Goal: Task Accomplishment & Management: Use online tool/utility

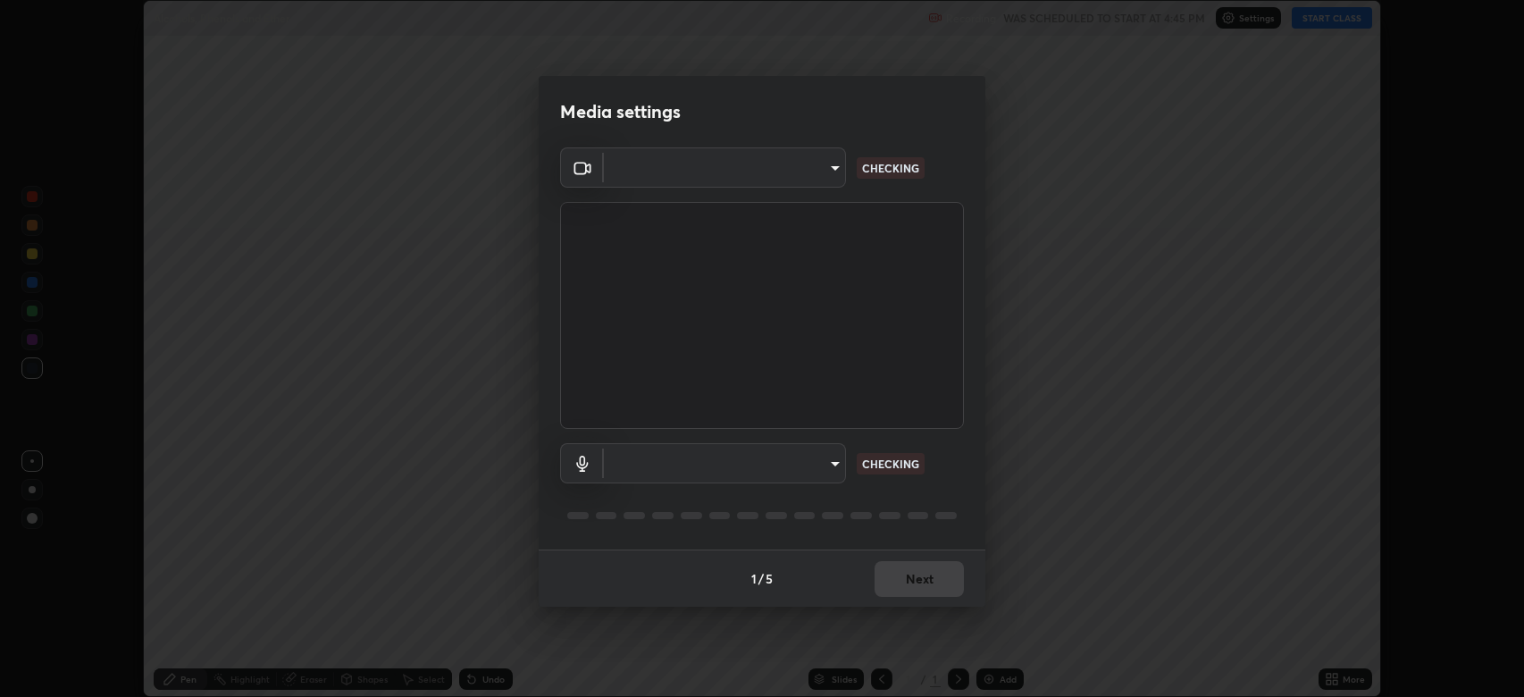
scroll to position [697, 1524]
type input "794d03a334ab6cf92daa4269f68d25c817b6d7b5e31d9684855891884d0ab025"
click at [702, 462] on body "Erase all Alcohols, Phenols and Ether Recording WAS SCHEDULED TO START AT 4:45 …" at bounding box center [762, 348] width 1524 height 697
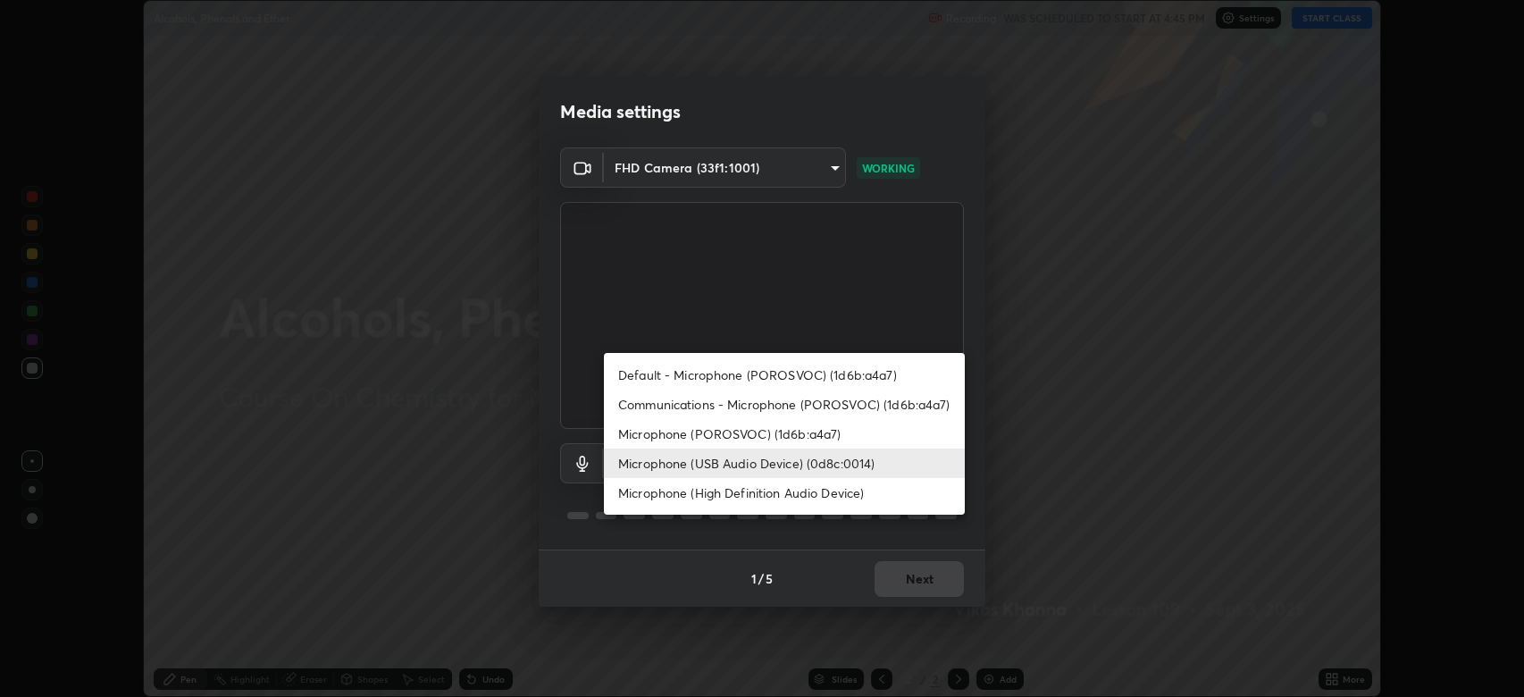
click at [698, 494] on li "Microphone (High Definition Audio Device)" at bounding box center [784, 492] width 361 height 29
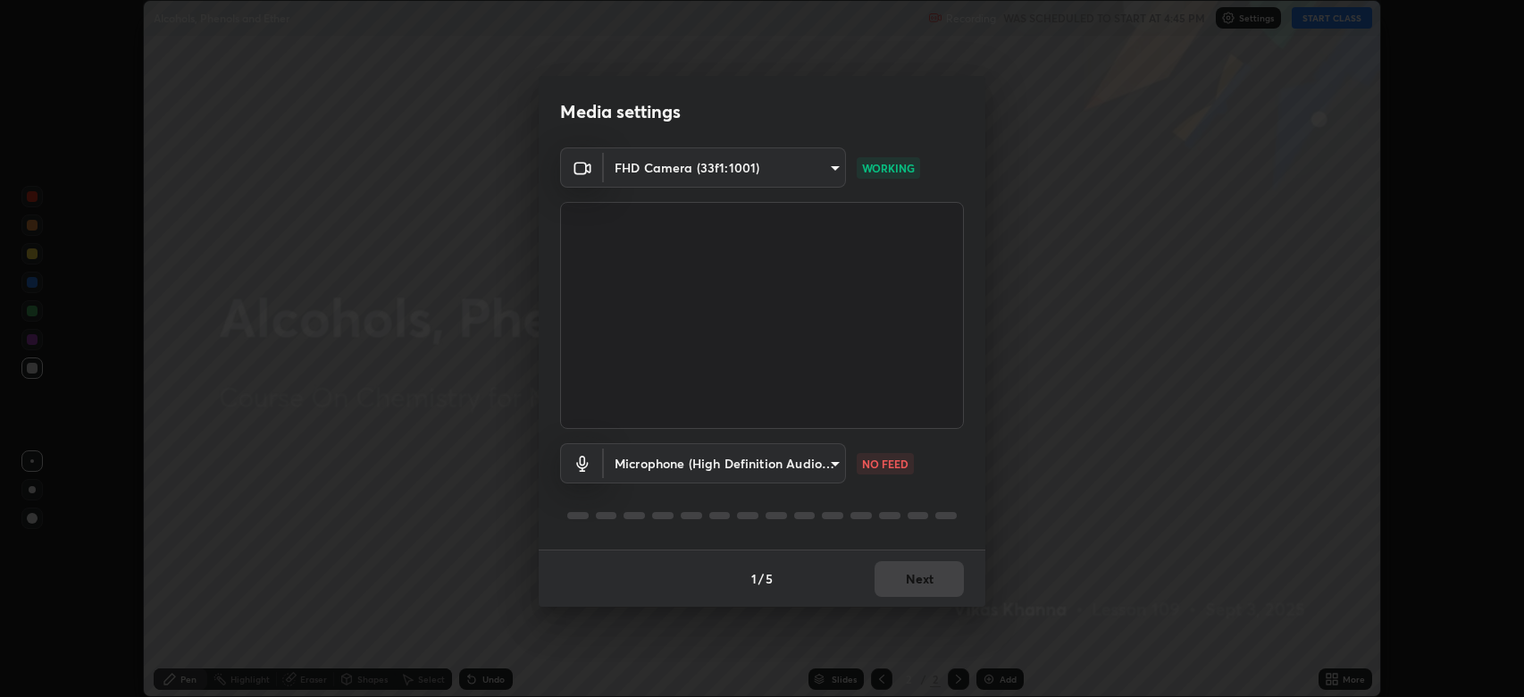
click at [688, 460] on body "Erase all Alcohols, Phenols and Ether Recording WAS SCHEDULED TO START AT 4:45 …" at bounding box center [762, 348] width 1524 height 697
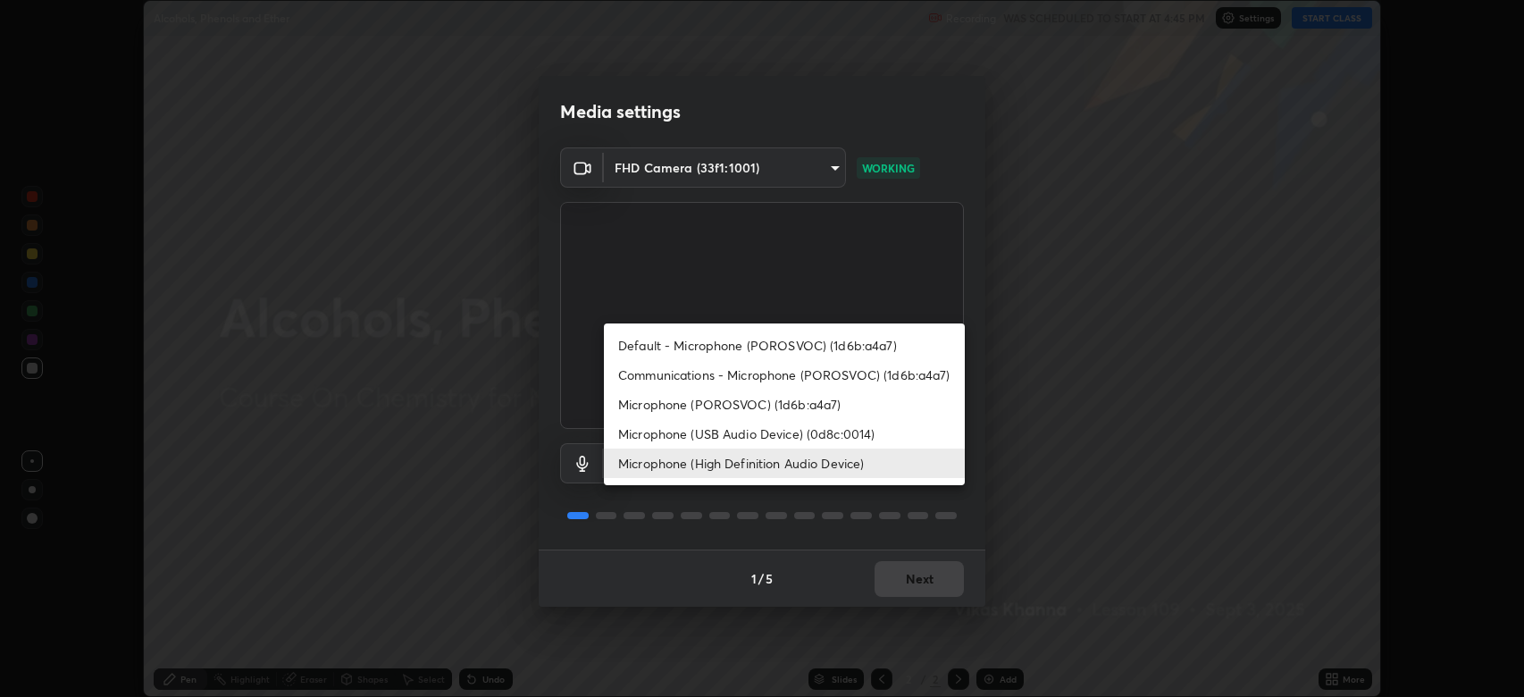
click at [701, 431] on li "Microphone (USB Audio Device) (0d8c:0014)" at bounding box center [784, 433] width 361 height 29
type input "abfe49ea231096676f5dffd5fc284de79416b2b6bf9f32d11a432ff20e5decec"
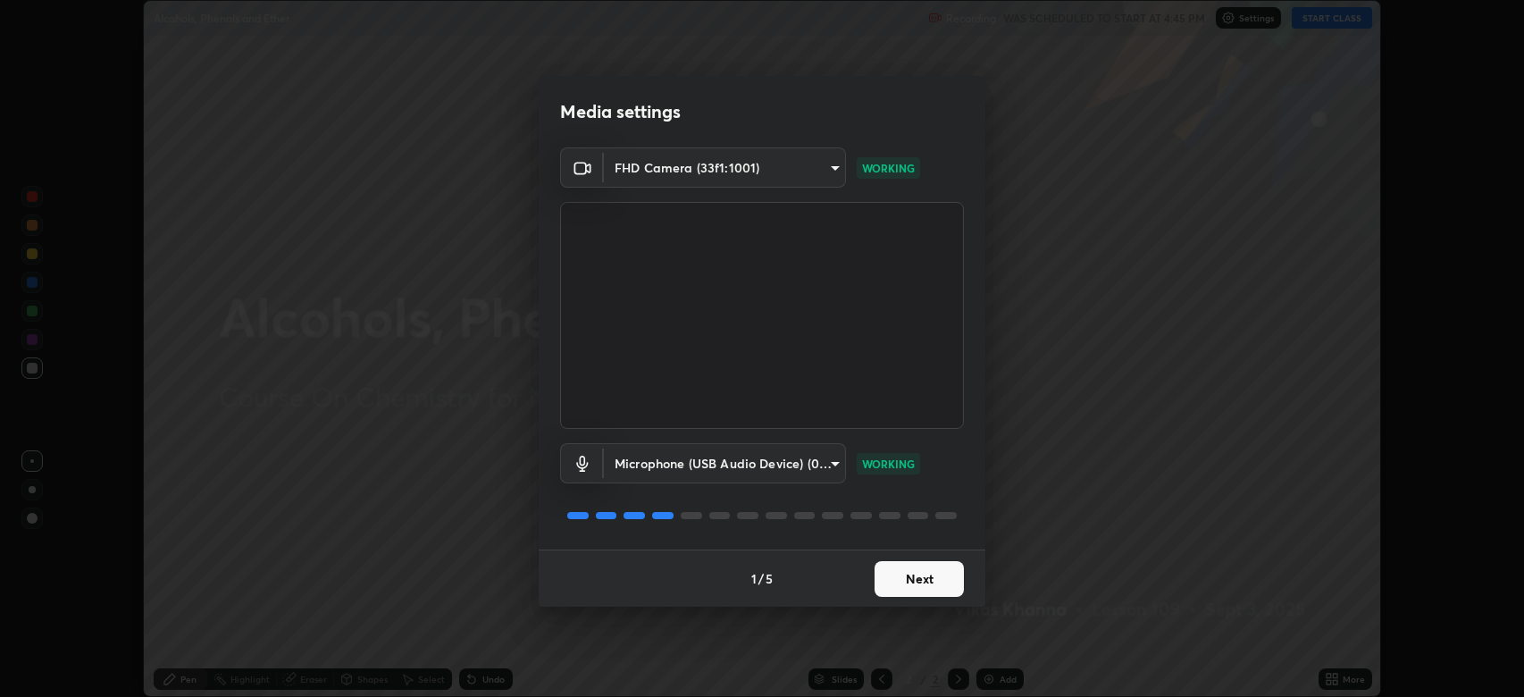
click at [905, 575] on button "Next" at bounding box center [918, 579] width 89 height 36
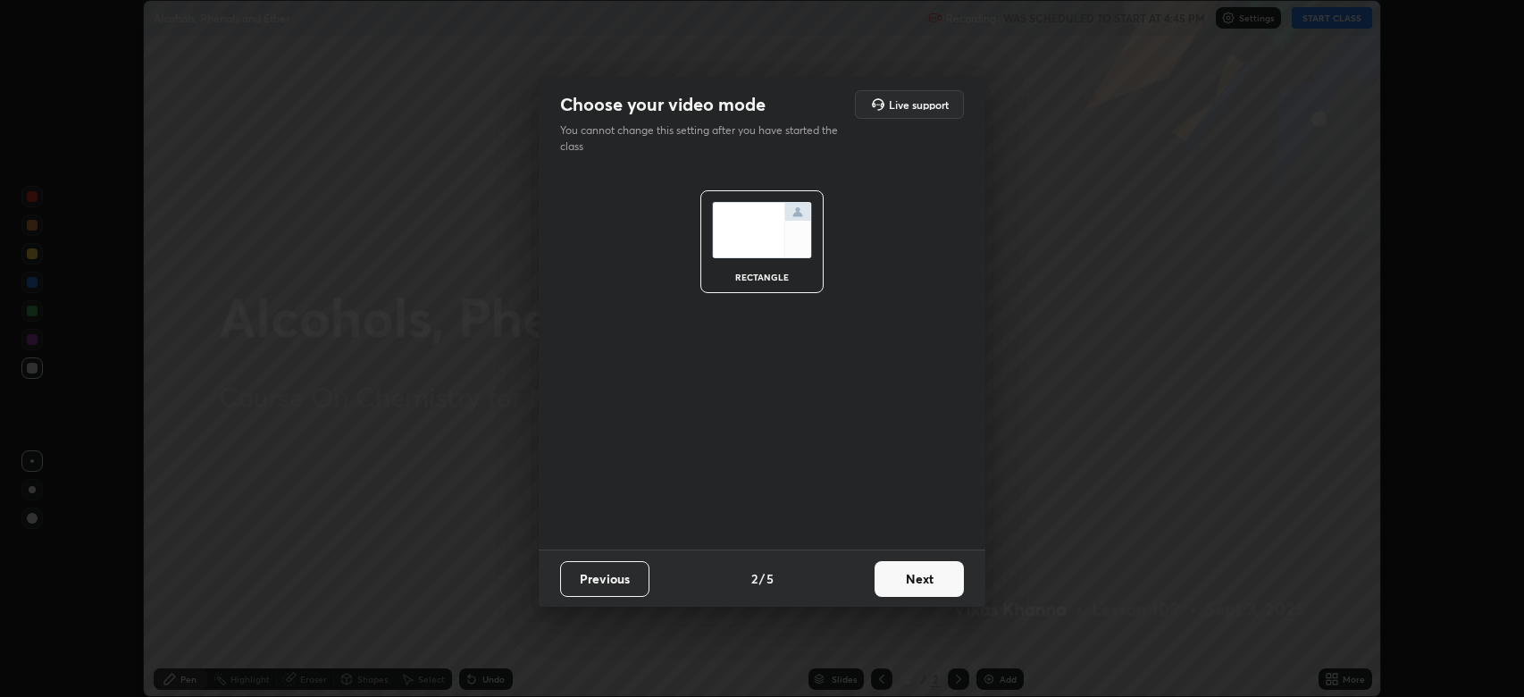
click at [922, 573] on button "Next" at bounding box center [918, 579] width 89 height 36
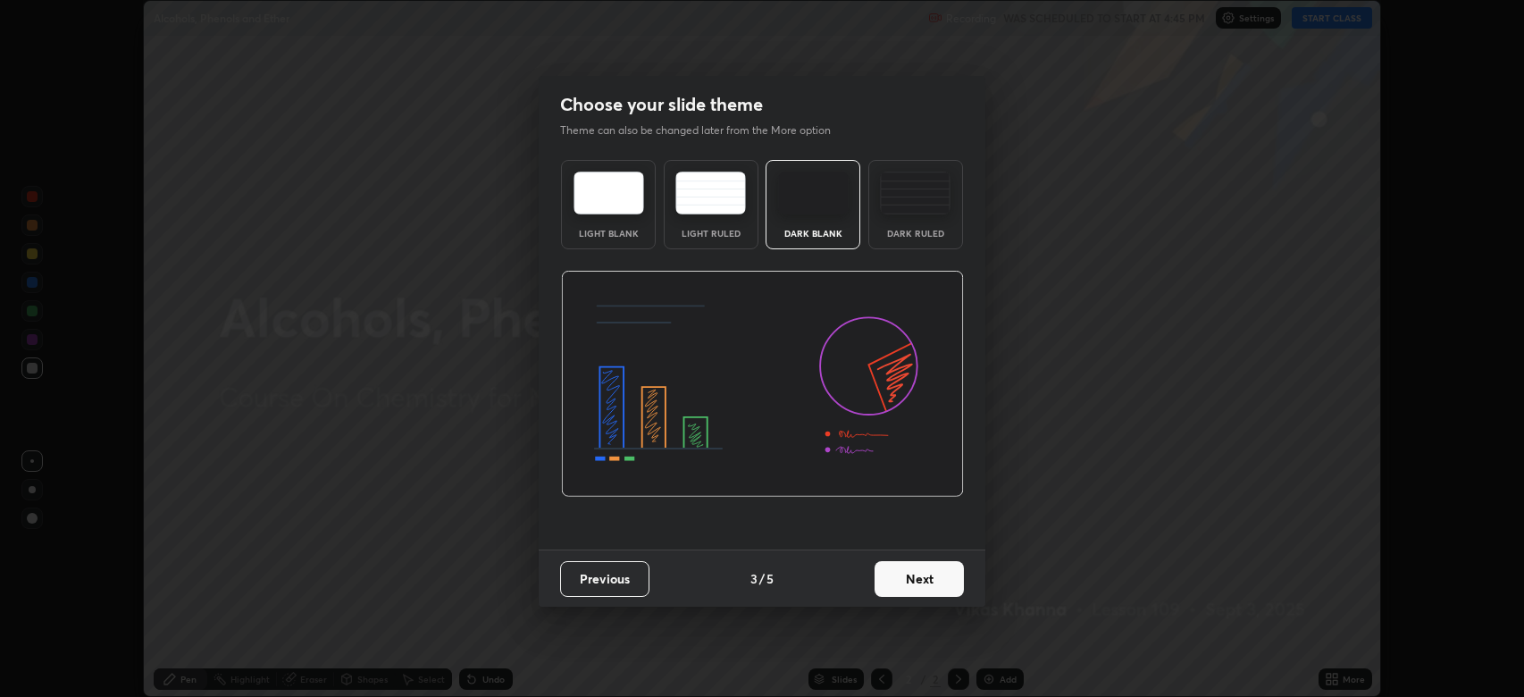
click at [946, 577] on button "Next" at bounding box center [918, 579] width 89 height 36
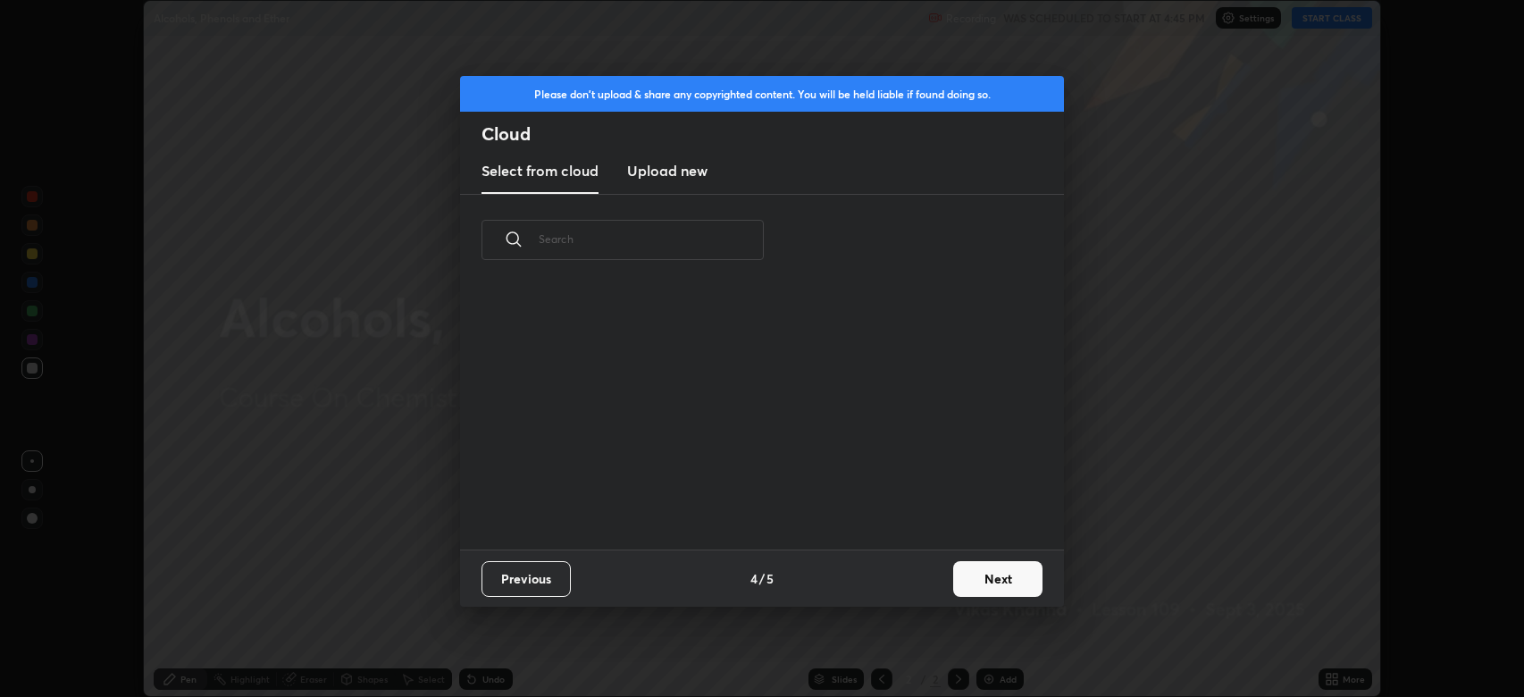
click at [987, 570] on button "Next" at bounding box center [997, 579] width 89 height 36
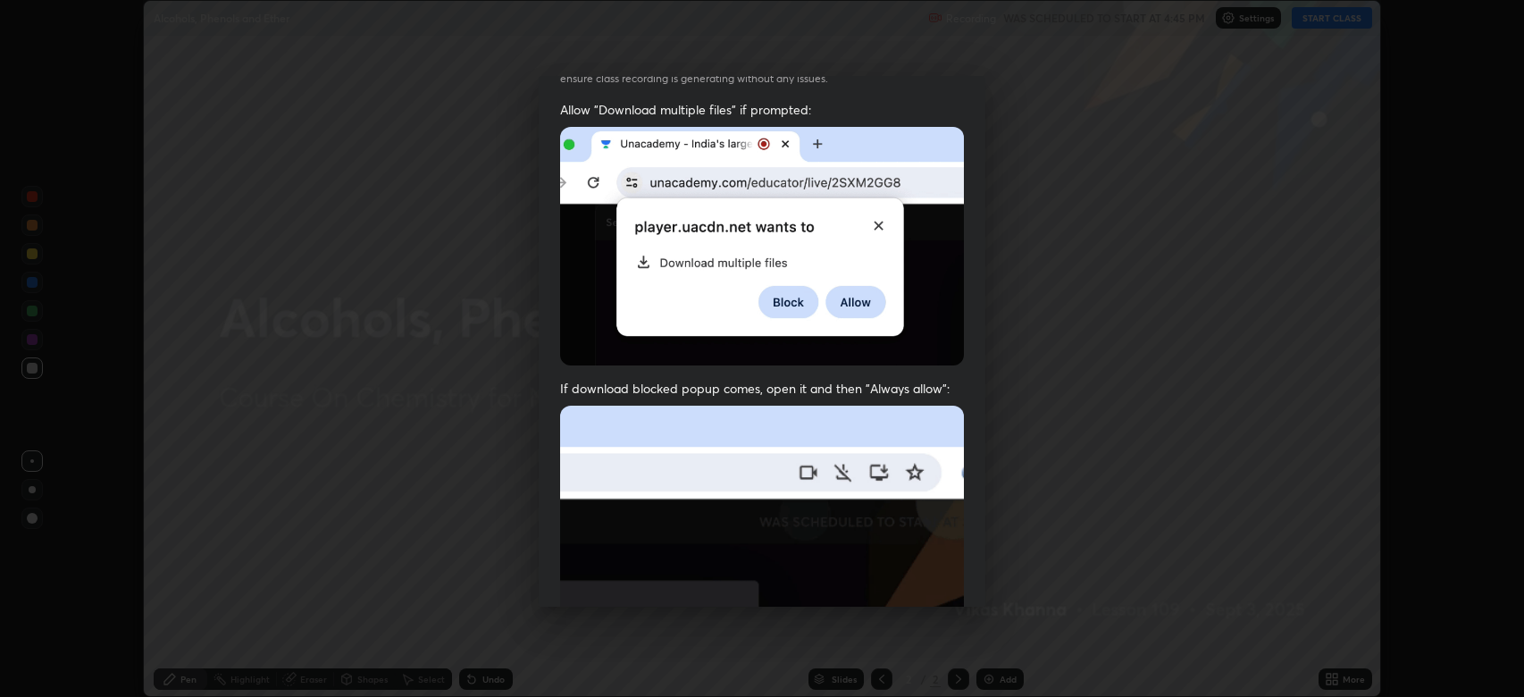
scroll to position [313, 0]
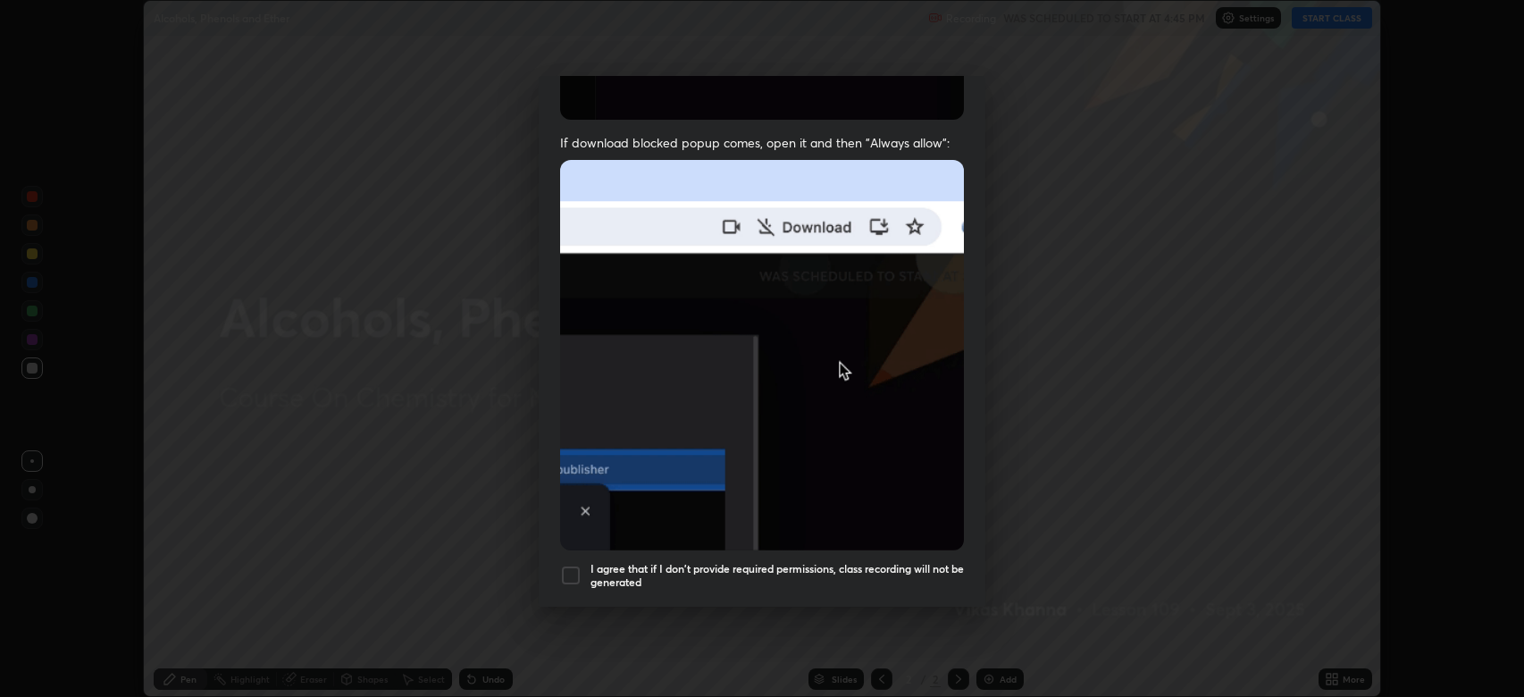
click at [572, 564] on div at bounding box center [570, 574] width 21 height 21
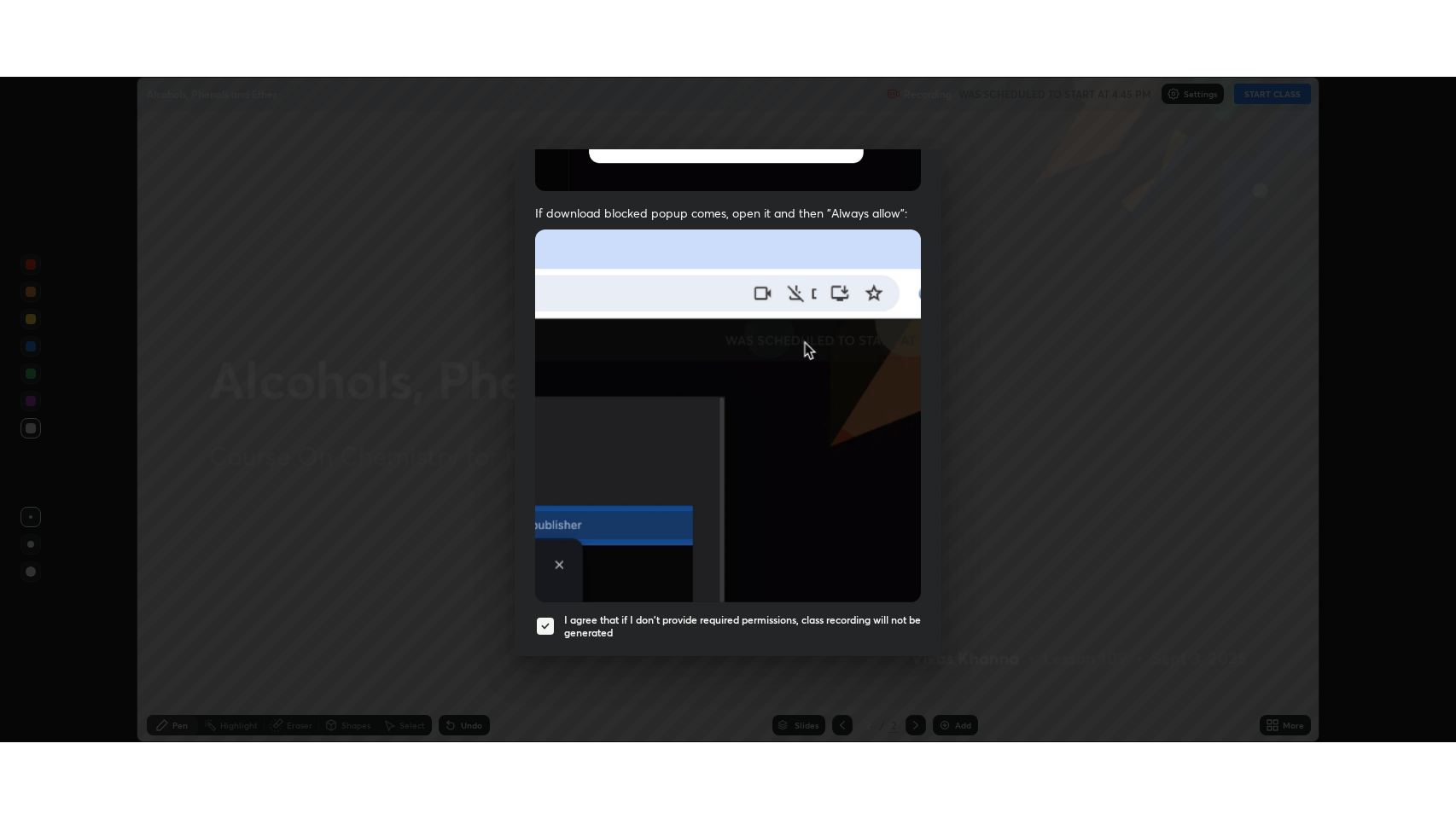
scroll to position [347, 0]
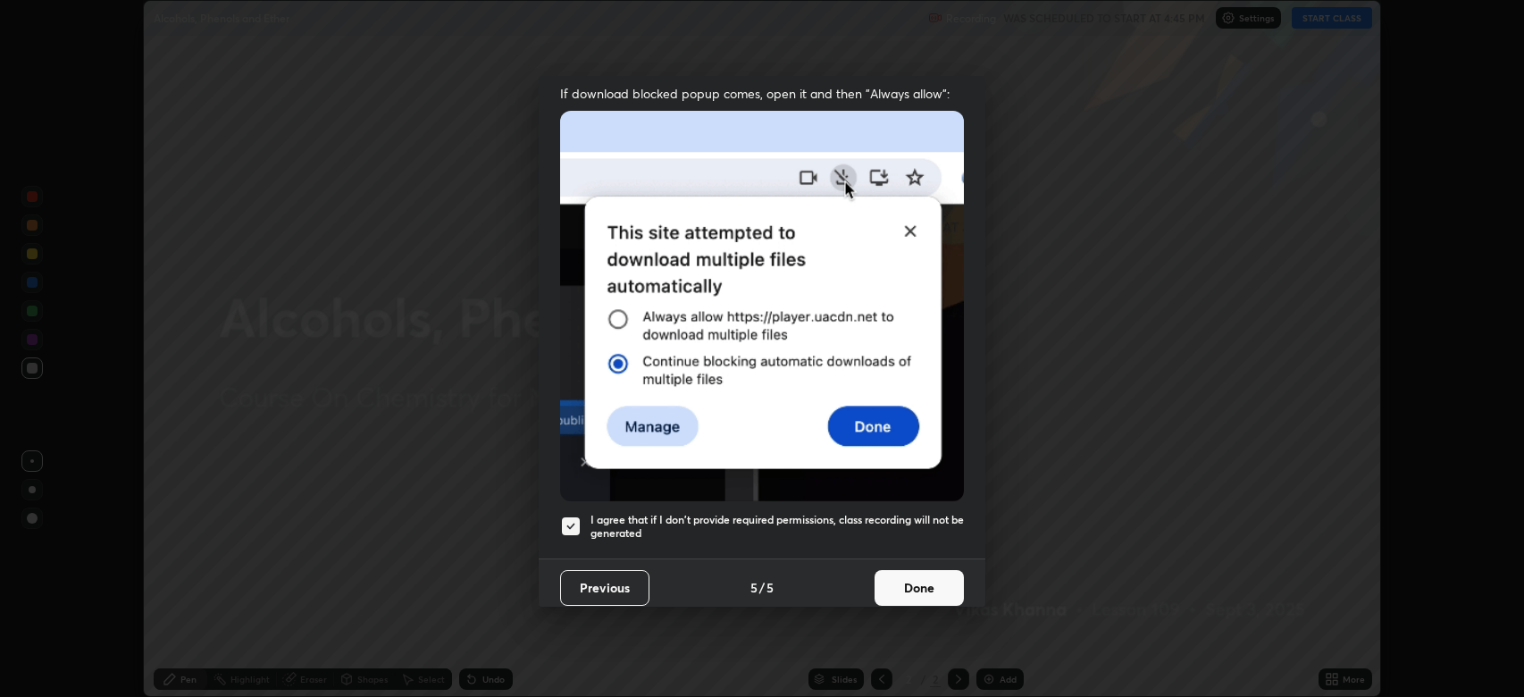
click at [899, 593] on button "Done" at bounding box center [918, 588] width 89 height 36
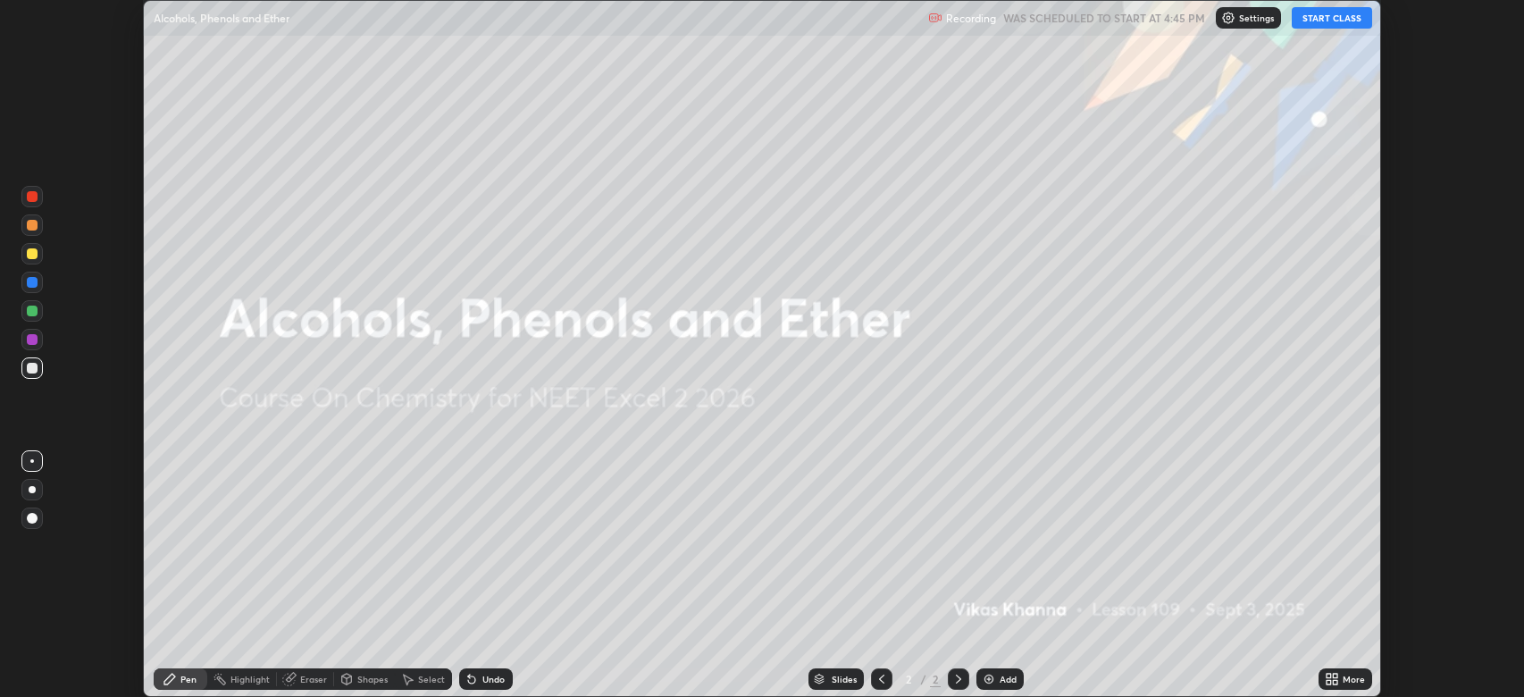
click at [1340, 18] on button "START CLASS" at bounding box center [1331, 17] width 80 height 21
click at [1344, 674] on div "More" at bounding box center [1353, 678] width 22 height 9
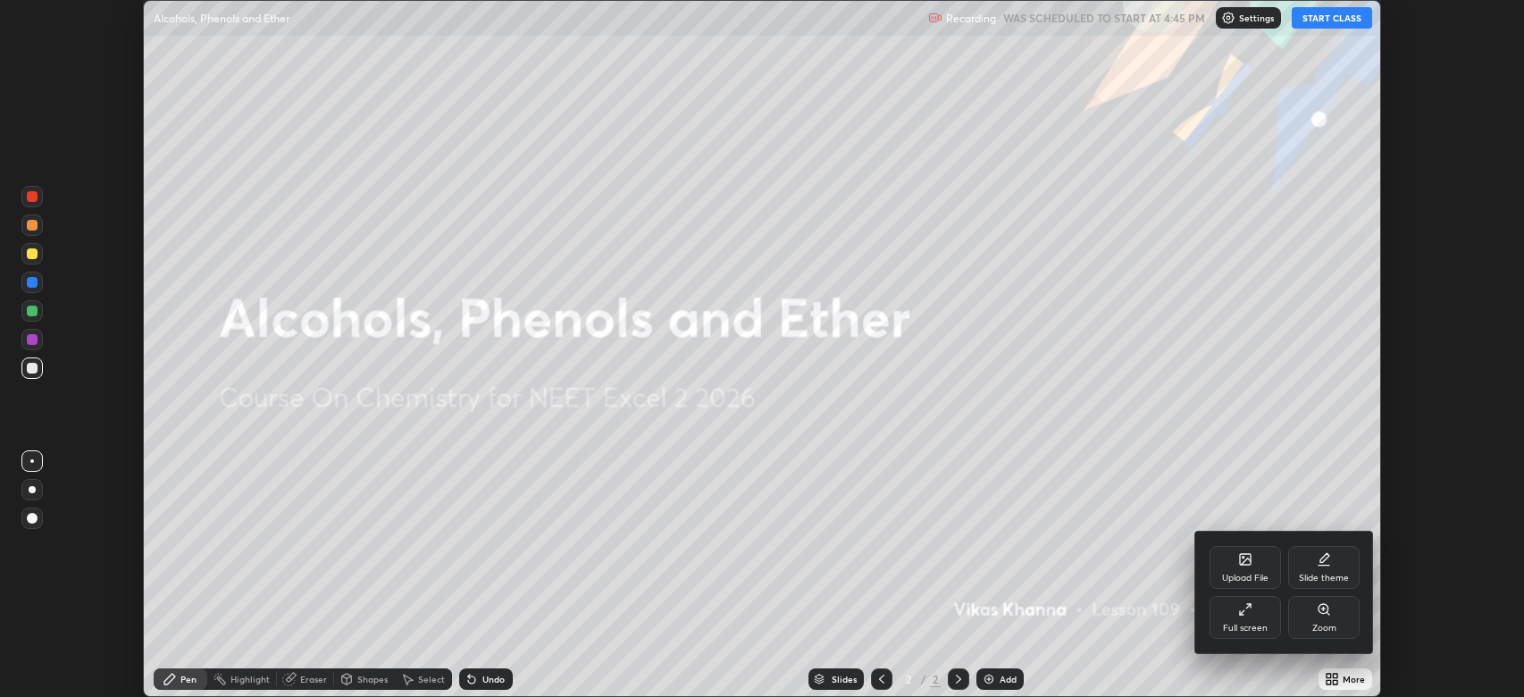
click at [1242, 619] on div "Full screen" at bounding box center [1244, 617] width 71 height 43
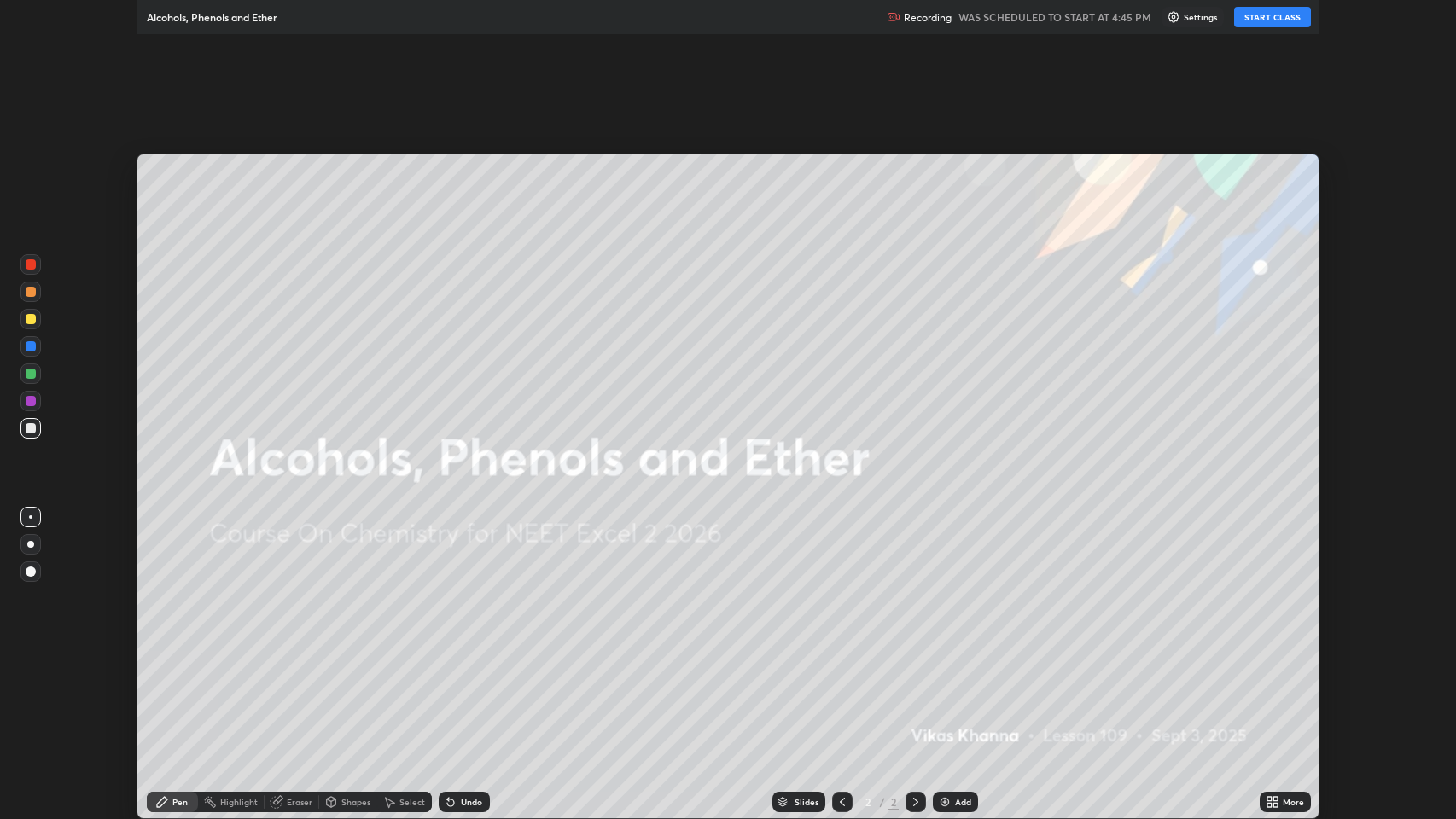
scroll to position [819, 1456]
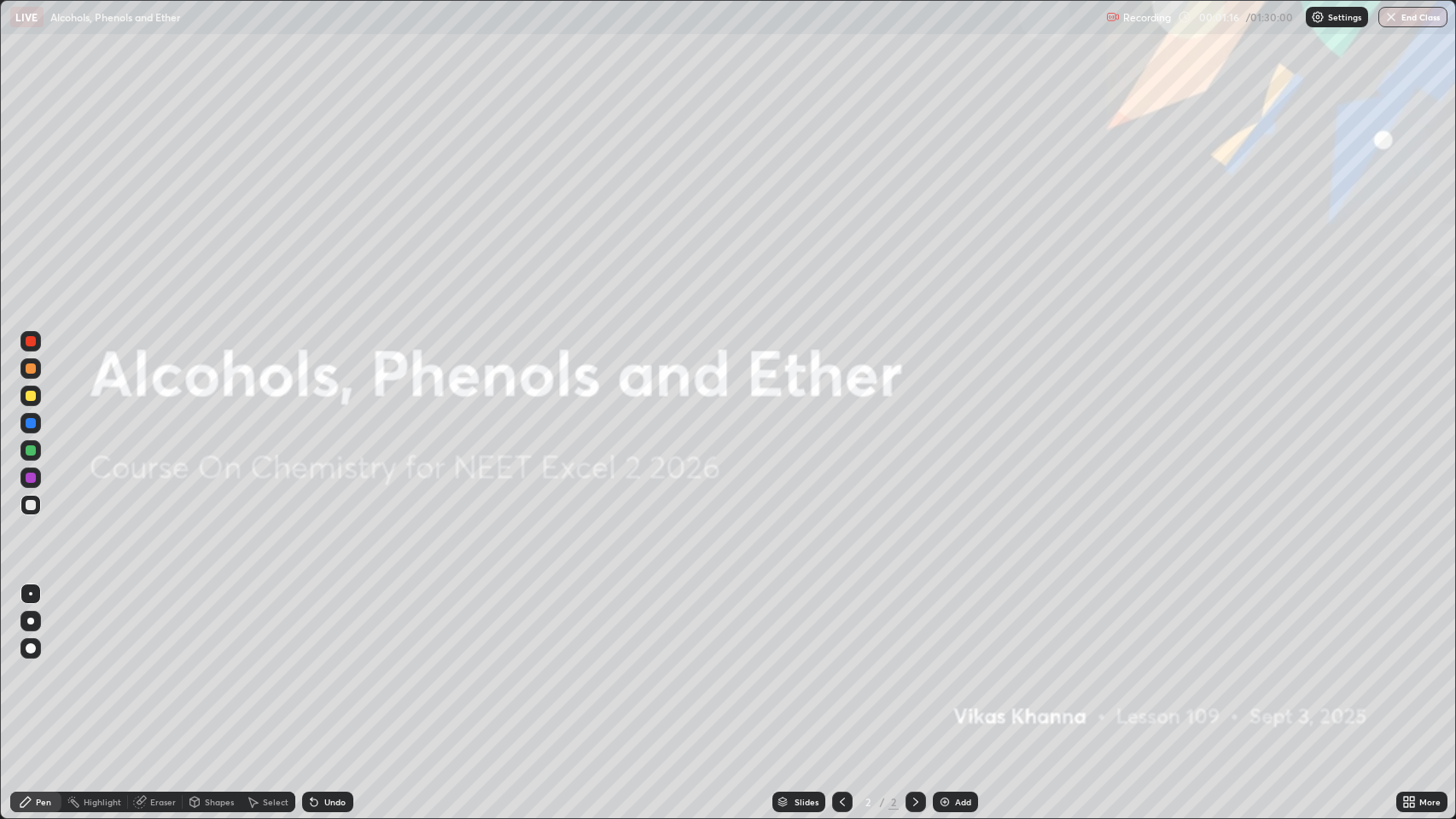
click at [26, 648] on div at bounding box center [31, 648] width 11 height 11
click at [31, 398] on div at bounding box center [31, 396] width 11 height 11
click at [31, 396] on div at bounding box center [31, 396] width 11 height 11
click at [960, 665] on div "Add" at bounding box center [962, 802] width 16 height 9
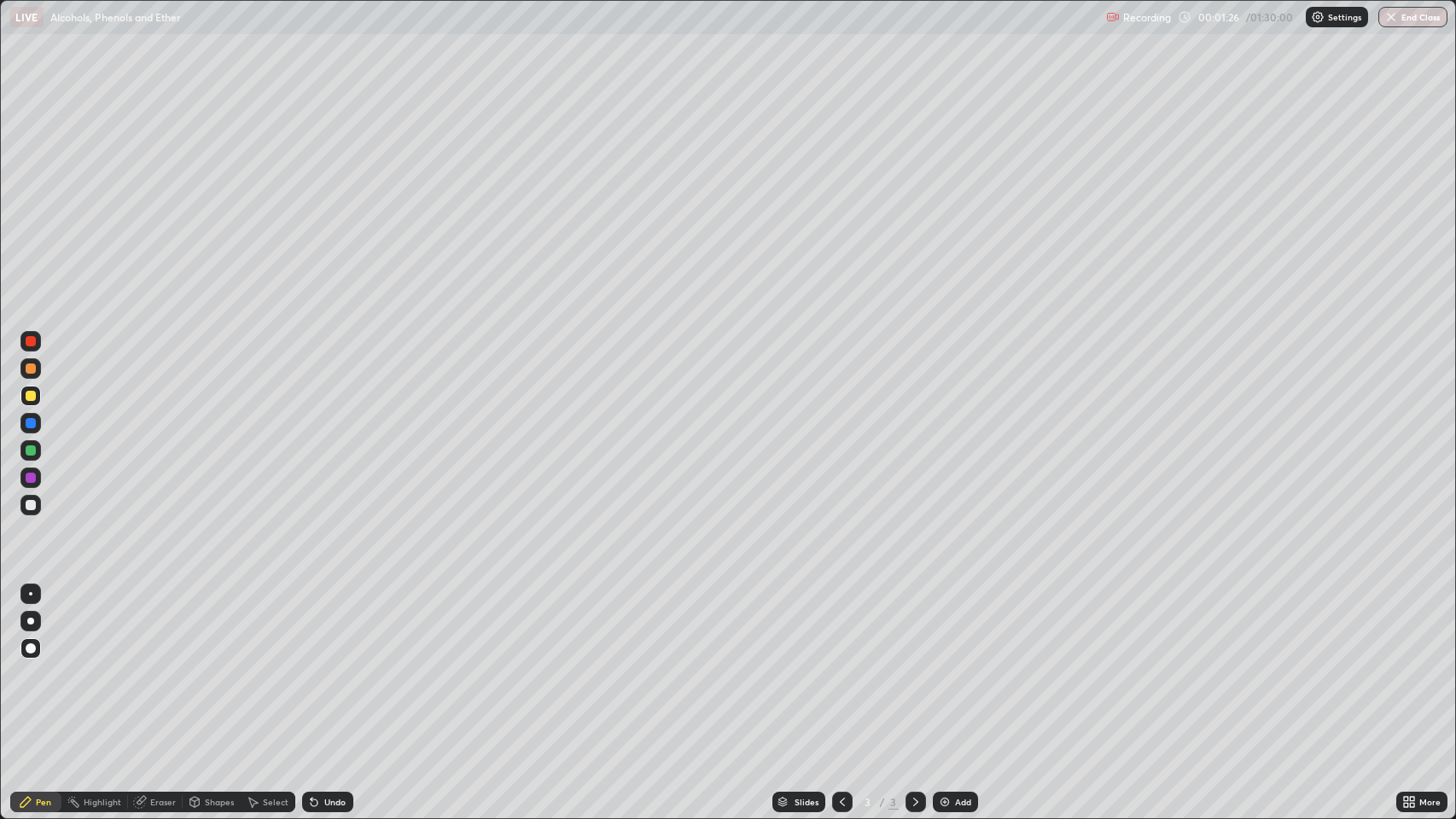
click at [34, 665] on div "Pen" at bounding box center [36, 802] width 52 height 20
click at [27, 392] on div at bounding box center [31, 396] width 11 height 11
click at [219, 665] on div "Shapes" at bounding box center [219, 802] width 29 height 9
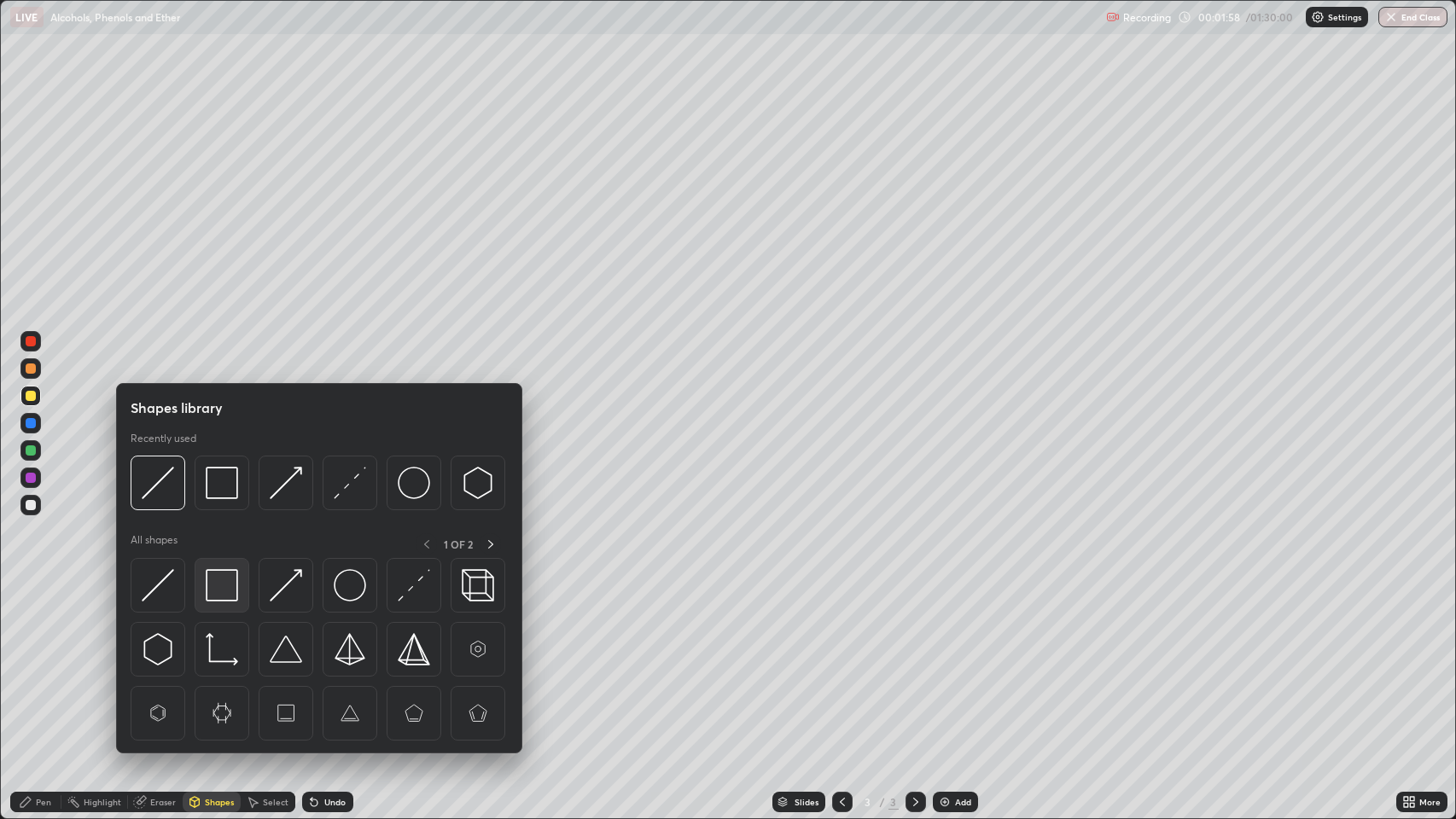
click at [231, 571] on img at bounding box center [222, 586] width 32 height 32
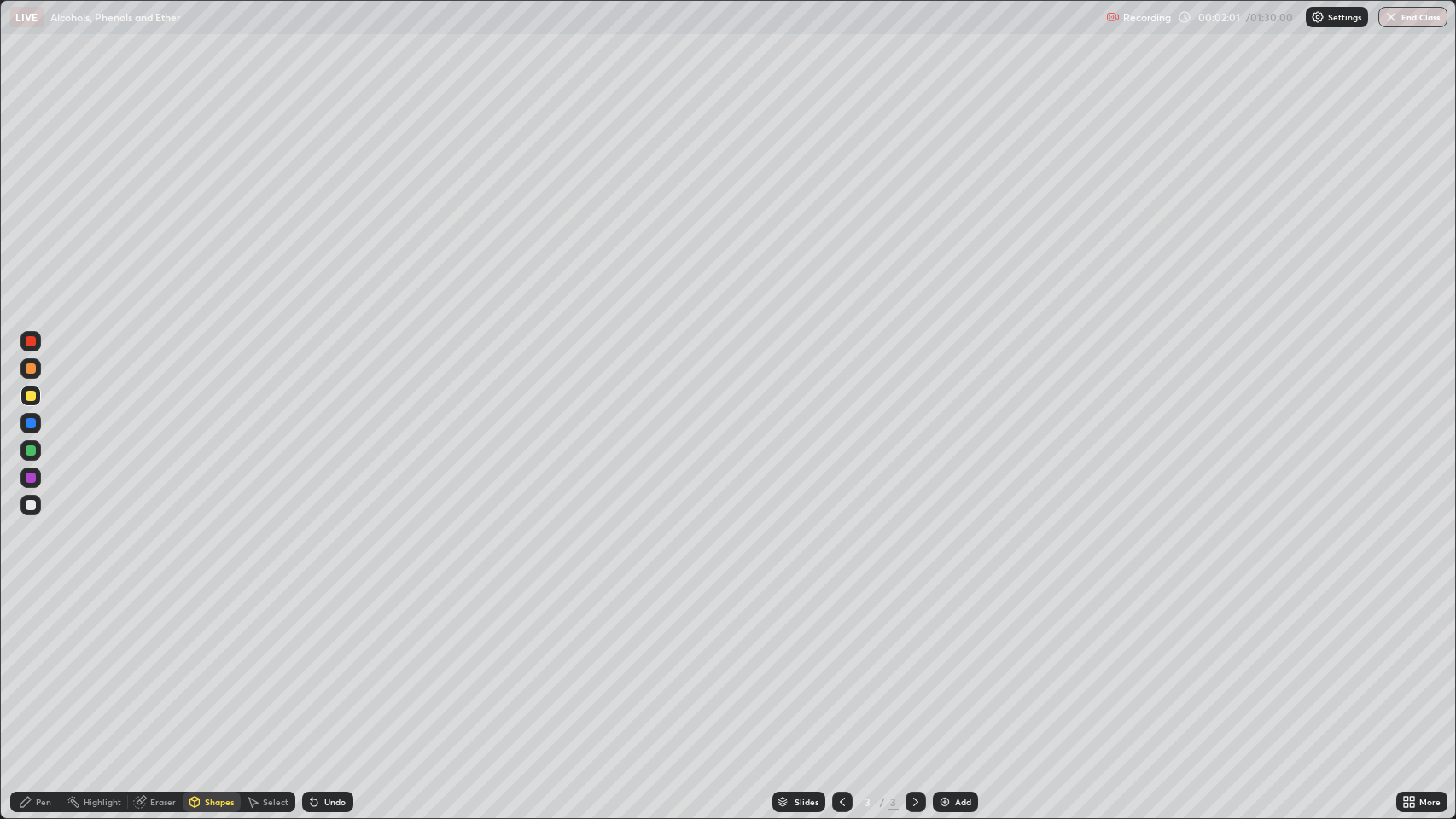
click at [43, 665] on div "Pen" at bounding box center [44, 802] width 15 height 9
click at [28, 365] on div at bounding box center [31, 368] width 11 height 11
click at [219, 665] on div "Shapes" at bounding box center [219, 802] width 29 height 9
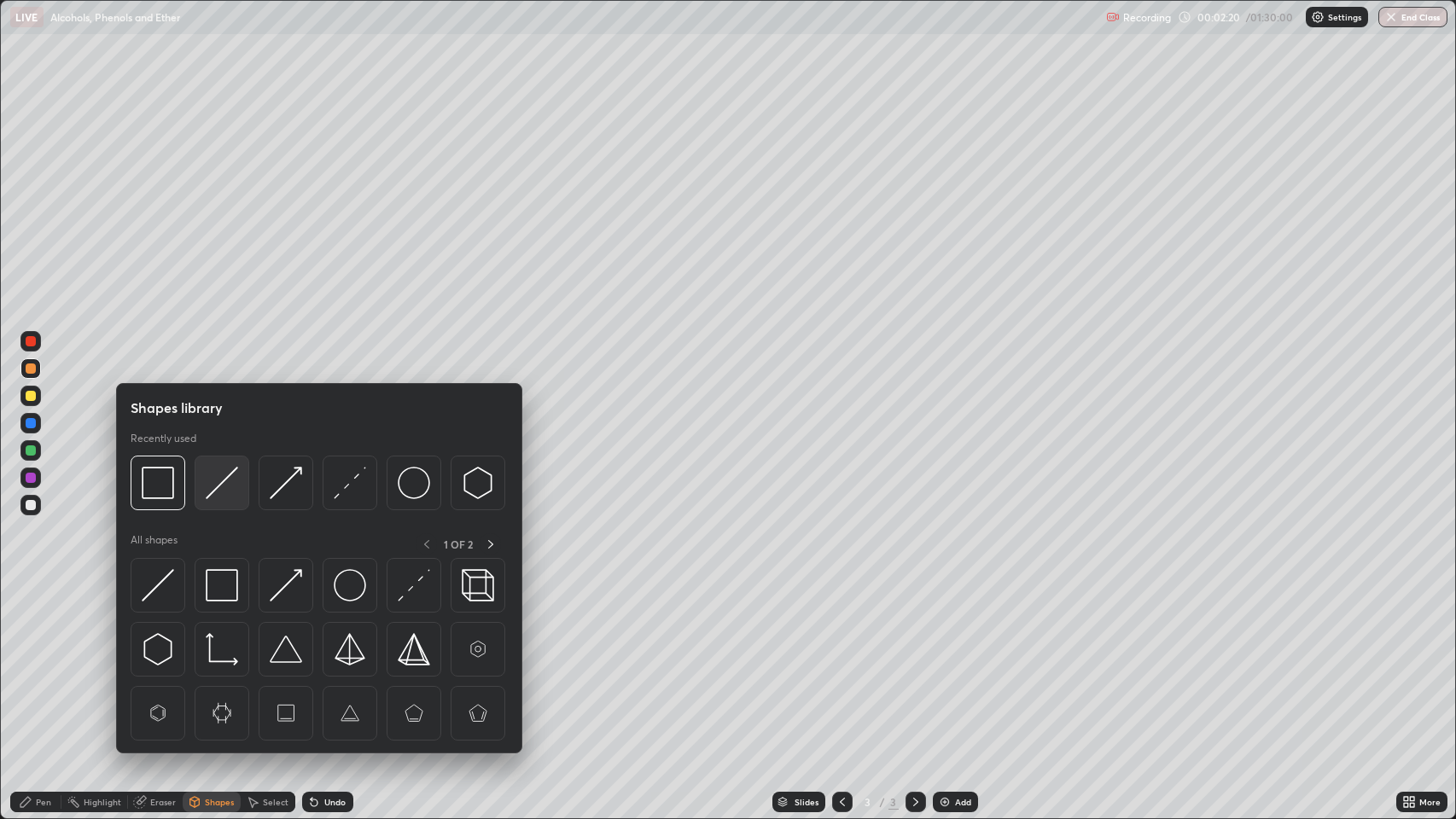
click at [222, 488] on img at bounding box center [222, 483] width 32 height 32
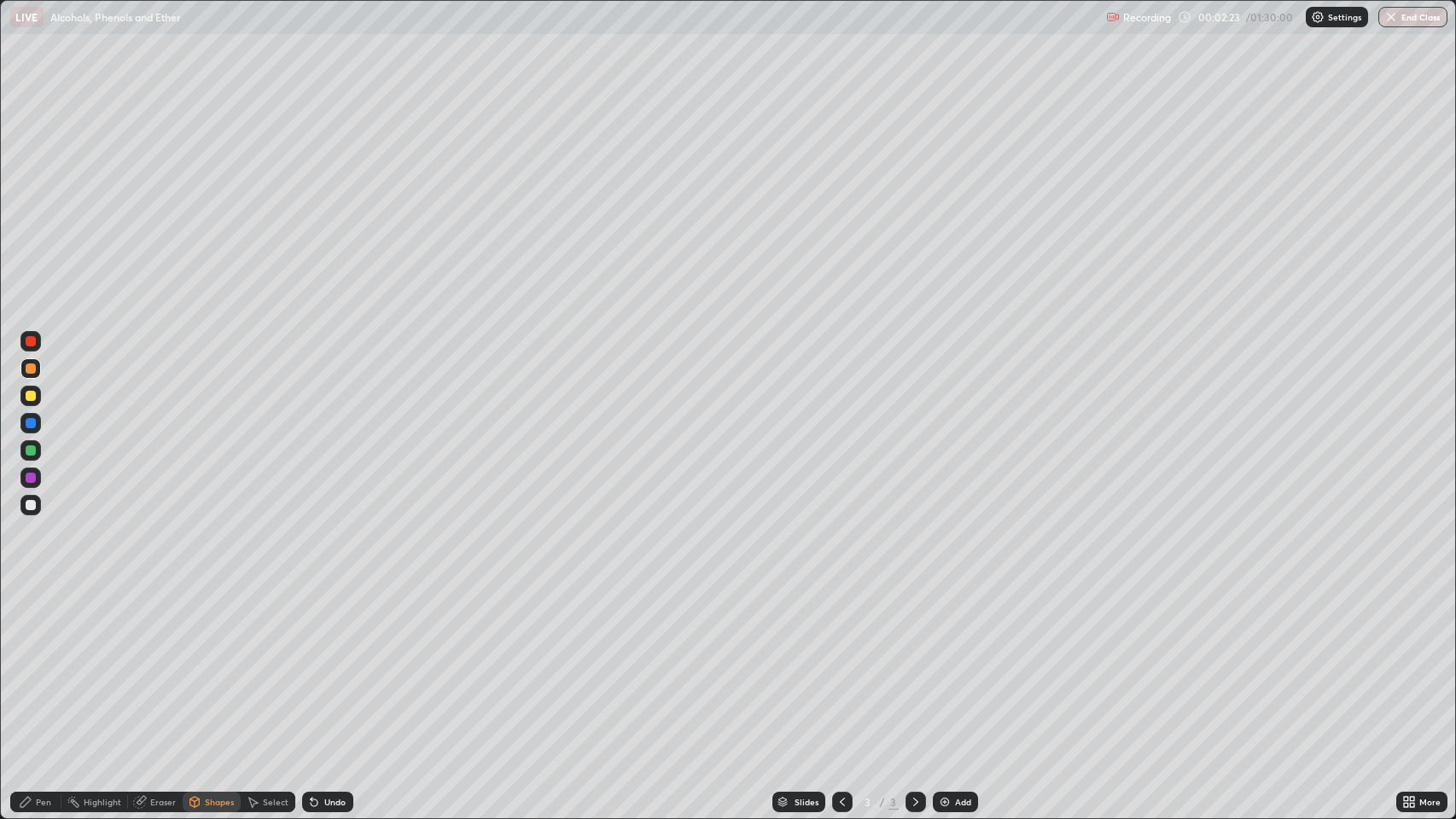
click at [44, 665] on div "Pen" at bounding box center [44, 802] width 15 height 9
click at [31, 396] on div at bounding box center [31, 396] width 11 height 11
click at [211, 665] on div "Shapes" at bounding box center [219, 802] width 29 height 9
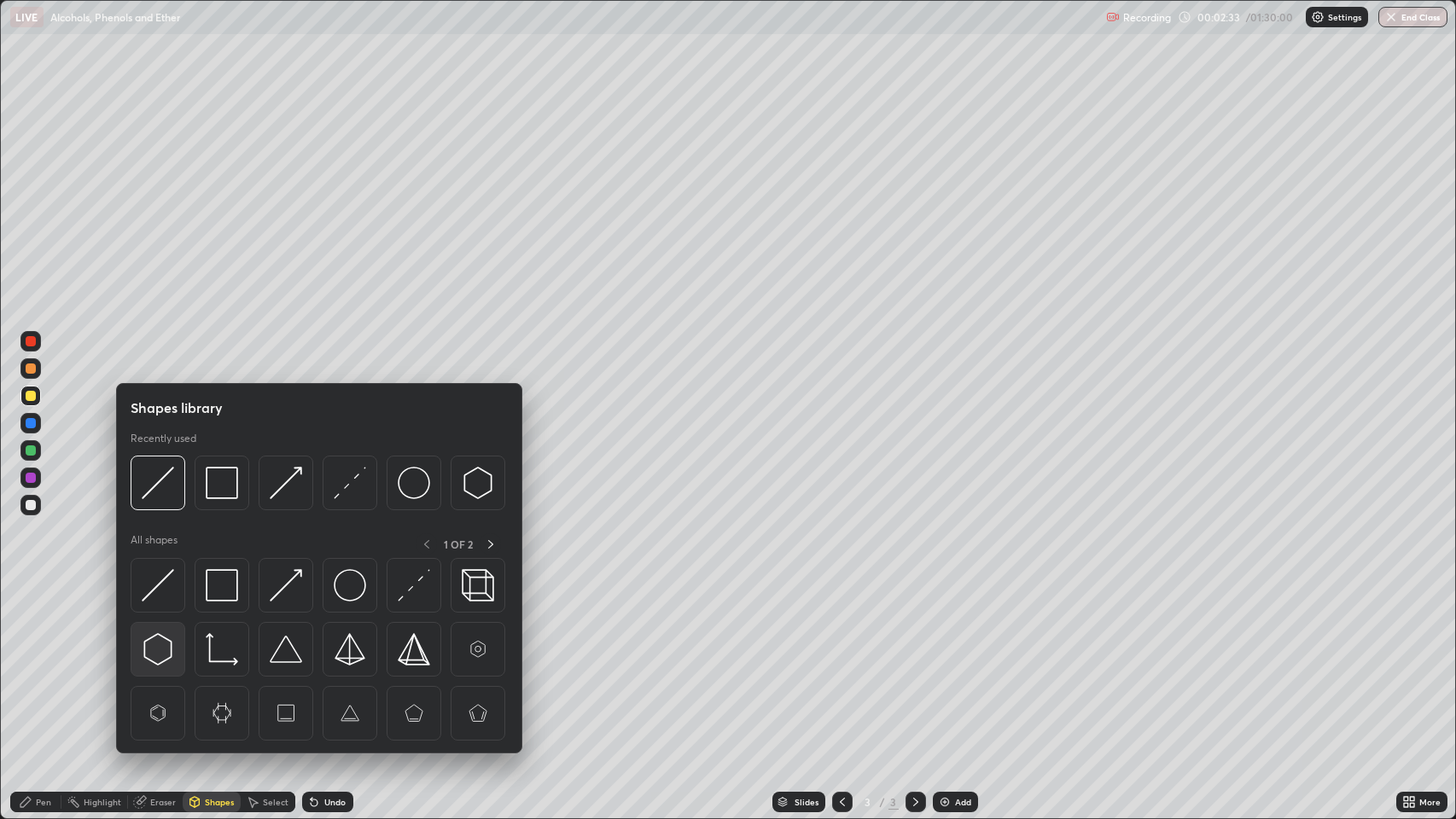
click at [161, 646] on img at bounding box center [158, 650] width 32 height 32
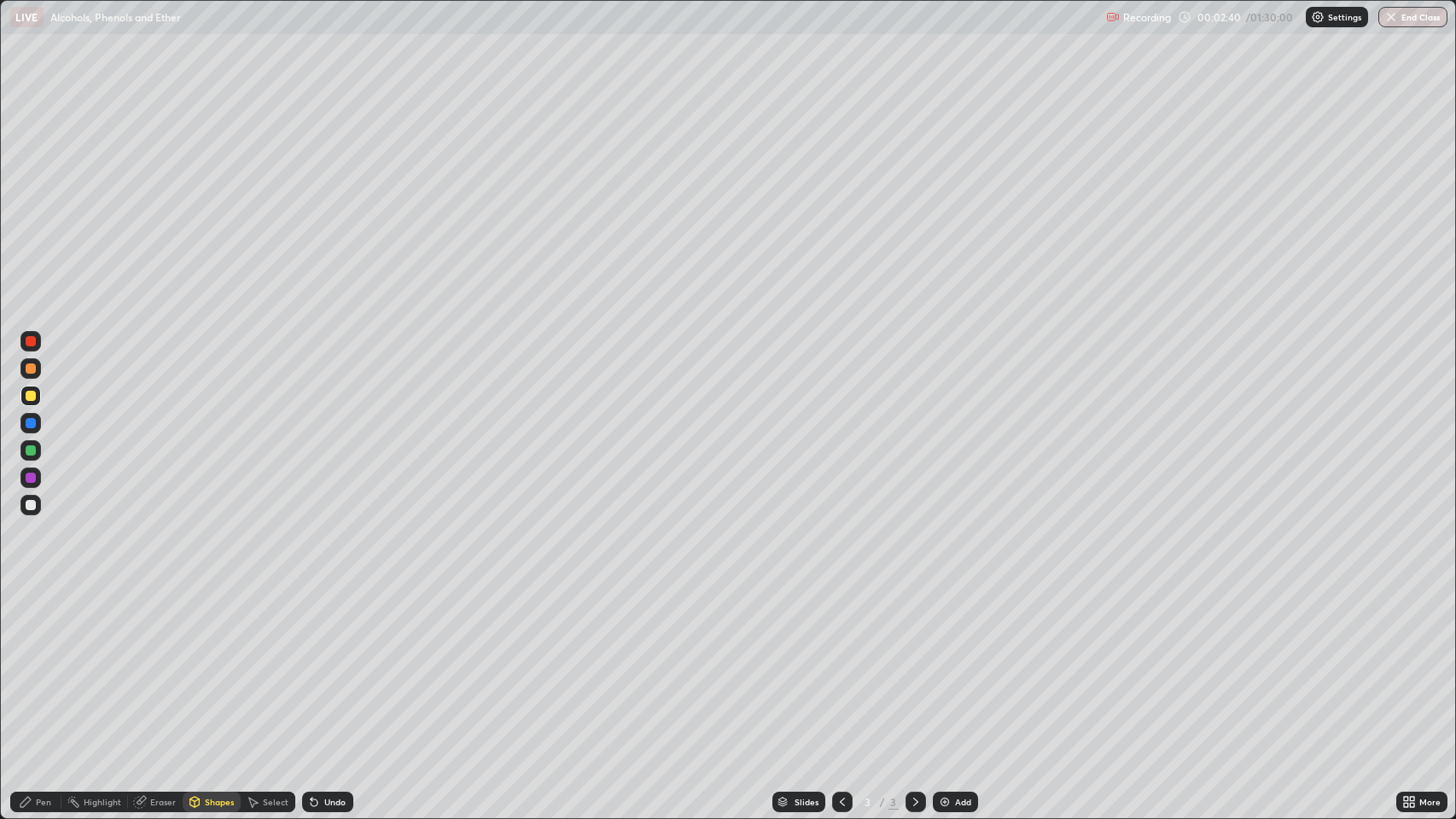
click at [42, 665] on div "Pen" at bounding box center [44, 802] width 15 height 9
click at [323, 665] on div "Undo" at bounding box center [328, 802] width 52 height 20
click at [321, 665] on div "Undo" at bounding box center [328, 802] width 52 height 20
click at [312, 665] on icon at bounding box center [313, 803] width 7 height 7
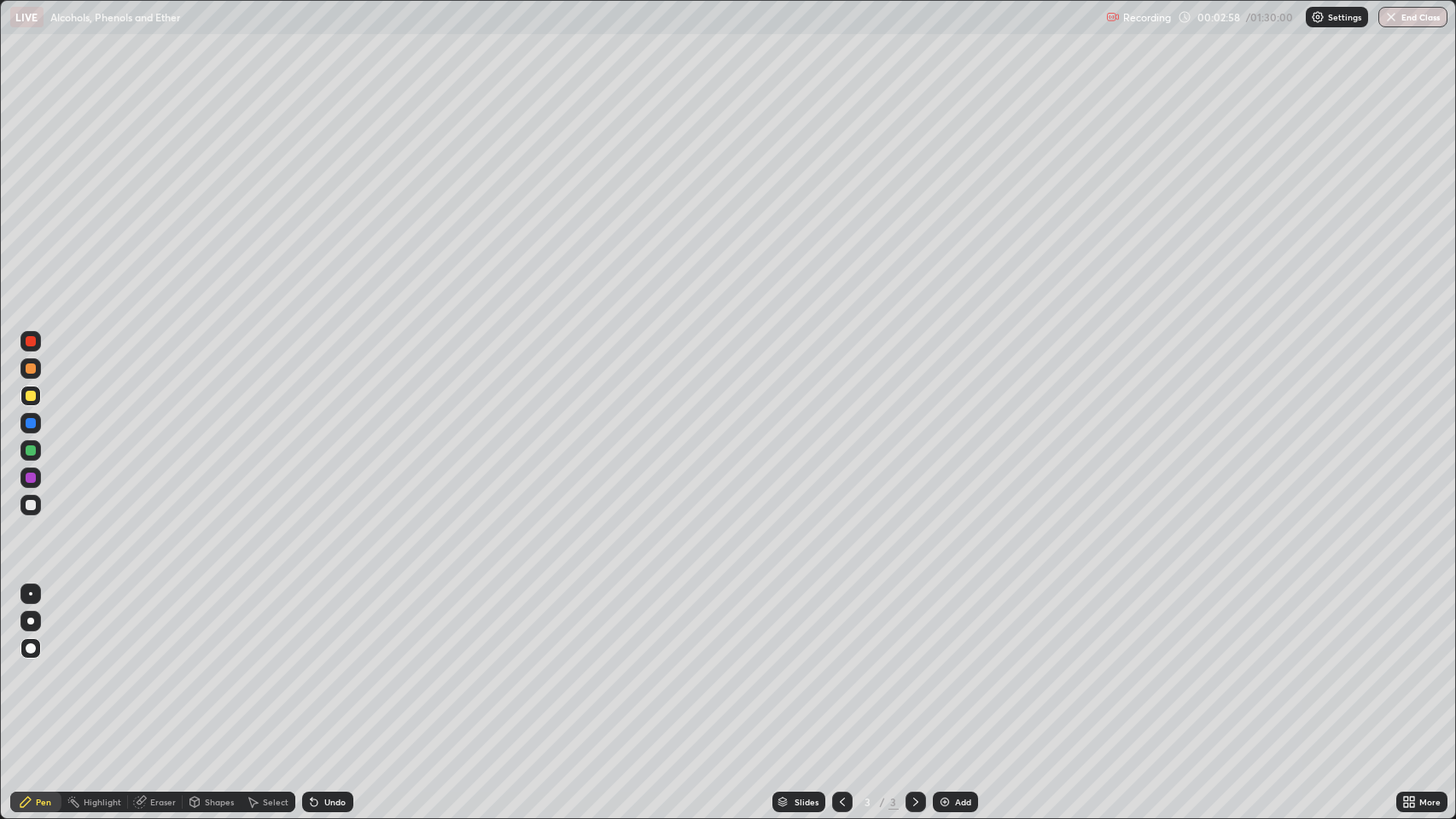
click at [312, 665] on icon at bounding box center [313, 803] width 7 height 7
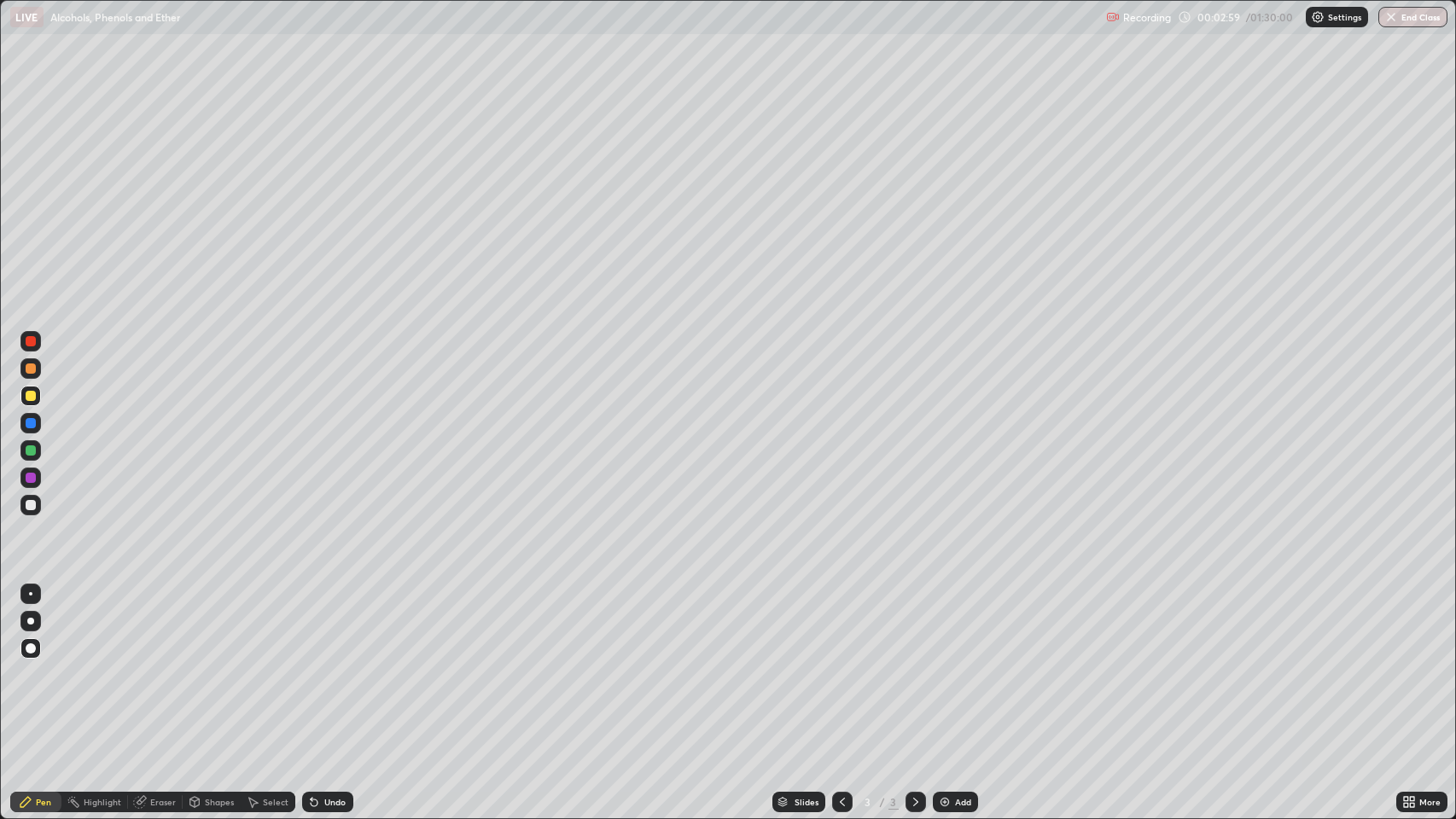
click at [312, 665] on icon at bounding box center [313, 803] width 7 height 7
click at [210, 665] on div "Shapes" at bounding box center [219, 802] width 29 height 9
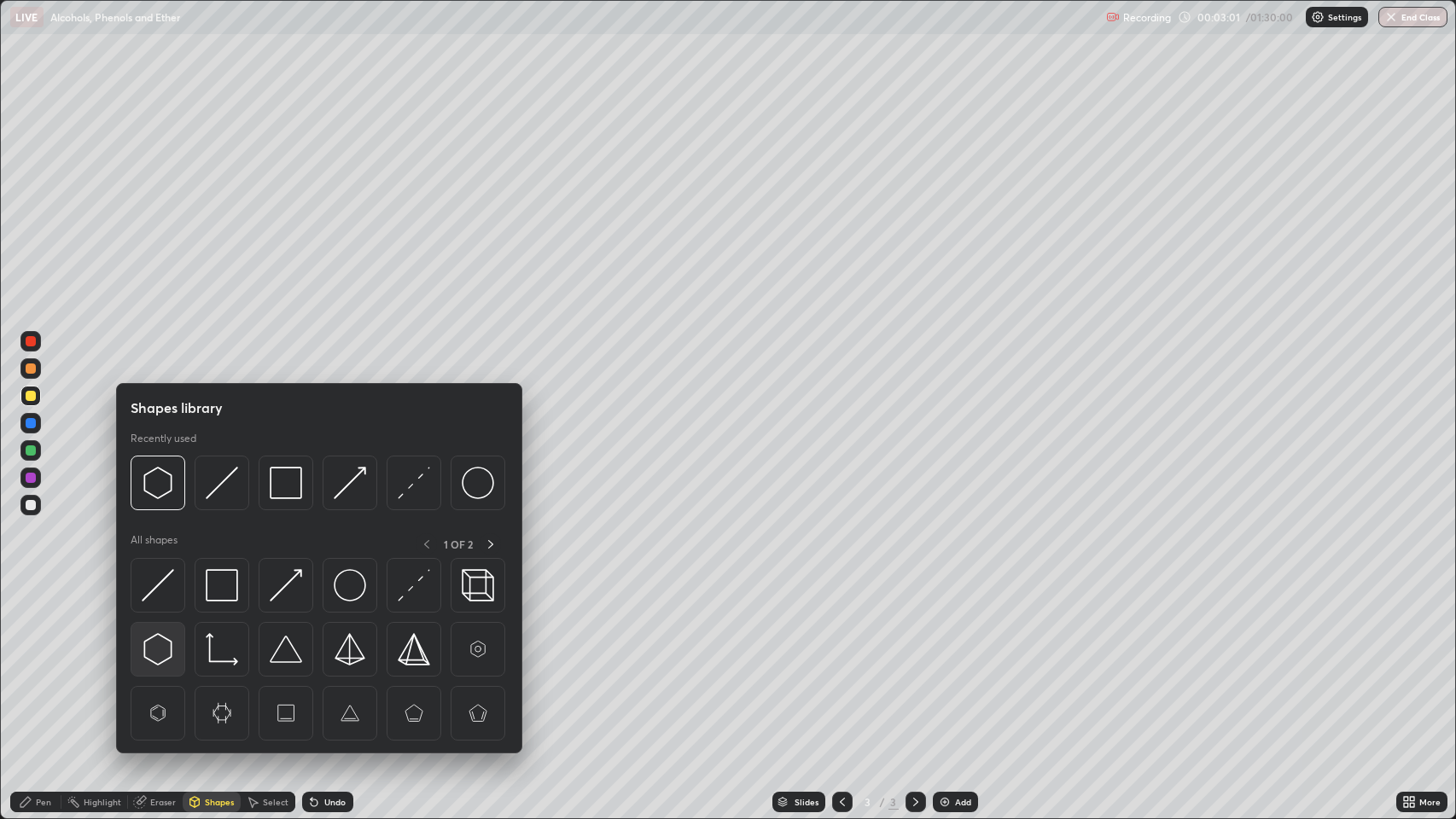
click at [161, 650] on img at bounding box center [158, 650] width 32 height 32
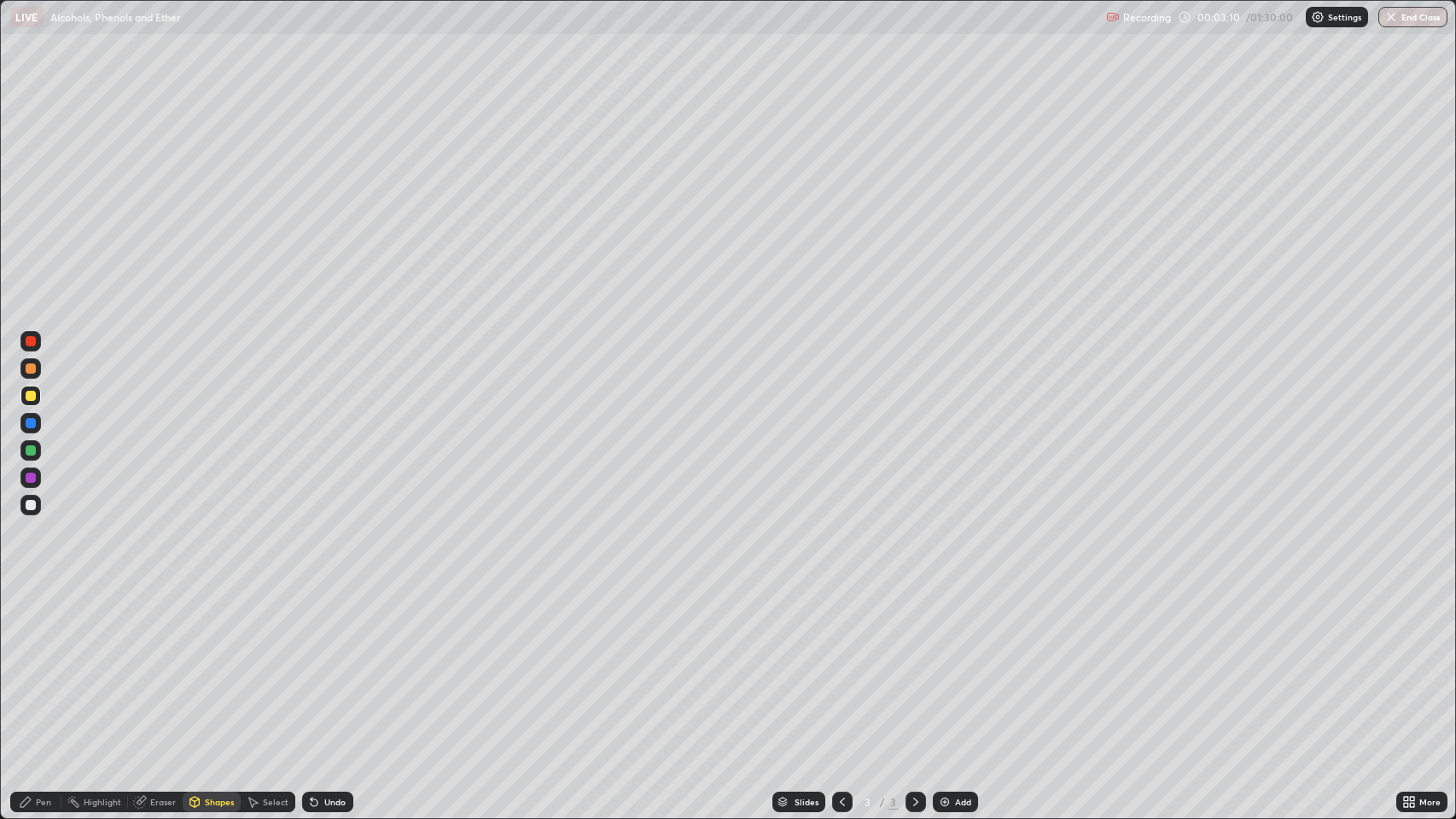
click at [330, 665] on div "Undo" at bounding box center [334, 802] width 21 height 9
click at [332, 665] on div "Undo" at bounding box center [334, 802] width 21 height 9
click at [36, 665] on div "Pen" at bounding box center [44, 802] width 15 height 9
click at [31, 423] on div at bounding box center [31, 423] width 11 height 11
click at [214, 665] on div "Shapes" at bounding box center [219, 802] width 29 height 9
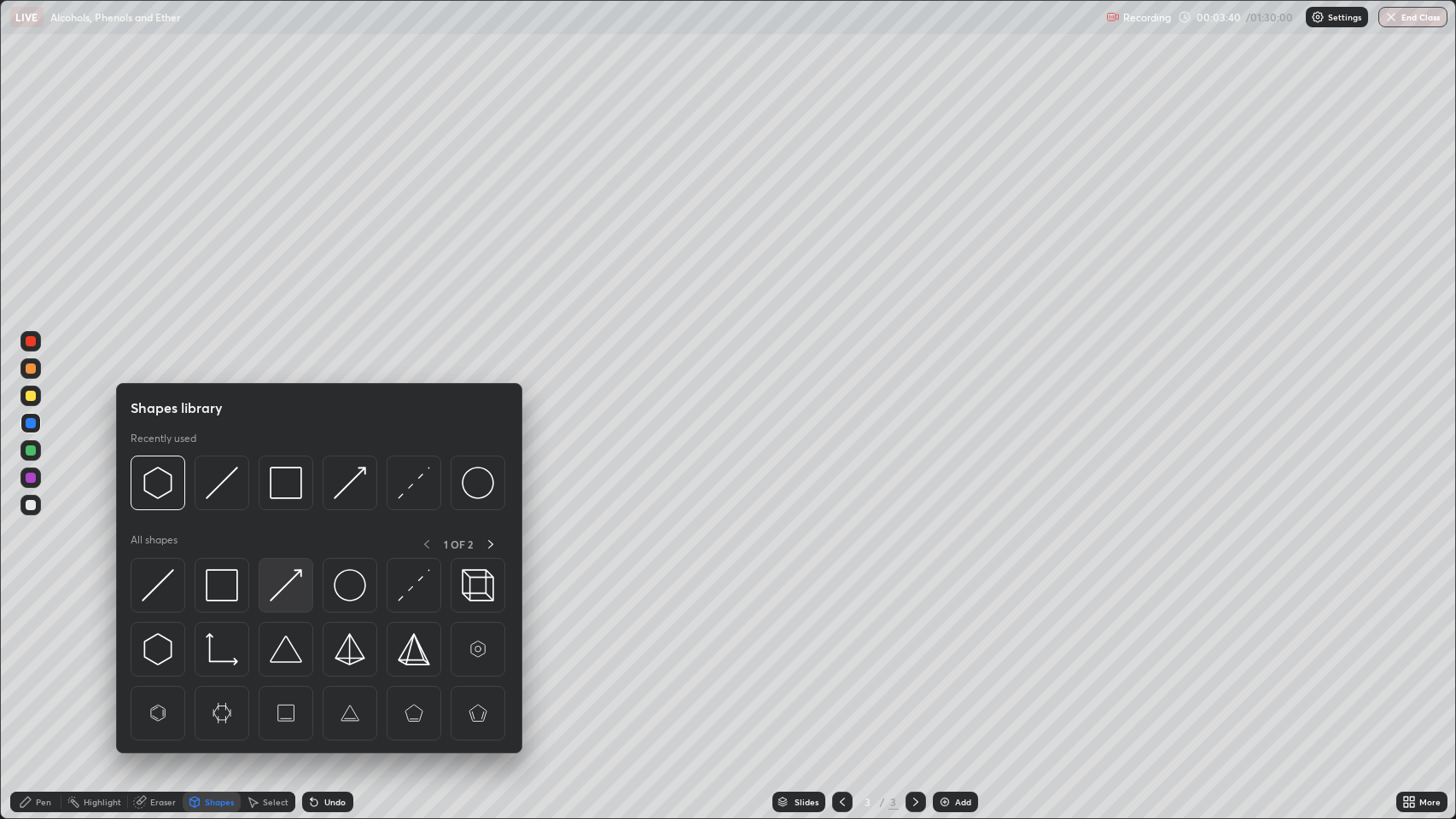
click at [288, 593] on img at bounding box center [286, 586] width 32 height 32
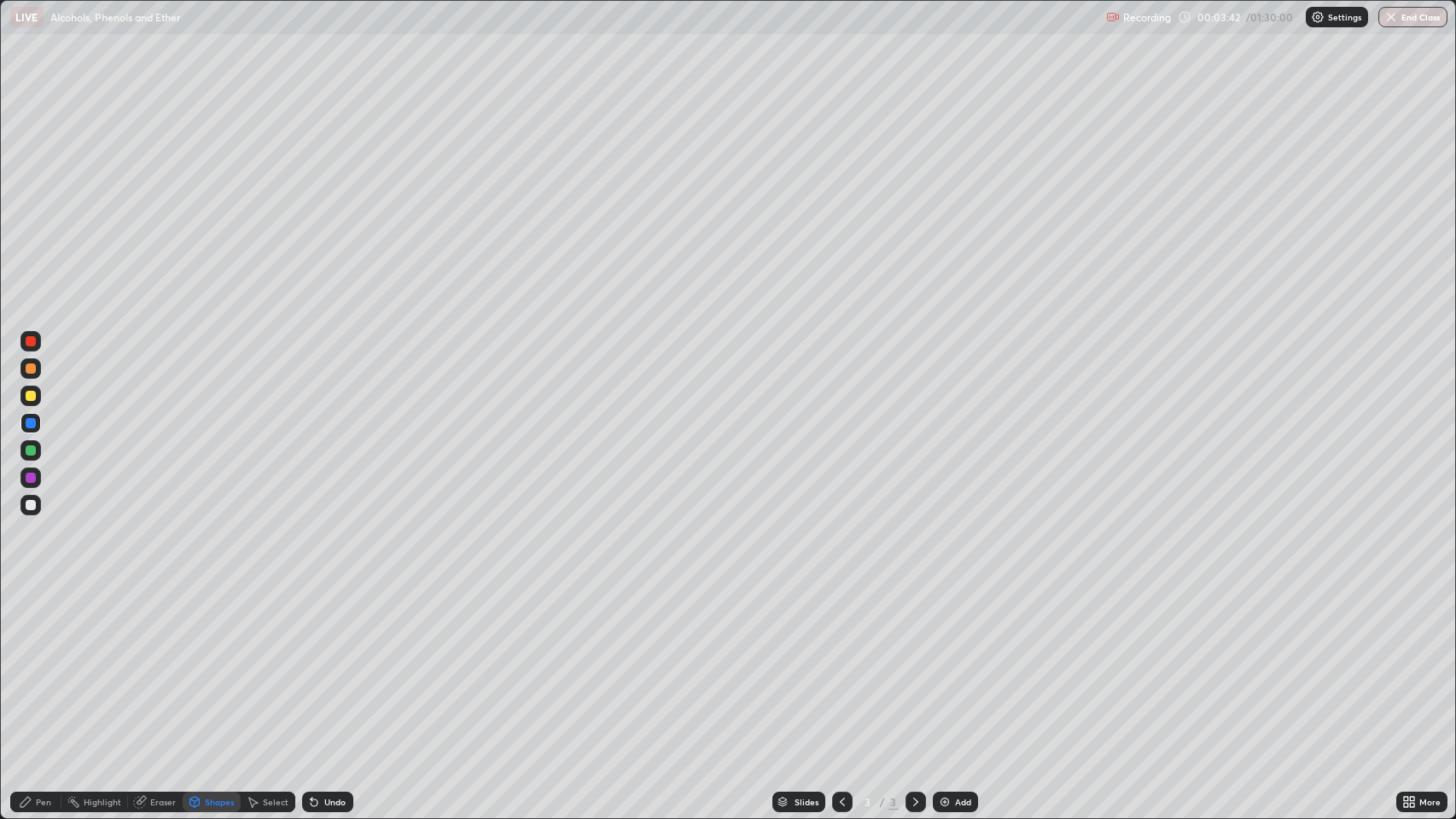
click at [47, 665] on div "Pen" at bounding box center [44, 802] width 15 height 9
click at [35, 451] on div at bounding box center [31, 450] width 11 height 11
click at [950, 665] on div "Add" at bounding box center [954, 802] width 45 height 20
click at [842, 665] on icon at bounding box center [842, 802] width 5 height 9
click at [950, 665] on div "Add" at bounding box center [954, 802] width 45 height 20
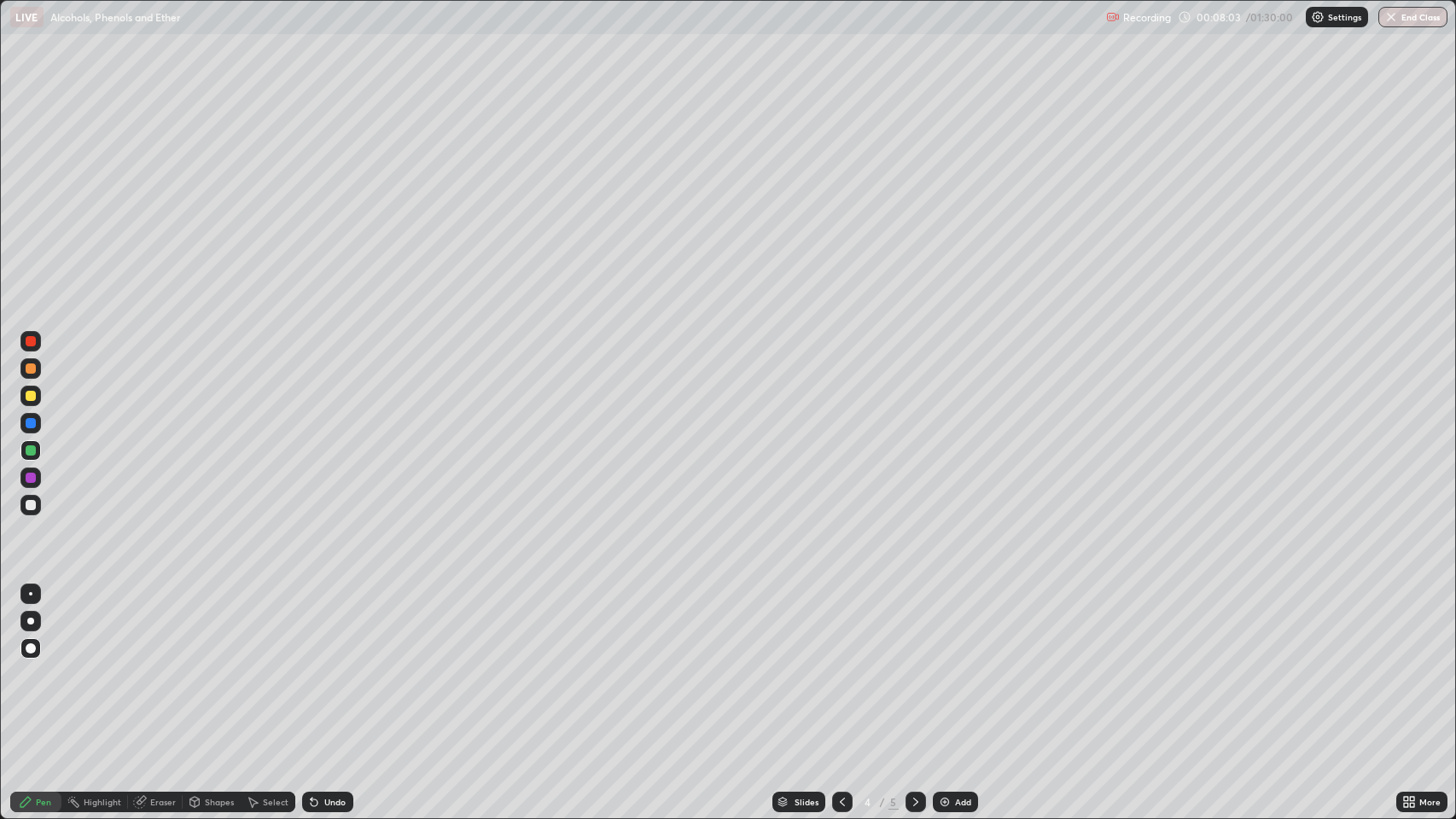
click at [837, 665] on icon at bounding box center [842, 802] width 13 height 13
click at [910, 665] on icon at bounding box center [915, 802] width 13 height 13
click at [962, 665] on div "Add" at bounding box center [962, 802] width 16 height 9
click at [44, 665] on div "Pen" at bounding box center [44, 802] width 15 height 9
click at [31, 396] on div at bounding box center [31, 396] width 11 height 11
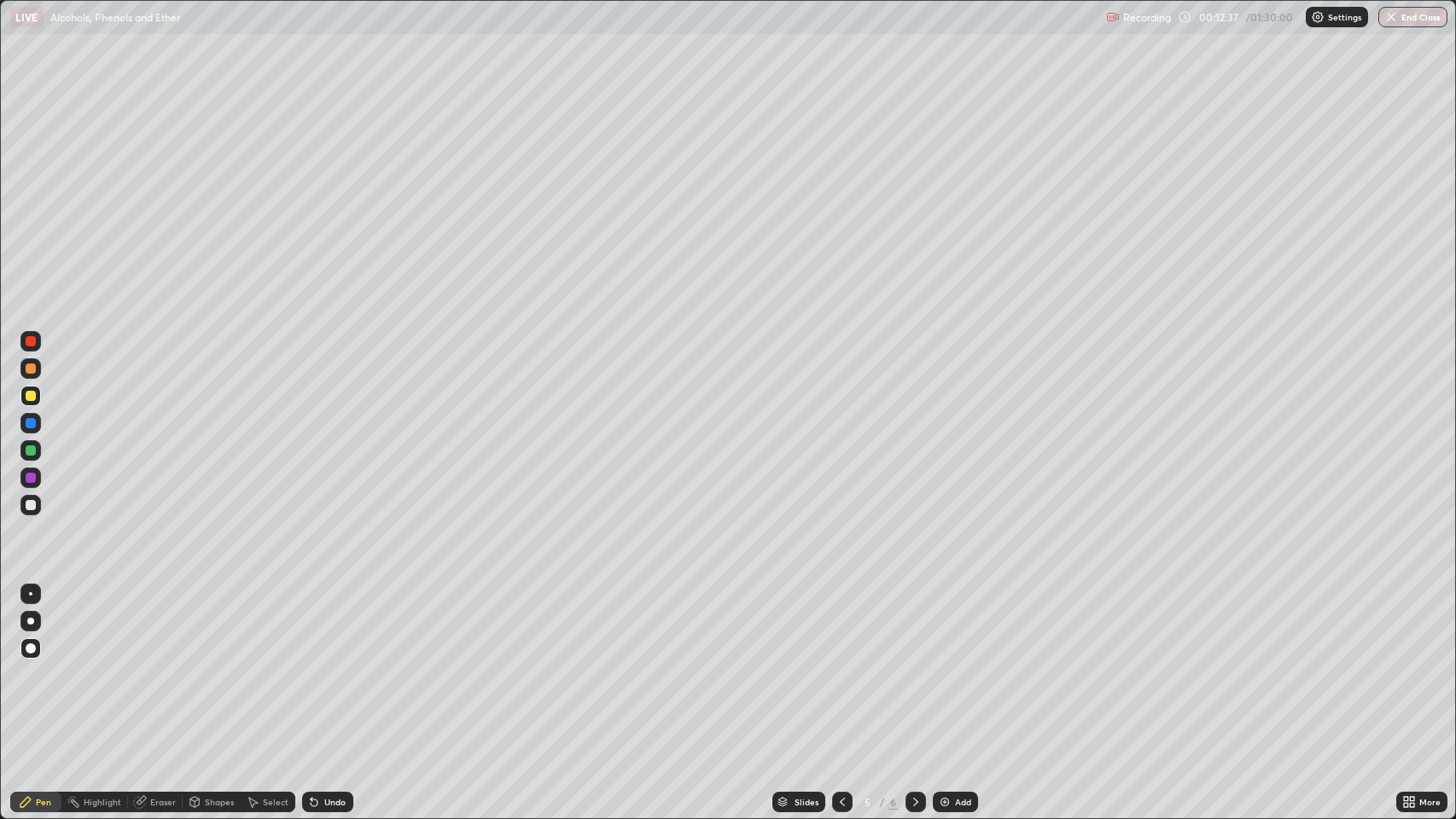
click at [215, 665] on div "Shapes" at bounding box center [219, 802] width 29 height 9
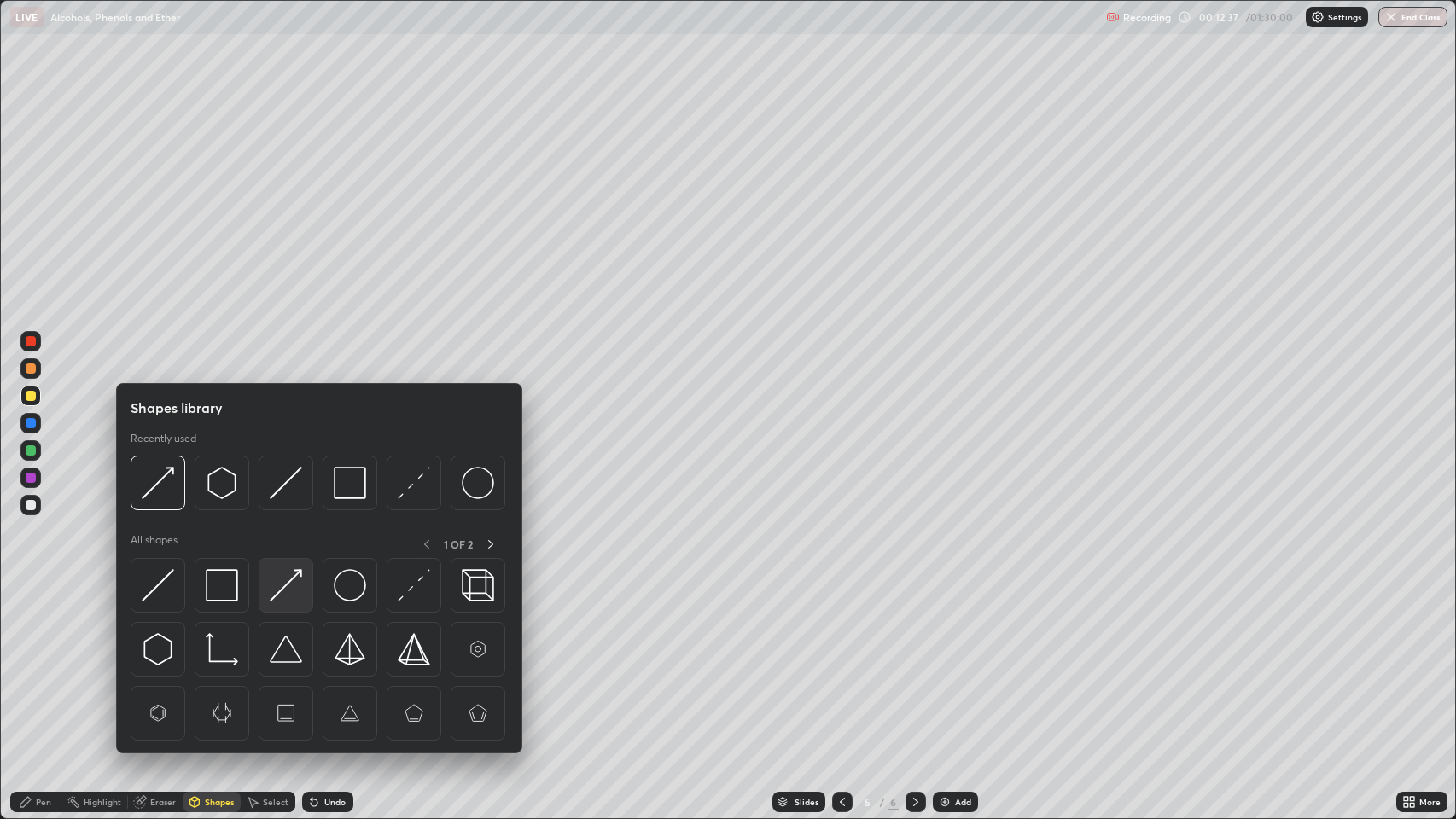
click at [287, 587] on img at bounding box center [286, 586] width 32 height 32
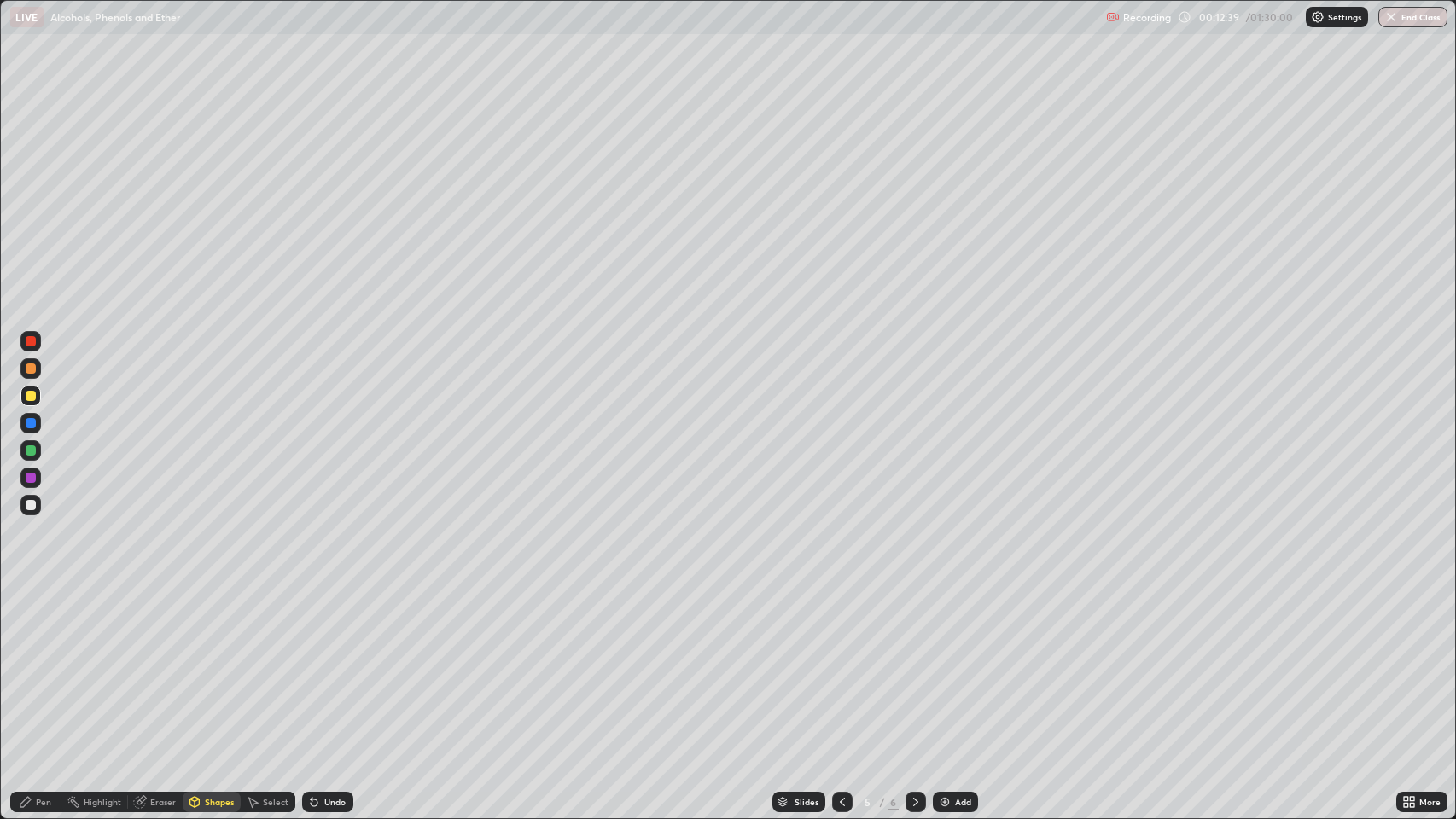
click at [49, 665] on div "Pen" at bounding box center [44, 802] width 15 height 9
click at [31, 423] on div at bounding box center [31, 423] width 11 height 11
click at [841, 665] on icon at bounding box center [842, 802] width 13 height 13
click at [913, 665] on icon at bounding box center [915, 802] width 13 height 13
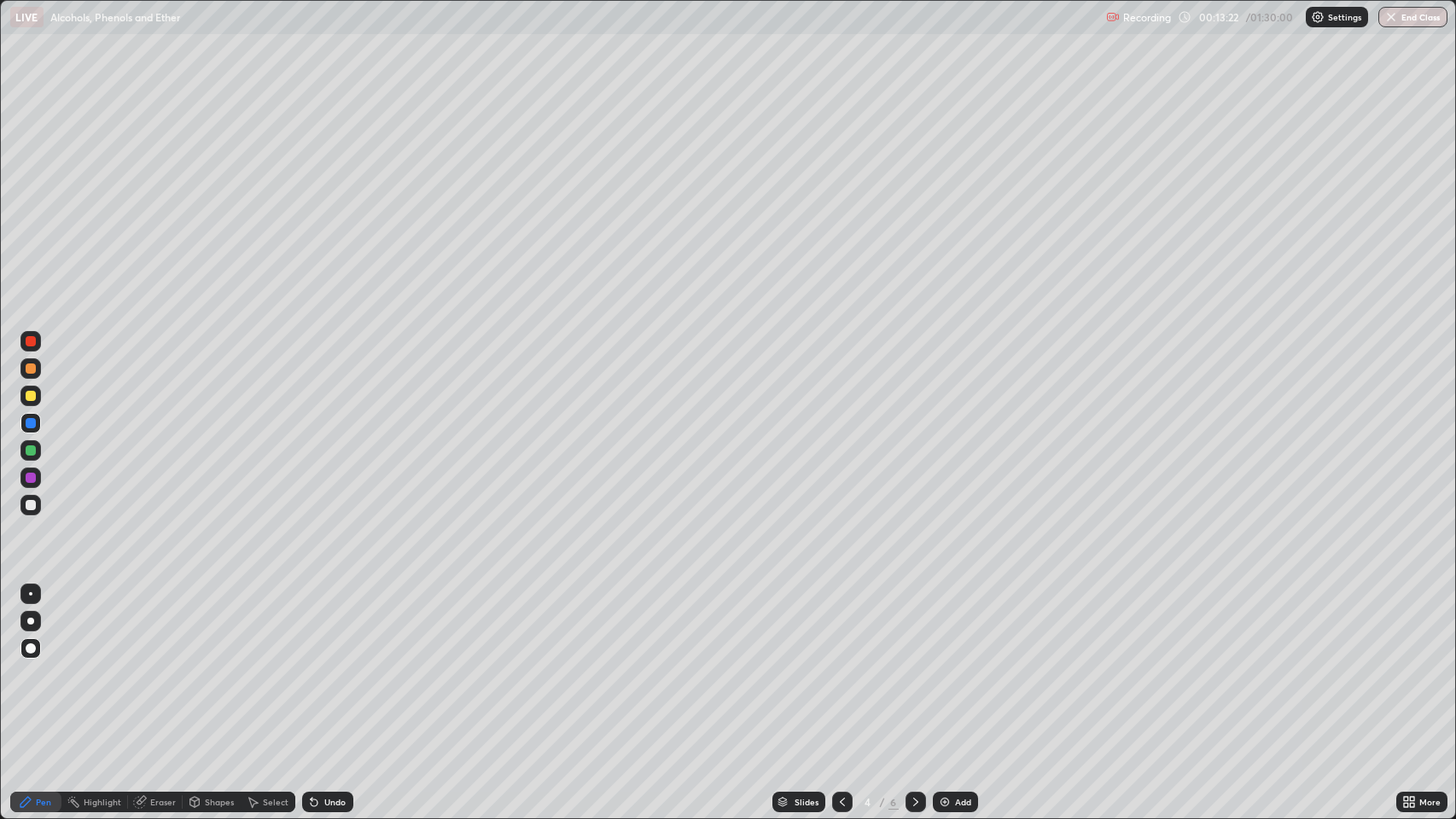
click at [208, 665] on div "Shapes" at bounding box center [211, 802] width 58 height 20
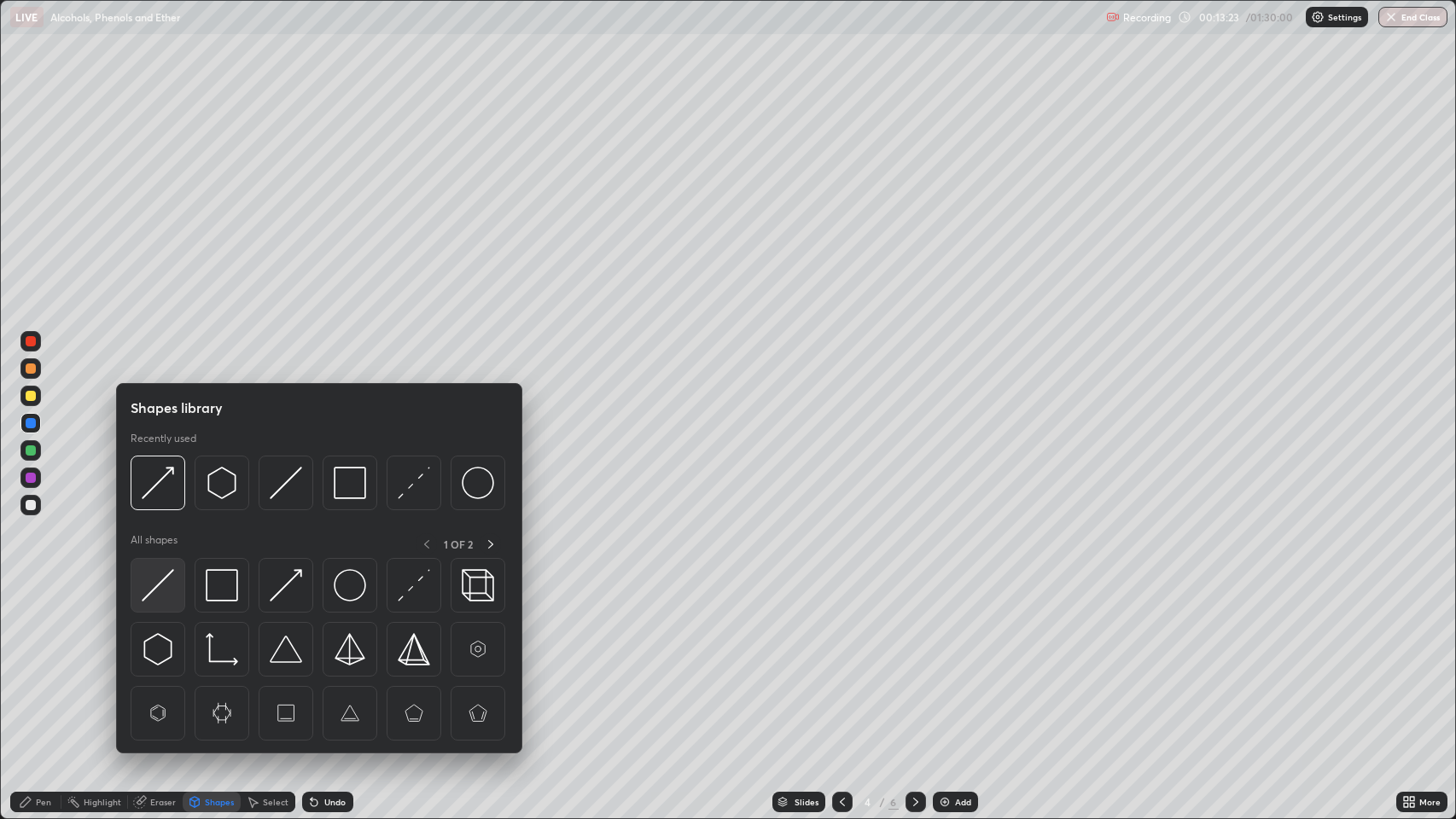
click at [163, 589] on img at bounding box center [158, 586] width 32 height 32
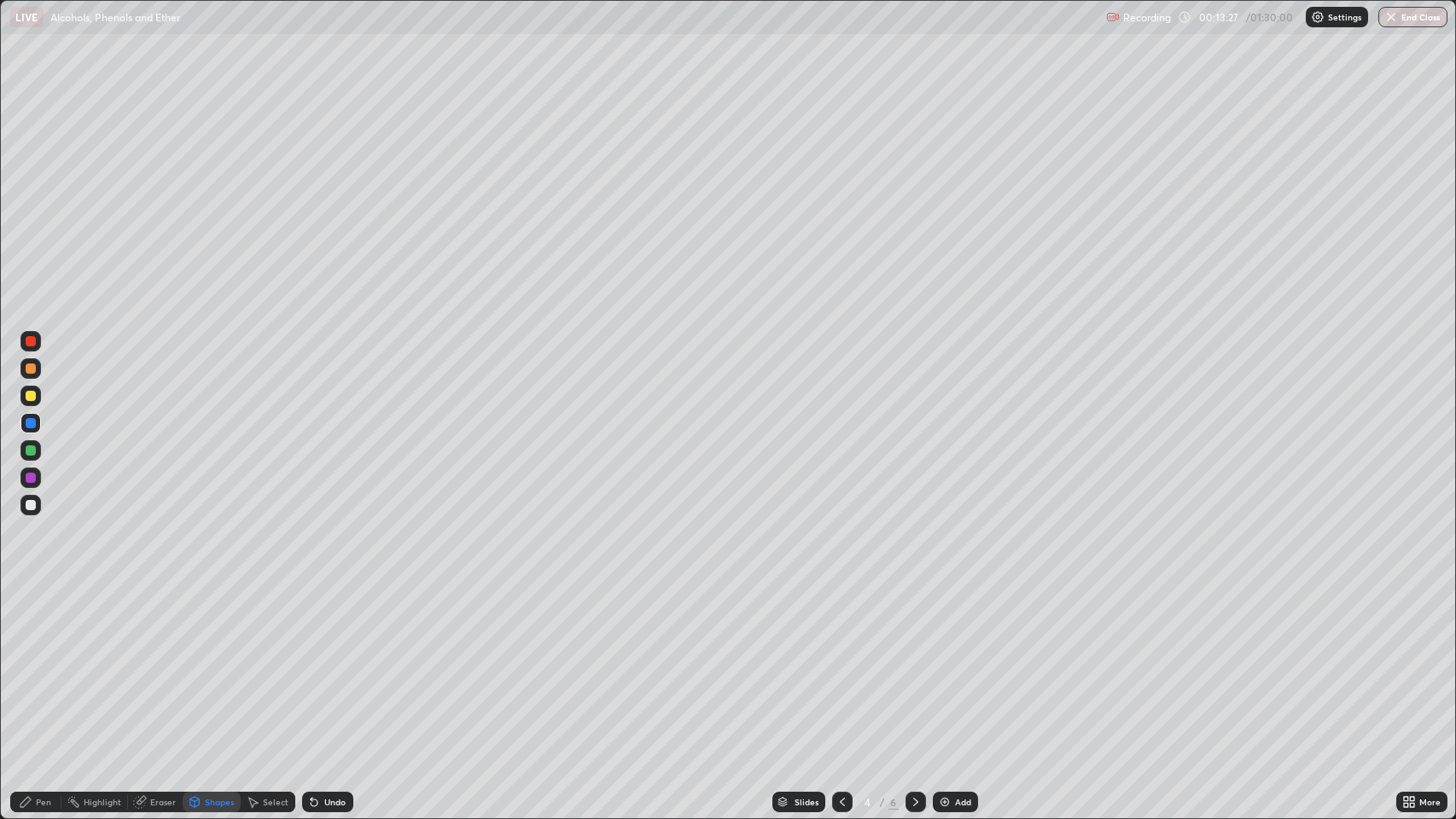
click at [32, 665] on icon at bounding box center [26, 802] width 13 height 13
click at [208, 665] on div "Shapes" at bounding box center [211, 802] width 58 height 20
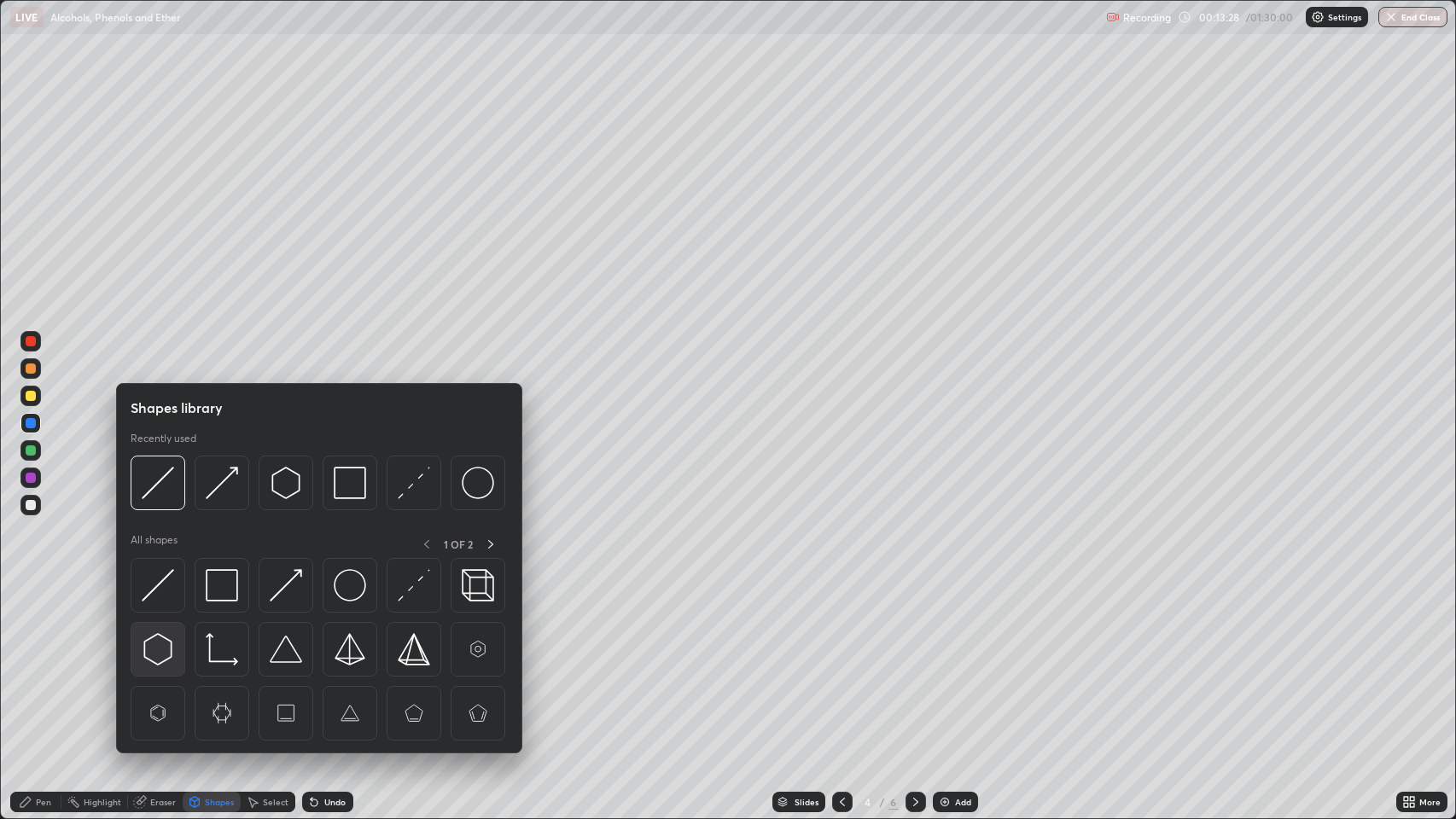
click at [161, 650] on img at bounding box center [158, 650] width 32 height 32
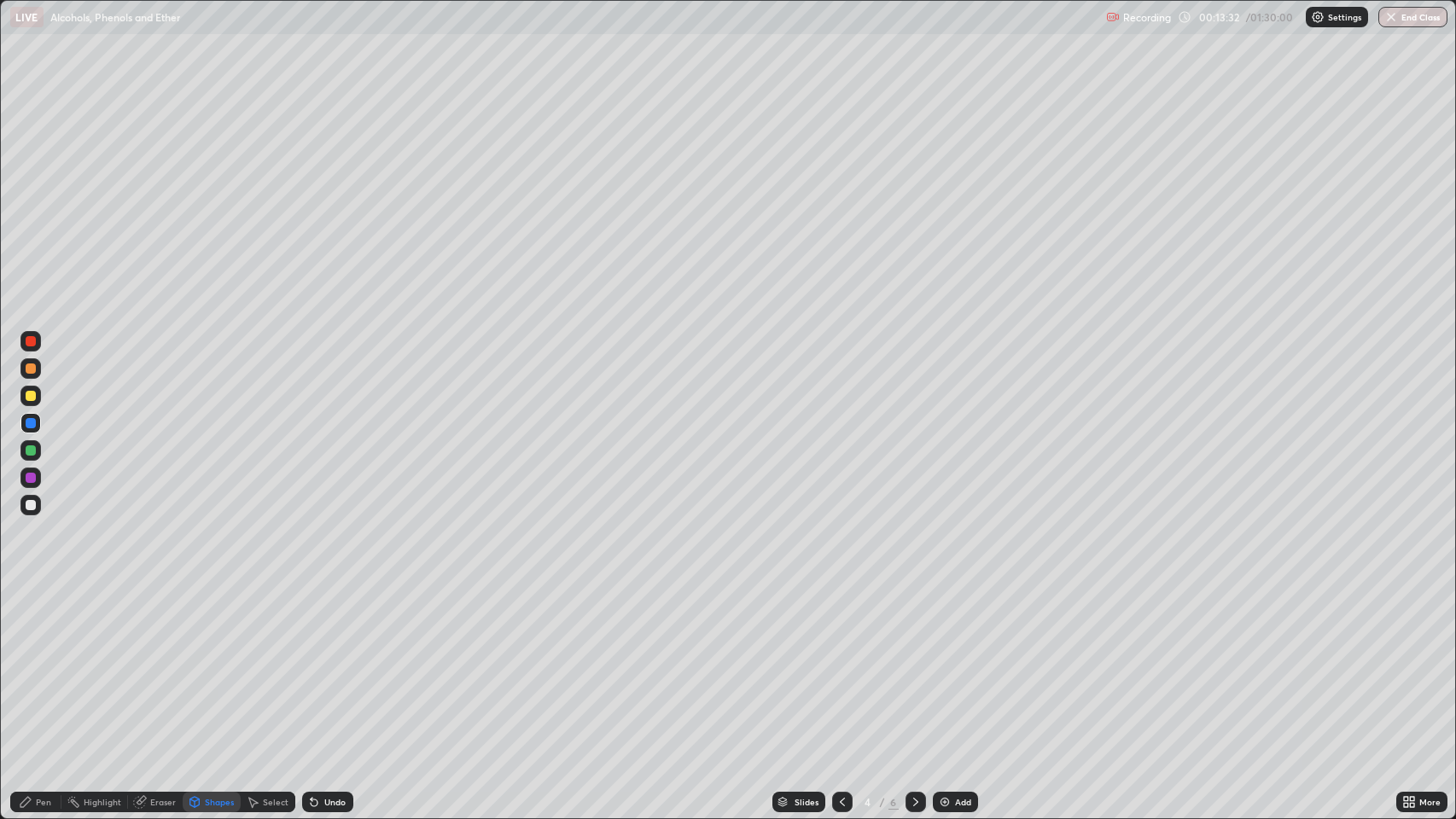
click at [44, 665] on div "Pen" at bounding box center [44, 802] width 15 height 9
click at [28, 369] on div at bounding box center [31, 368] width 11 height 11
click at [209, 665] on div "Shapes" at bounding box center [219, 802] width 29 height 9
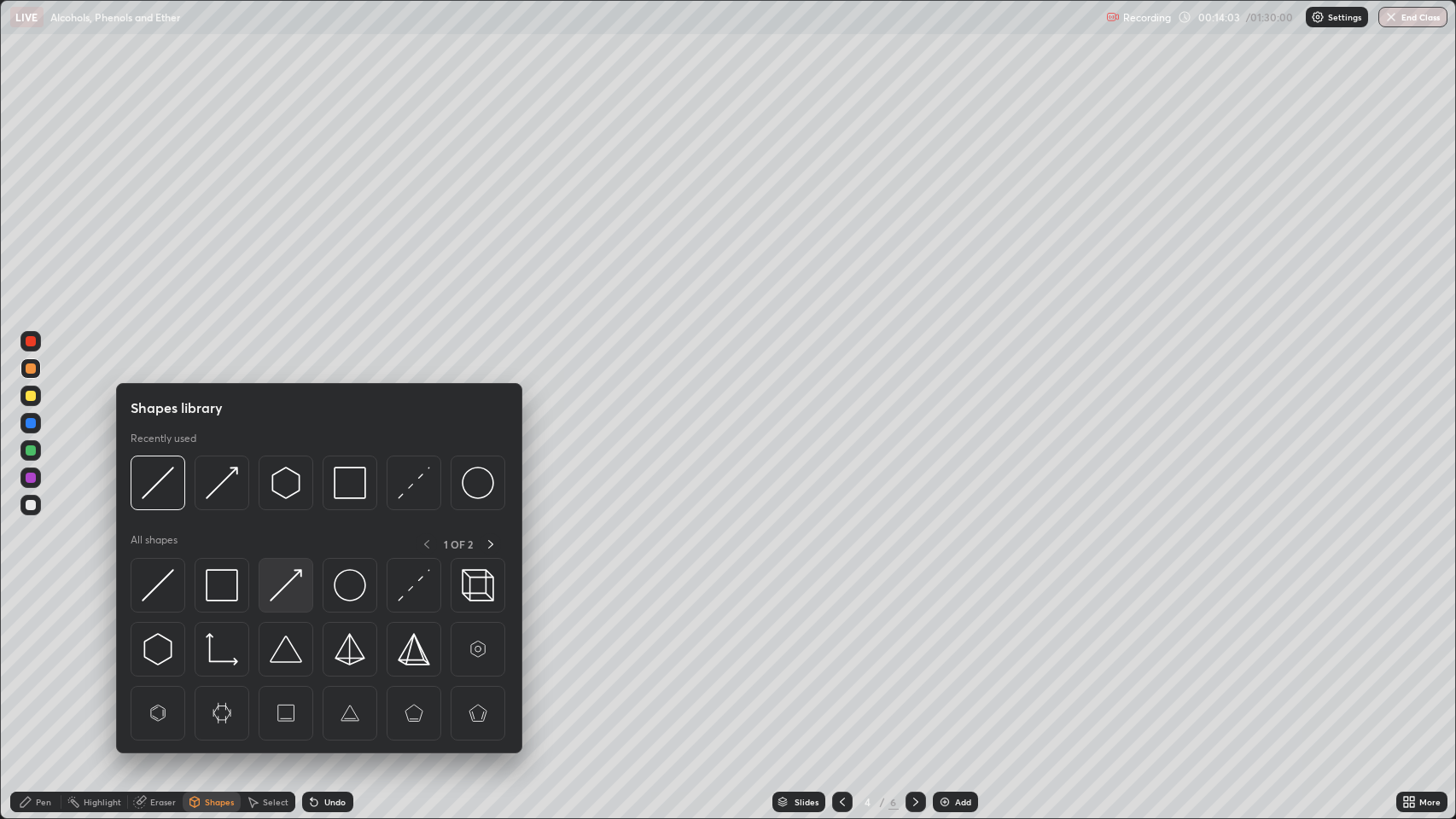
click at [283, 582] on img at bounding box center [286, 586] width 32 height 32
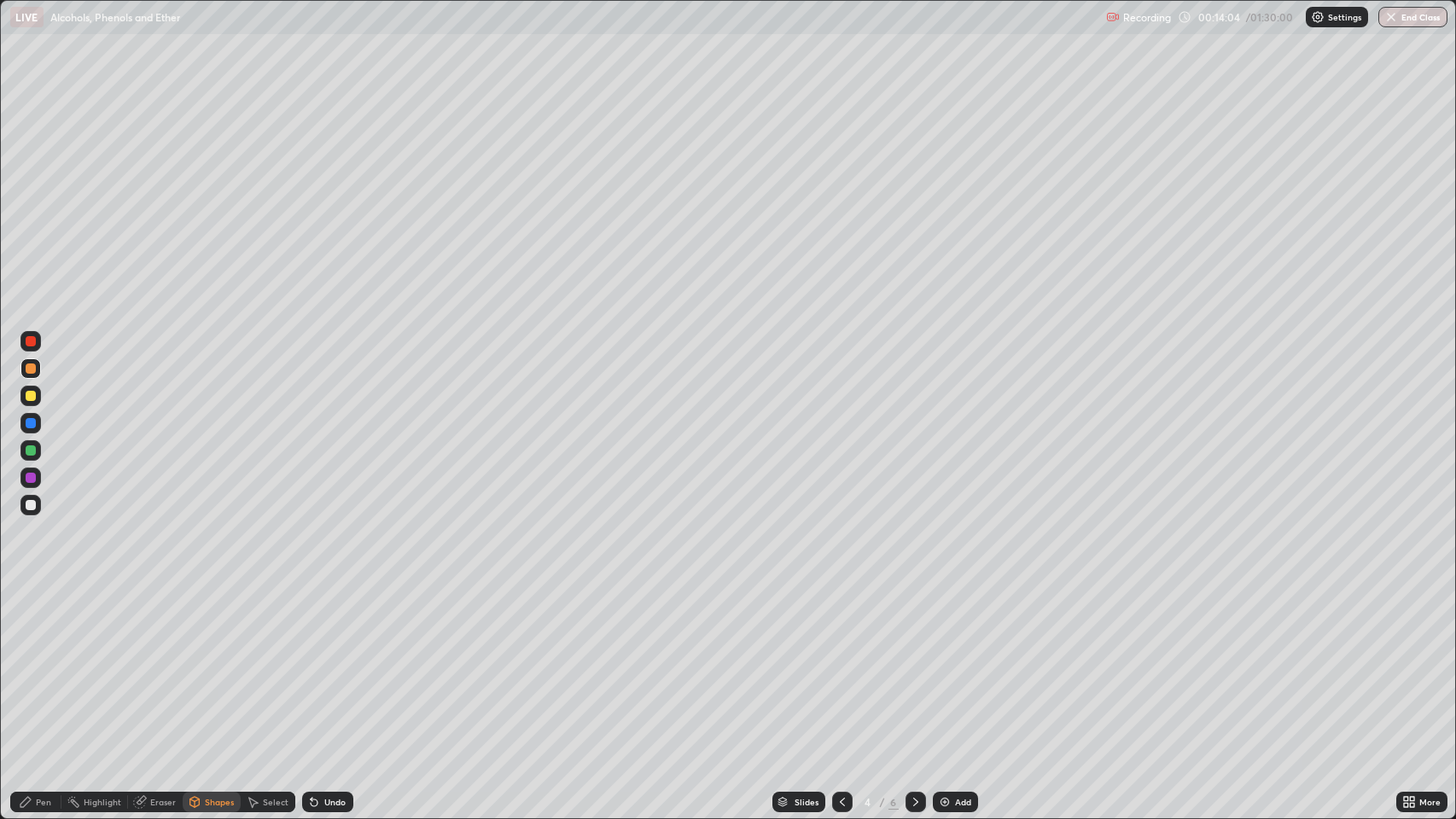
click at [212, 665] on div "Shapes" at bounding box center [219, 802] width 29 height 9
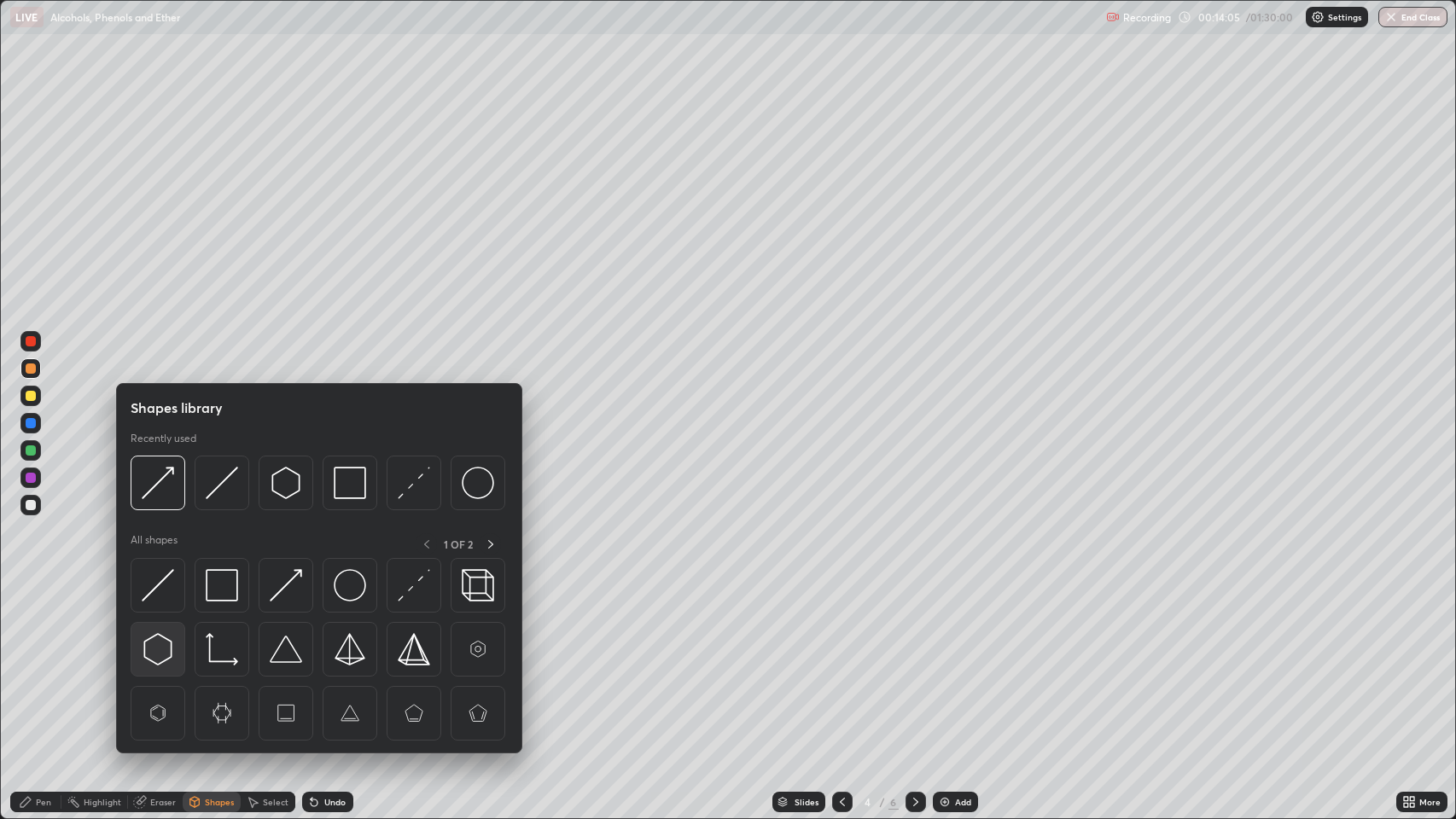
click at [156, 647] on img at bounding box center [158, 650] width 32 height 32
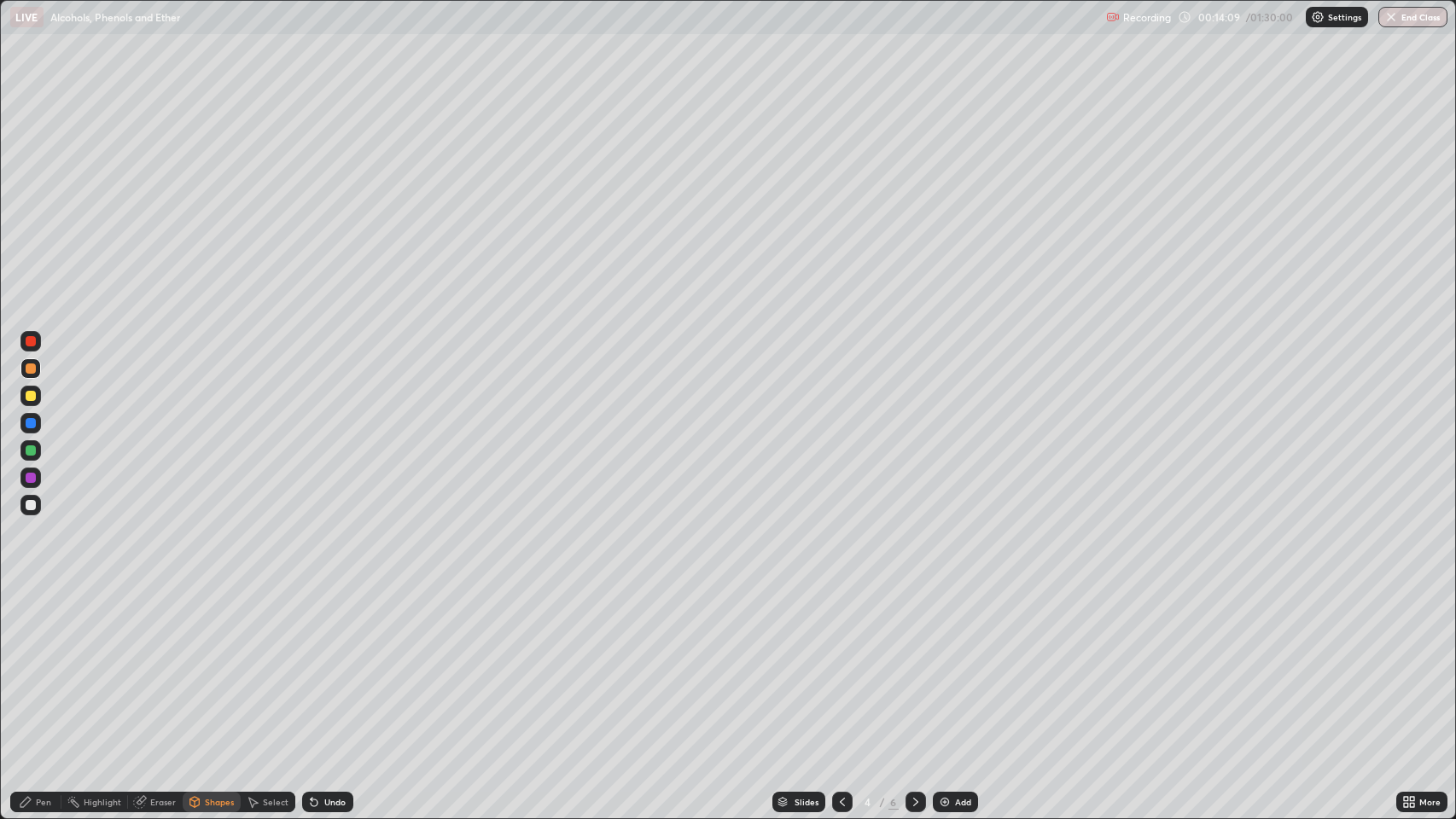
click at [44, 665] on div "Pen" at bounding box center [44, 802] width 15 height 9
click at [913, 665] on icon at bounding box center [915, 802] width 13 height 13
click at [30, 398] on div at bounding box center [31, 396] width 11 height 11
click at [329, 665] on div "Undo" at bounding box center [334, 802] width 21 height 9
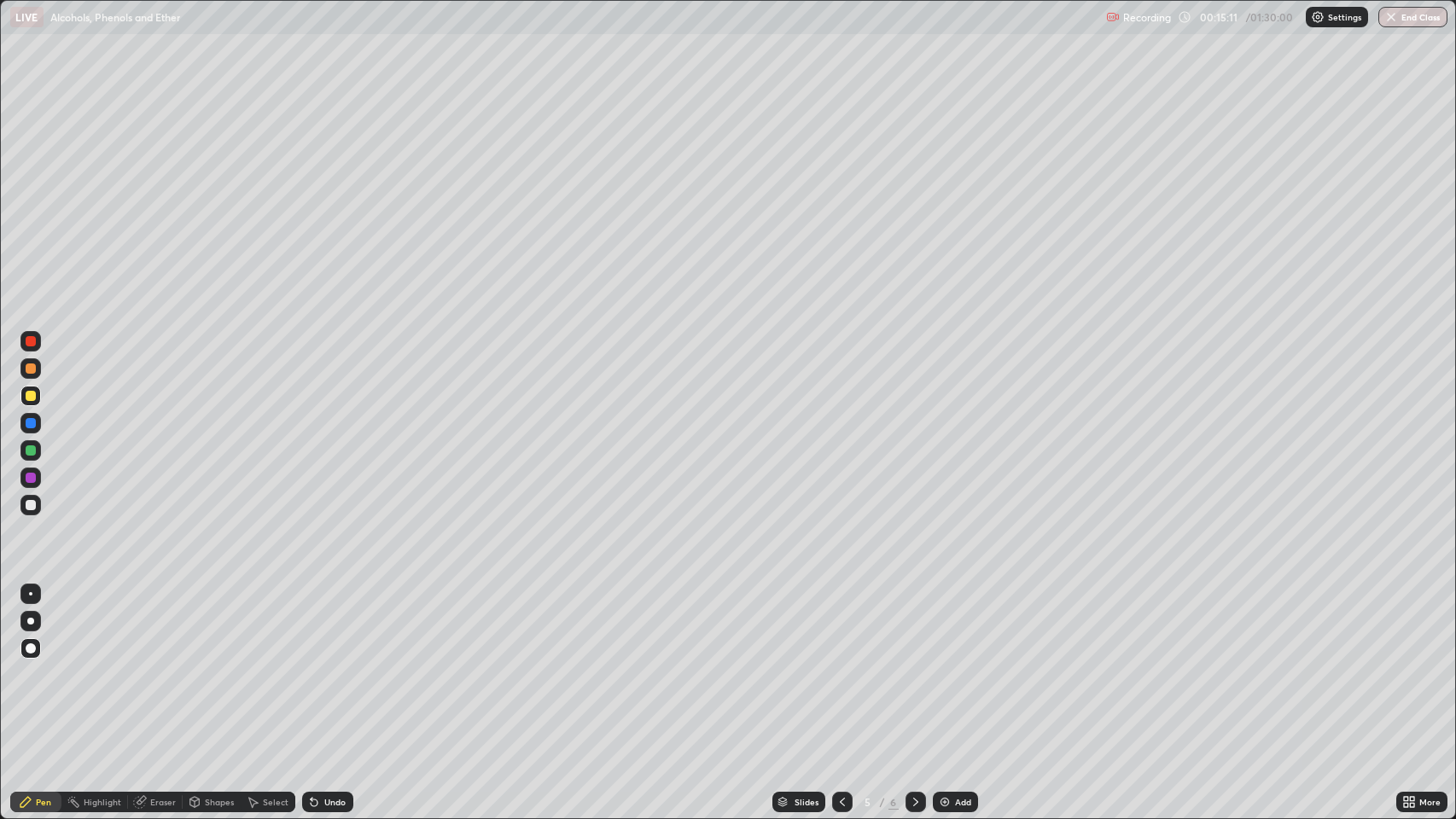
click at [321, 665] on div "Undo" at bounding box center [328, 802] width 52 height 20
click at [310, 665] on icon at bounding box center [311, 799] width 2 height 2
click at [204, 665] on div "Shapes" at bounding box center [219, 802] width 29 height 9
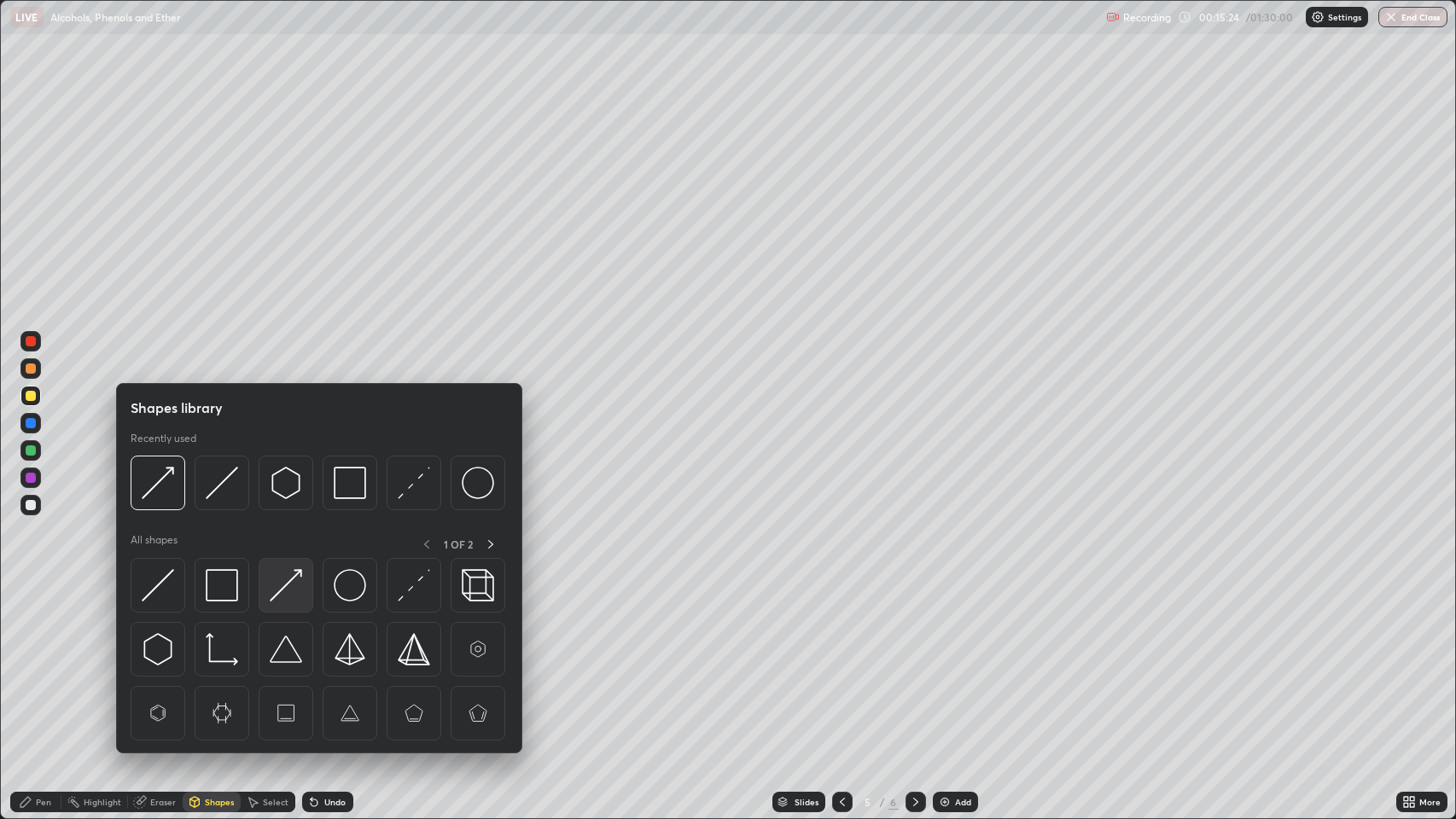
click at [292, 590] on img at bounding box center [286, 586] width 32 height 32
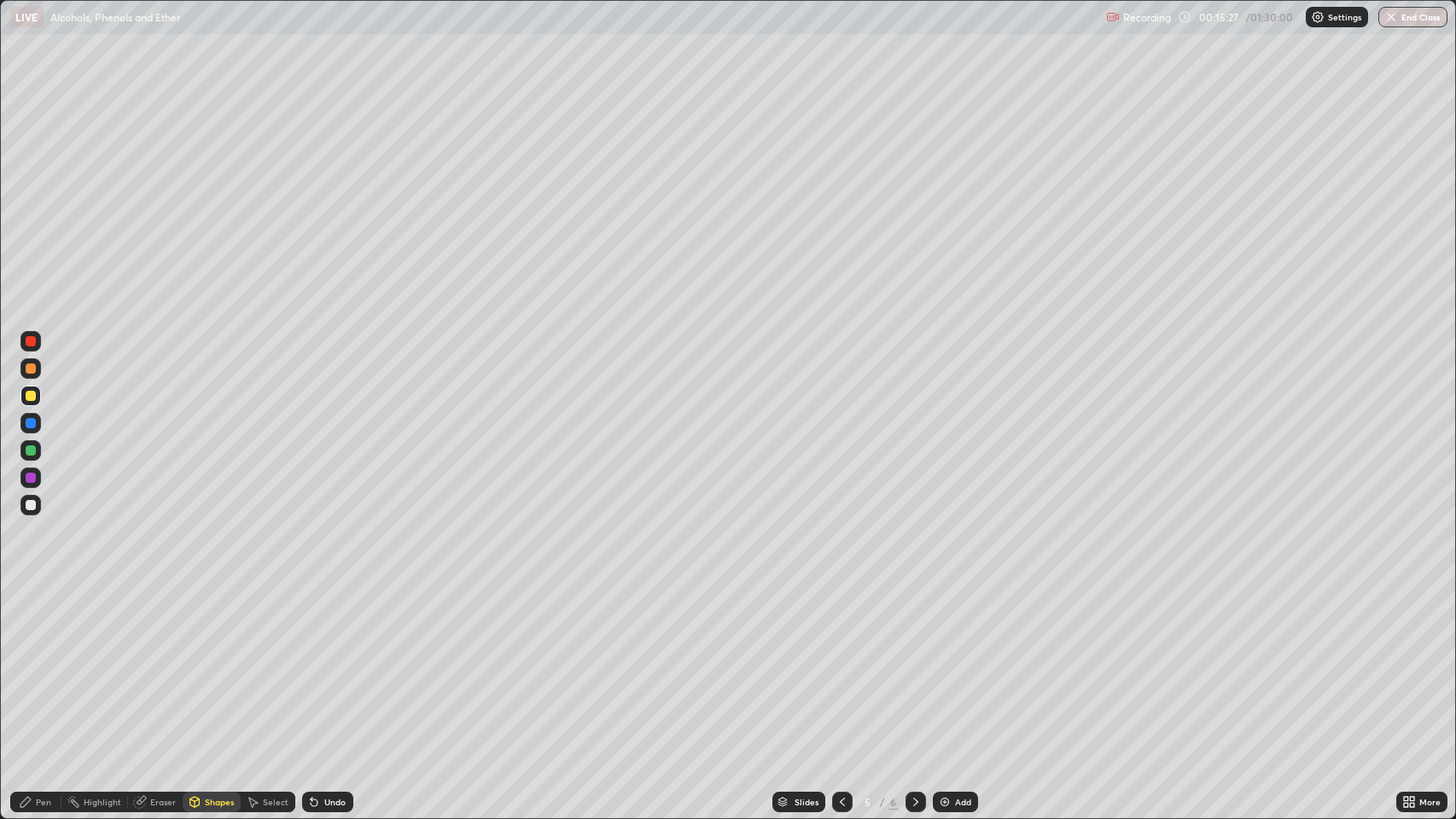
click at [43, 665] on div "Pen" at bounding box center [44, 802] width 15 height 9
click at [338, 665] on div "Undo" at bounding box center [334, 802] width 21 height 9
click at [334, 665] on div "Undo" at bounding box center [334, 802] width 21 height 9
click at [331, 665] on div "Undo" at bounding box center [334, 802] width 21 height 9
click at [337, 665] on div "Undo" at bounding box center [334, 802] width 21 height 9
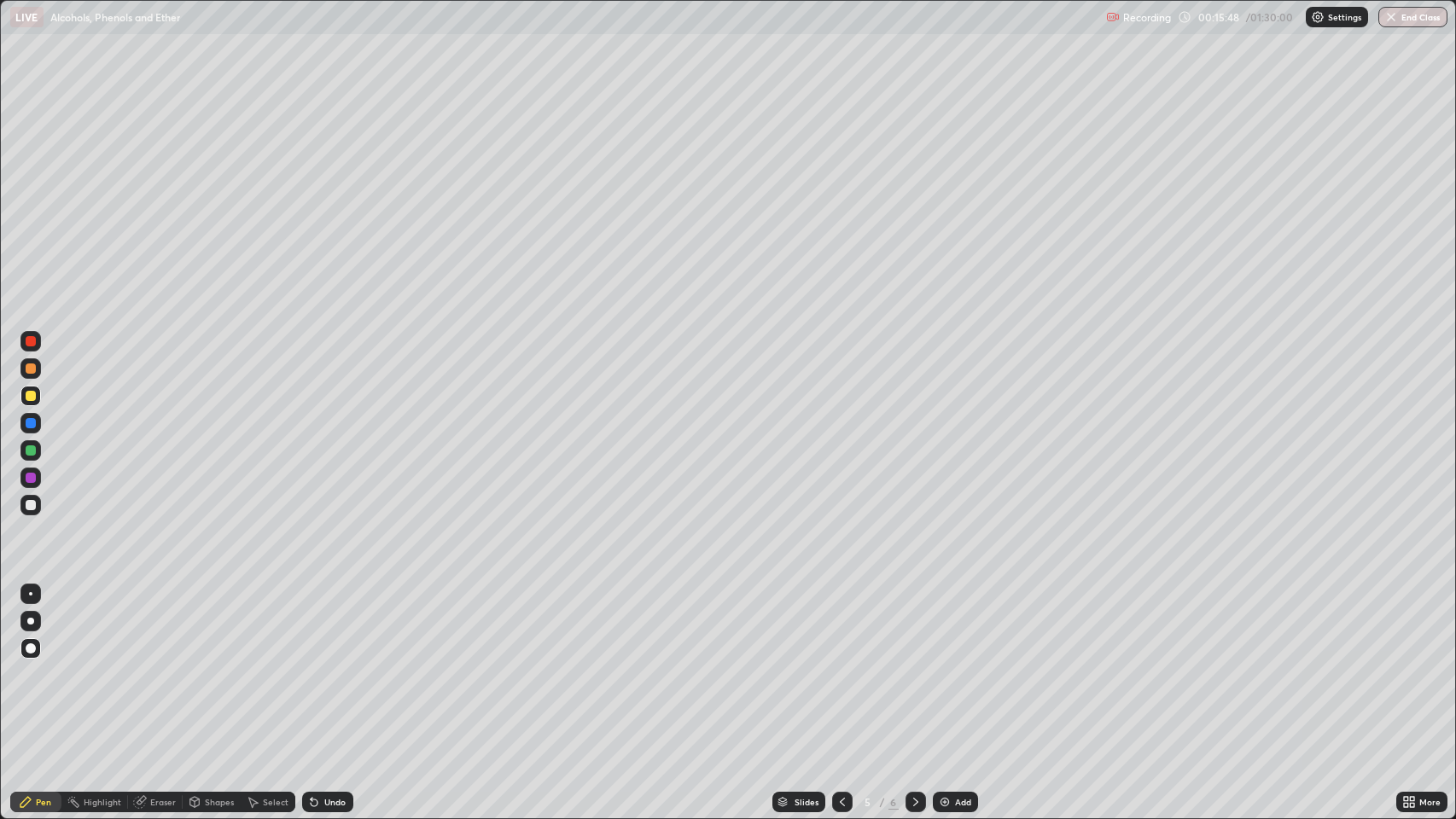
click at [841, 665] on icon at bounding box center [842, 802] width 13 height 13
click at [916, 665] on icon at bounding box center [915, 802] width 13 height 13
click at [913, 665] on icon at bounding box center [915, 802] width 13 height 13
click at [222, 665] on div "Shapes" at bounding box center [219, 802] width 29 height 9
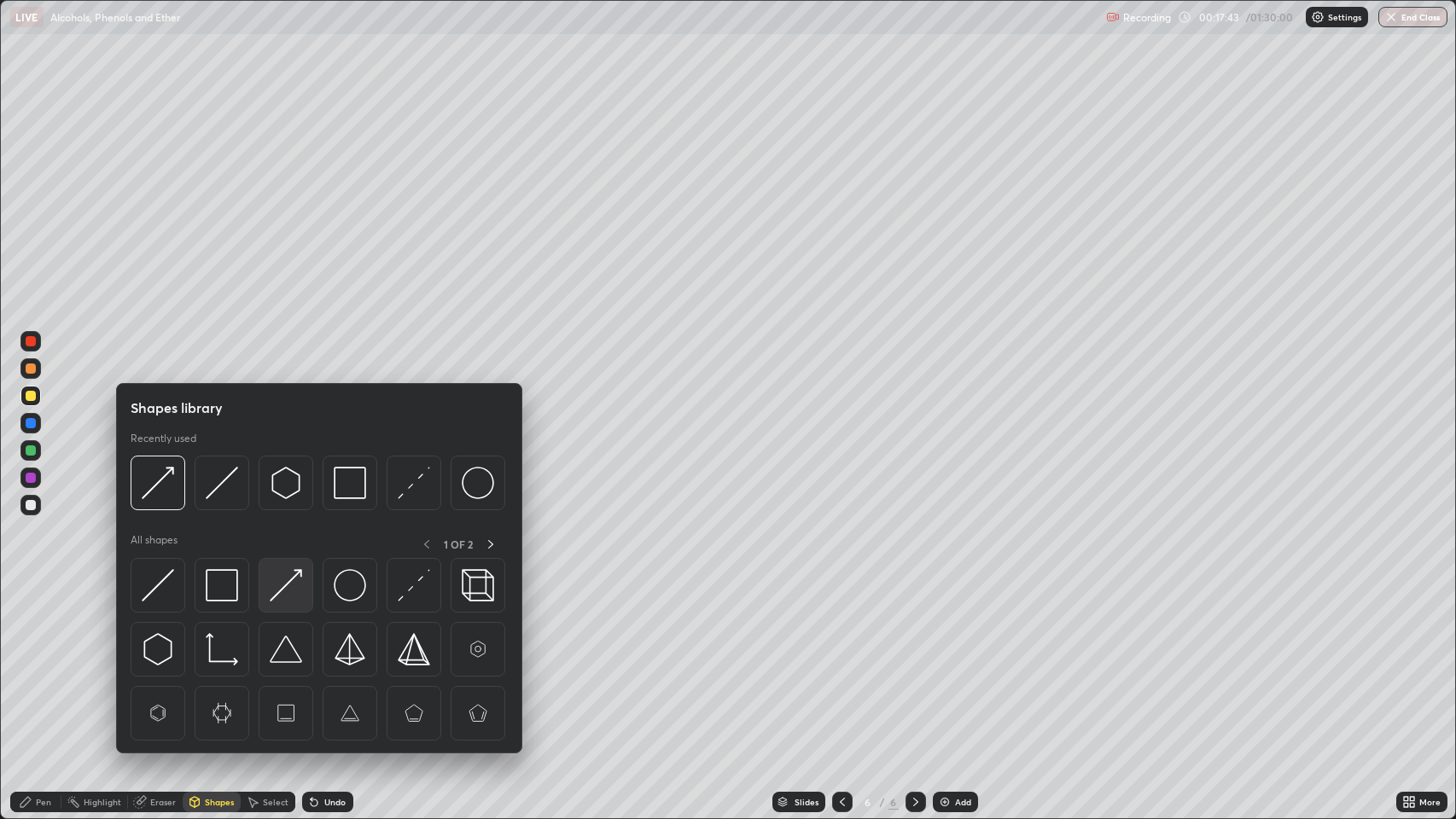
click at [298, 584] on img at bounding box center [286, 586] width 32 height 32
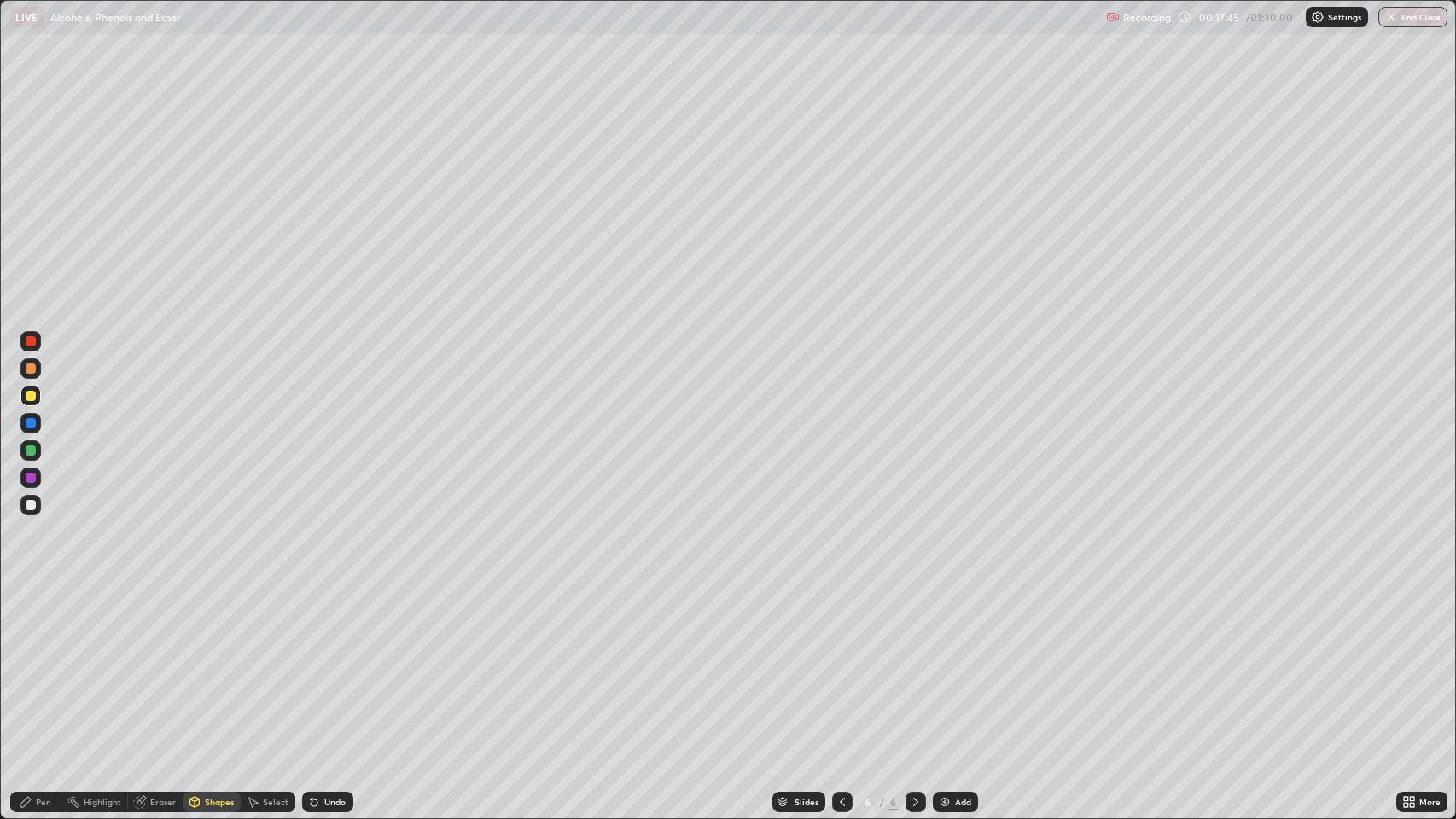
click at [25, 665] on icon at bounding box center [25, 802] width 11 height 11
click at [960, 665] on div "Add" at bounding box center [962, 802] width 16 height 9
click at [206, 665] on div "Shapes" at bounding box center [219, 802] width 29 height 9
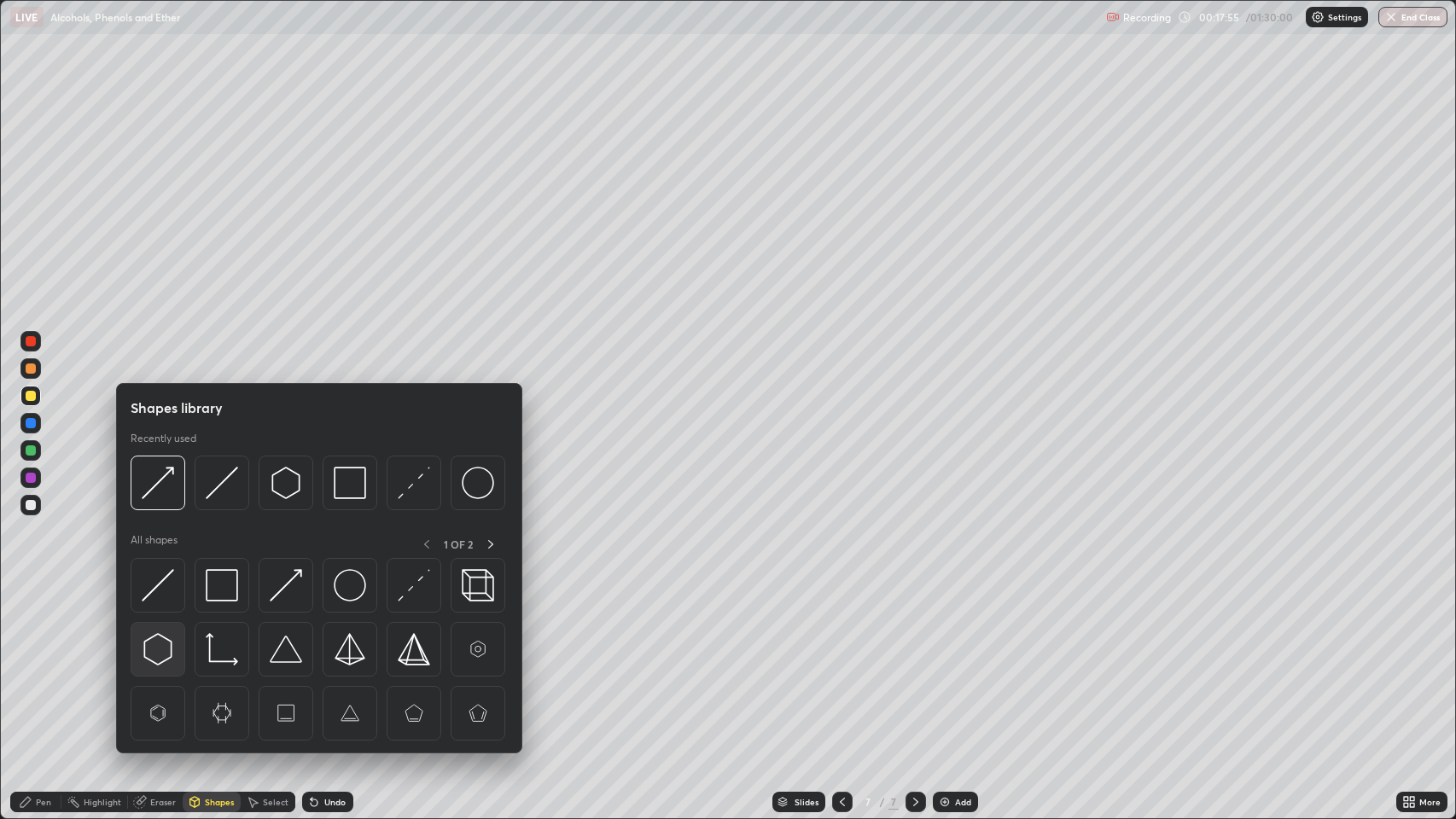
click at [161, 645] on img at bounding box center [158, 650] width 32 height 32
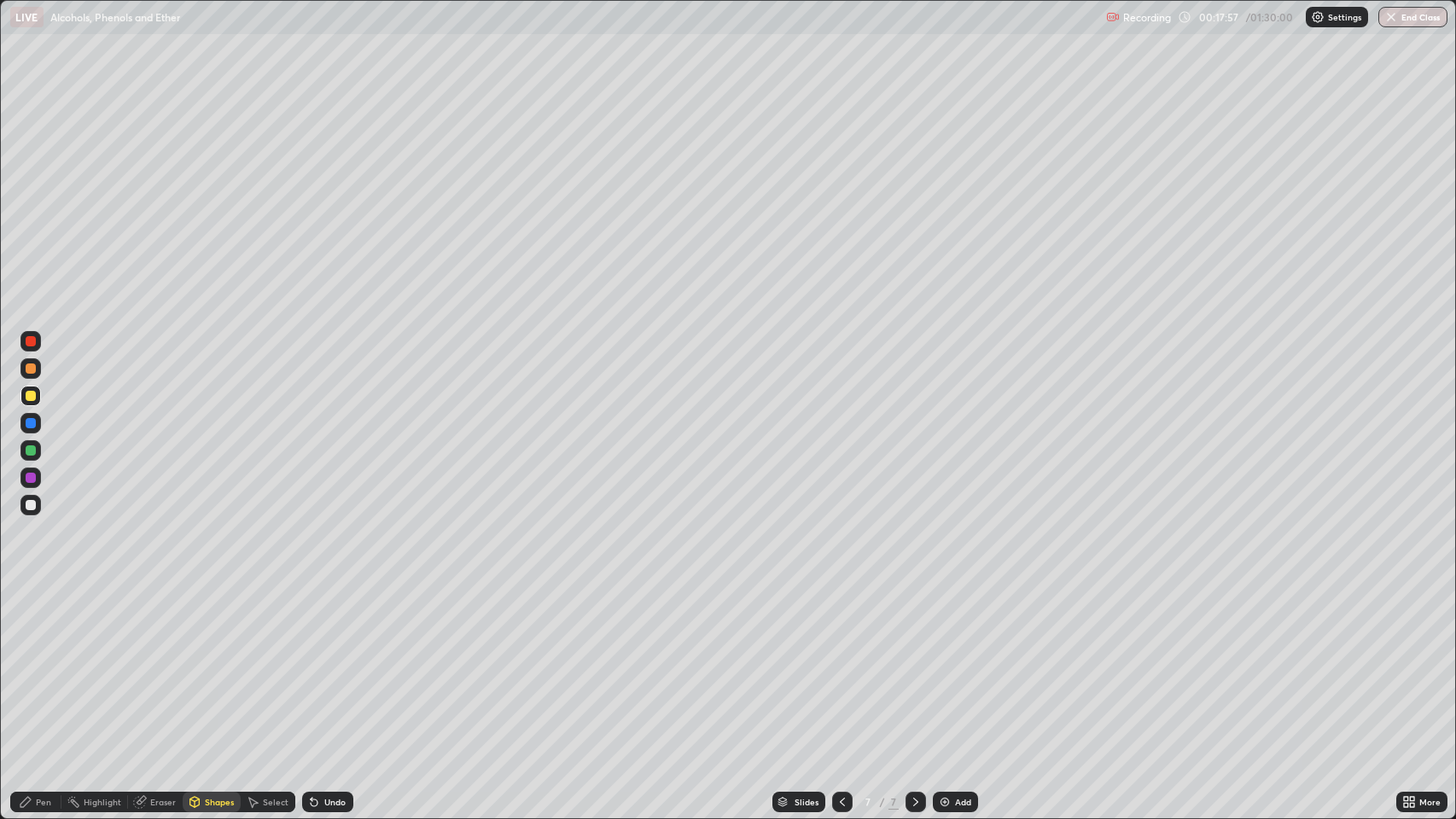
click at [39, 665] on div "Pen" at bounding box center [44, 802] width 15 height 9
click at [215, 665] on div "Shapes" at bounding box center [219, 802] width 29 height 9
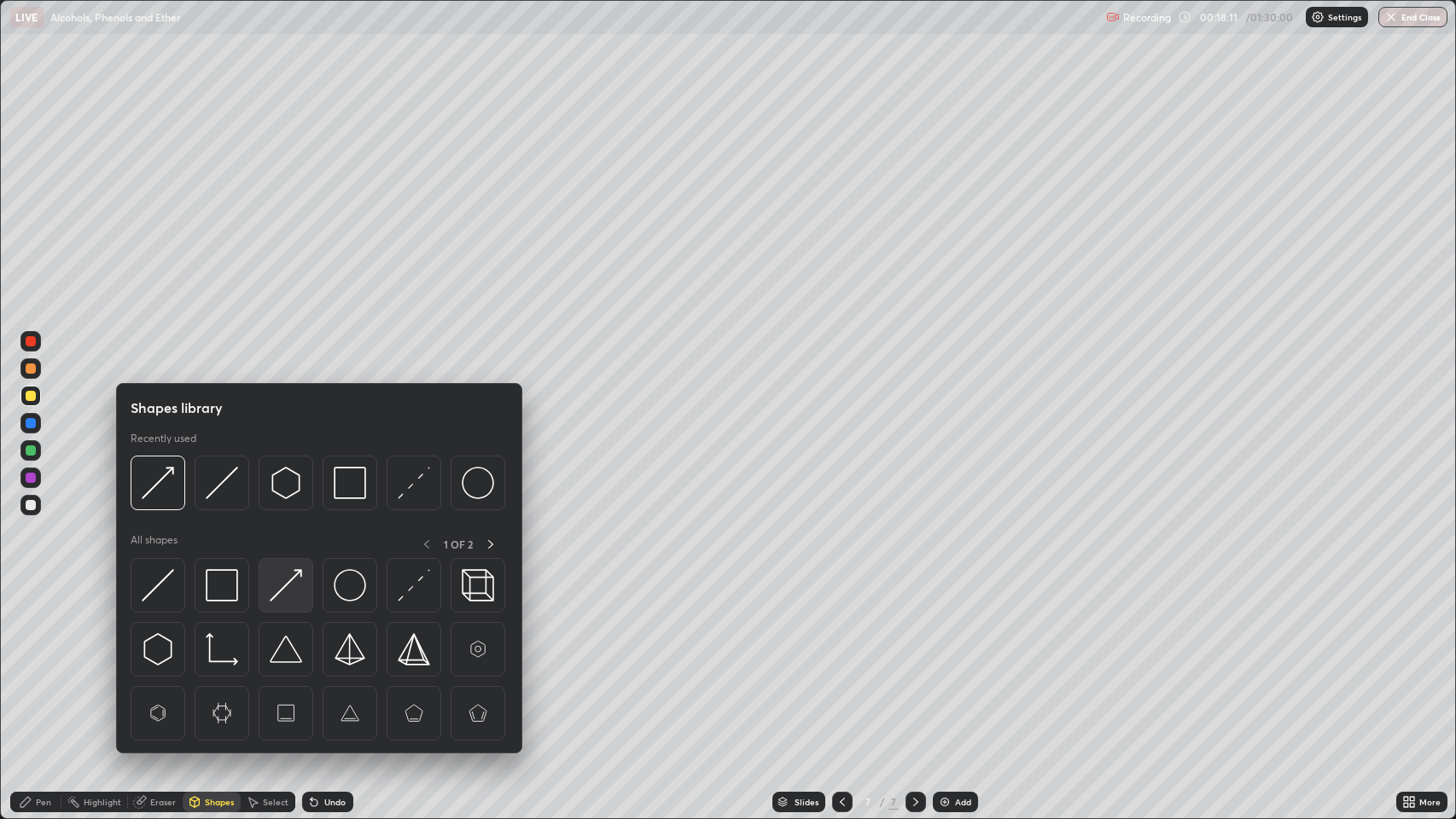
click at [291, 589] on img at bounding box center [286, 586] width 32 height 32
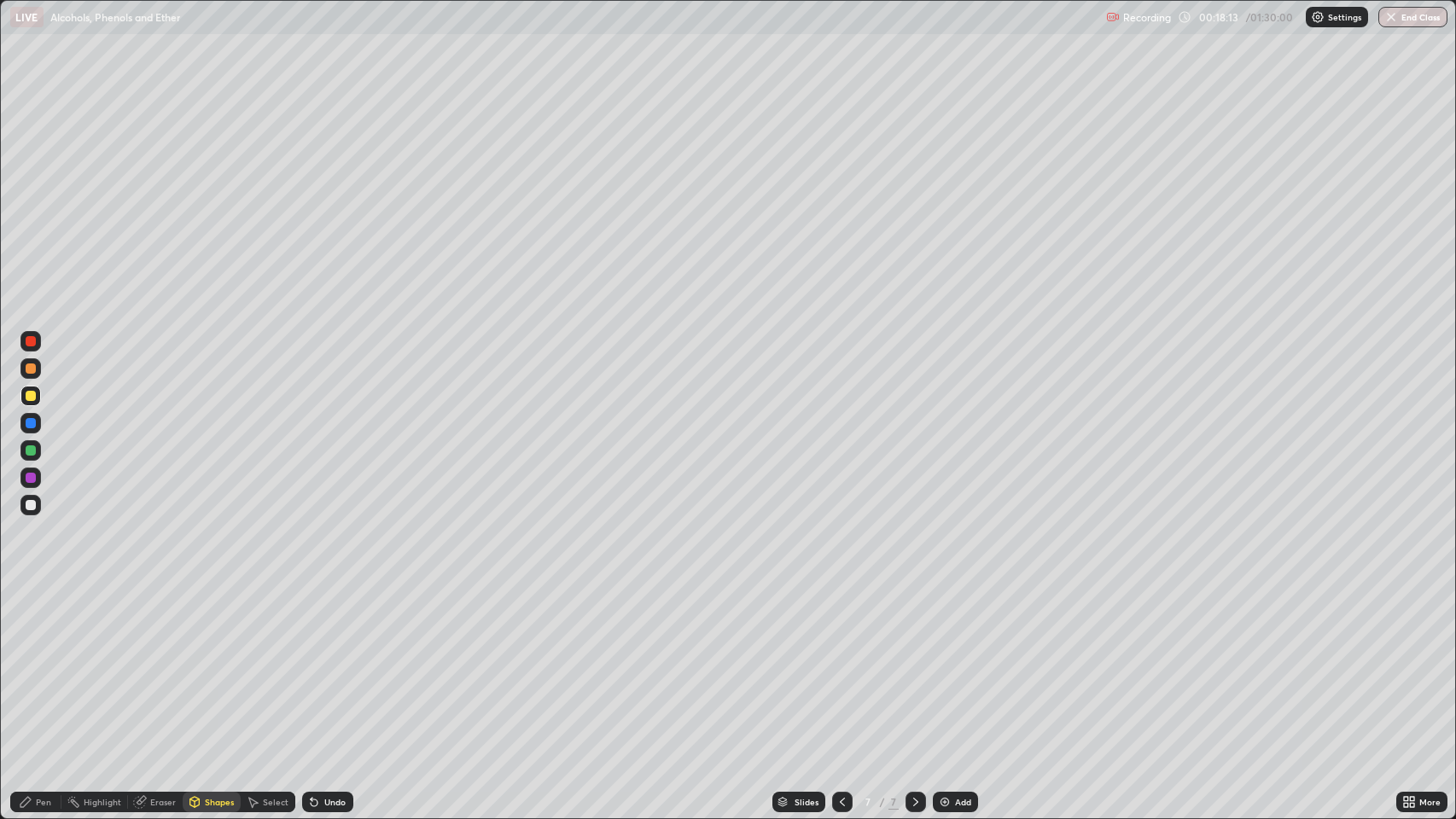
click at [26, 665] on icon at bounding box center [26, 802] width 13 height 13
click at [841, 665] on icon at bounding box center [842, 802] width 13 height 13
click at [31, 423] on div at bounding box center [31, 423] width 11 height 11
click at [34, 481] on div at bounding box center [31, 478] width 11 height 11
click at [330, 665] on div "Undo" at bounding box center [328, 802] width 52 height 20
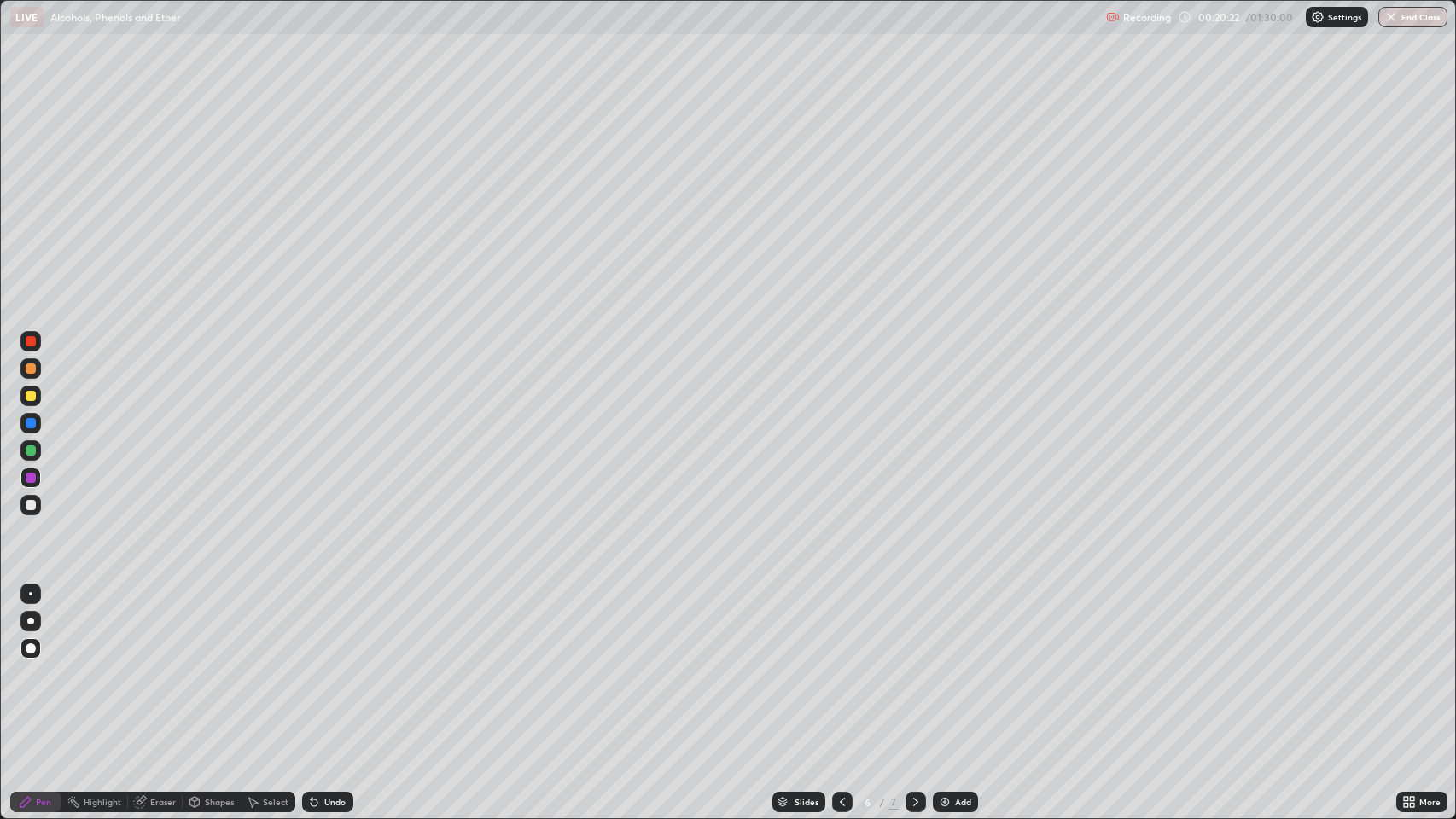
click at [327, 665] on div "Undo" at bounding box center [328, 802] width 52 height 20
click at [328, 665] on div "Undo" at bounding box center [328, 802] width 52 height 20
click at [331, 665] on div "Undo" at bounding box center [334, 802] width 21 height 9
click at [35, 425] on div at bounding box center [31, 423] width 11 height 11
click at [841, 665] on icon at bounding box center [842, 802] width 13 height 13
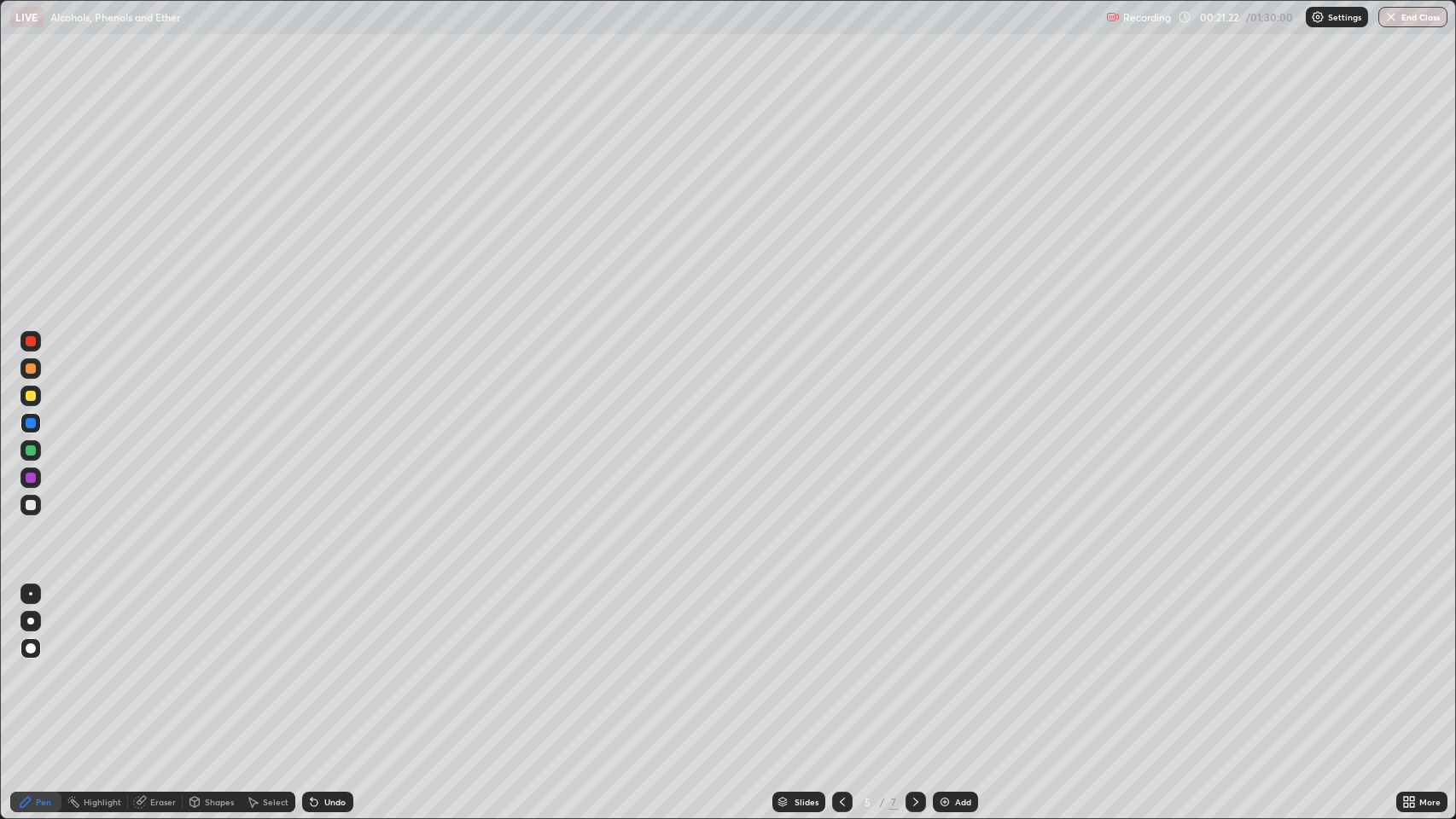
click at [892, 665] on div "7" at bounding box center [893, 802] width 11 height 15
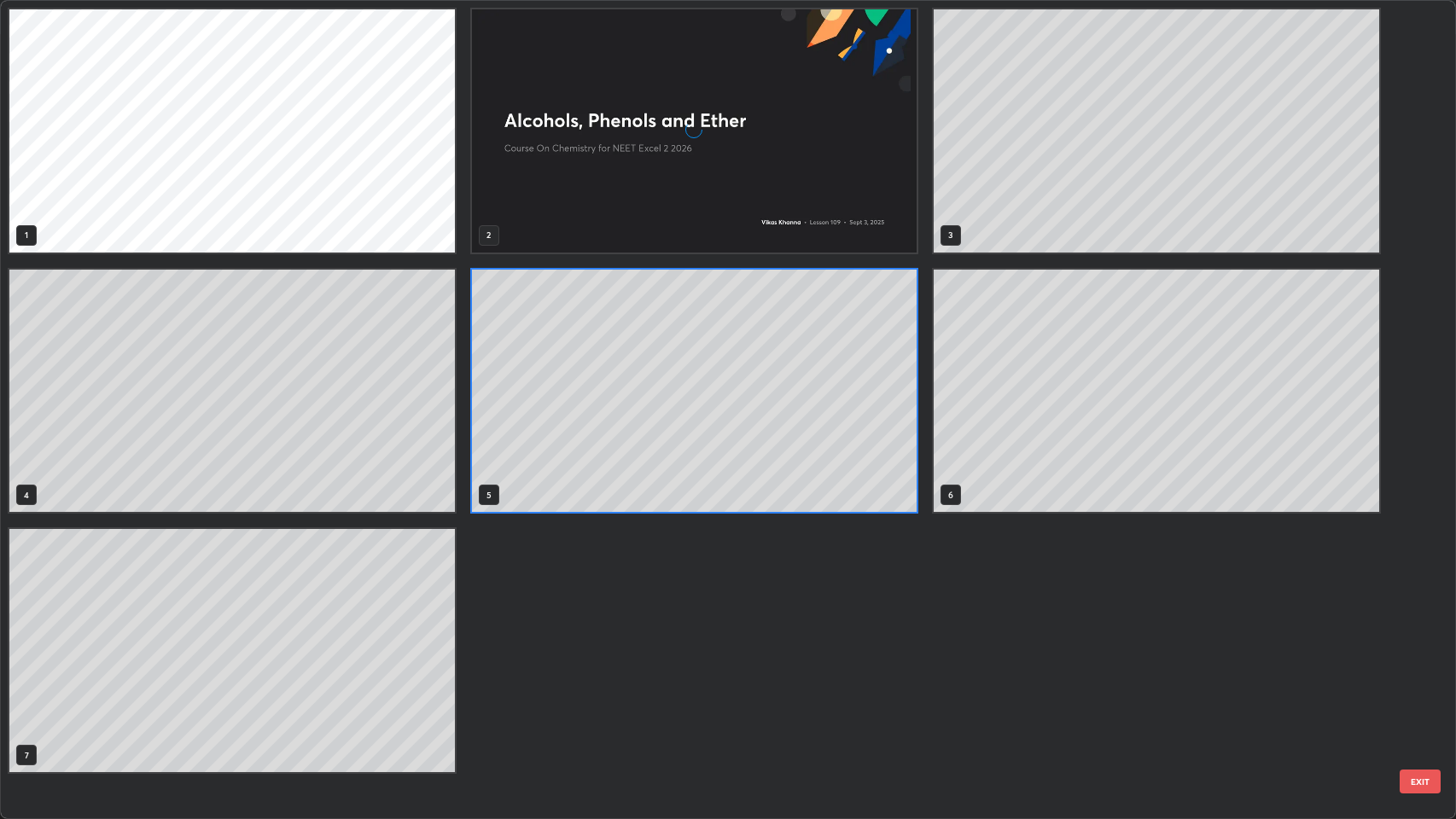
scroll to position [812, 1446]
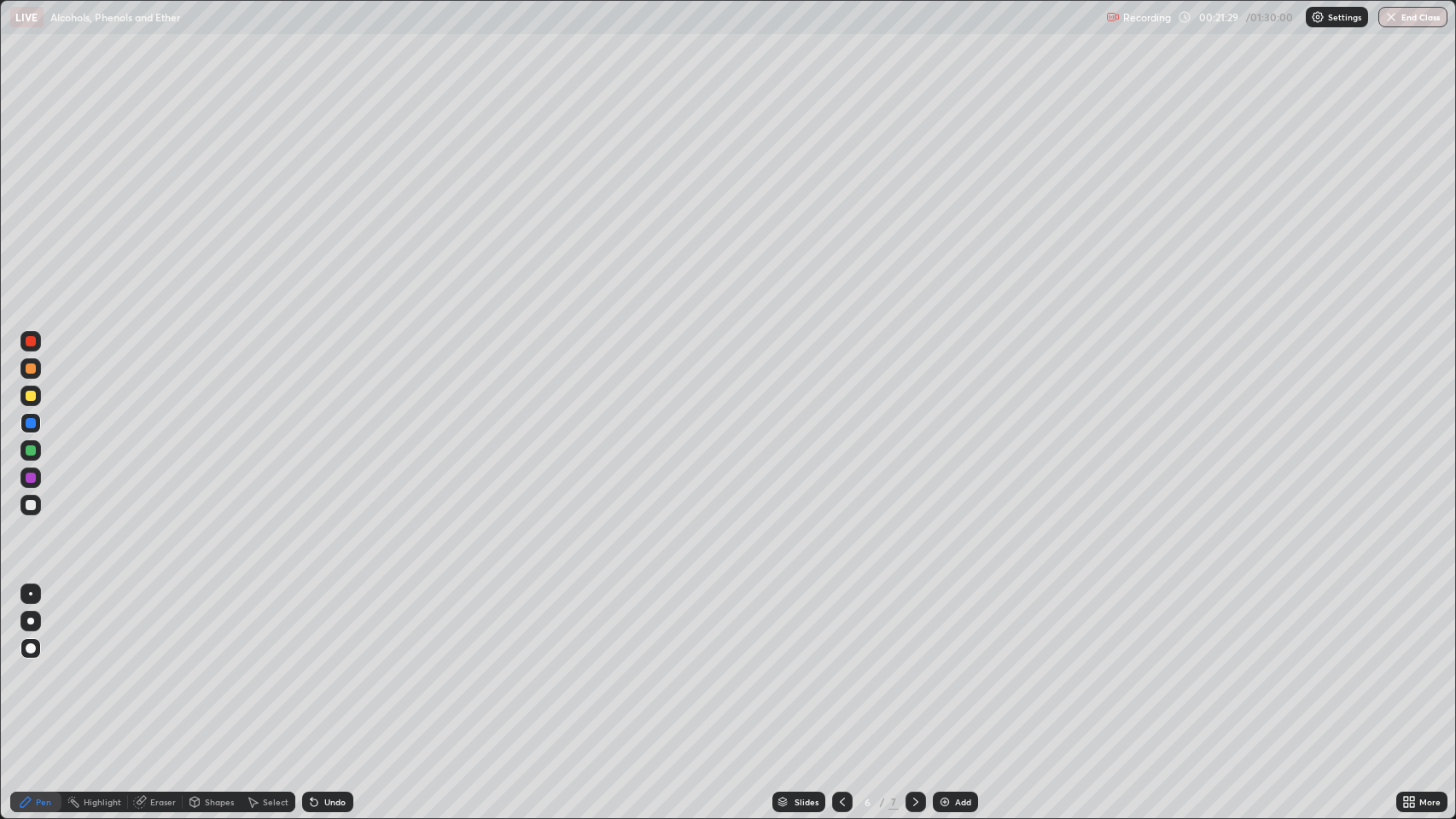
click at [151, 665] on div "Eraser" at bounding box center [155, 802] width 54 height 20
click at [28, 646] on div at bounding box center [31, 648] width 11 height 11
click at [31, 594] on div at bounding box center [31, 594] width 4 height 4
click at [31, 621] on div at bounding box center [31, 621] width 7 height 7
click at [43, 665] on div "Pen" at bounding box center [44, 802] width 15 height 9
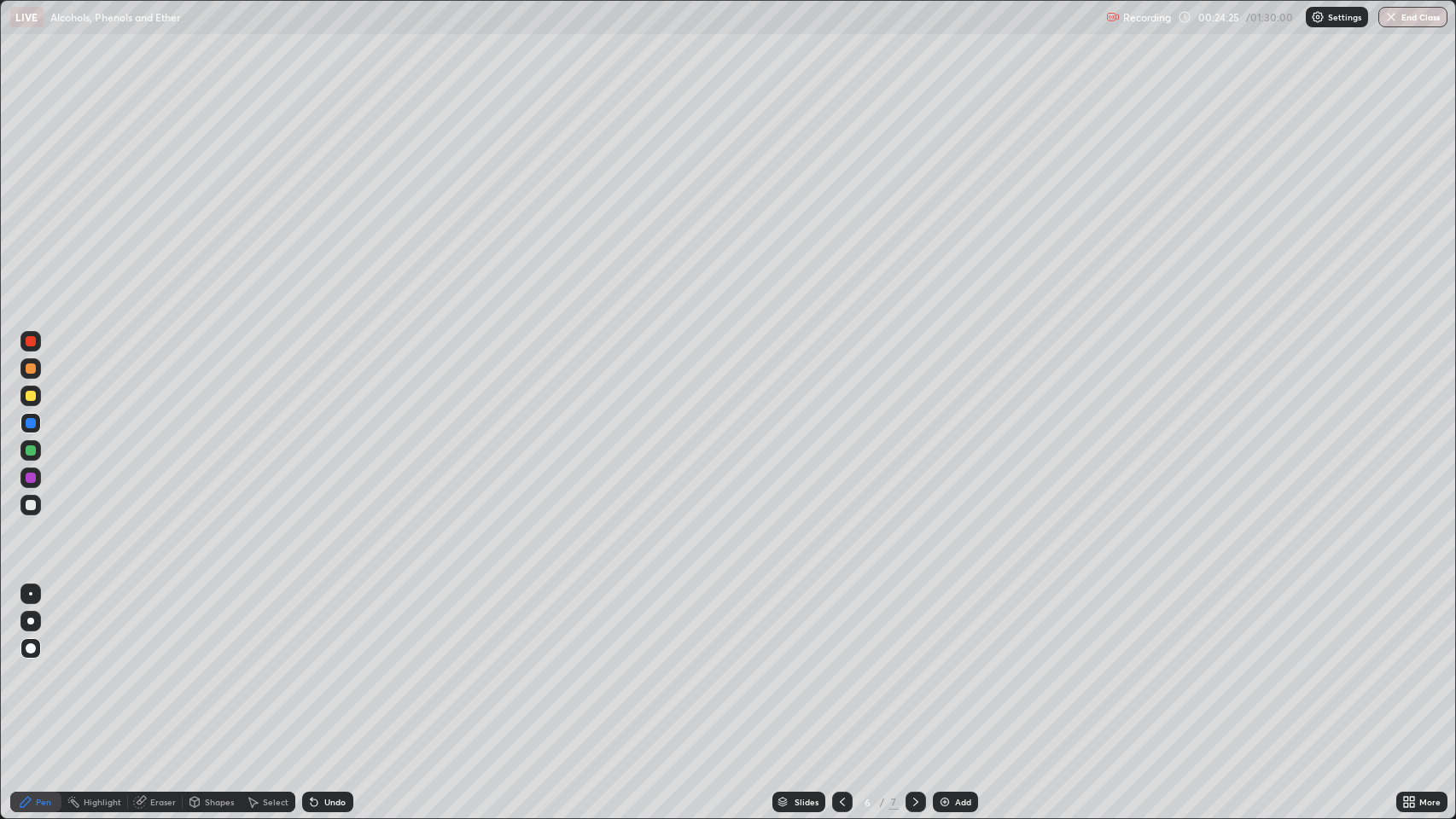
click at [913, 665] on icon at bounding box center [915, 802] width 13 height 13
click at [328, 665] on div "Undo" at bounding box center [334, 802] width 21 height 9
click at [325, 665] on div "Undo" at bounding box center [334, 802] width 21 height 9
click at [31, 396] on div at bounding box center [31, 396] width 11 height 11
click at [954, 665] on div "Add" at bounding box center [962, 802] width 16 height 9
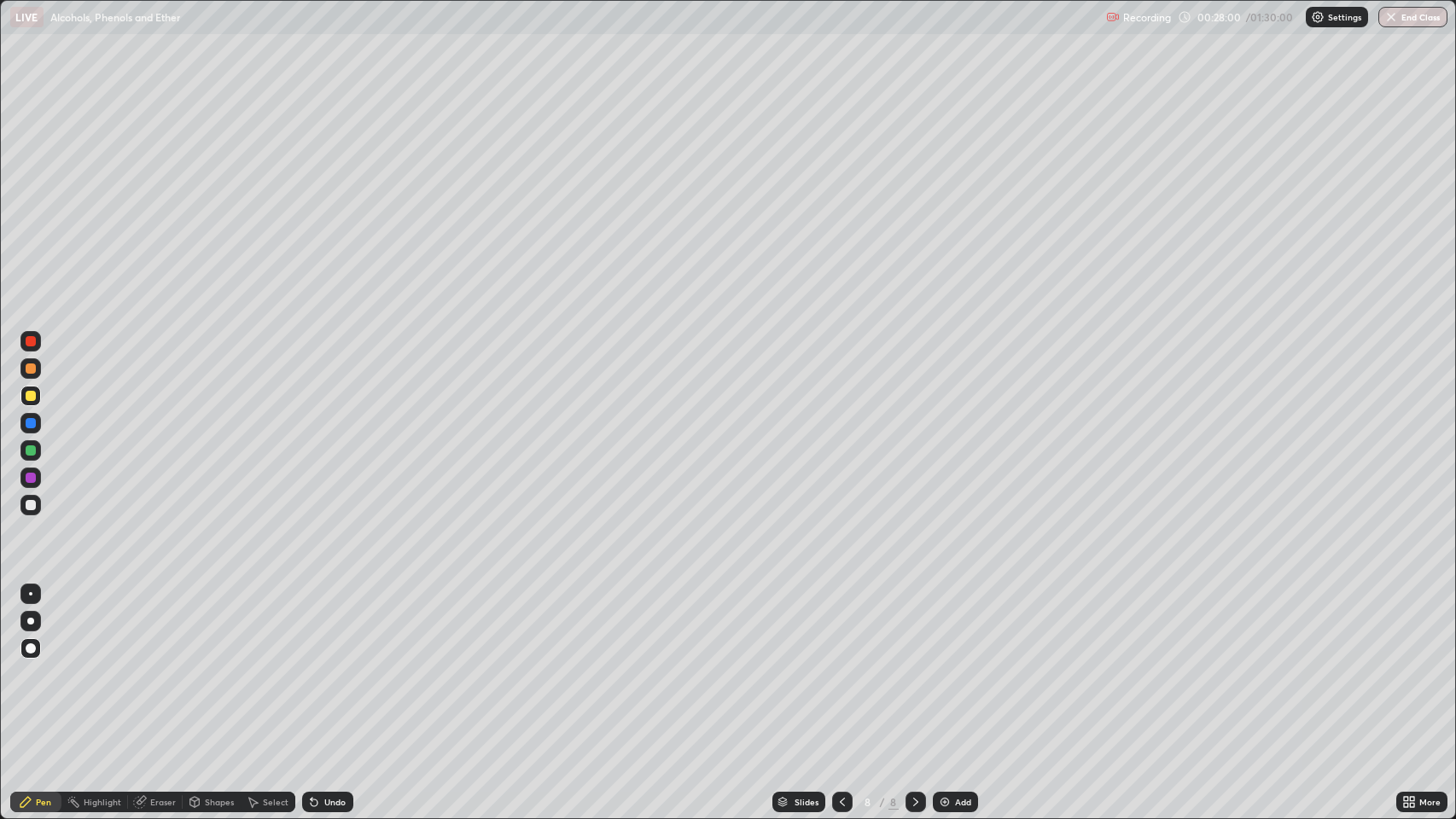
click at [35, 665] on div "Pen" at bounding box center [36, 802] width 52 height 20
click at [28, 366] on div at bounding box center [31, 368] width 11 height 11
click at [338, 665] on div "Undo" at bounding box center [328, 802] width 52 height 20
click at [221, 665] on div "Shapes" at bounding box center [219, 802] width 29 height 9
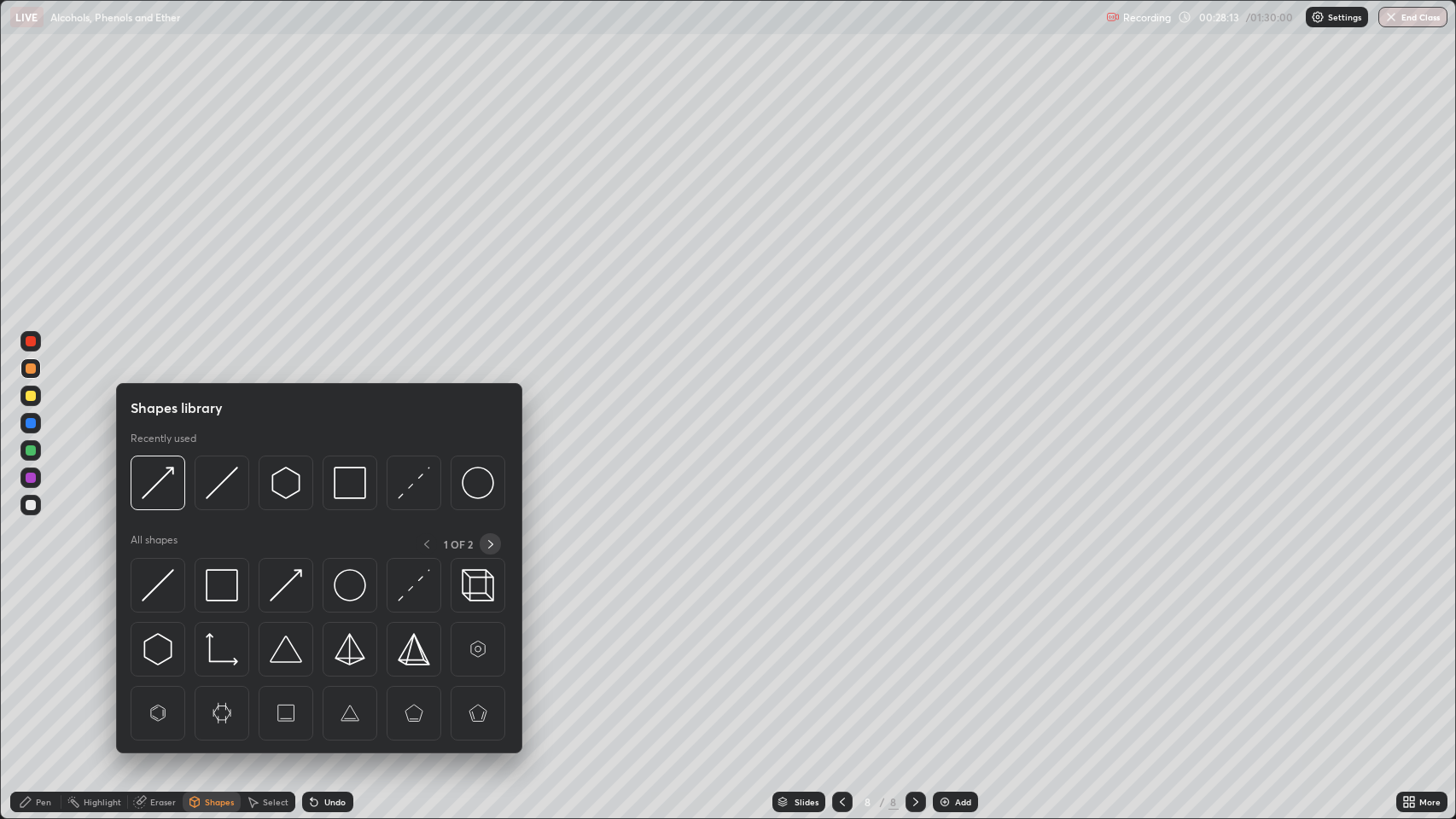
click at [488, 541] on icon at bounding box center [490, 545] width 13 height 13
click at [416, 578] on img at bounding box center [414, 586] width 32 height 32
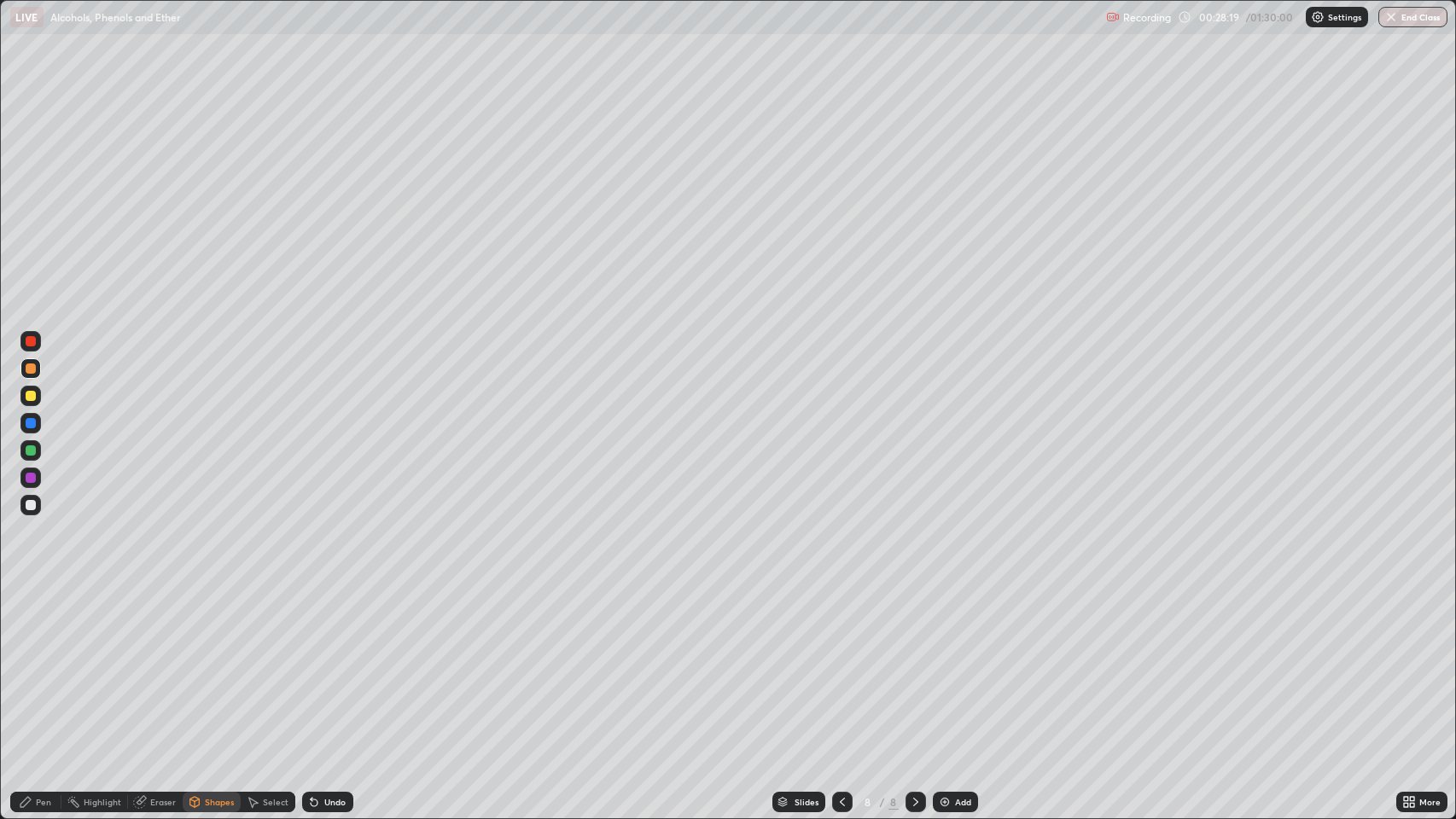
click at [45, 665] on div "Pen" at bounding box center [44, 802] width 15 height 9
click at [40, 665] on div "Pen" at bounding box center [44, 802] width 15 height 9
click at [215, 665] on div "Shapes" at bounding box center [219, 802] width 29 height 9
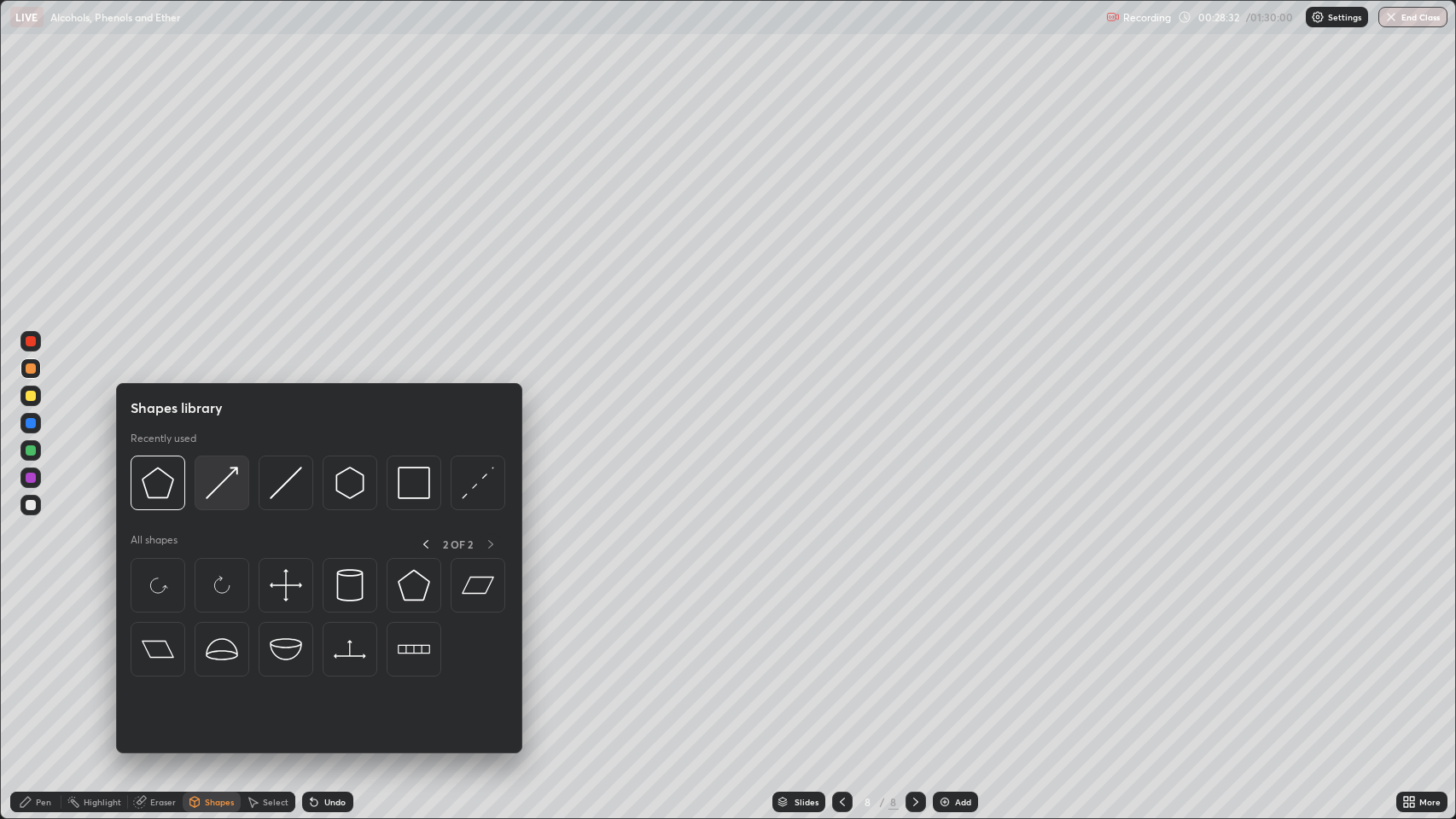
click at [228, 489] on img at bounding box center [222, 483] width 32 height 32
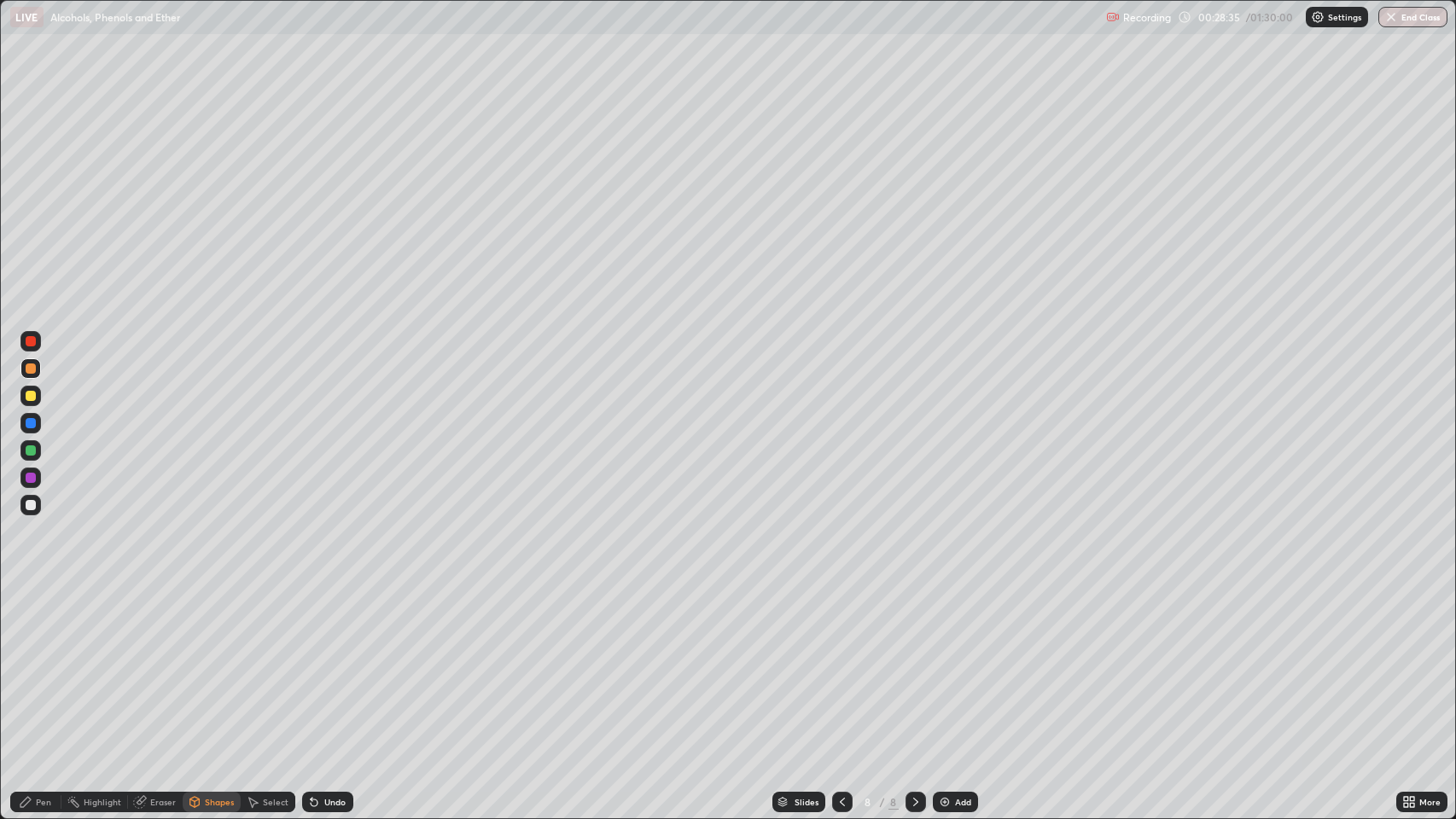
click at [41, 665] on div "Pen" at bounding box center [44, 802] width 15 height 9
click at [214, 665] on div "Shapes" at bounding box center [219, 802] width 29 height 9
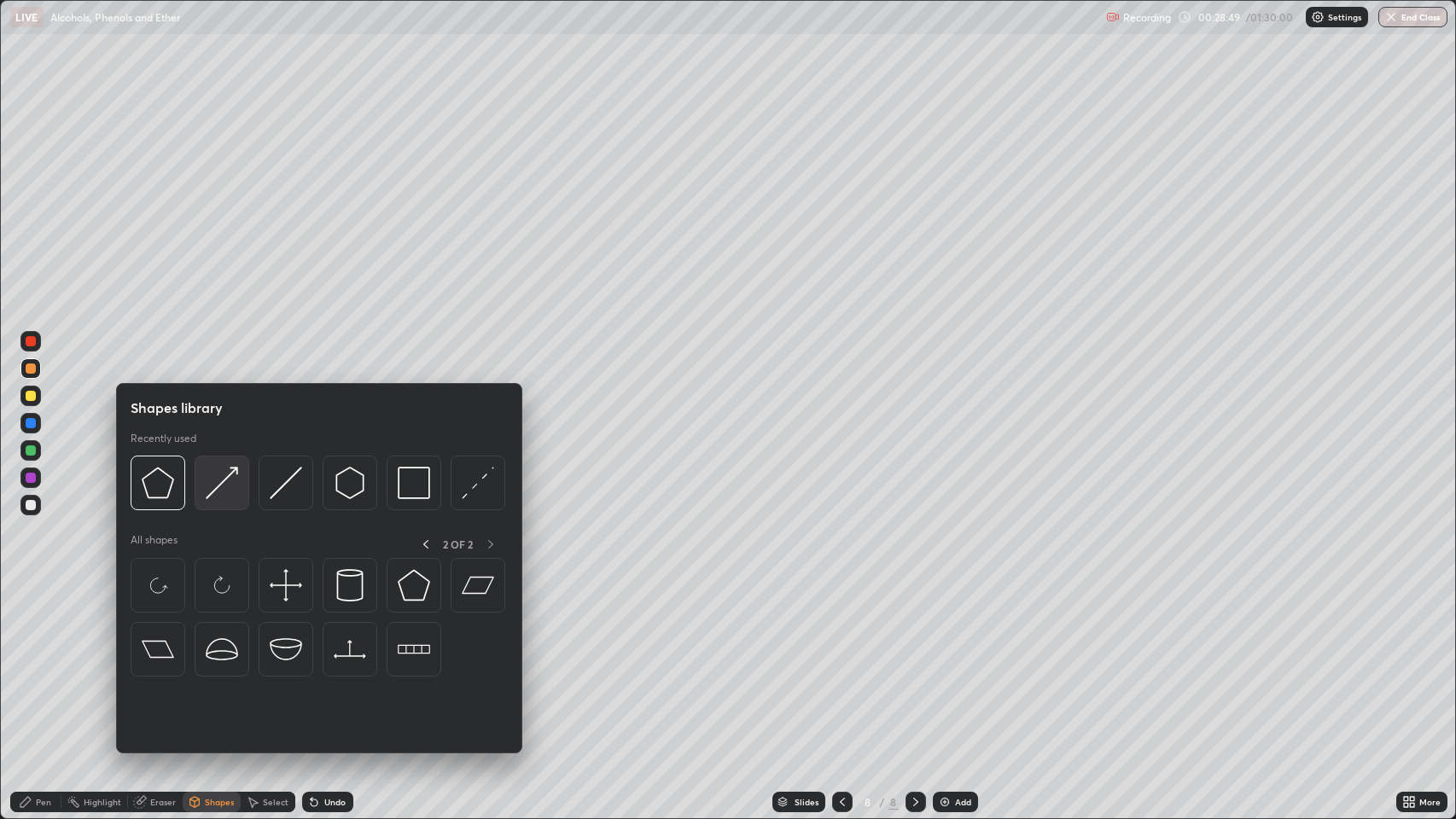
click at [232, 484] on img at bounding box center [222, 483] width 32 height 32
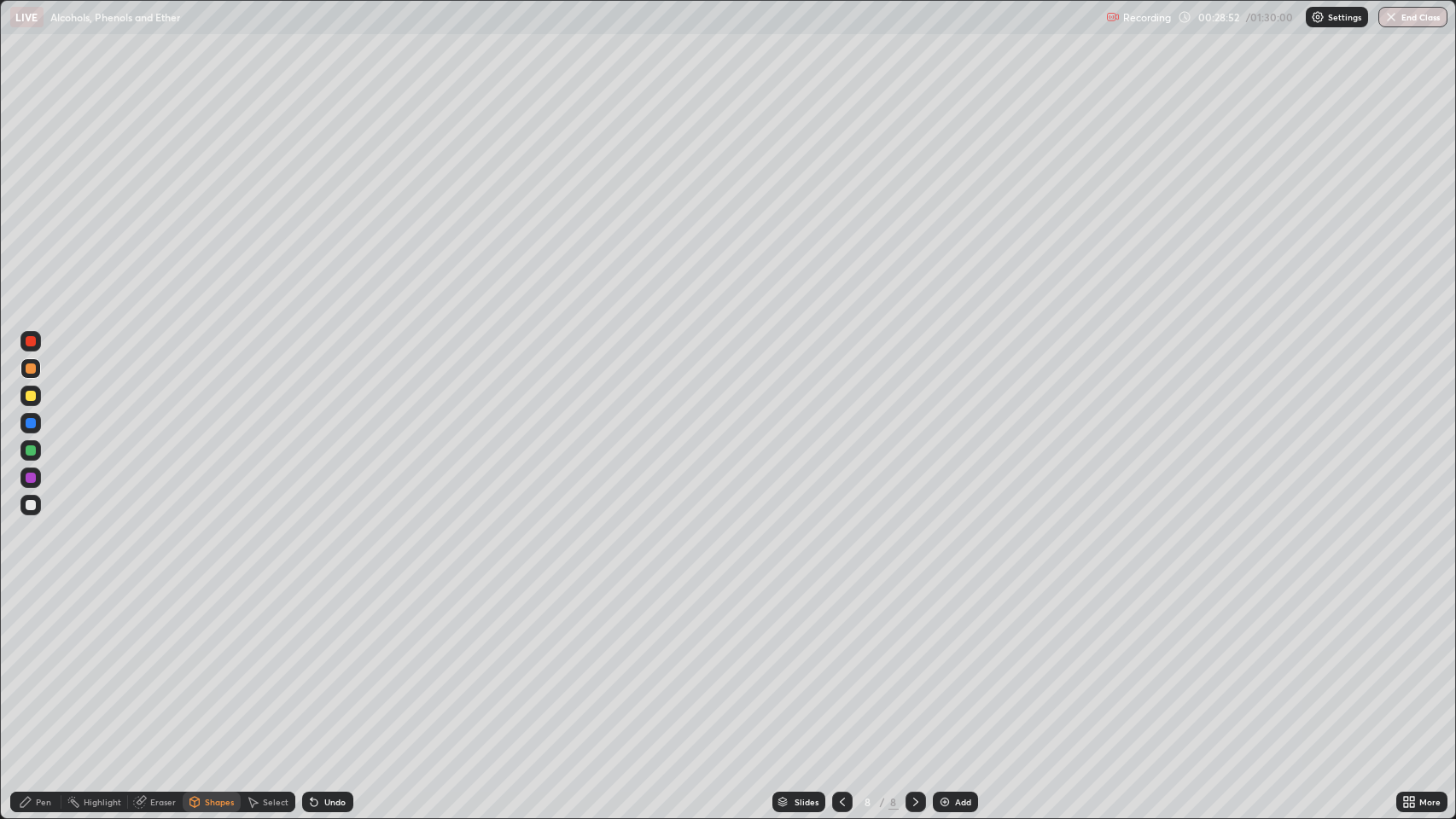
click at [40, 665] on div "Pen" at bounding box center [44, 802] width 15 height 9
click at [320, 665] on div "Undo" at bounding box center [328, 802] width 52 height 20
click at [942, 665] on img at bounding box center [944, 802] width 13 height 13
click at [32, 395] on div at bounding box center [31, 396] width 11 height 11
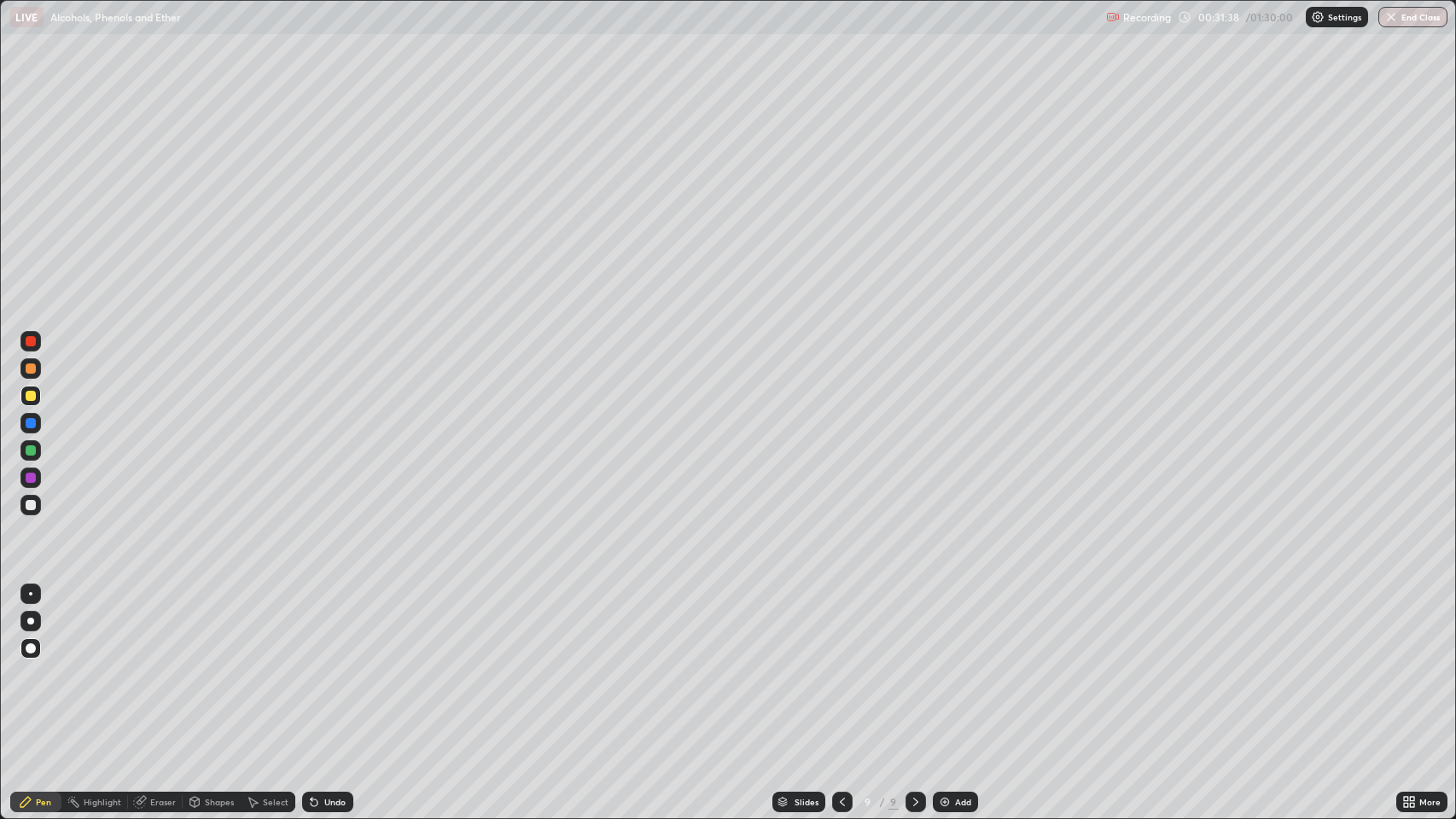
click at [33, 425] on div at bounding box center [31, 423] width 11 height 11
click at [841, 665] on icon at bounding box center [842, 802] width 13 height 13
click at [913, 665] on icon at bounding box center [915, 802] width 13 height 13
click at [841, 665] on icon at bounding box center [842, 802] width 13 height 13
click at [913, 665] on icon at bounding box center [915, 802] width 13 height 13
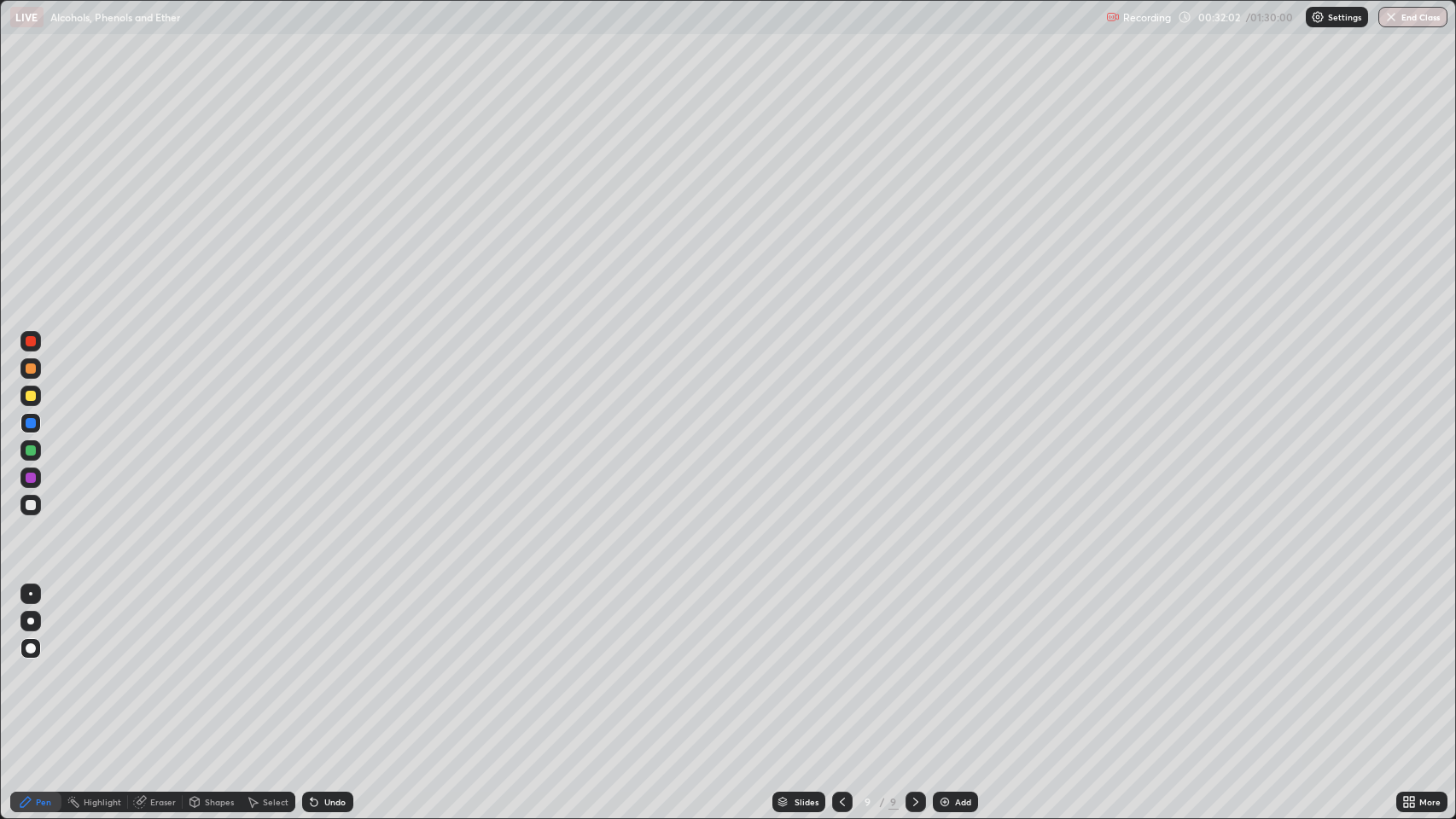
click at [33, 447] on div at bounding box center [31, 450] width 11 height 11
click at [339, 665] on div "Undo" at bounding box center [334, 802] width 21 height 9
click at [336, 665] on div "Undo" at bounding box center [334, 802] width 21 height 9
click at [333, 665] on div "Undo" at bounding box center [334, 802] width 21 height 9
click at [956, 665] on div "Add" at bounding box center [962, 802] width 16 height 9
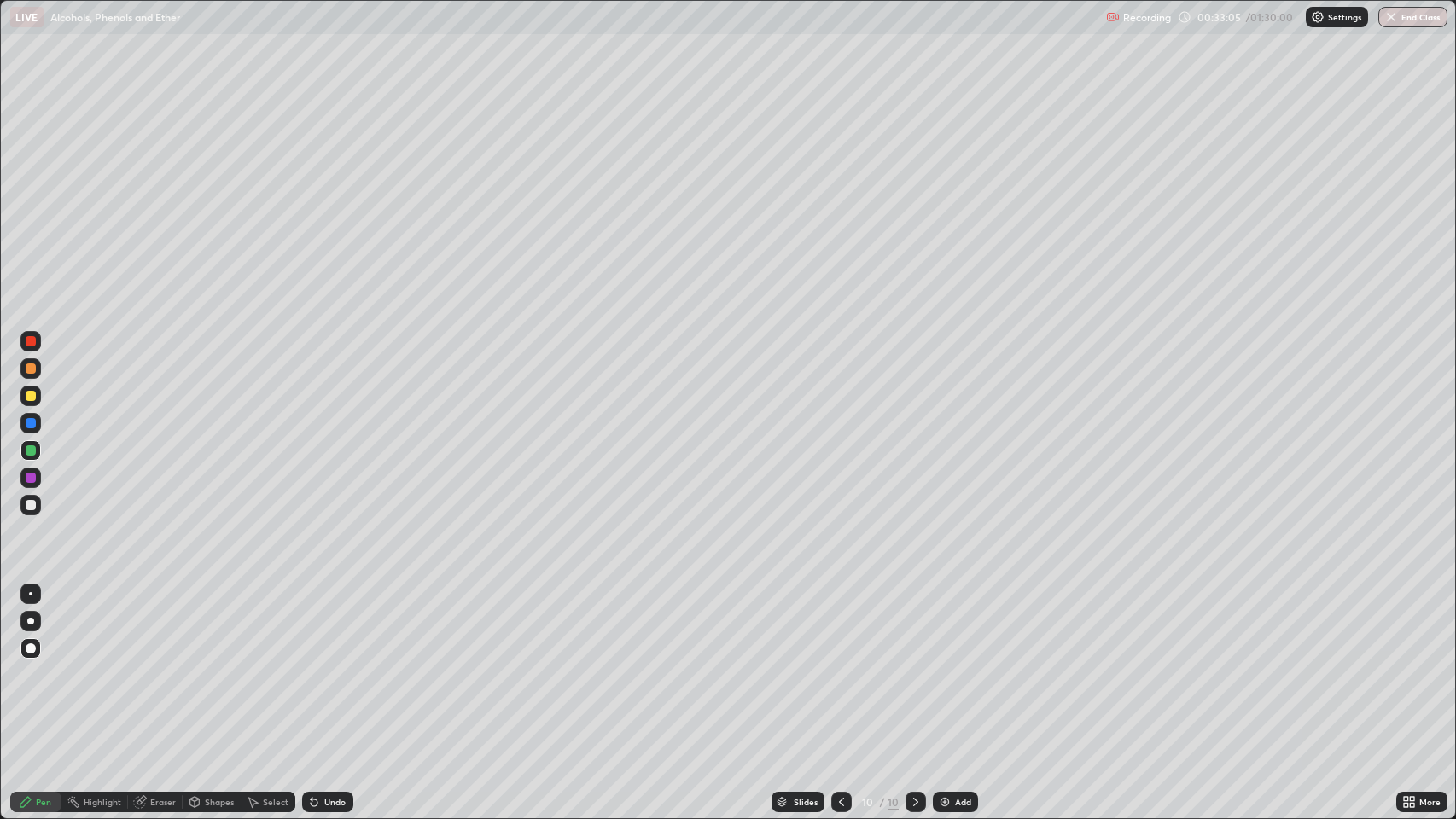
click at [25, 665] on icon at bounding box center [25, 802] width 11 height 11
click at [29, 371] on div at bounding box center [31, 368] width 11 height 11
click at [219, 665] on div "Shapes" at bounding box center [219, 802] width 29 height 9
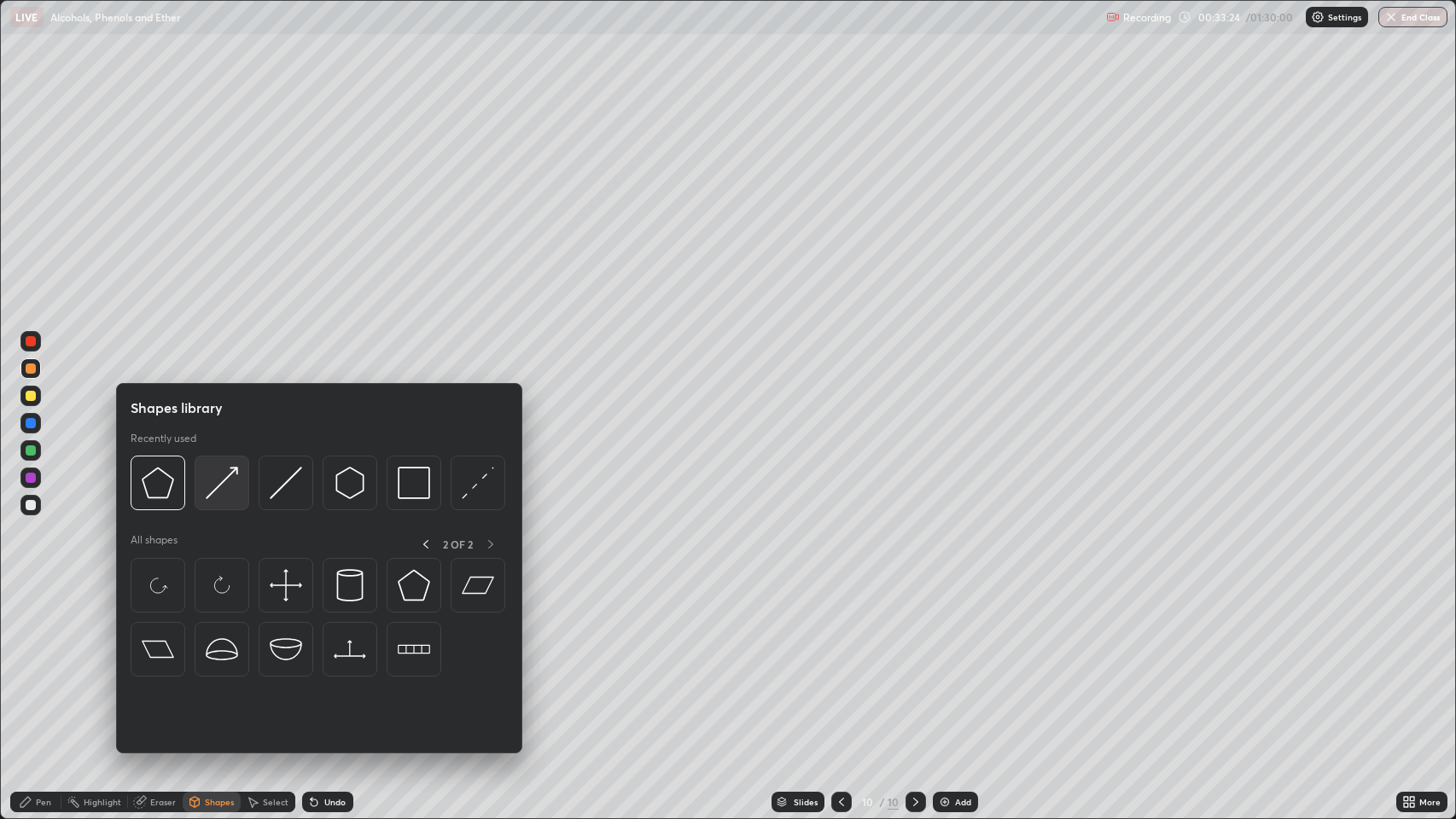
click at [240, 478] on div at bounding box center [222, 483] width 54 height 54
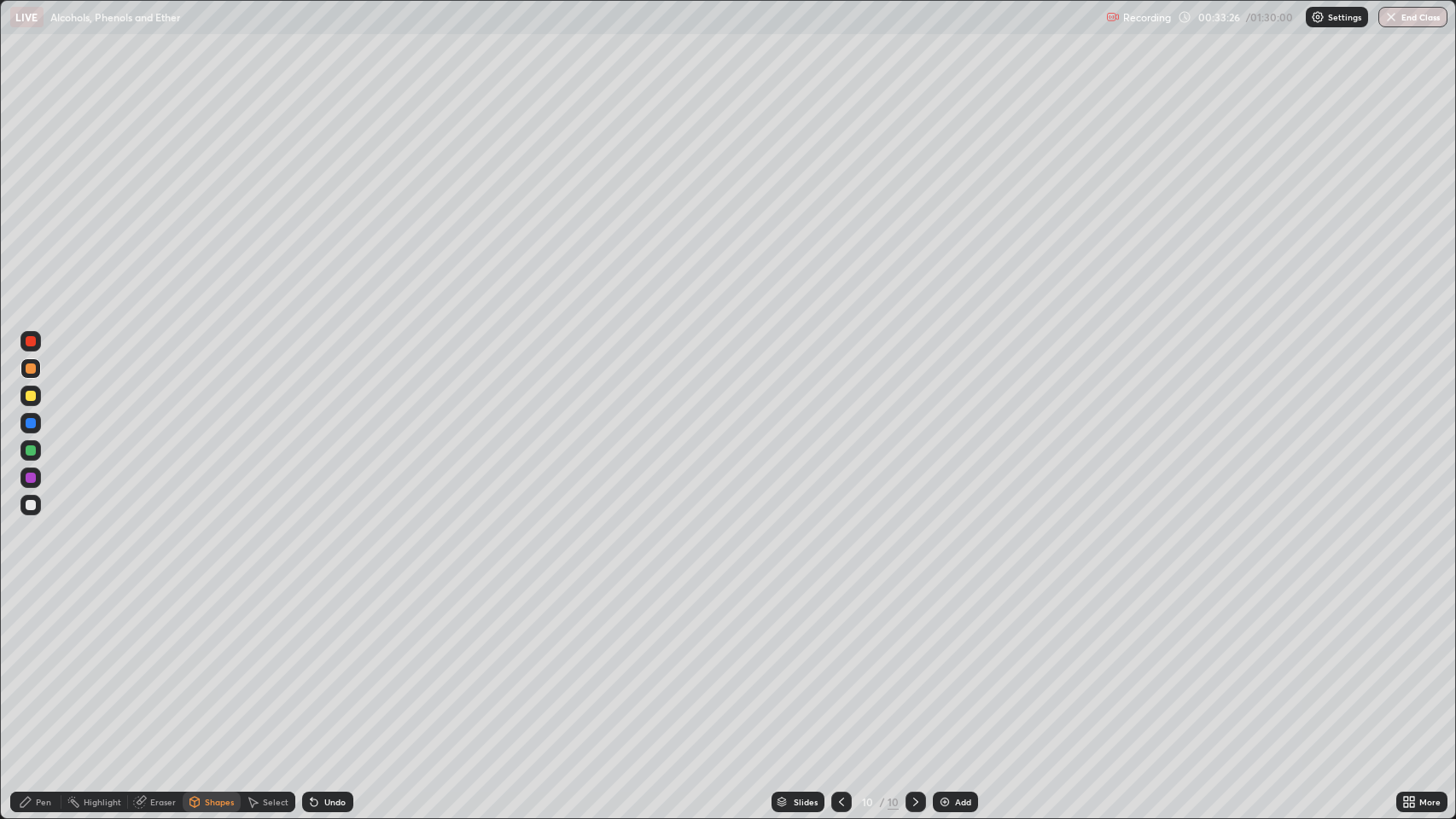
click at [43, 665] on div "Pen" at bounding box center [44, 802] width 15 height 9
click at [215, 665] on div "Shapes" at bounding box center [219, 802] width 29 height 9
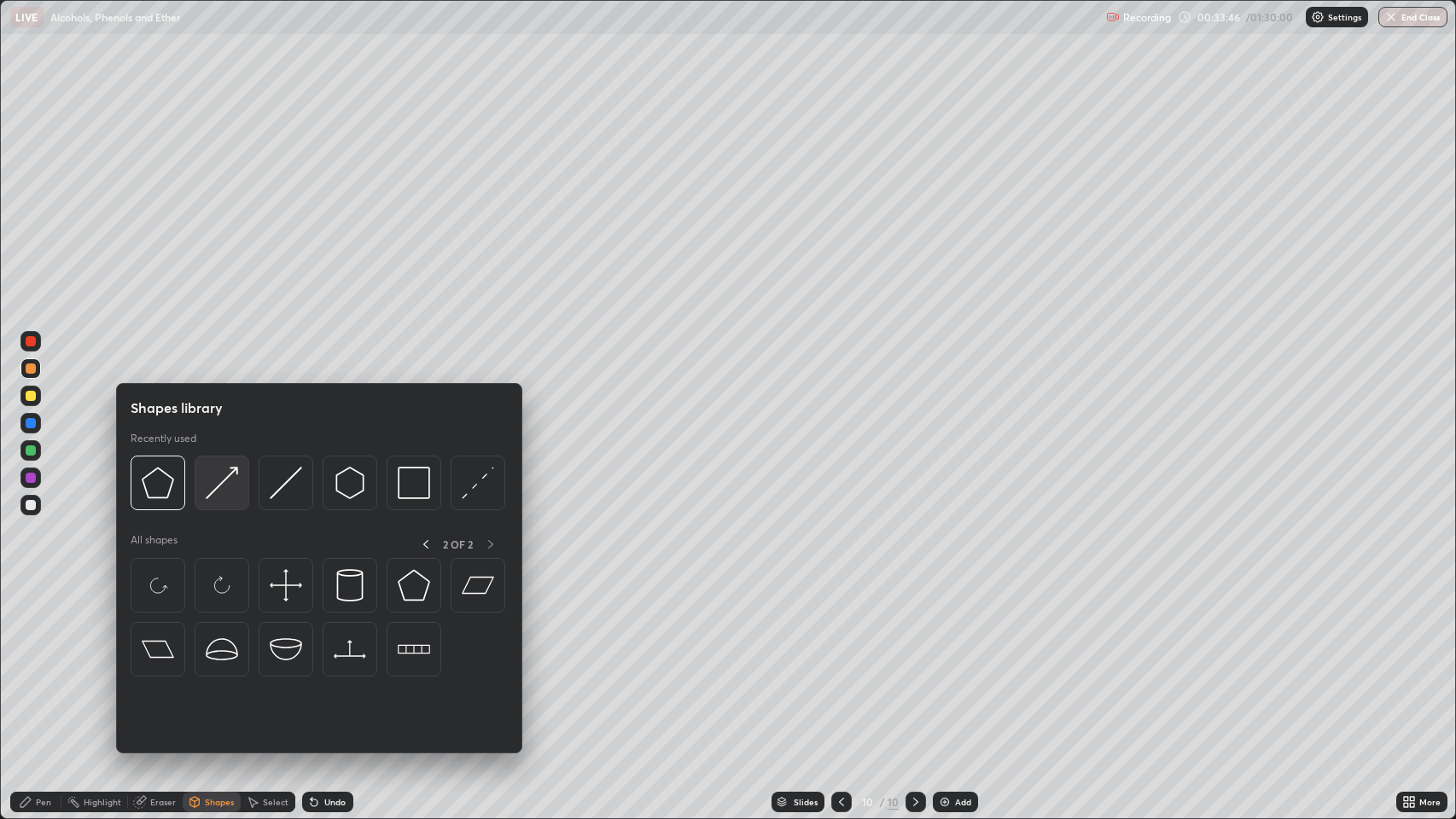
click at [229, 480] on img at bounding box center [222, 483] width 32 height 32
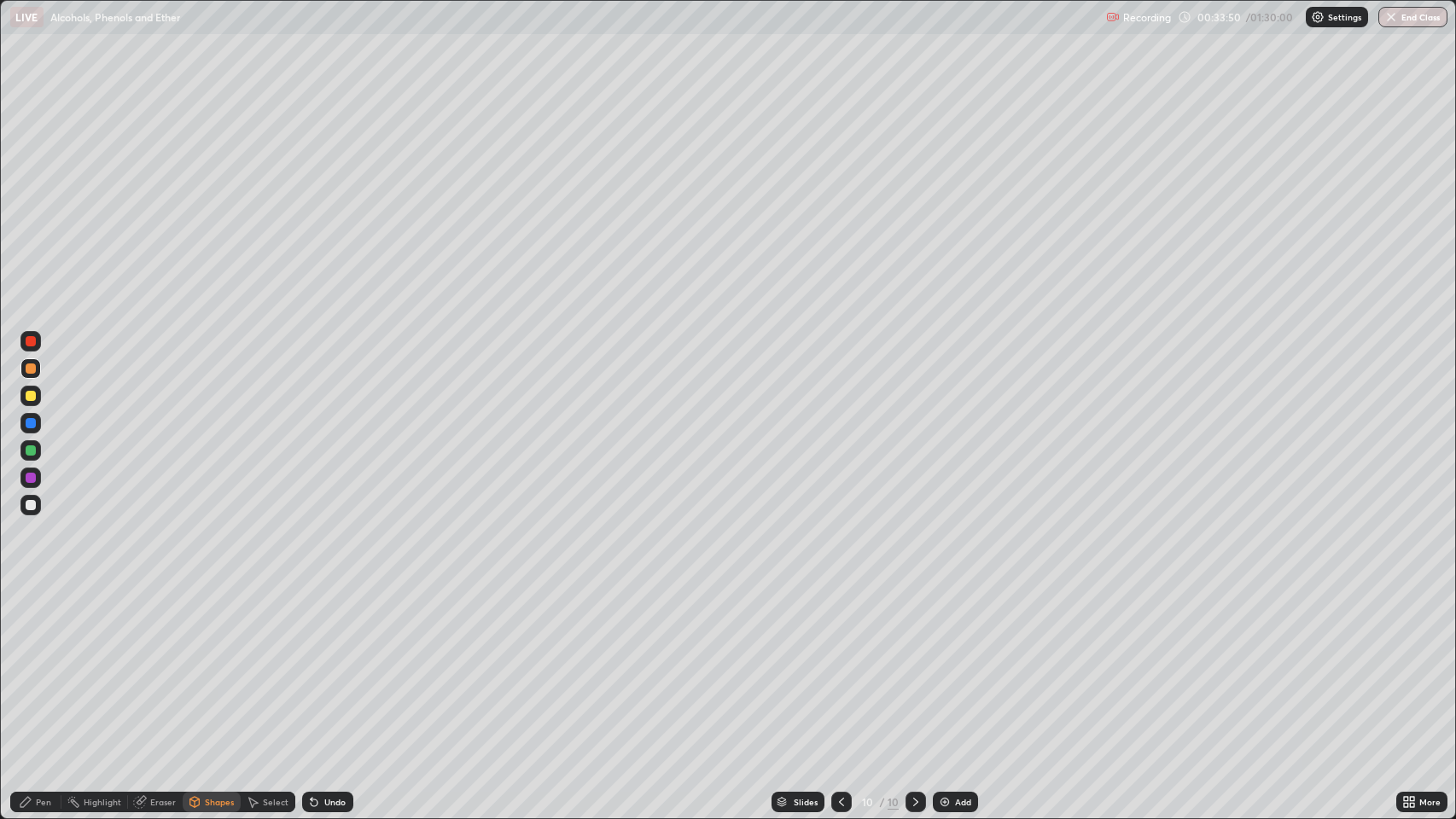
click at [21, 665] on icon at bounding box center [26, 802] width 13 height 13
click at [35, 452] on div at bounding box center [31, 450] width 11 height 11
click at [152, 665] on div "Eraser" at bounding box center [162, 802] width 26 height 9
click at [39, 665] on div "Pen" at bounding box center [44, 802] width 15 height 9
click at [32, 422] on div at bounding box center [31, 423] width 11 height 11
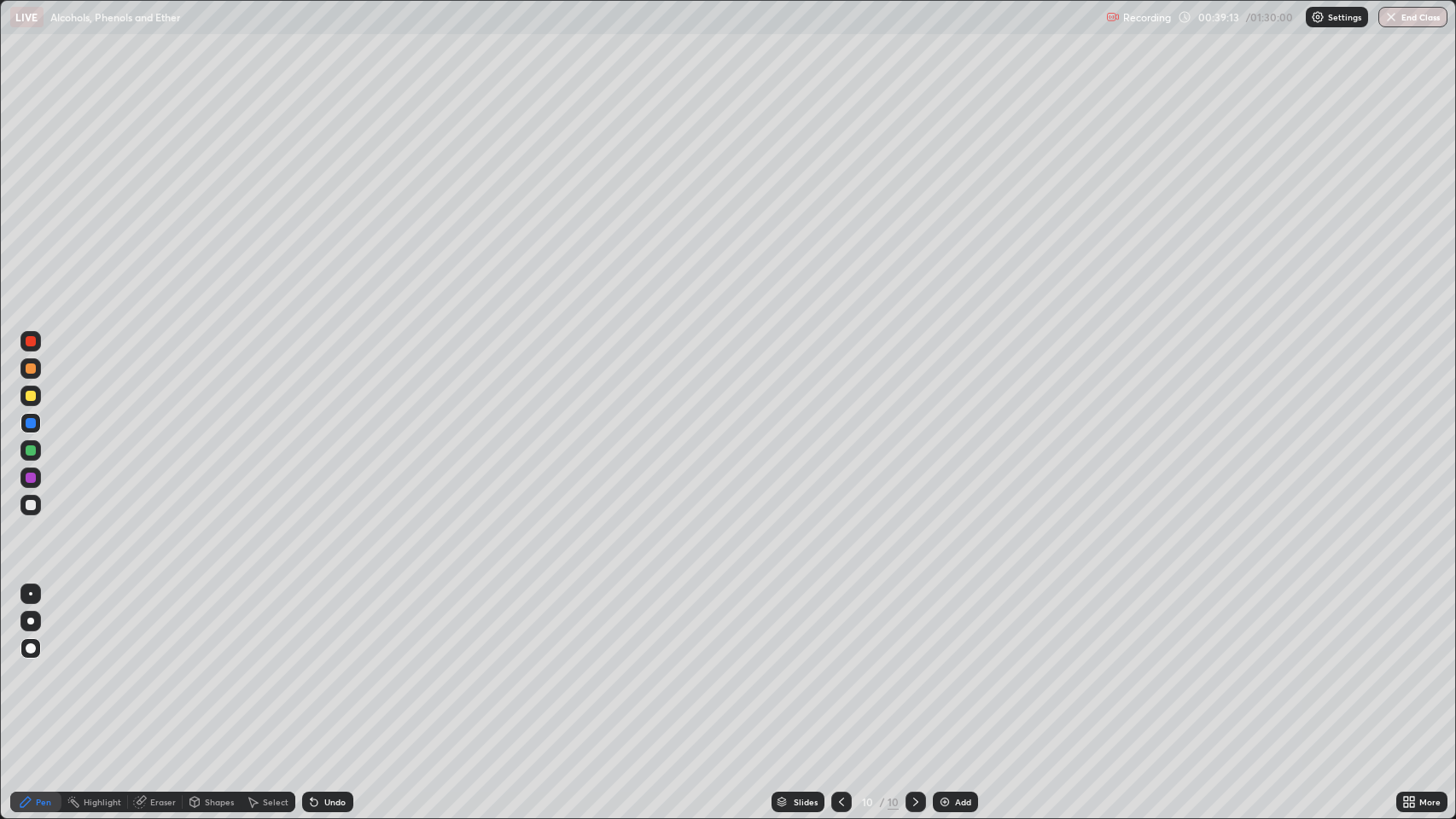
click at [156, 665] on div "Eraser" at bounding box center [162, 802] width 26 height 9
click at [36, 665] on div "Pen" at bounding box center [44, 802] width 15 height 9
click at [842, 665] on icon at bounding box center [841, 802] width 13 height 13
click at [837, 665] on icon at bounding box center [841, 802] width 13 height 13
click at [839, 665] on div at bounding box center [841, 802] width 20 height 20
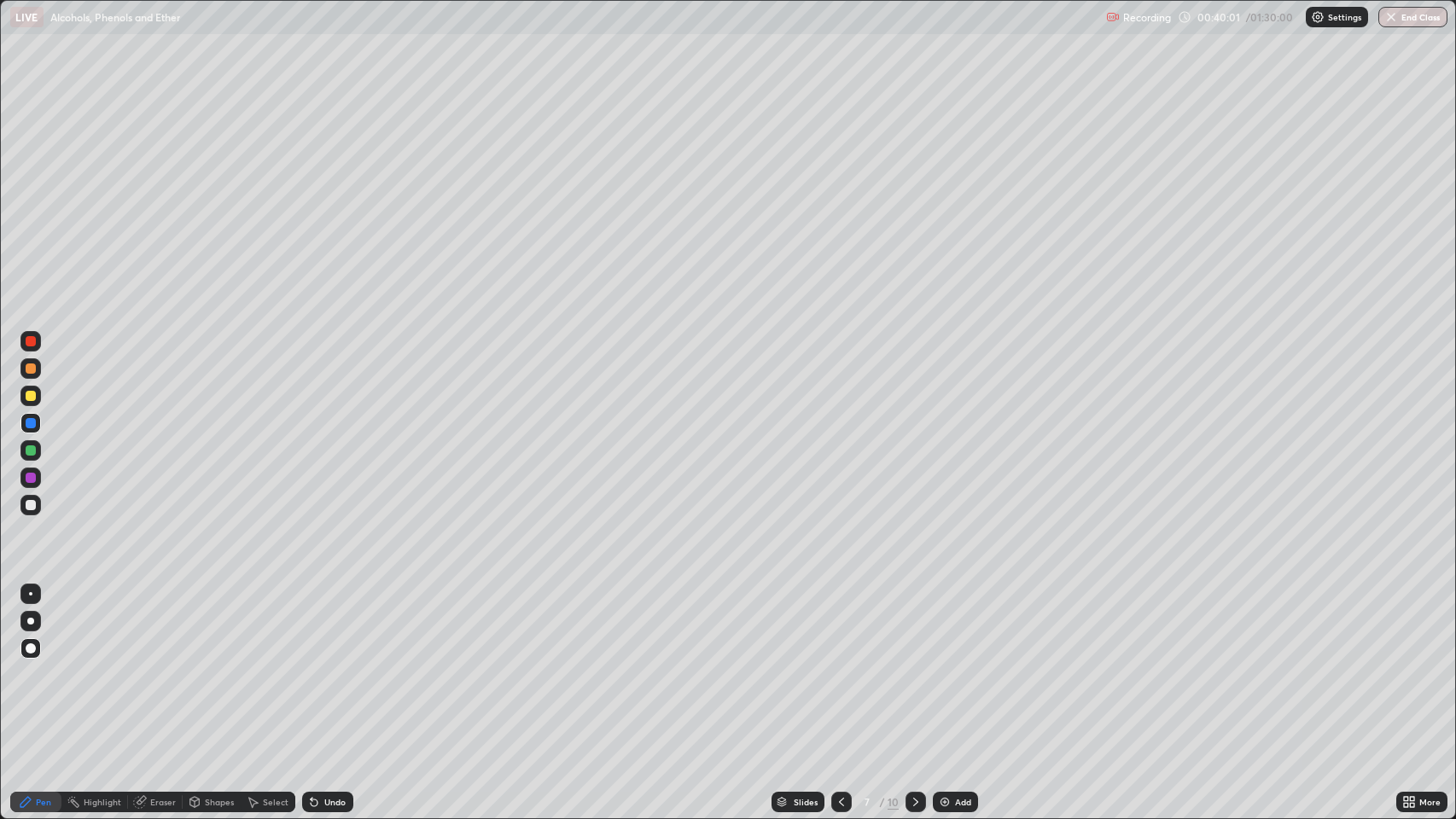
click at [839, 665] on div at bounding box center [841, 802] width 20 height 20
click at [913, 665] on icon at bounding box center [915, 802] width 13 height 13
click at [913, 665] on icon at bounding box center [915, 802] width 5 height 9
click at [910, 665] on div at bounding box center [915, 803] width 20 height 34
click at [913, 665] on icon at bounding box center [915, 802] width 13 height 13
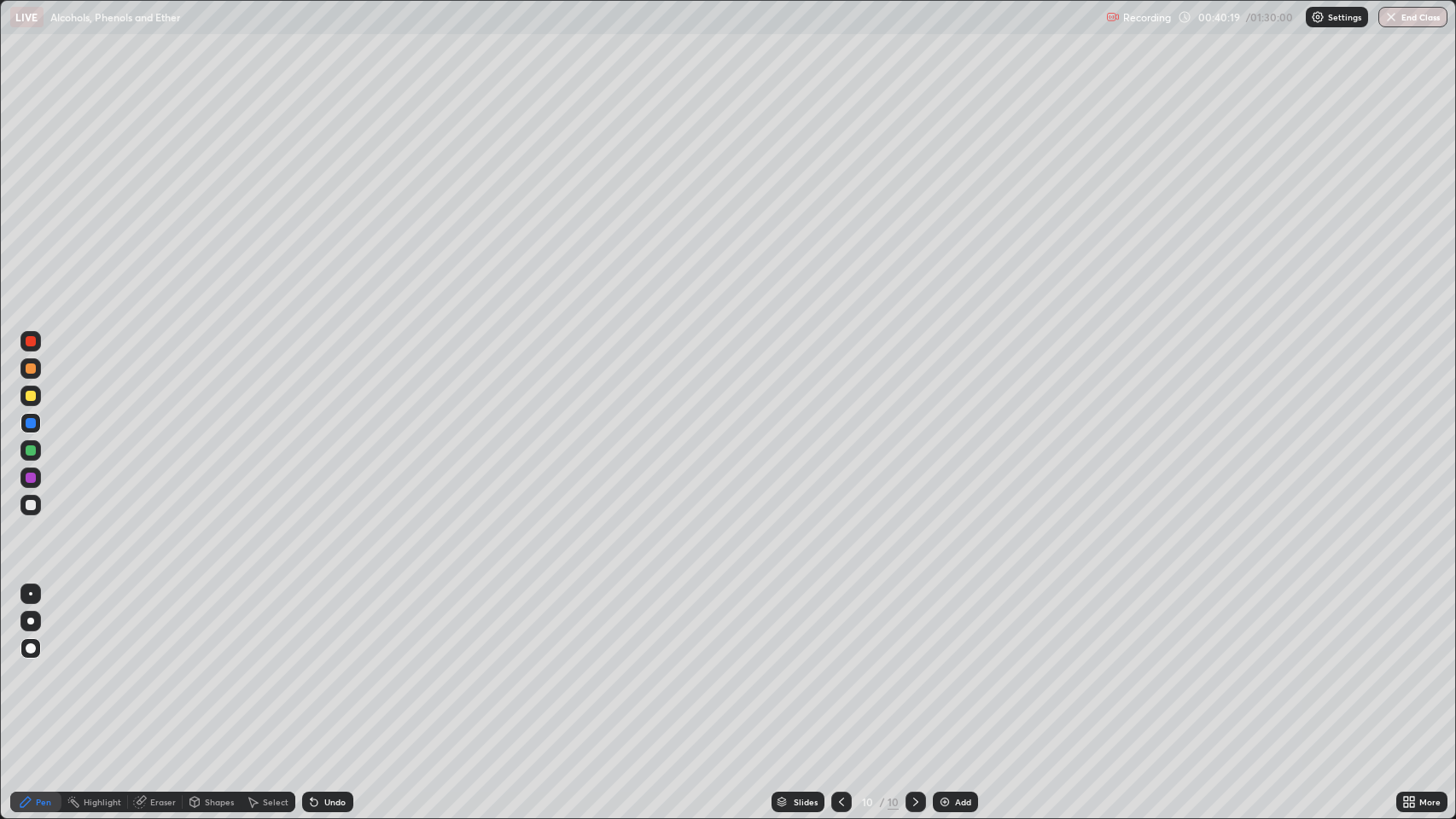
click at [956, 665] on div "Add" at bounding box center [962, 802] width 16 height 9
click at [34, 393] on div at bounding box center [31, 396] width 11 height 11
click at [216, 665] on div "Shapes" at bounding box center [219, 802] width 29 height 9
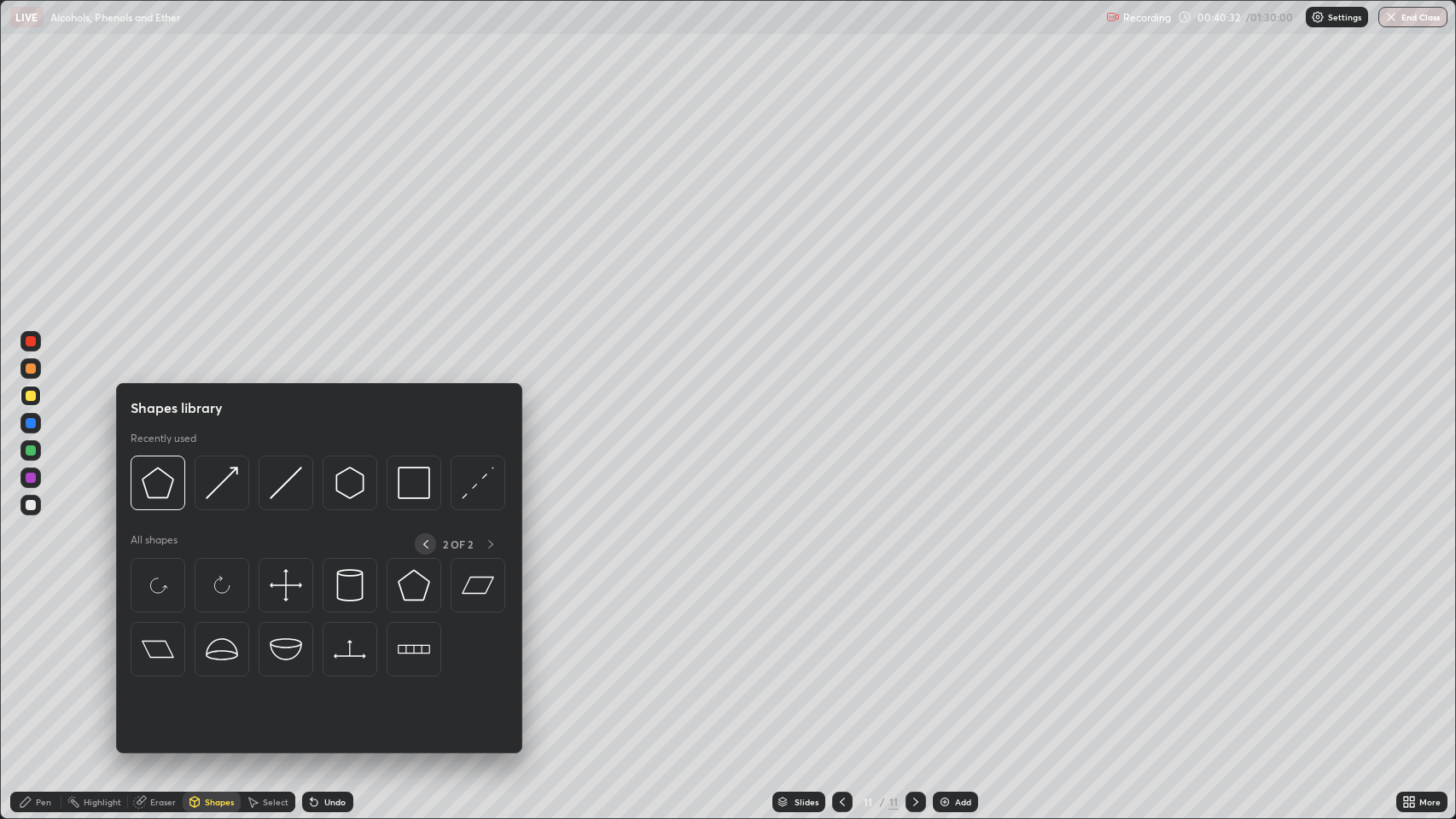
click at [426, 547] on icon at bounding box center [425, 545] width 13 height 13
click at [163, 649] on img at bounding box center [158, 650] width 32 height 32
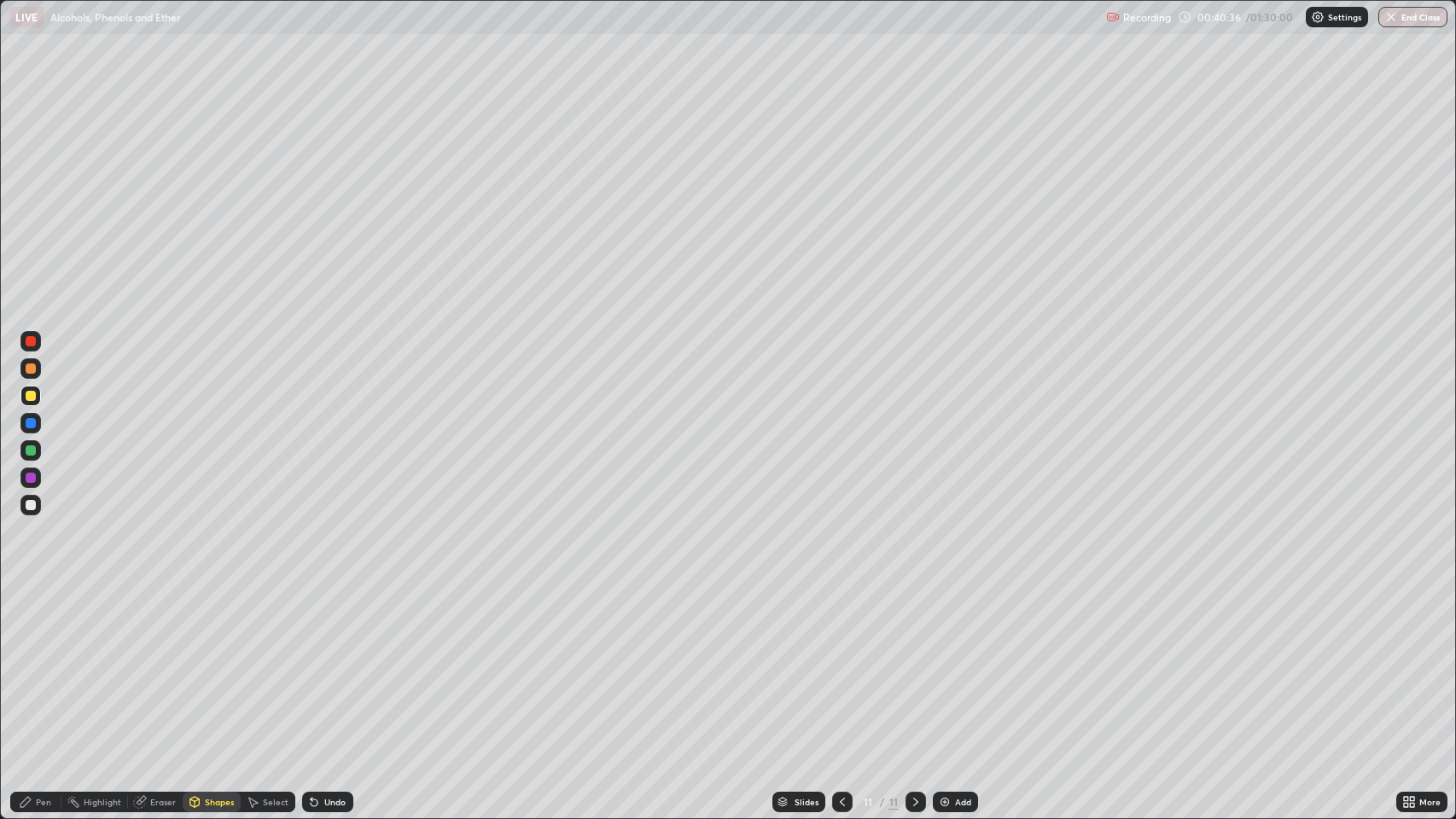
click at [37, 665] on div "Pen" at bounding box center [44, 802] width 15 height 9
click at [208, 665] on div "Shapes" at bounding box center [219, 802] width 29 height 9
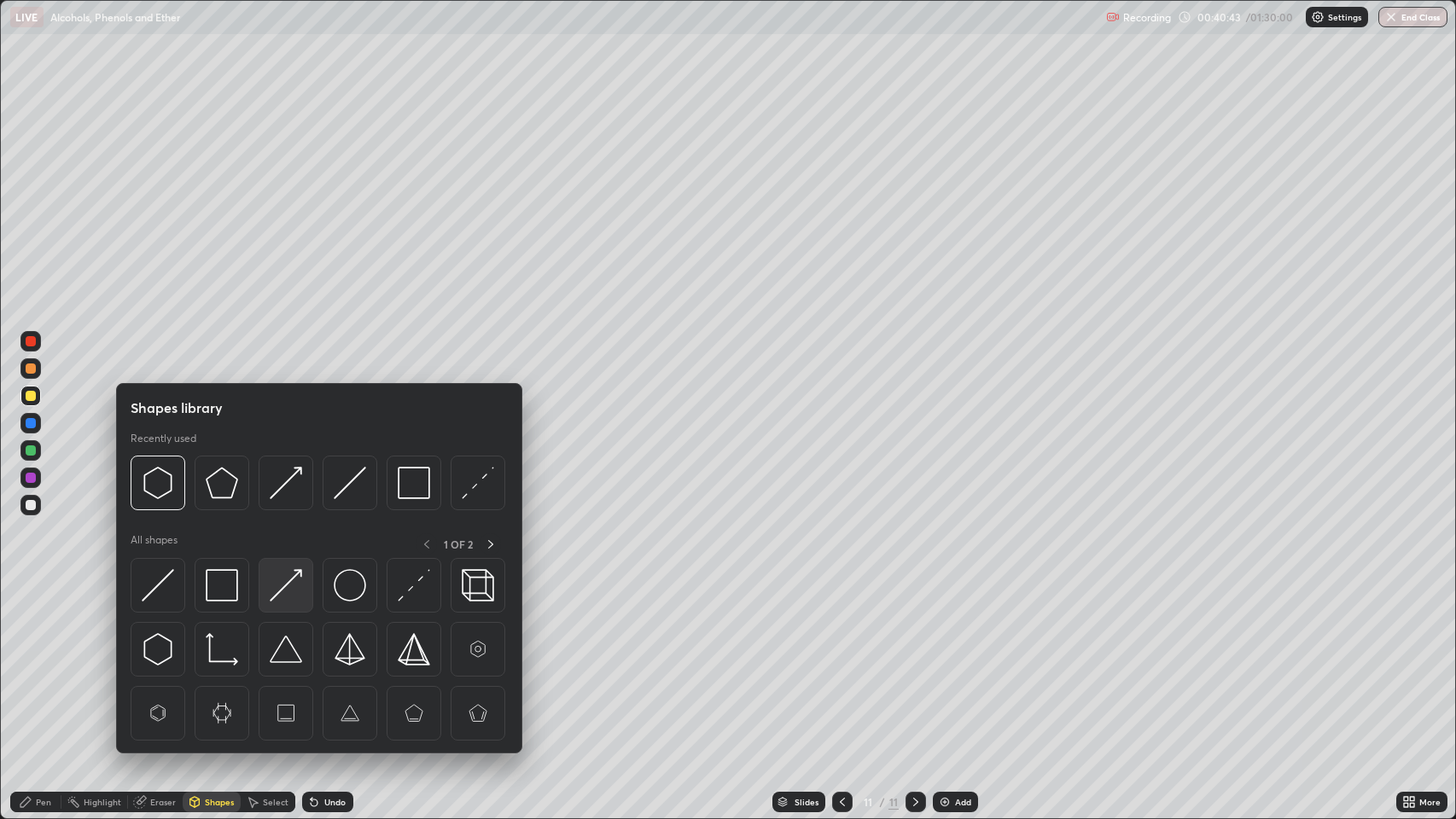
click at [288, 587] on img at bounding box center [286, 586] width 32 height 32
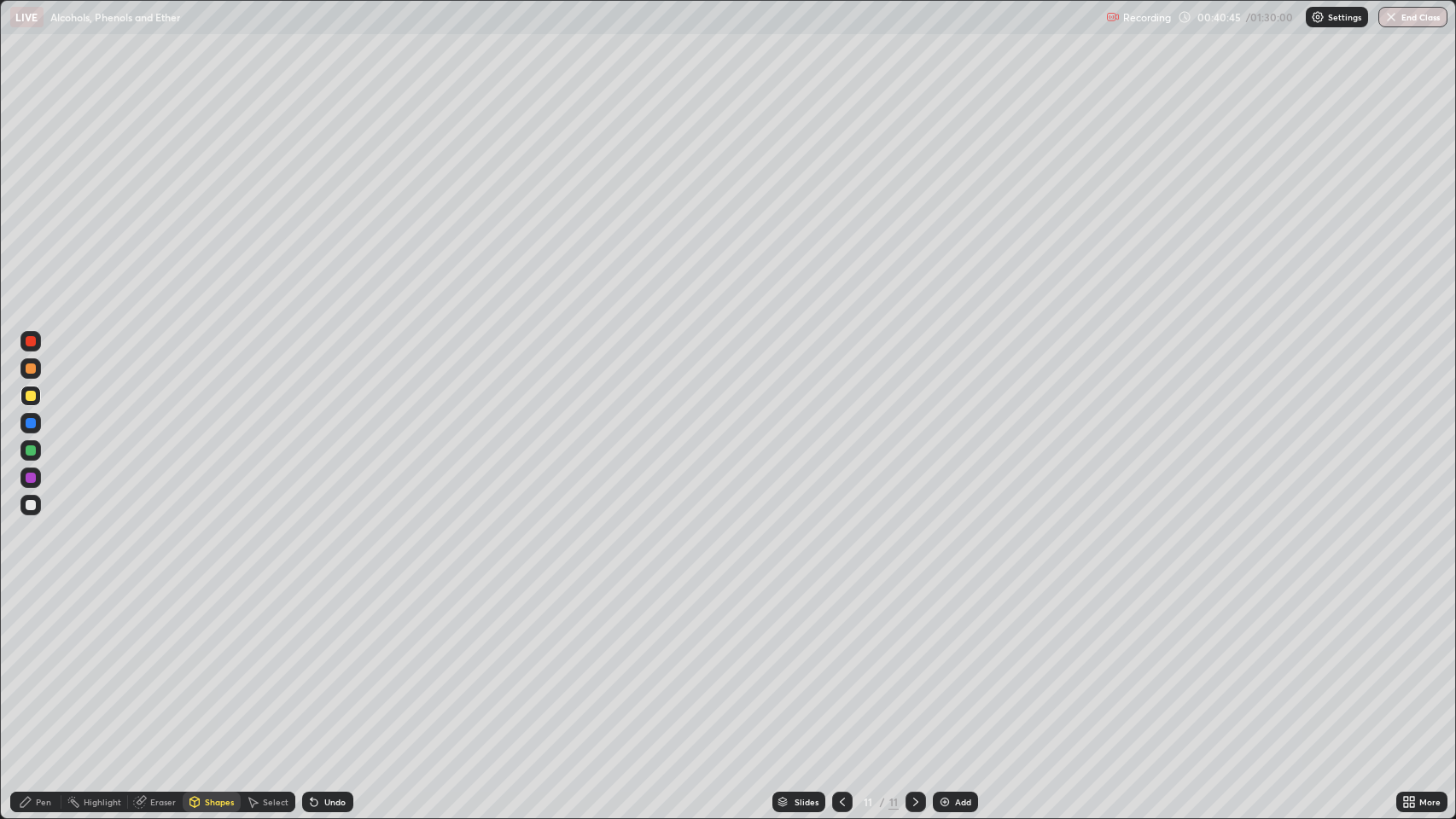
click at [43, 665] on div "Pen" at bounding box center [44, 802] width 15 height 9
click at [220, 665] on div "Shapes" at bounding box center [219, 802] width 29 height 9
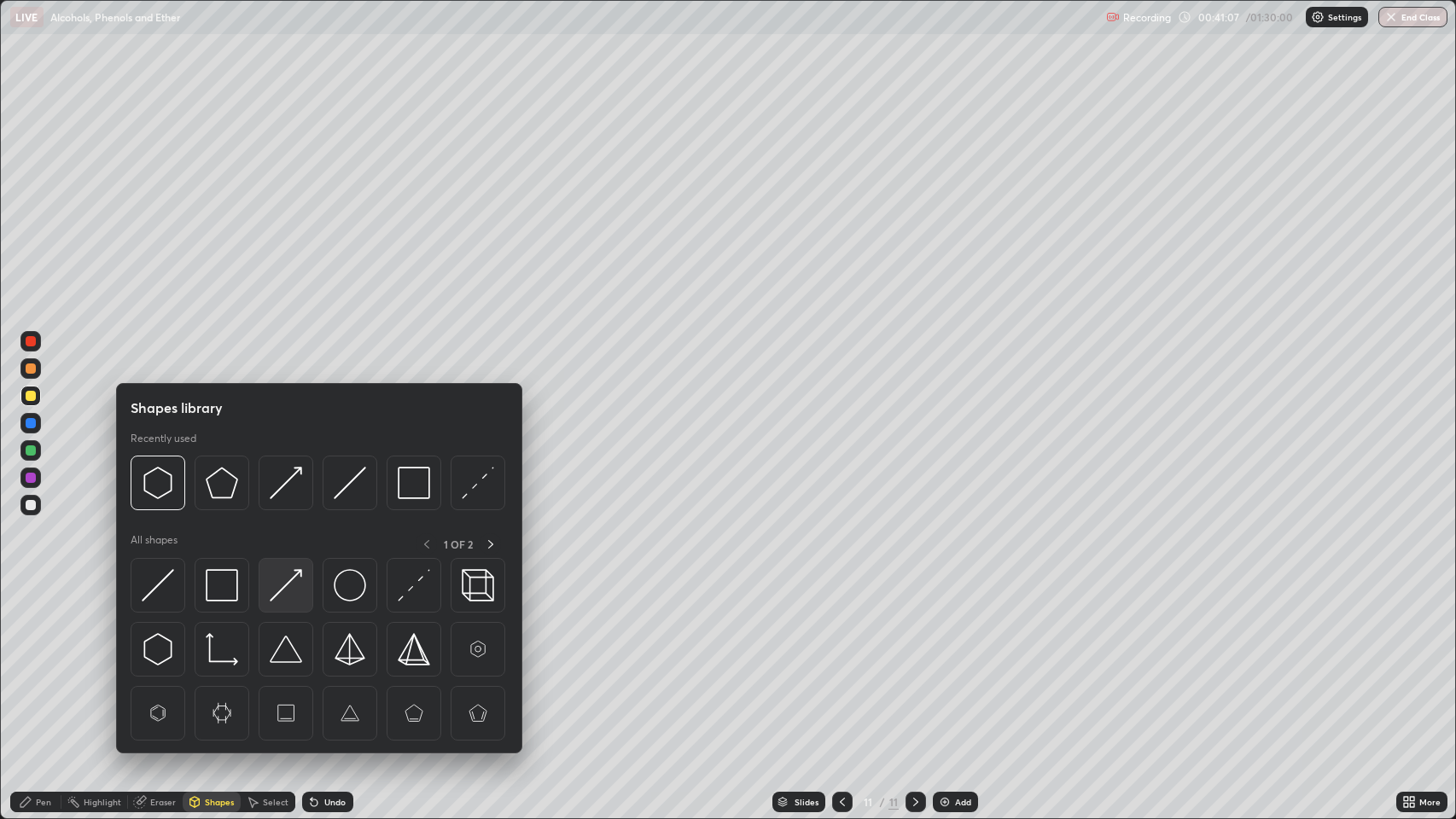
click at [288, 584] on img at bounding box center [286, 586] width 32 height 32
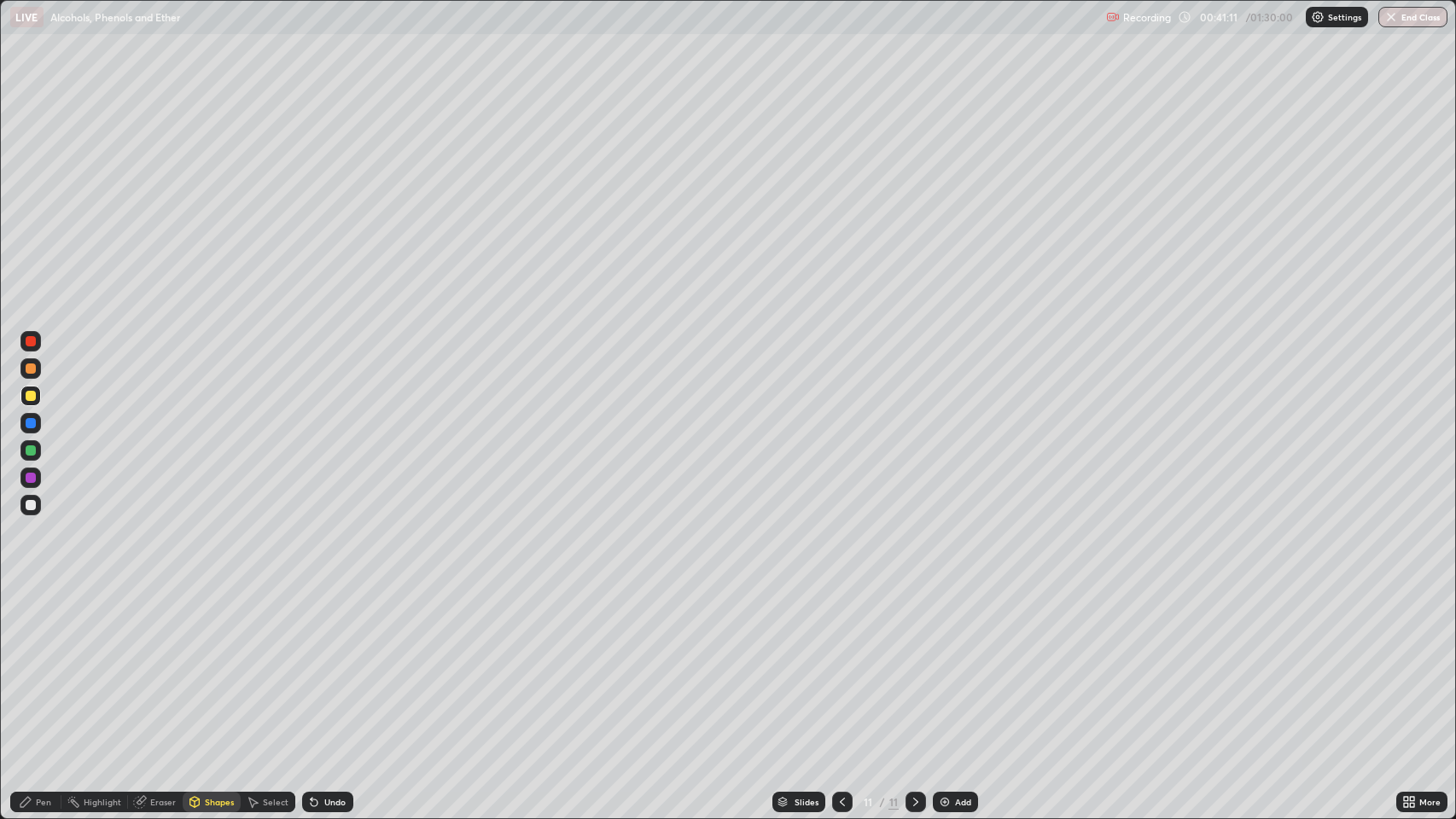
click at [32, 665] on icon at bounding box center [26, 802] width 13 height 13
click at [28, 505] on div at bounding box center [31, 505] width 11 height 11
click at [31, 506] on div at bounding box center [31, 505] width 11 height 11
click at [962, 665] on div "Add" at bounding box center [962, 802] width 16 height 9
click at [205, 665] on div "Shapes" at bounding box center [211, 802] width 58 height 20
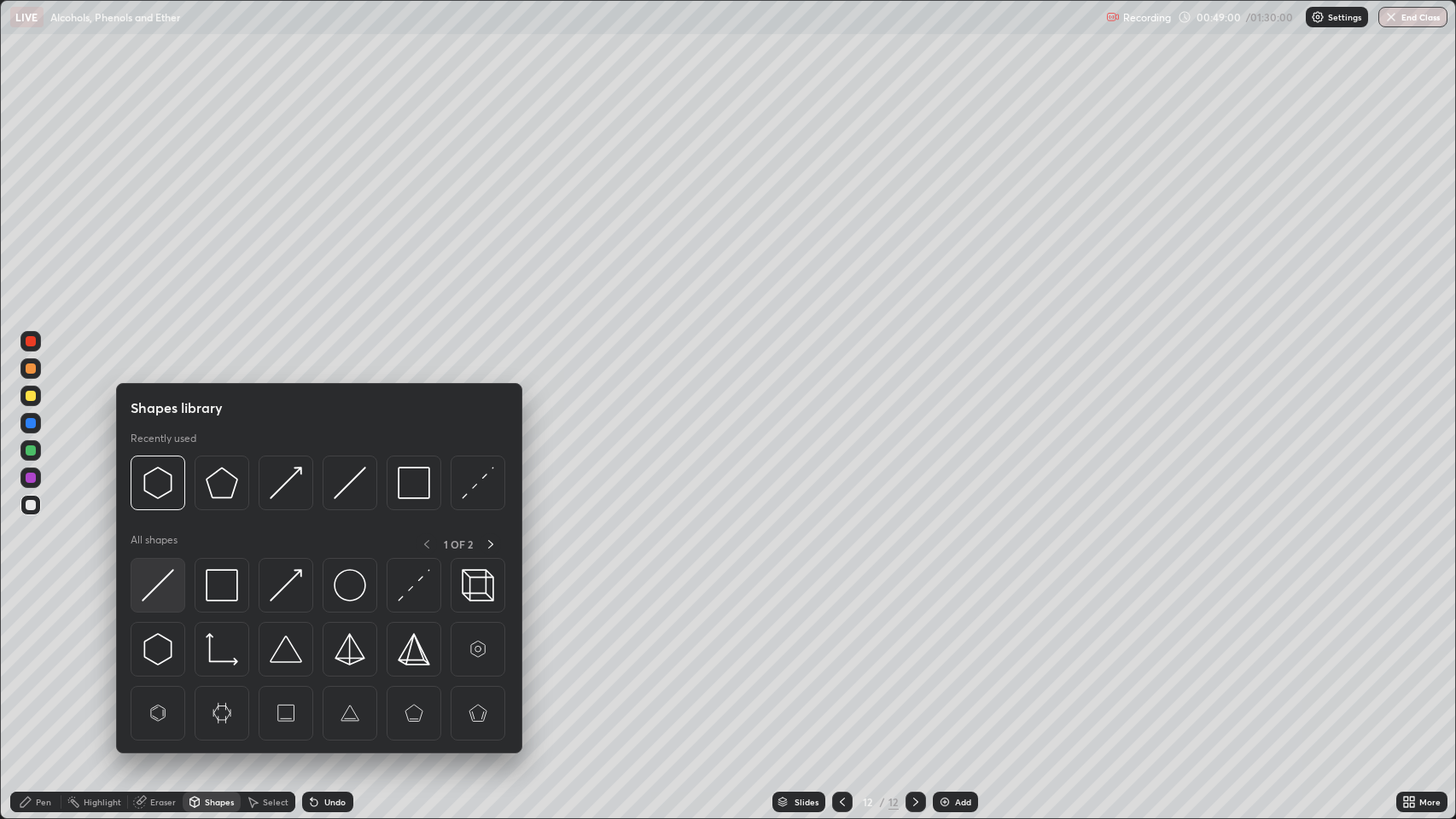
click at [156, 593] on img at bounding box center [158, 586] width 32 height 32
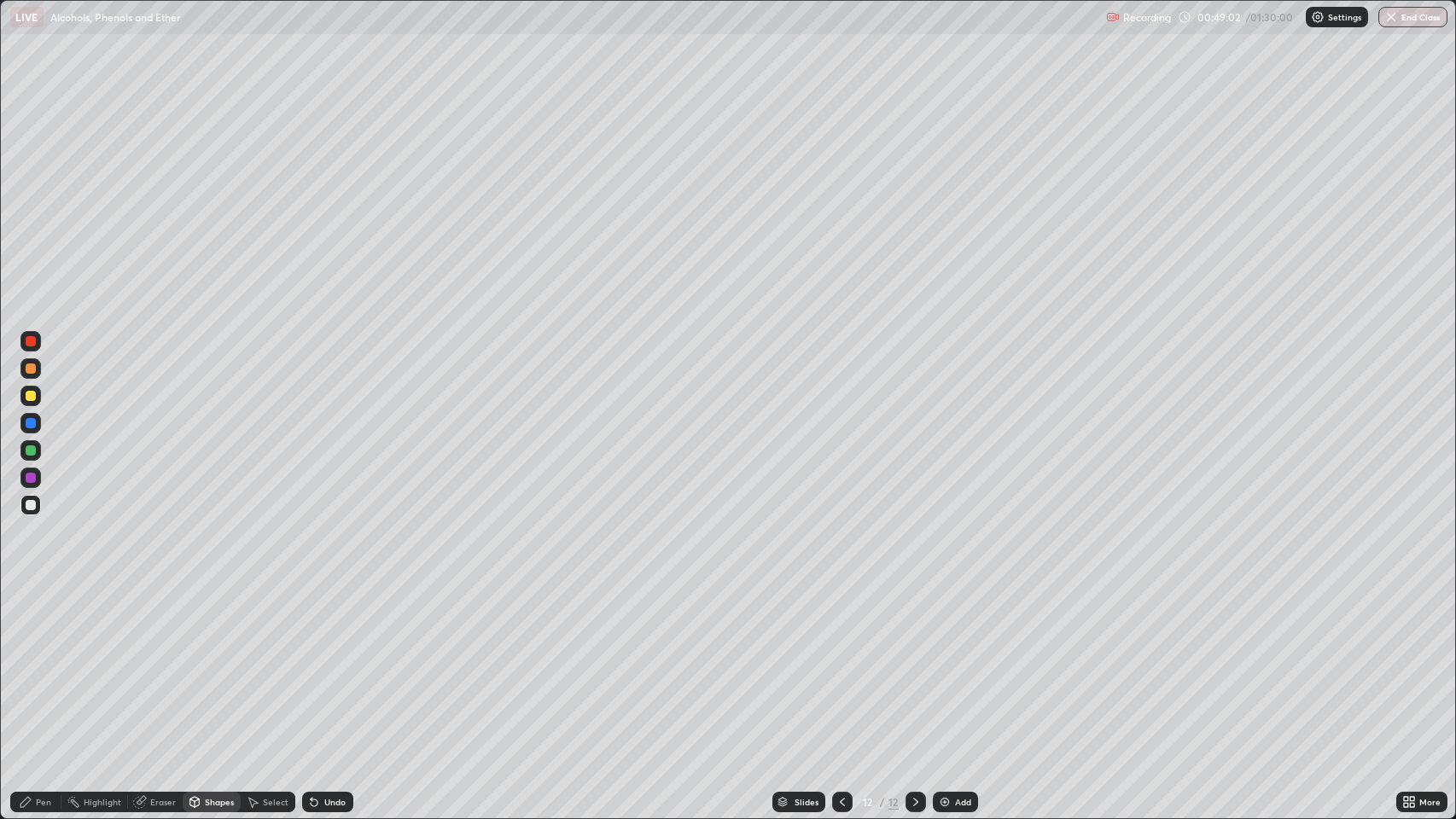
click at [42, 665] on div "Pen" at bounding box center [44, 802] width 15 height 9
click at [31, 396] on div at bounding box center [31, 396] width 11 height 11
click at [329, 665] on div "Undo" at bounding box center [328, 802] width 52 height 20
click at [310, 665] on icon at bounding box center [311, 799] width 2 height 2
click at [208, 665] on div "Shapes" at bounding box center [211, 802] width 58 height 20
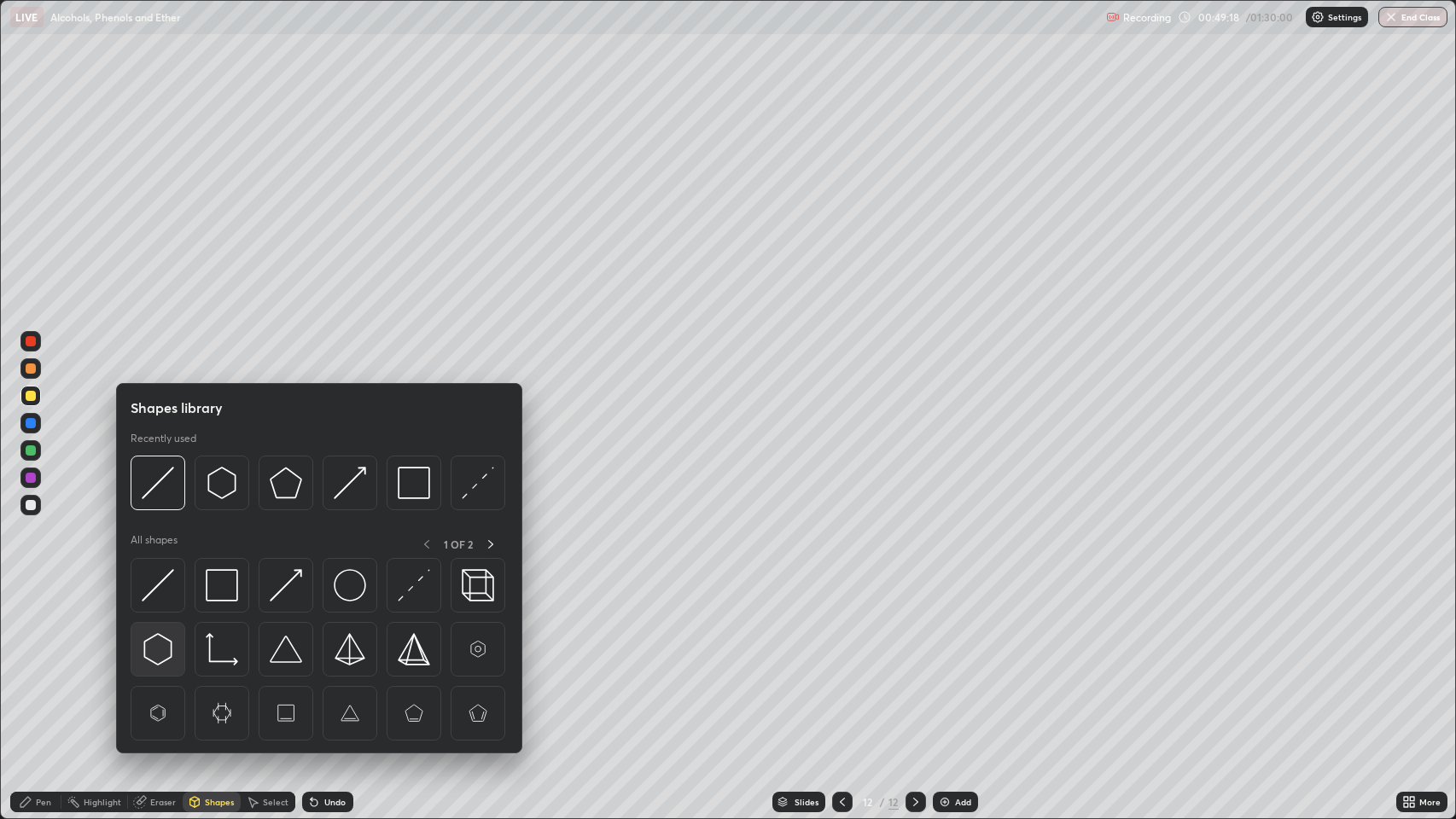
click at [161, 645] on img at bounding box center [158, 650] width 32 height 32
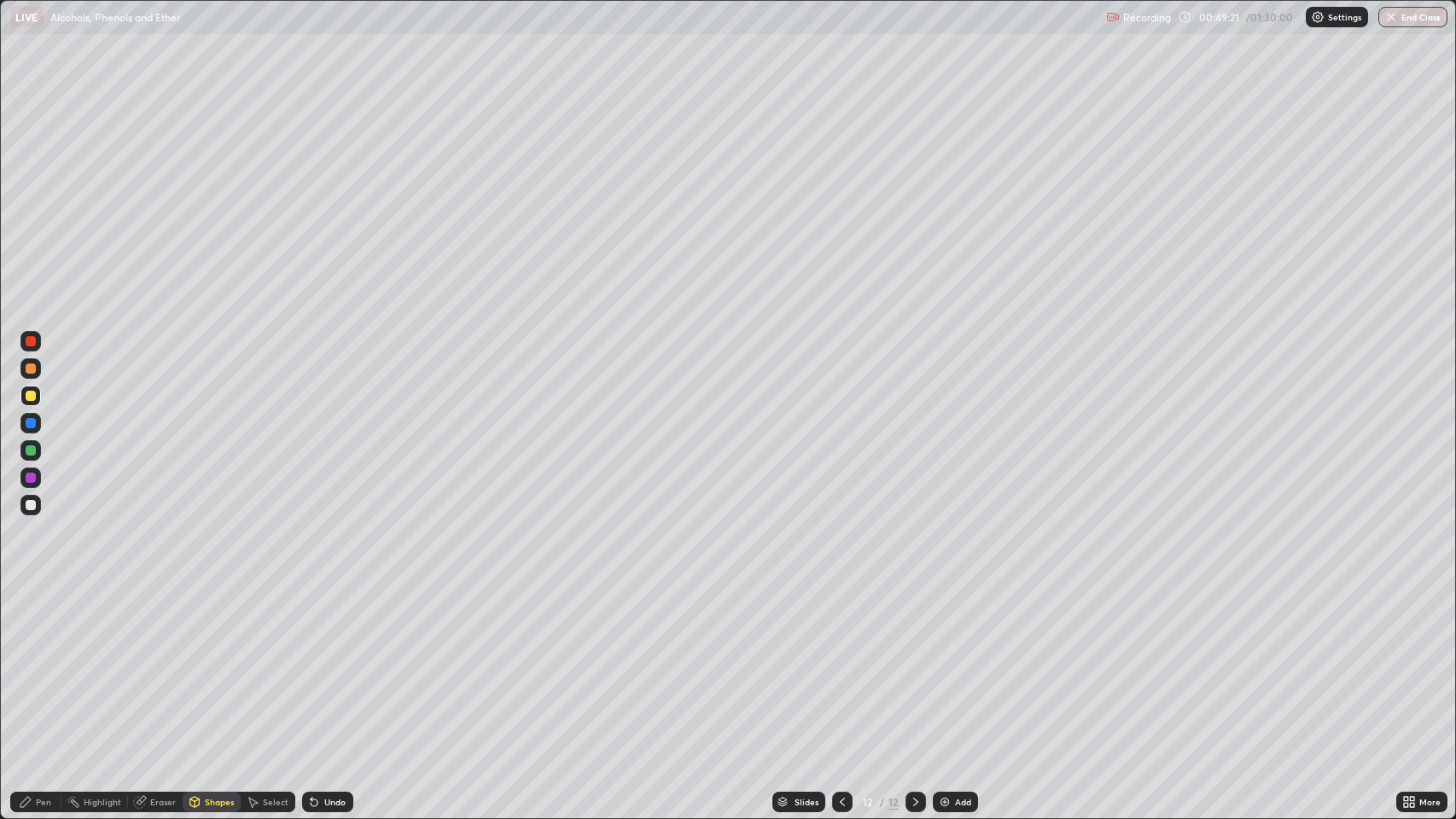
click at [37, 665] on div "Pen" at bounding box center [44, 802] width 15 height 9
click at [32, 369] on div at bounding box center [31, 368] width 11 height 11
click at [211, 665] on div "Shapes" at bounding box center [219, 802] width 29 height 9
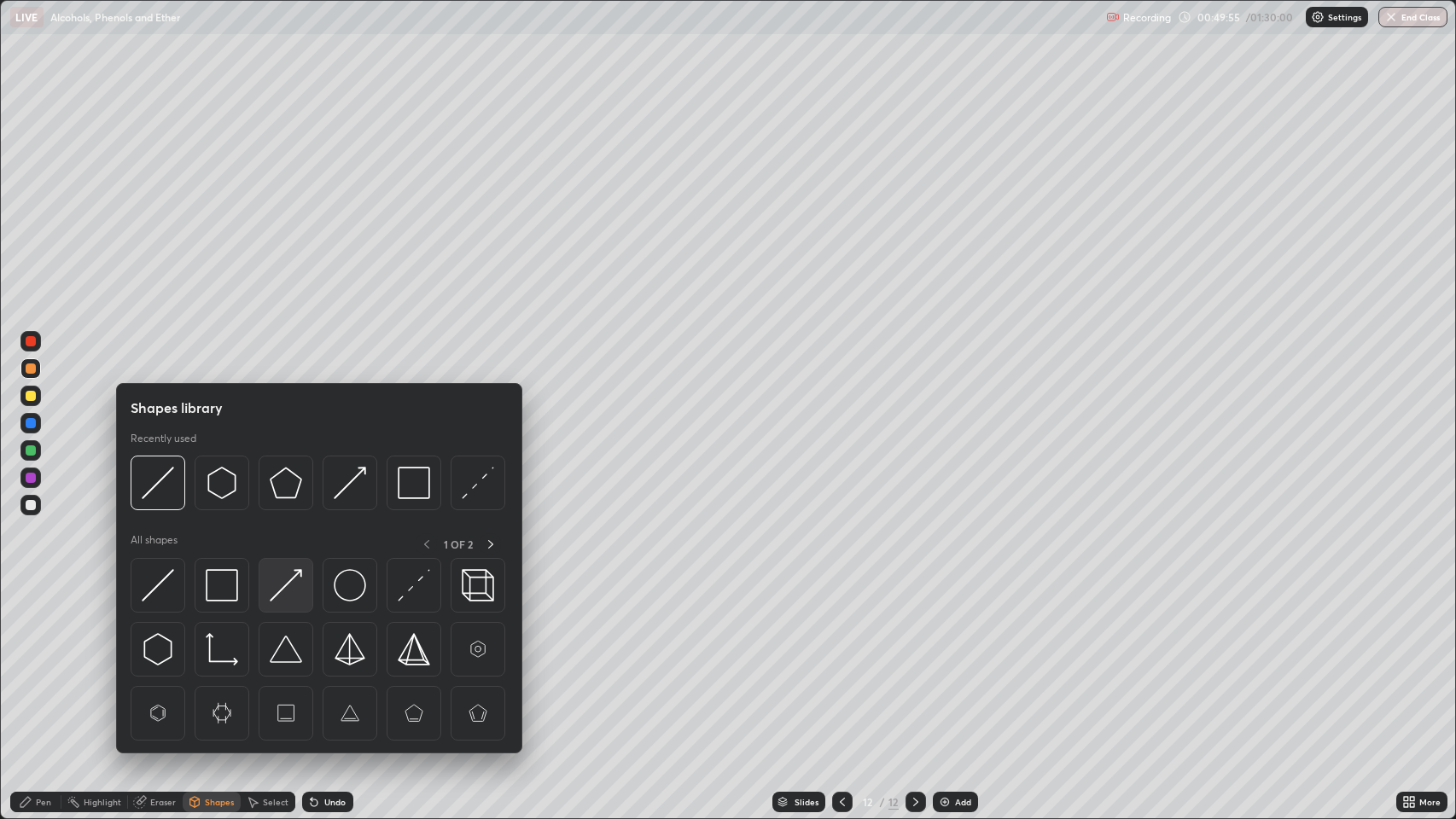
click at [293, 600] on img at bounding box center [286, 586] width 32 height 32
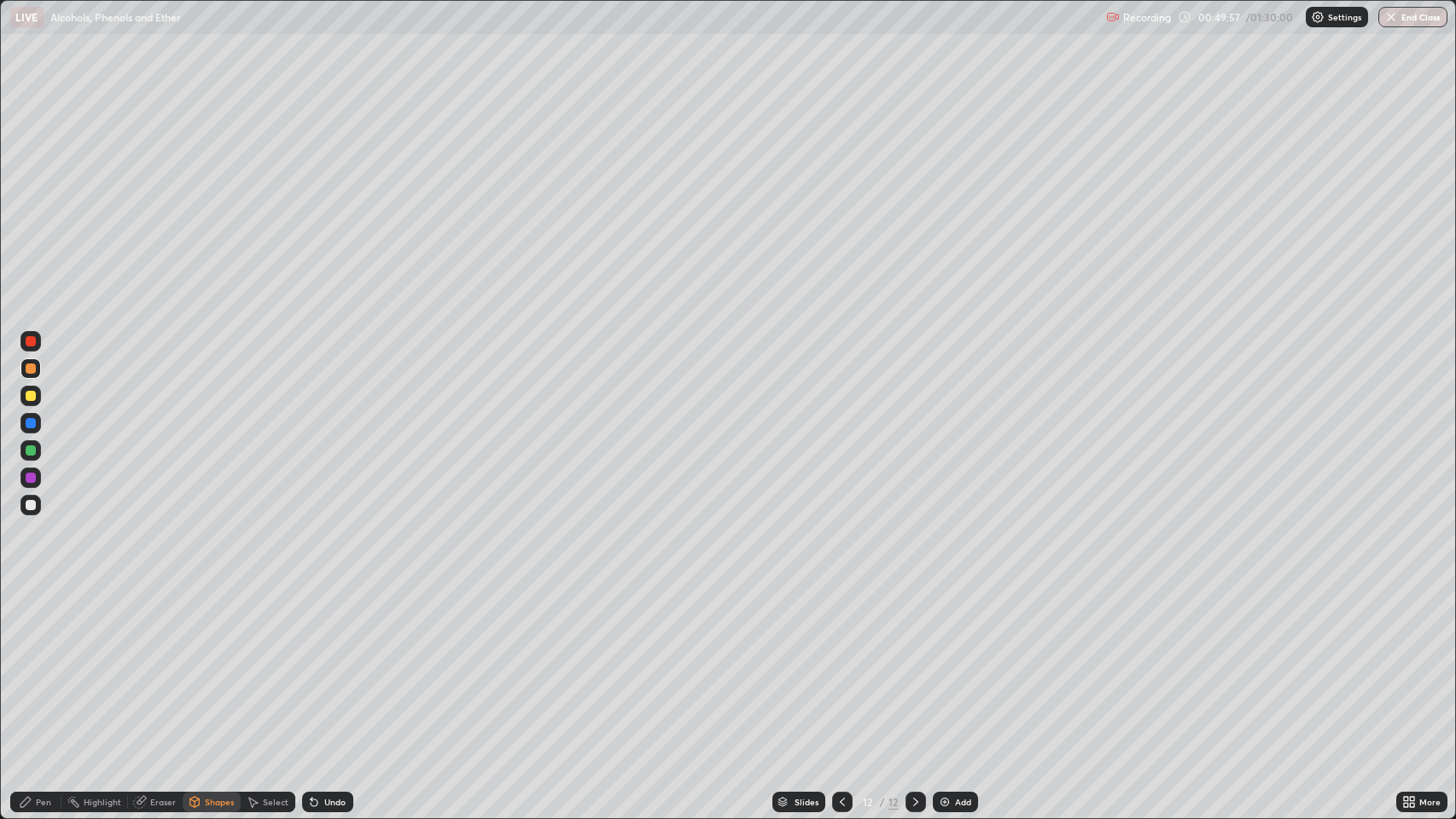
click at [28, 665] on icon at bounding box center [26, 802] width 13 height 13
click at [211, 665] on div "Shapes" at bounding box center [219, 802] width 29 height 9
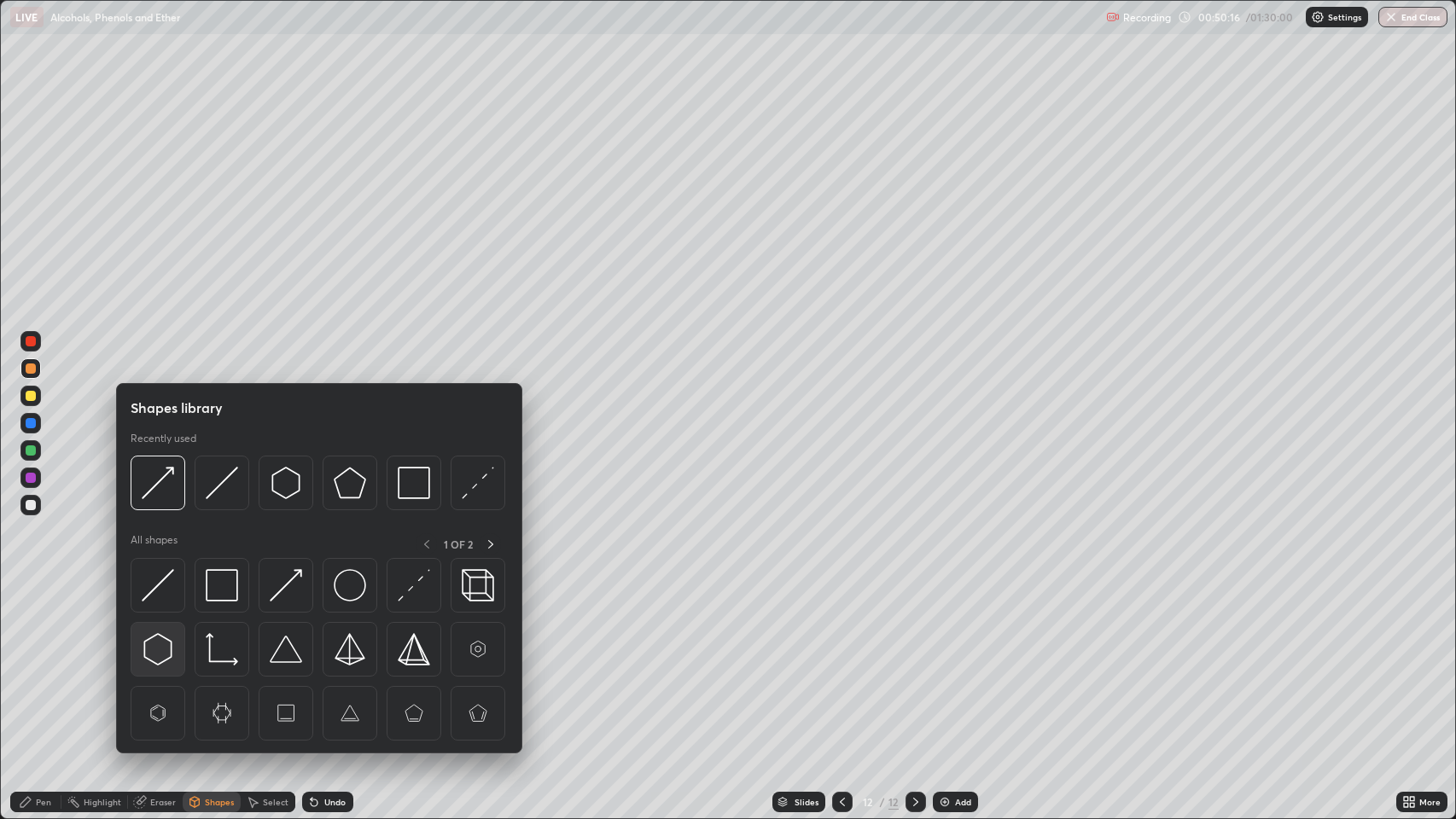
click at [147, 643] on img at bounding box center [158, 650] width 32 height 32
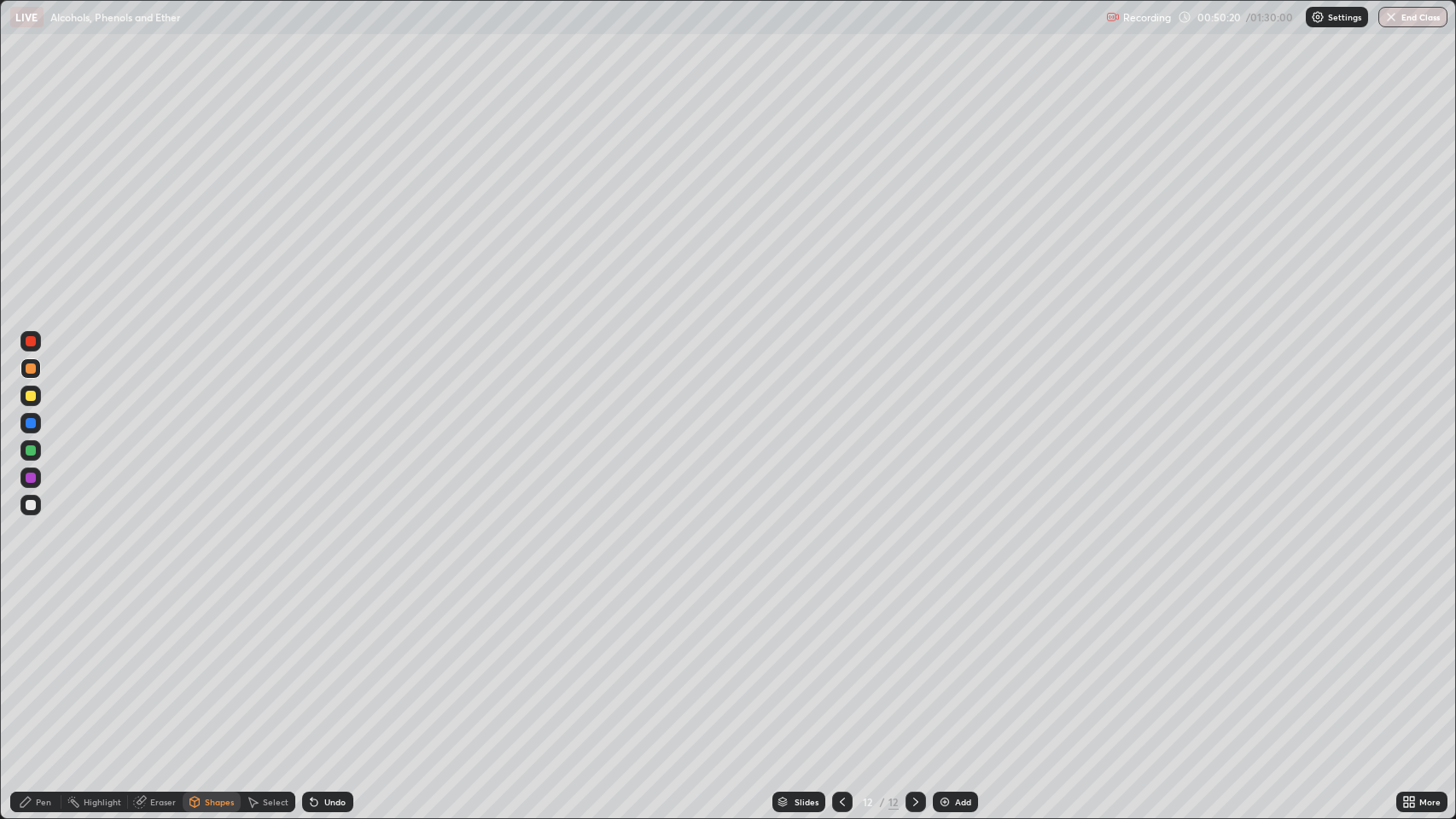
click at [36, 665] on div "Pen" at bounding box center [44, 802] width 15 height 9
click at [34, 396] on div at bounding box center [31, 396] width 11 height 11
click at [211, 665] on div "Shapes" at bounding box center [219, 802] width 29 height 9
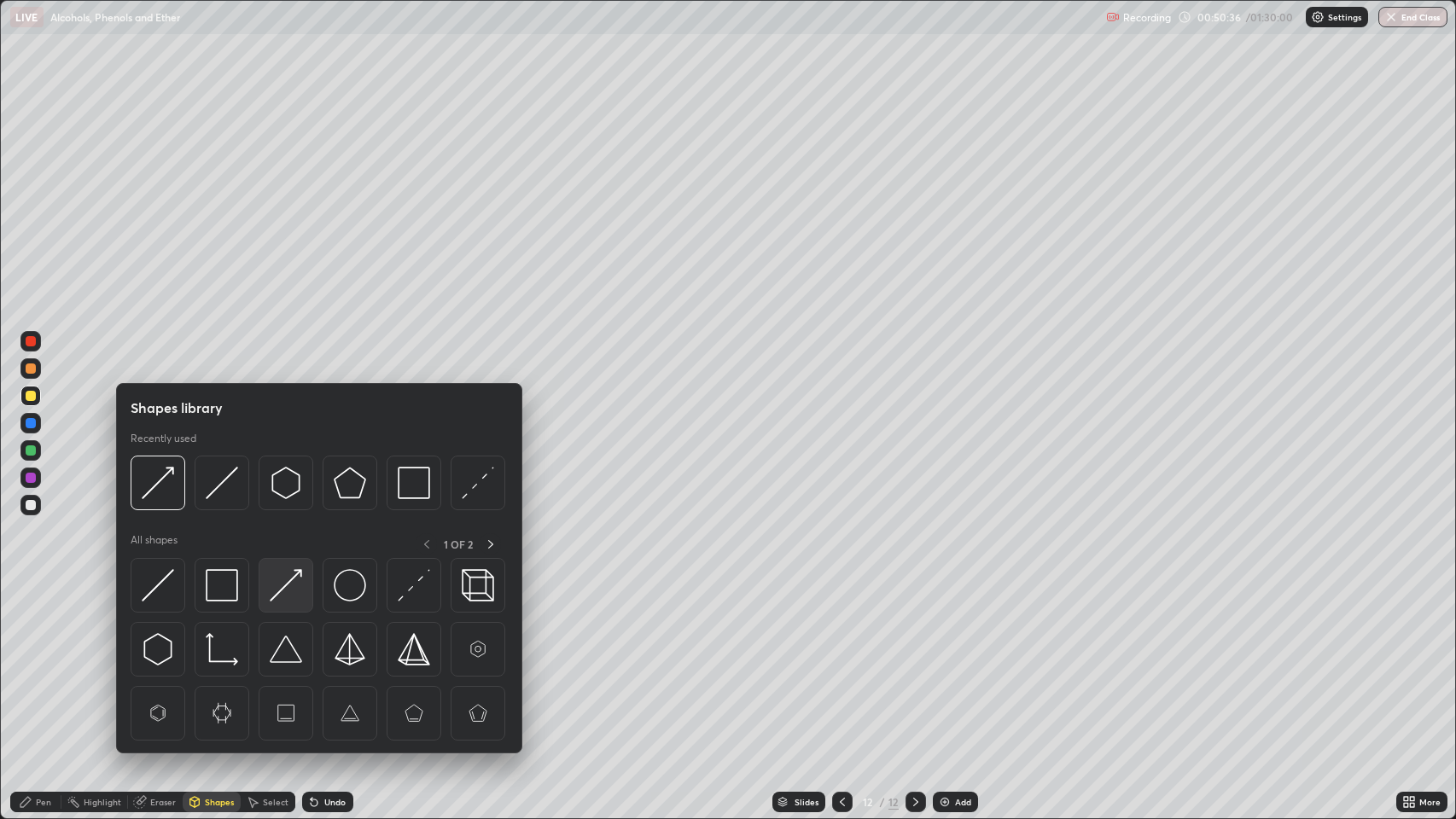
click at [283, 592] on img at bounding box center [286, 586] width 32 height 32
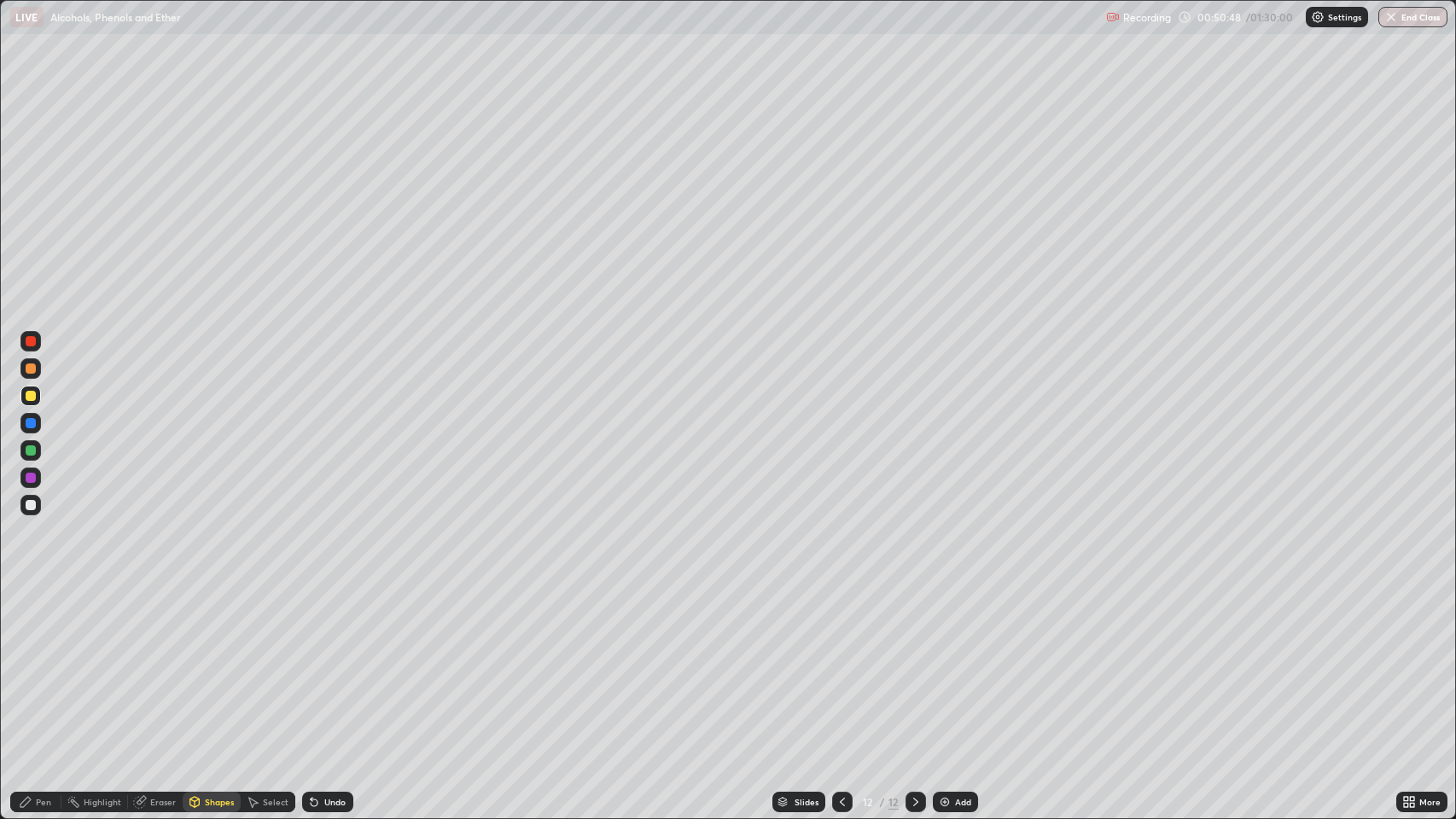
click at [322, 665] on div "Undo" at bounding box center [328, 802] width 52 height 20
click at [34, 665] on div "Pen" at bounding box center [36, 802] width 52 height 20
click at [945, 665] on img at bounding box center [944, 802] width 13 height 13
click at [219, 665] on div "Shapes" at bounding box center [219, 802] width 29 height 9
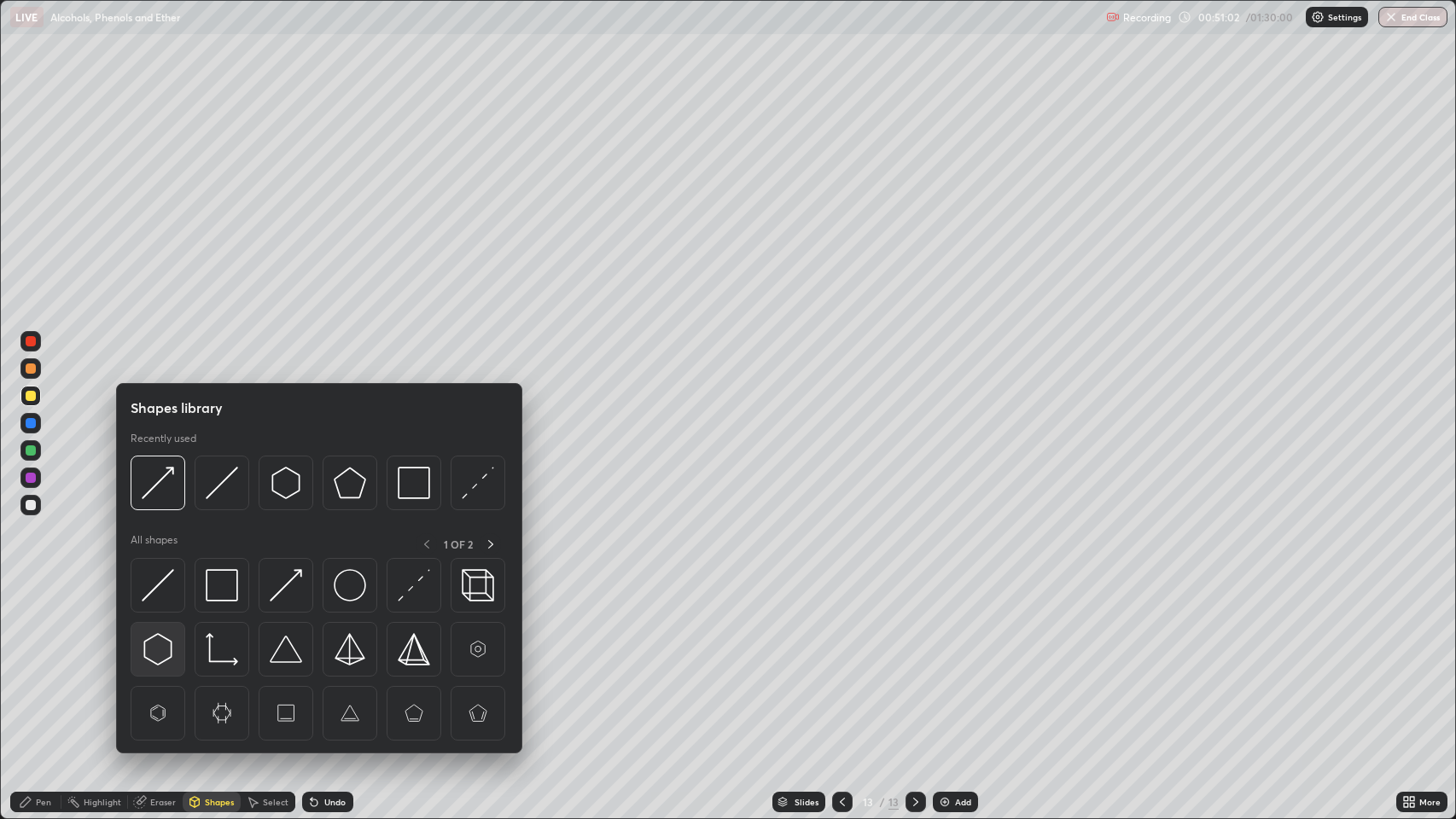
click at [163, 645] on img at bounding box center [158, 650] width 32 height 32
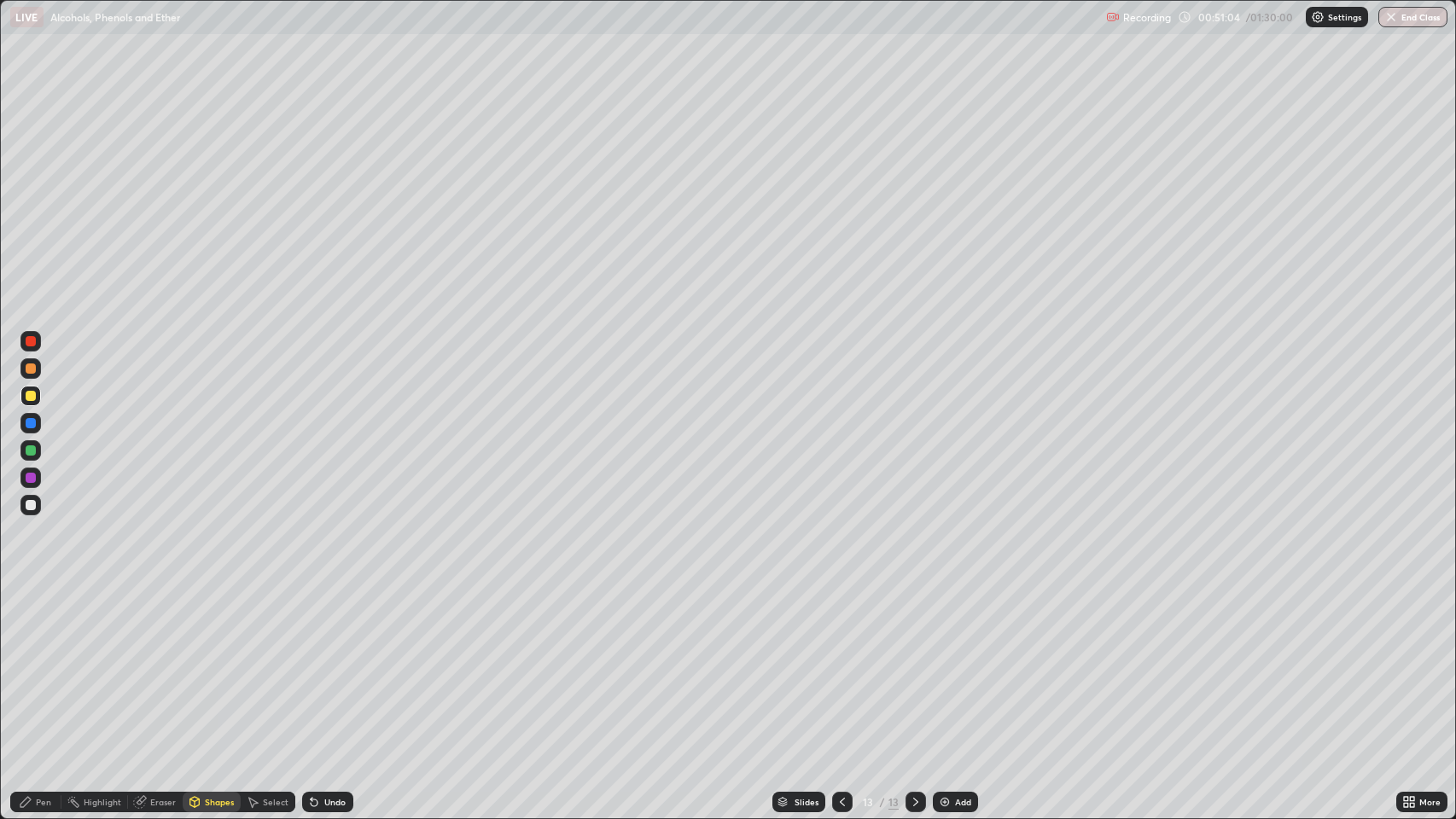
click at [43, 665] on div "Pen" at bounding box center [44, 802] width 15 height 9
click at [31, 420] on div at bounding box center [31, 423] width 11 height 11
click at [34, 451] on div at bounding box center [31, 450] width 11 height 11
click at [841, 665] on icon at bounding box center [842, 802] width 13 height 13
click at [840, 665] on icon at bounding box center [842, 802] width 13 height 13
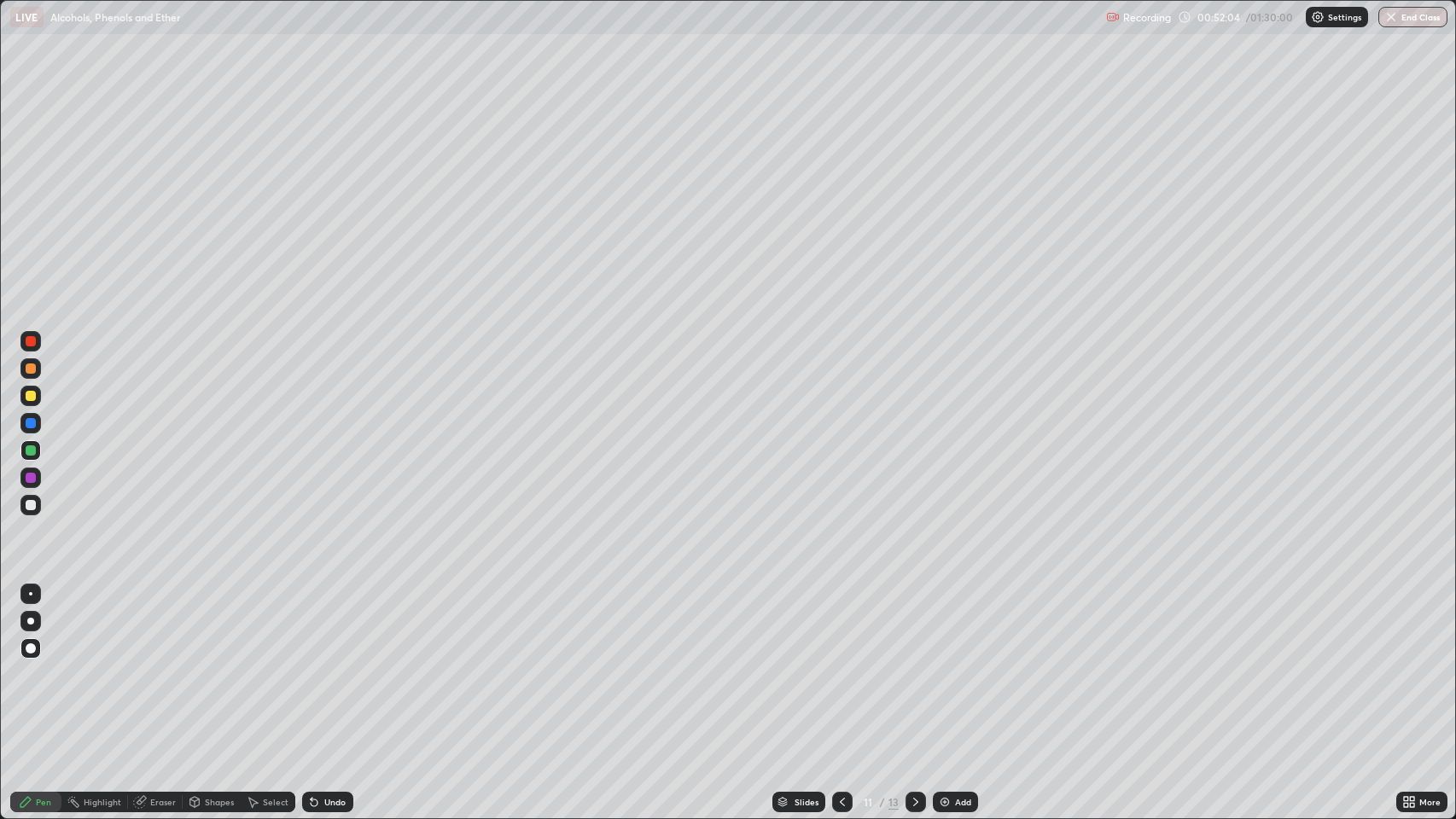
click at [336, 665] on div "Undo" at bounding box center [334, 802] width 21 height 9
click at [333, 665] on div "Undo" at bounding box center [334, 802] width 21 height 9
click at [339, 665] on div "Undo" at bounding box center [328, 802] width 52 height 20
click at [341, 665] on div "Undo" at bounding box center [328, 802] width 52 height 20
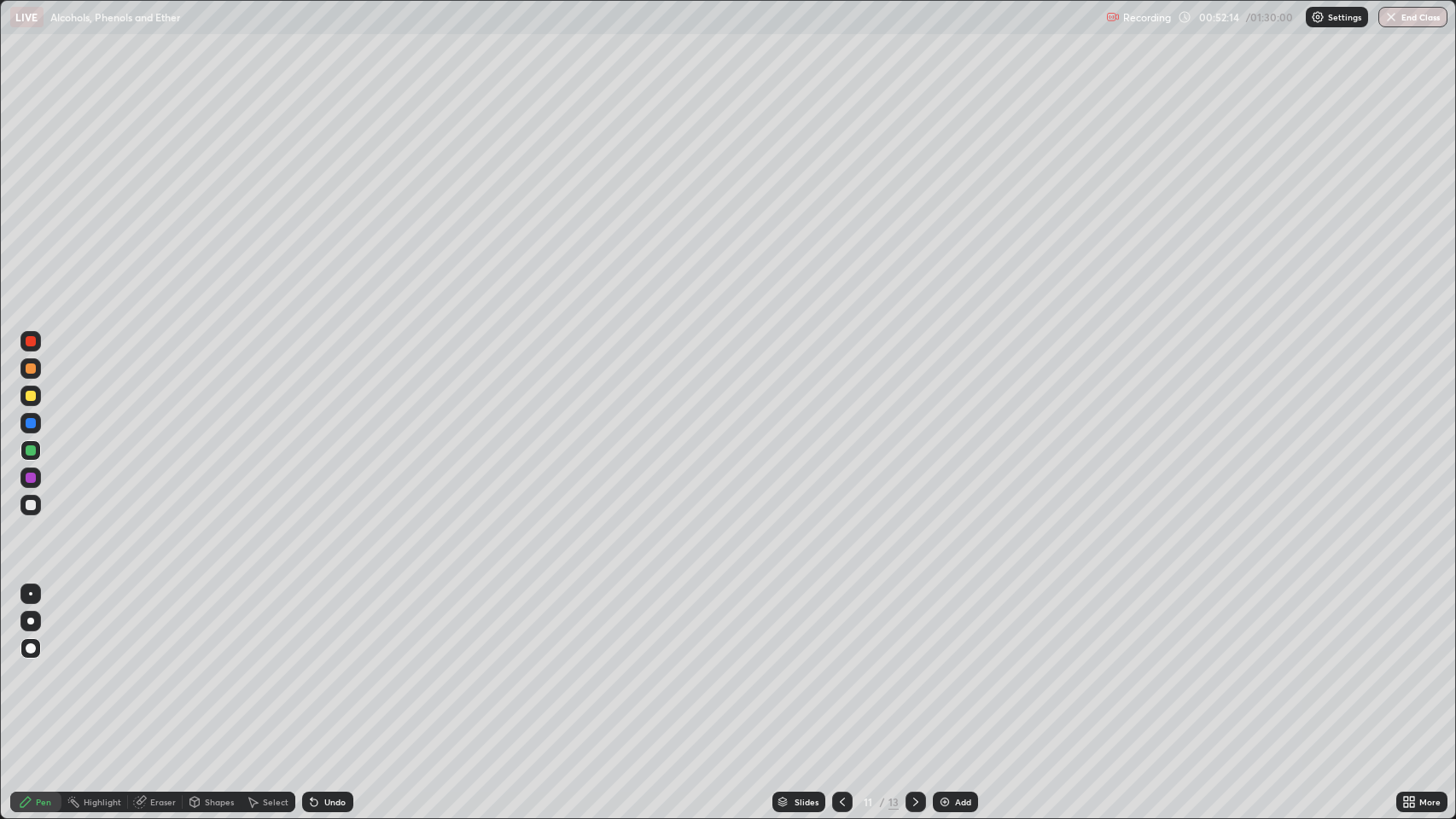
click at [163, 665] on div "Eraser" at bounding box center [162, 802] width 26 height 9
click at [54, 665] on div "Pen" at bounding box center [36, 802] width 52 height 20
click at [943, 665] on img at bounding box center [944, 802] width 13 height 13
click at [202, 665] on div "Shapes" at bounding box center [211, 802] width 58 height 20
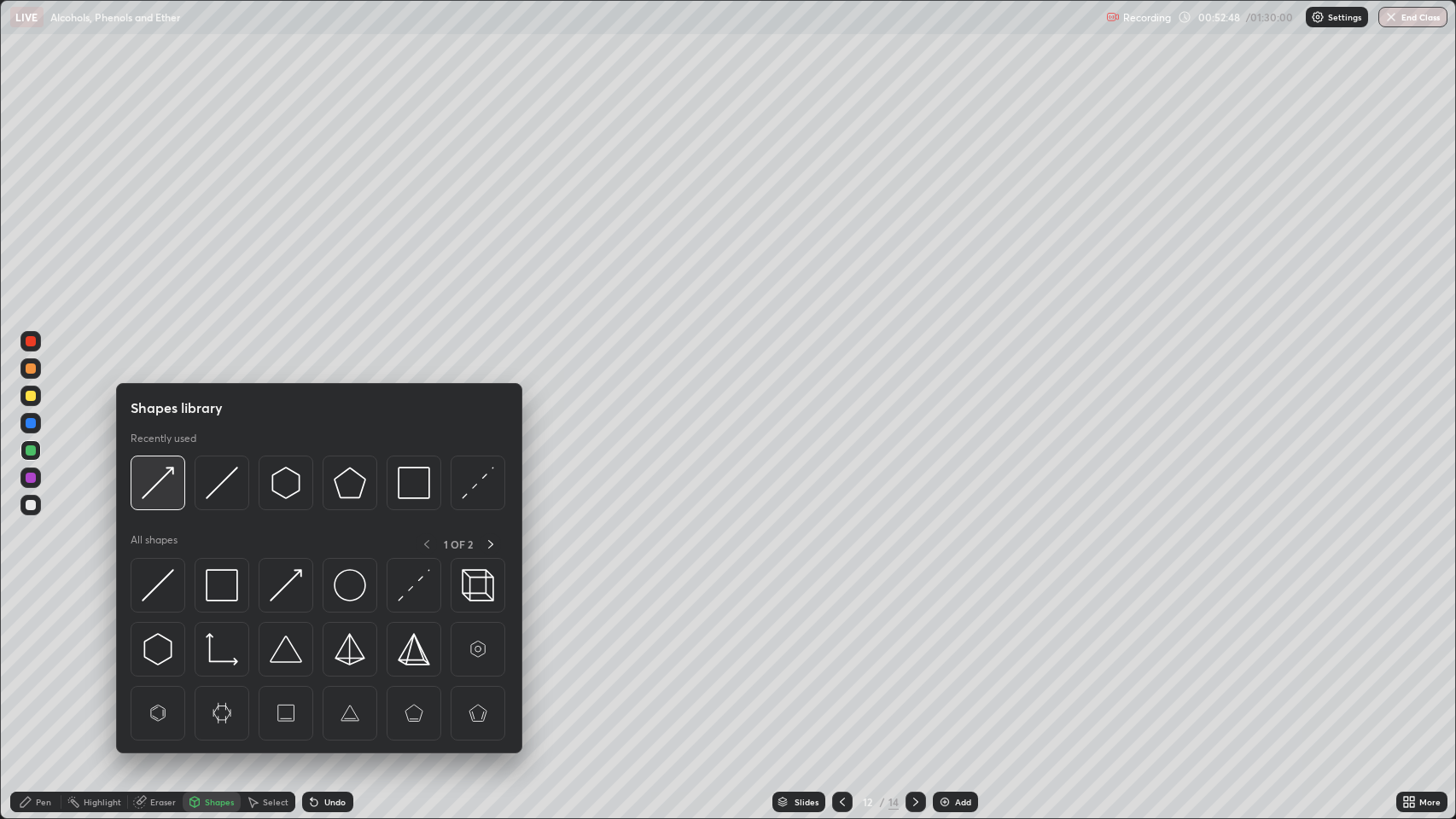
click at [159, 485] on img at bounding box center [158, 483] width 32 height 32
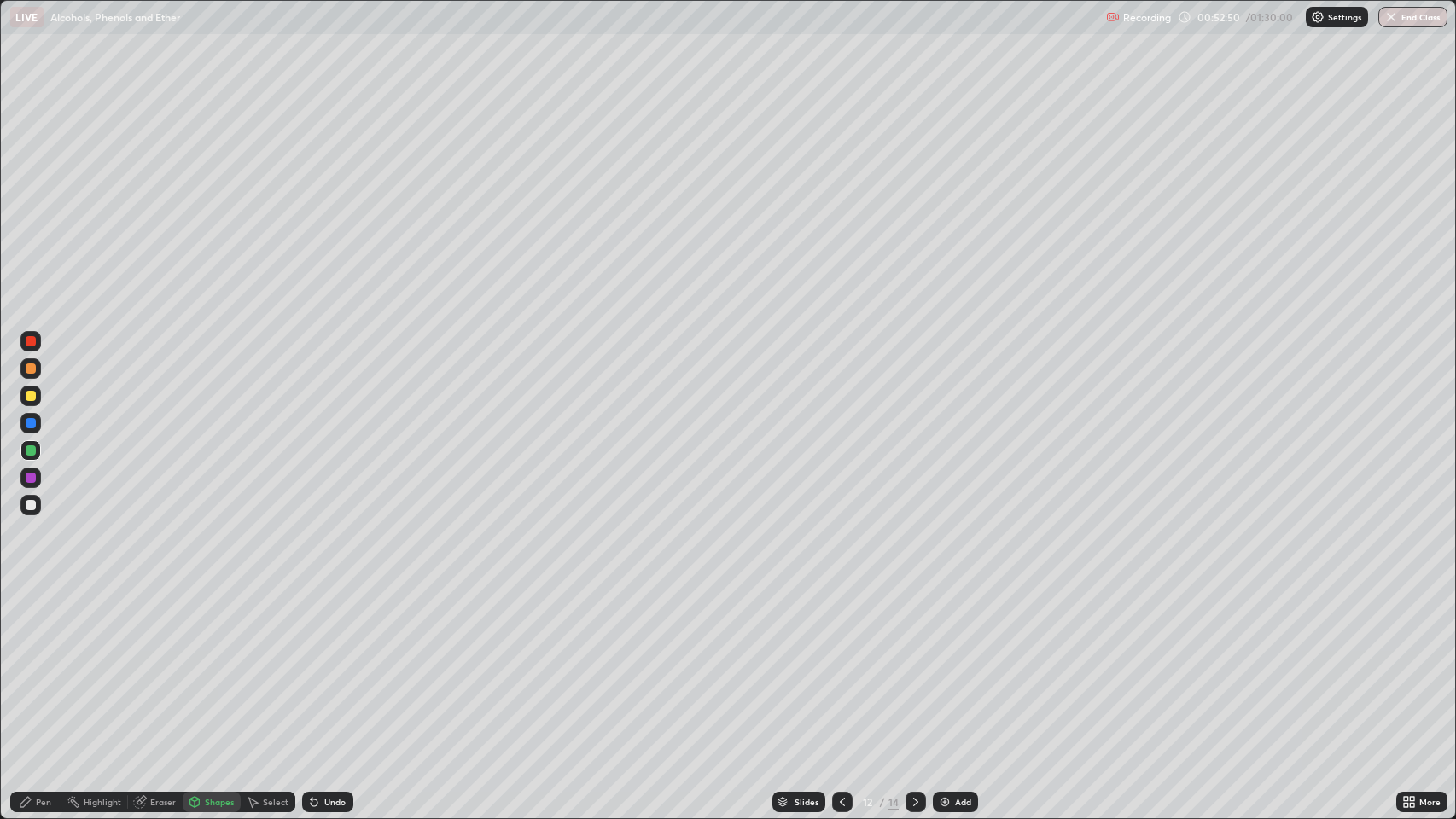
click at [28, 665] on icon at bounding box center [25, 802] width 11 height 11
click at [211, 665] on div "Shapes" at bounding box center [219, 802] width 29 height 9
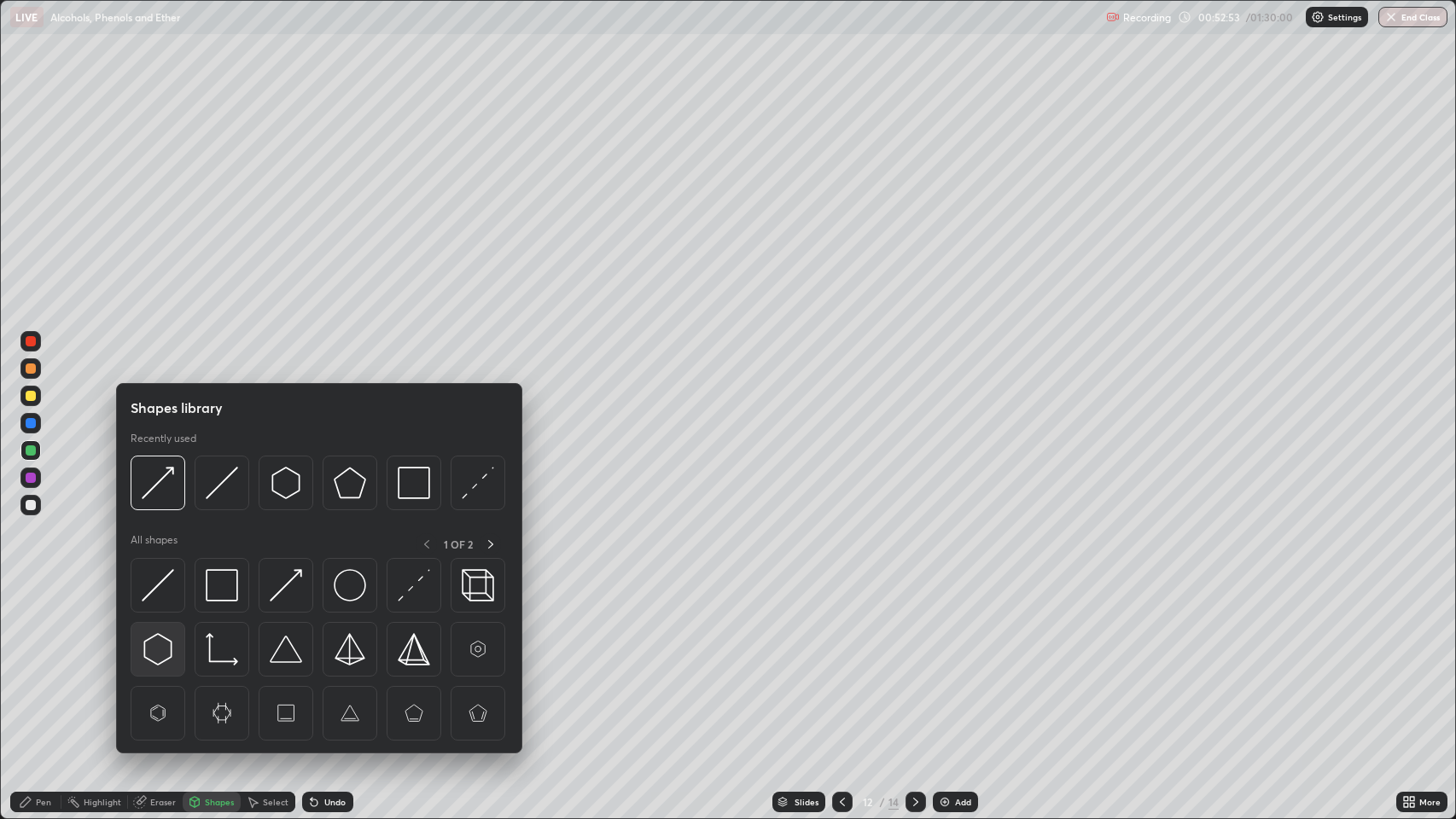
click at [163, 640] on img at bounding box center [158, 650] width 32 height 32
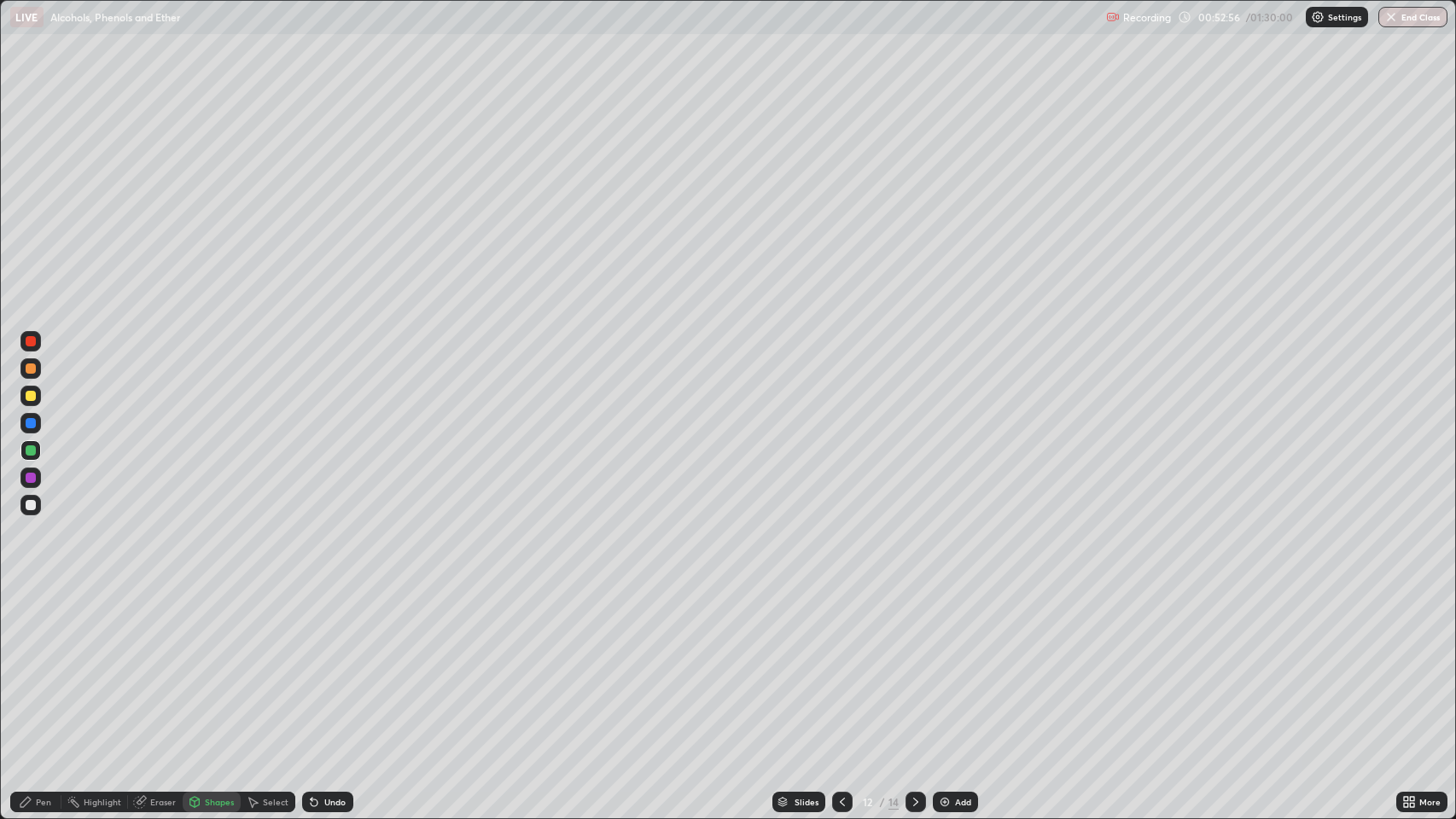
click at [32, 665] on div "Pen" at bounding box center [36, 802] width 52 height 20
click at [842, 665] on icon at bounding box center [842, 802] width 13 height 13
click at [913, 665] on icon at bounding box center [915, 802] width 13 height 13
click at [908, 665] on div at bounding box center [915, 803] width 20 height 34
click at [913, 665] on icon at bounding box center [915, 802] width 13 height 13
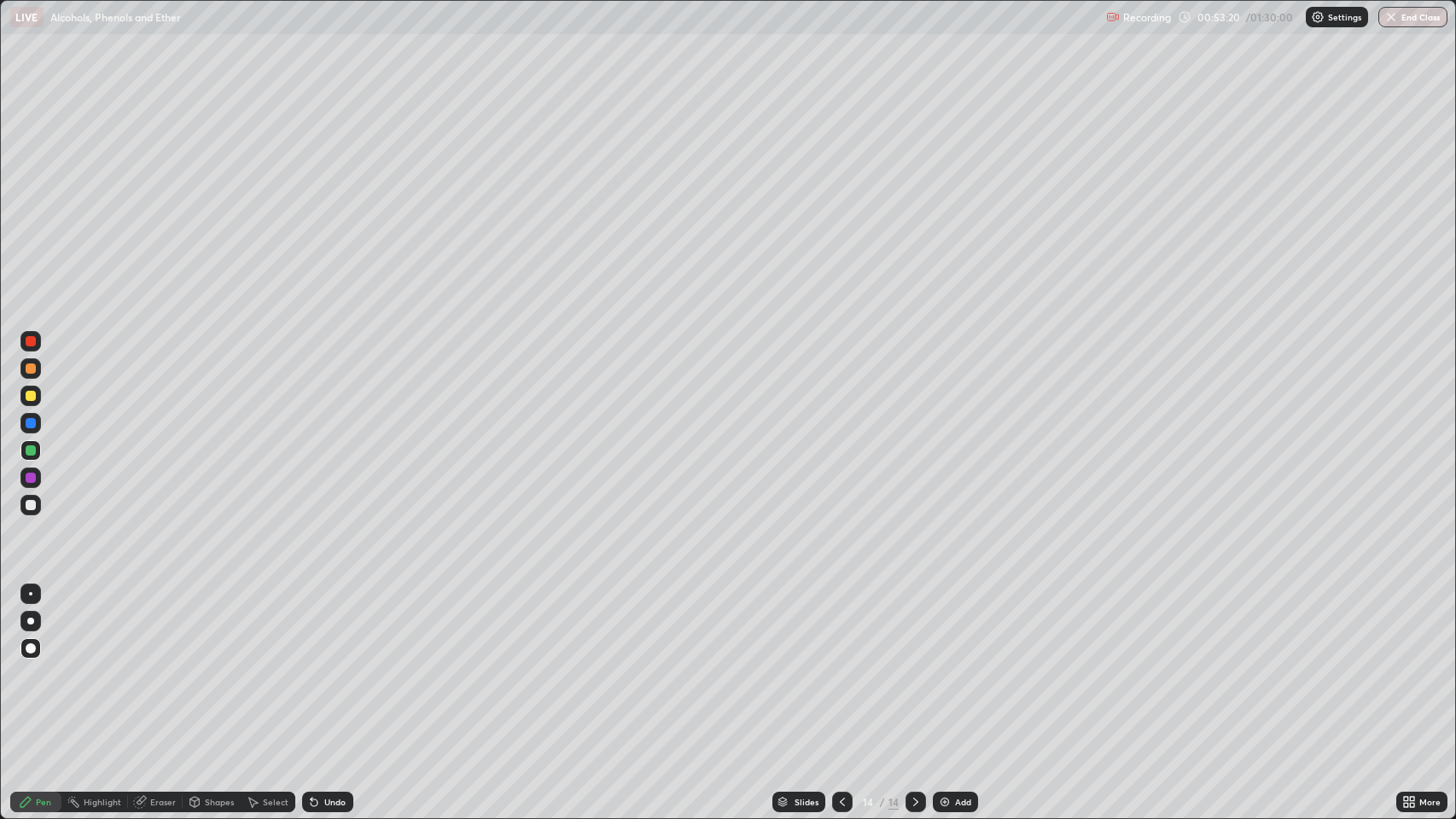
click at [839, 665] on icon at bounding box center [842, 802] width 13 height 13
click at [841, 665] on icon at bounding box center [842, 802] width 13 height 13
click at [915, 665] on icon at bounding box center [915, 802] width 13 height 13
click at [333, 665] on div "Undo" at bounding box center [334, 802] width 21 height 9
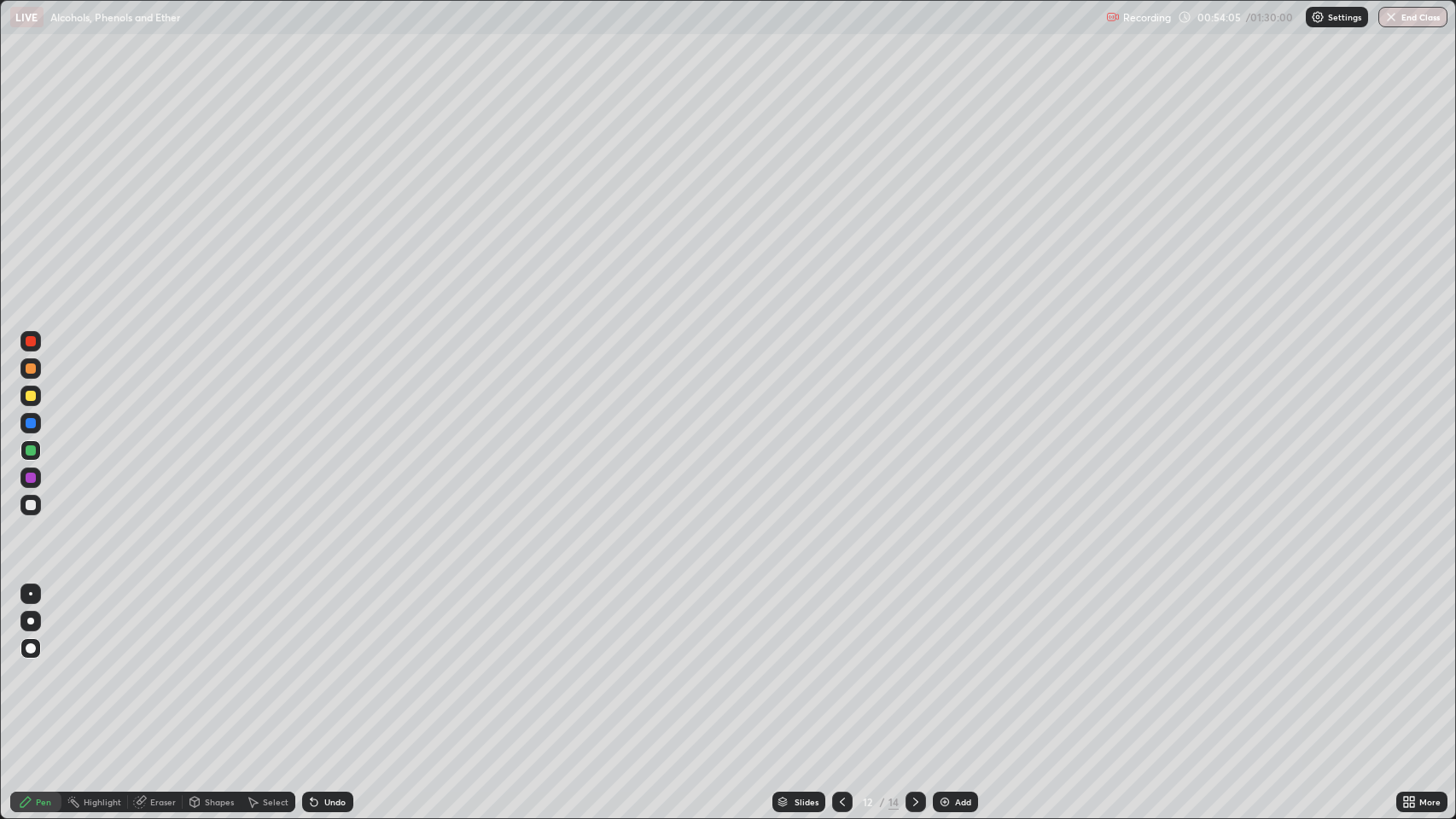
click at [326, 665] on div "Undo" at bounding box center [334, 802] width 21 height 9
click at [839, 665] on icon at bounding box center [842, 802] width 13 height 13
click at [910, 665] on icon at bounding box center [915, 802] width 13 height 13
click at [841, 665] on icon at bounding box center [842, 802] width 13 height 13
click at [914, 665] on icon at bounding box center [915, 802] width 13 height 13
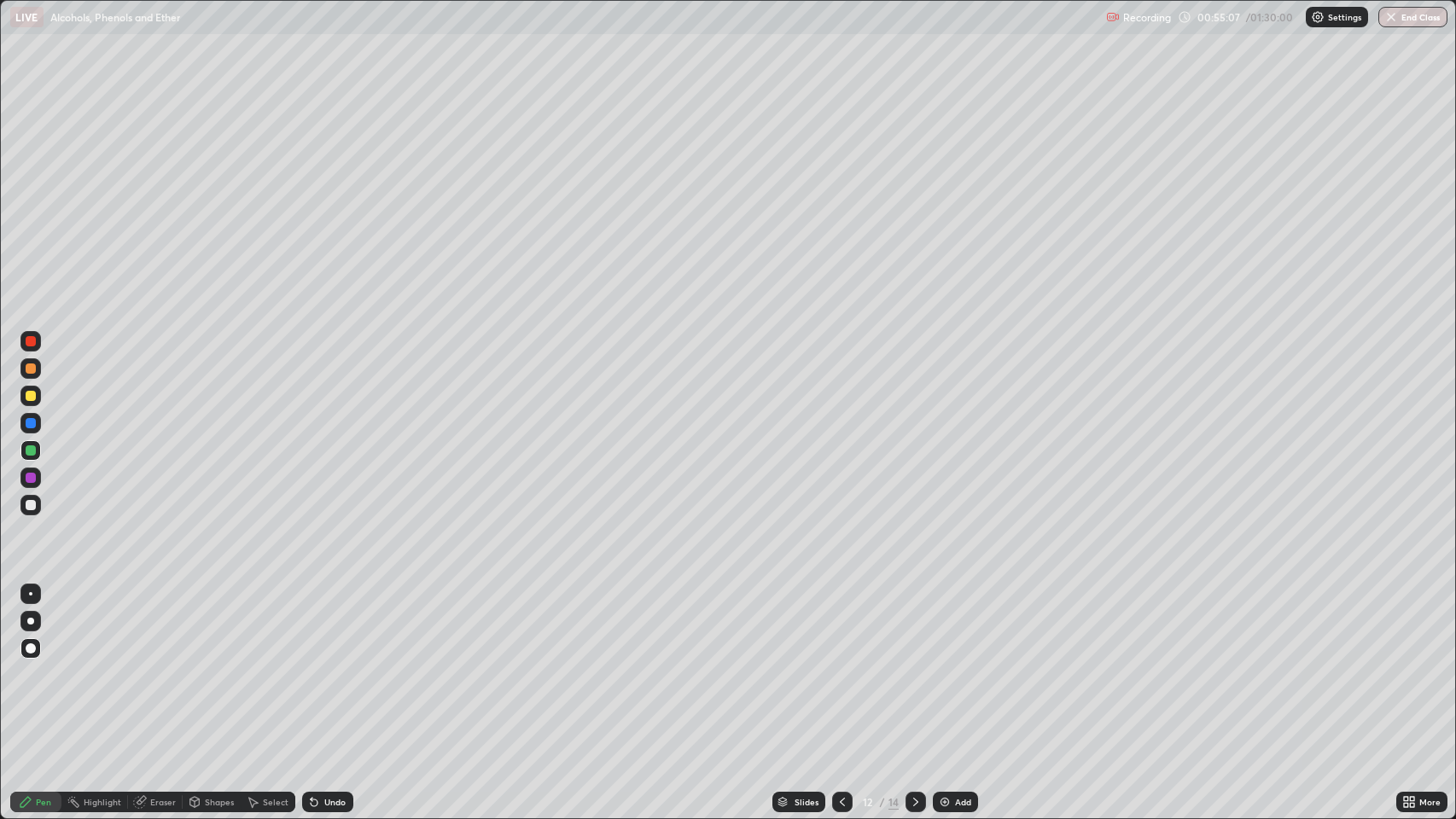
click at [910, 665] on icon at bounding box center [915, 802] width 13 height 13
click at [913, 665] on icon at bounding box center [915, 802] width 13 height 13
click at [841, 665] on icon at bounding box center [842, 802] width 13 height 13
click at [835, 665] on div at bounding box center [842, 802] width 20 height 20
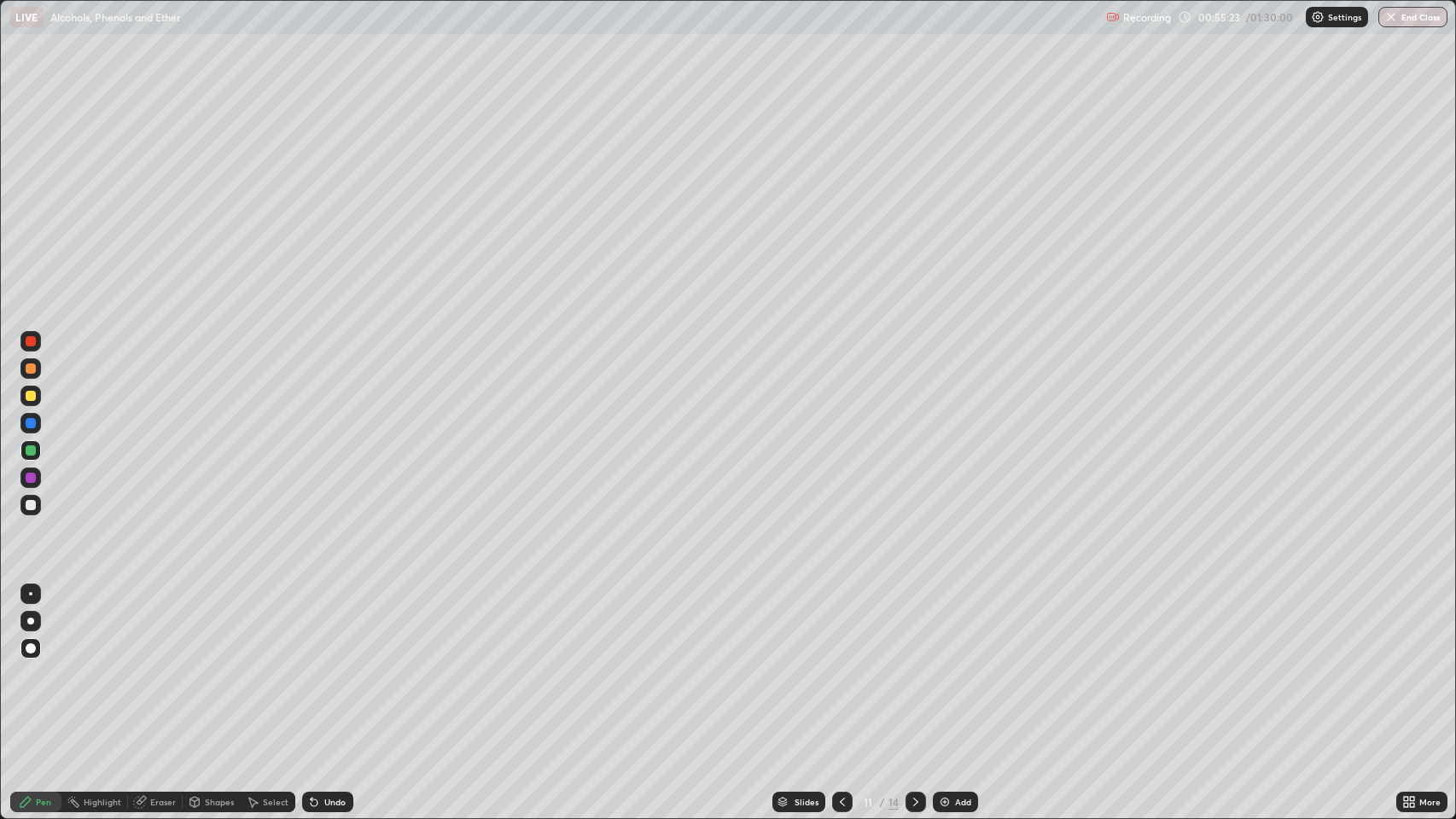
click at [832, 665] on div at bounding box center [842, 803] width 20 height 34
click at [913, 665] on icon at bounding box center [915, 802] width 13 height 13
click at [911, 665] on icon at bounding box center [915, 802] width 13 height 13
click at [912, 665] on icon at bounding box center [915, 802] width 13 height 13
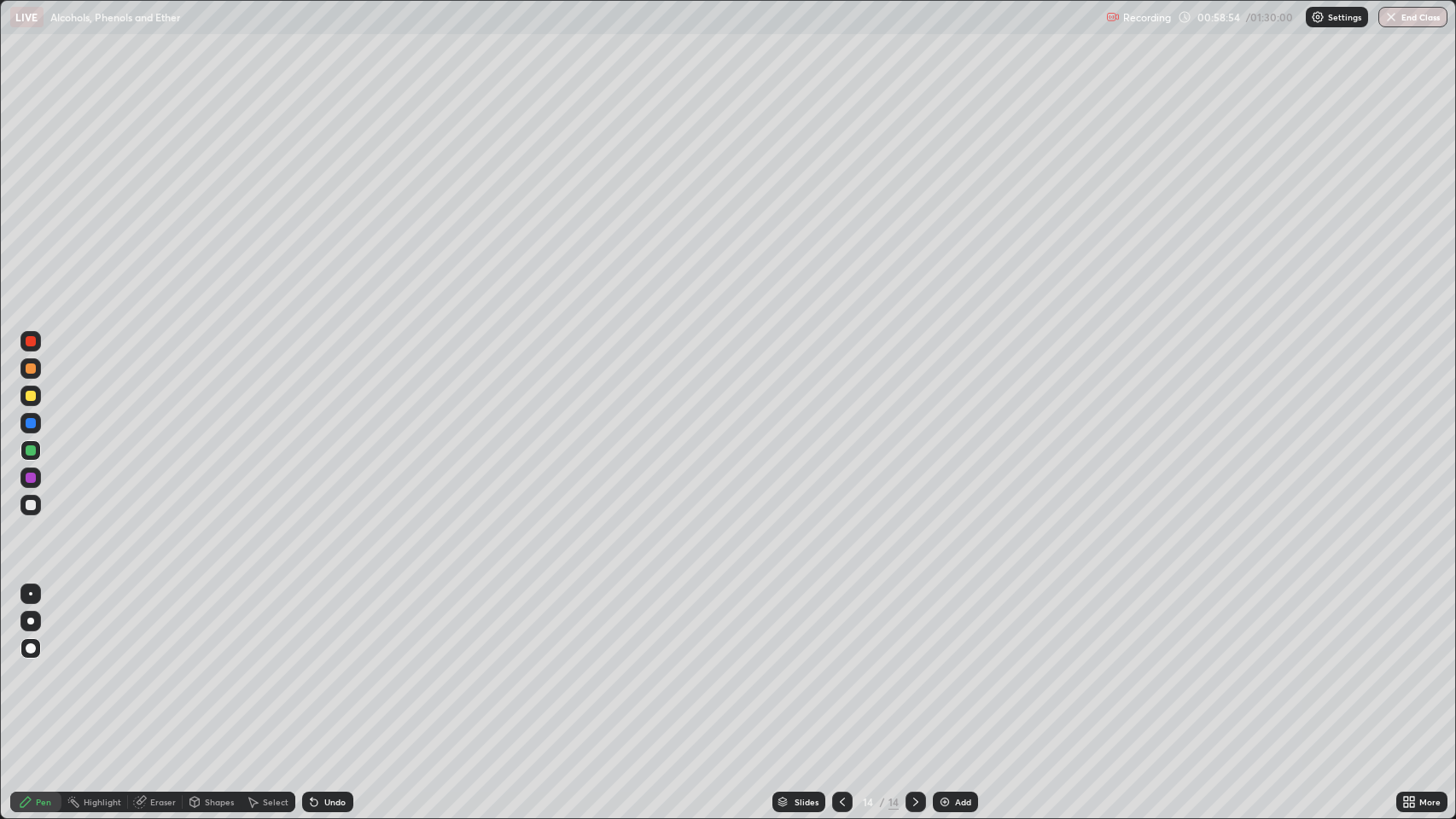
click at [842, 665] on icon at bounding box center [842, 802] width 5 height 9
click at [914, 665] on icon at bounding box center [915, 802] width 13 height 13
click at [953, 665] on div "Add" at bounding box center [954, 802] width 45 height 20
click at [29, 395] on div at bounding box center [31, 396] width 11 height 11
click at [218, 665] on div "Shapes" at bounding box center [219, 802] width 29 height 9
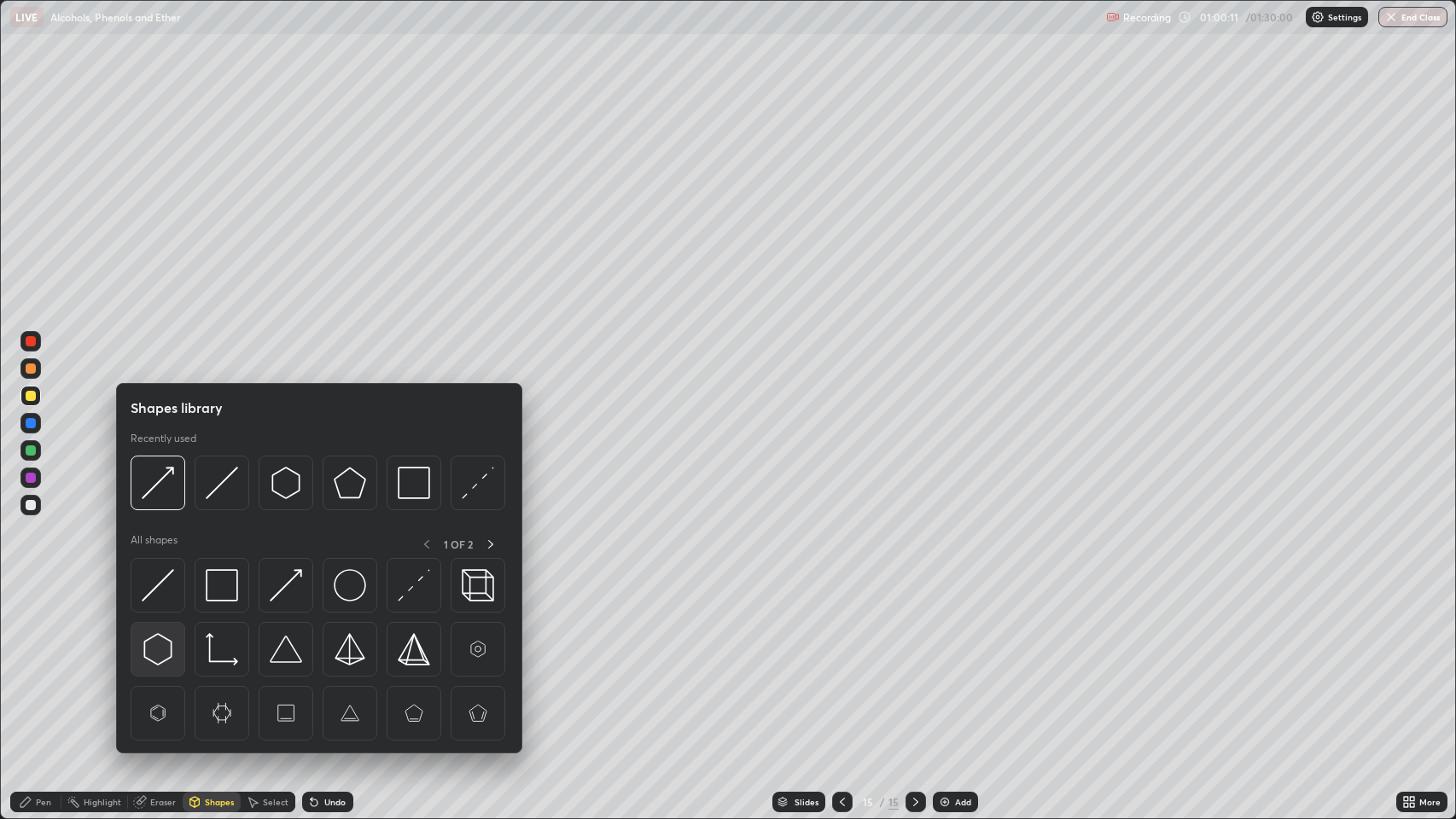
click at [162, 645] on img at bounding box center [158, 650] width 32 height 32
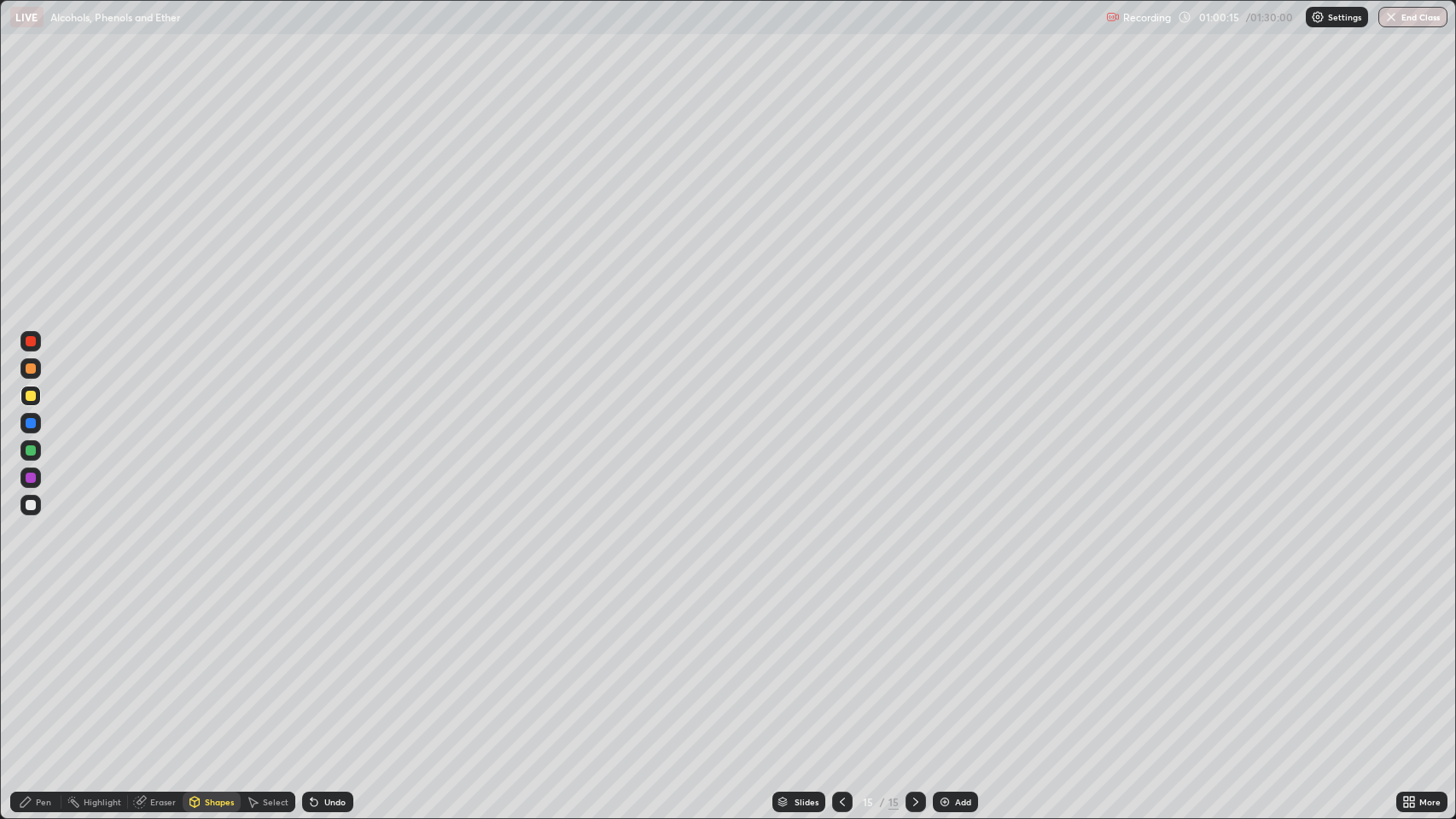
click at [43, 665] on div "Pen" at bounding box center [44, 802] width 15 height 9
click at [211, 665] on div "Shapes" at bounding box center [219, 802] width 29 height 9
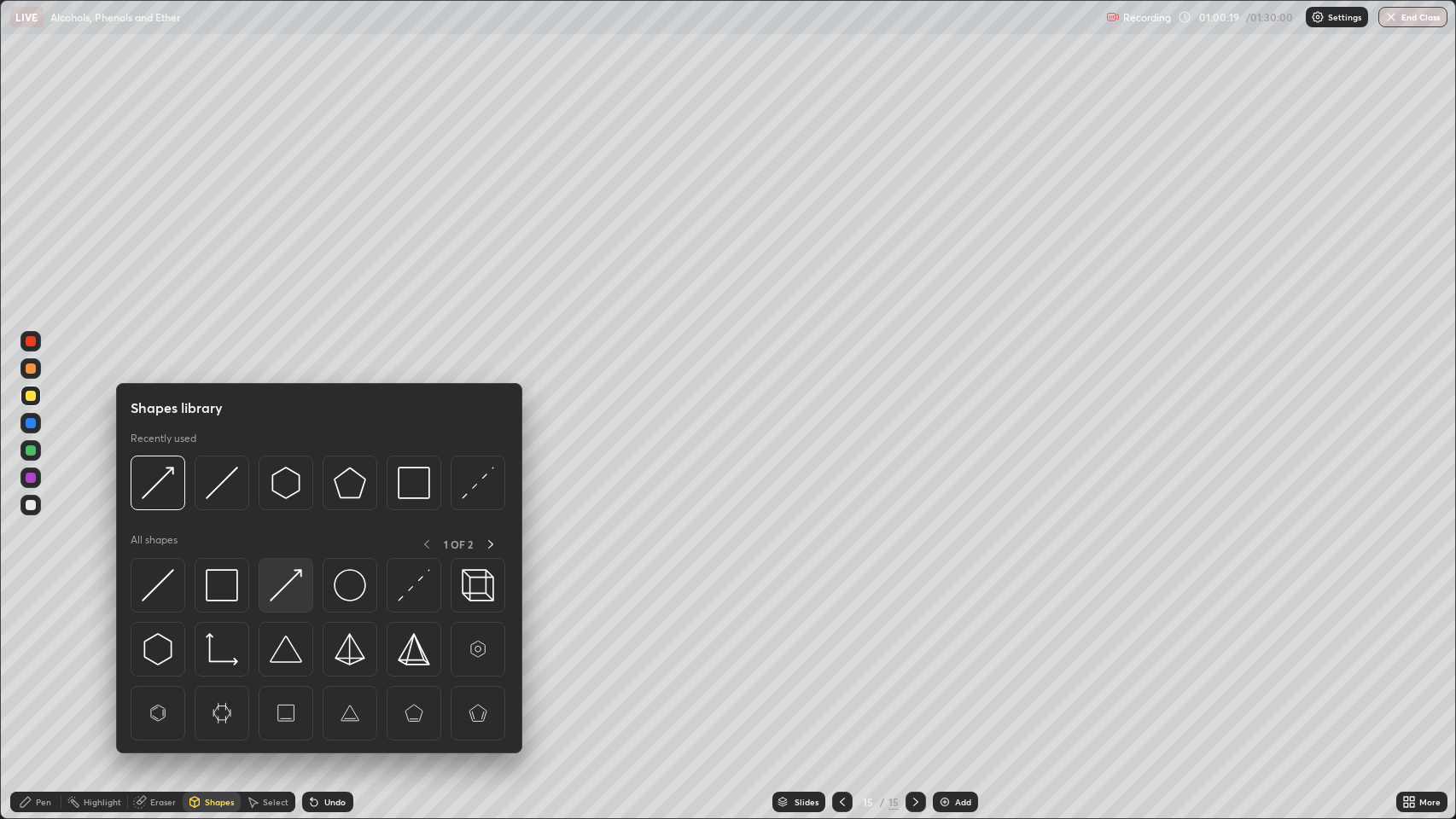
click at [288, 578] on img at bounding box center [286, 586] width 32 height 32
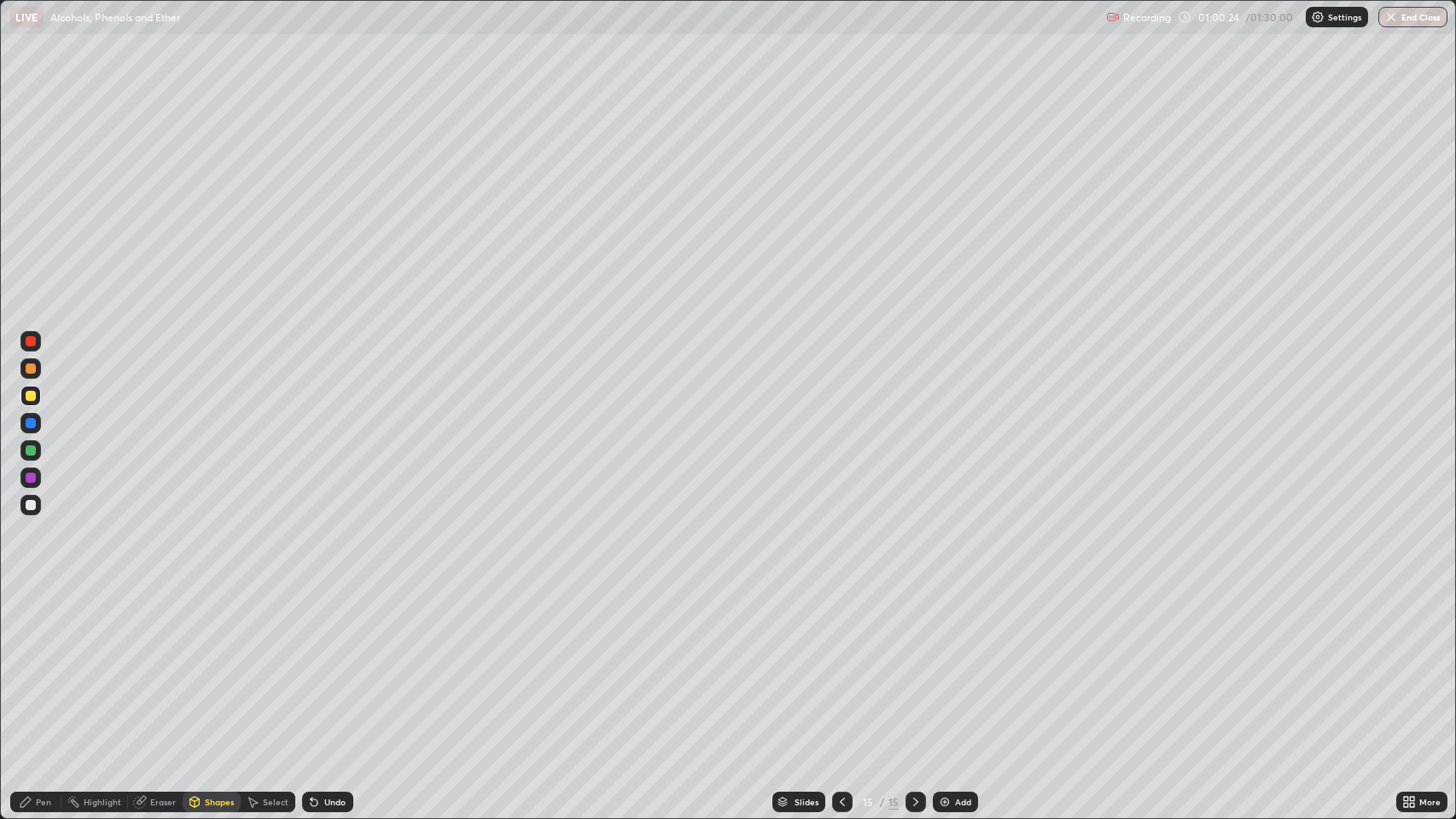
click at [41, 665] on div "Pen" at bounding box center [44, 802] width 15 height 9
click at [32, 423] on div at bounding box center [31, 423] width 11 height 11
click at [215, 665] on div "Shapes" at bounding box center [219, 802] width 29 height 9
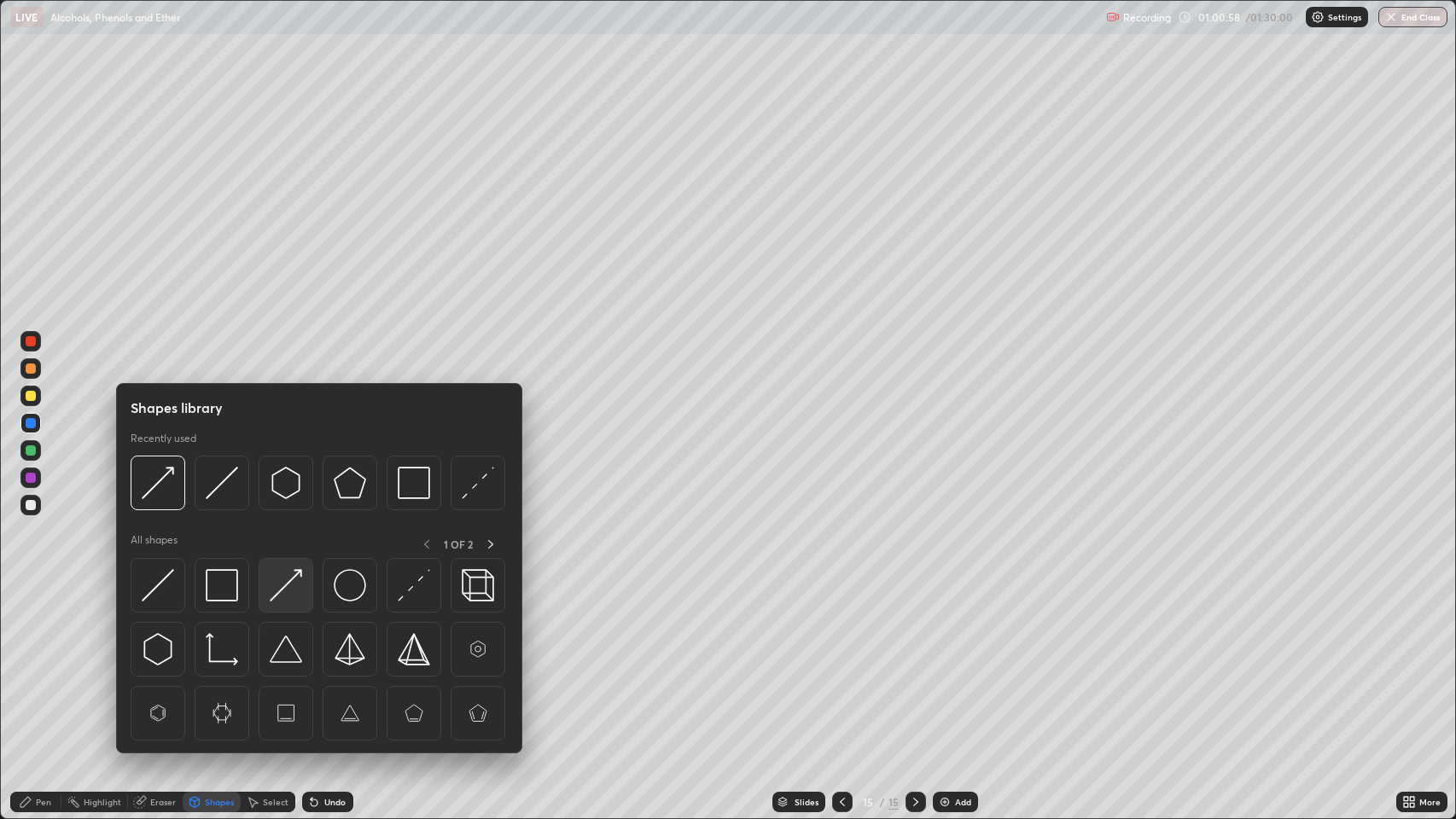
click at [283, 595] on img at bounding box center [286, 586] width 32 height 32
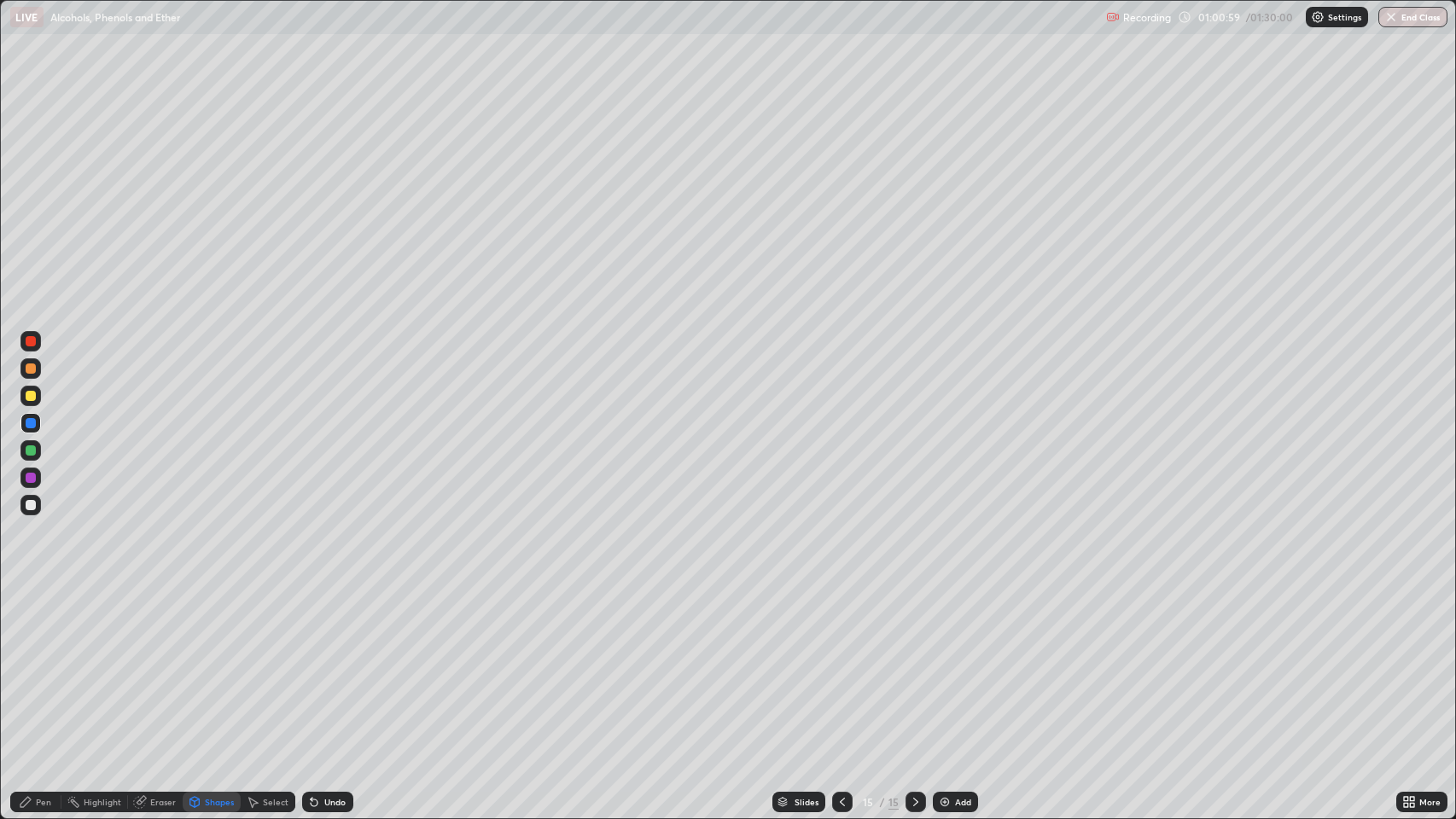
click at [31, 396] on div at bounding box center [31, 396] width 11 height 11
click at [34, 665] on div "Pen" at bounding box center [36, 802] width 52 height 20
click at [31, 423] on div at bounding box center [31, 423] width 11 height 11
click at [35, 423] on div at bounding box center [31, 423] width 11 height 11
click at [312, 665] on icon at bounding box center [313, 803] width 7 height 7
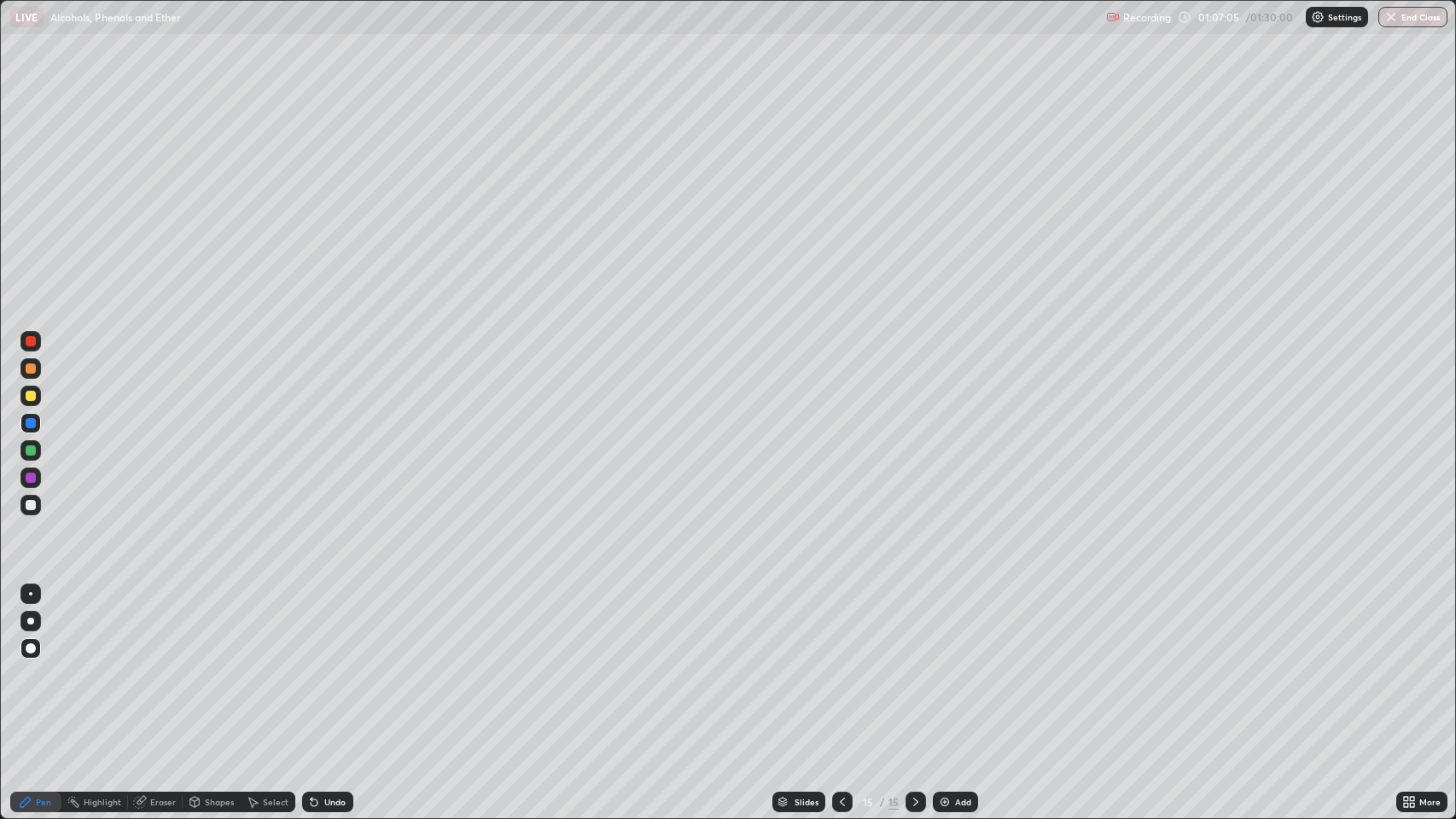
click at [949, 665] on img at bounding box center [944, 802] width 13 height 13
click at [29, 395] on div at bounding box center [31, 396] width 11 height 11
click at [215, 665] on div "Shapes" at bounding box center [219, 802] width 29 height 9
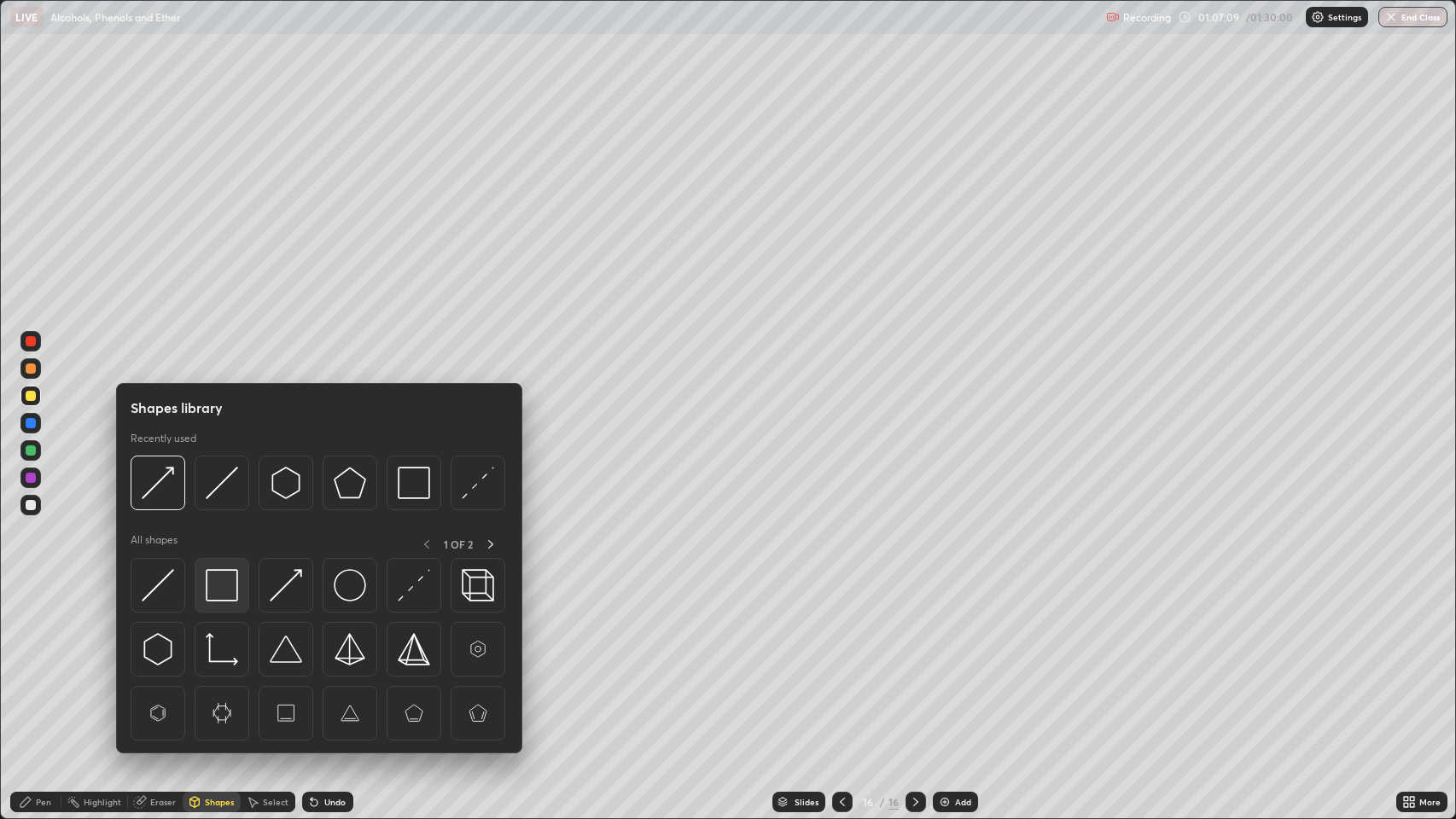
click at [222, 593] on img at bounding box center [222, 586] width 32 height 32
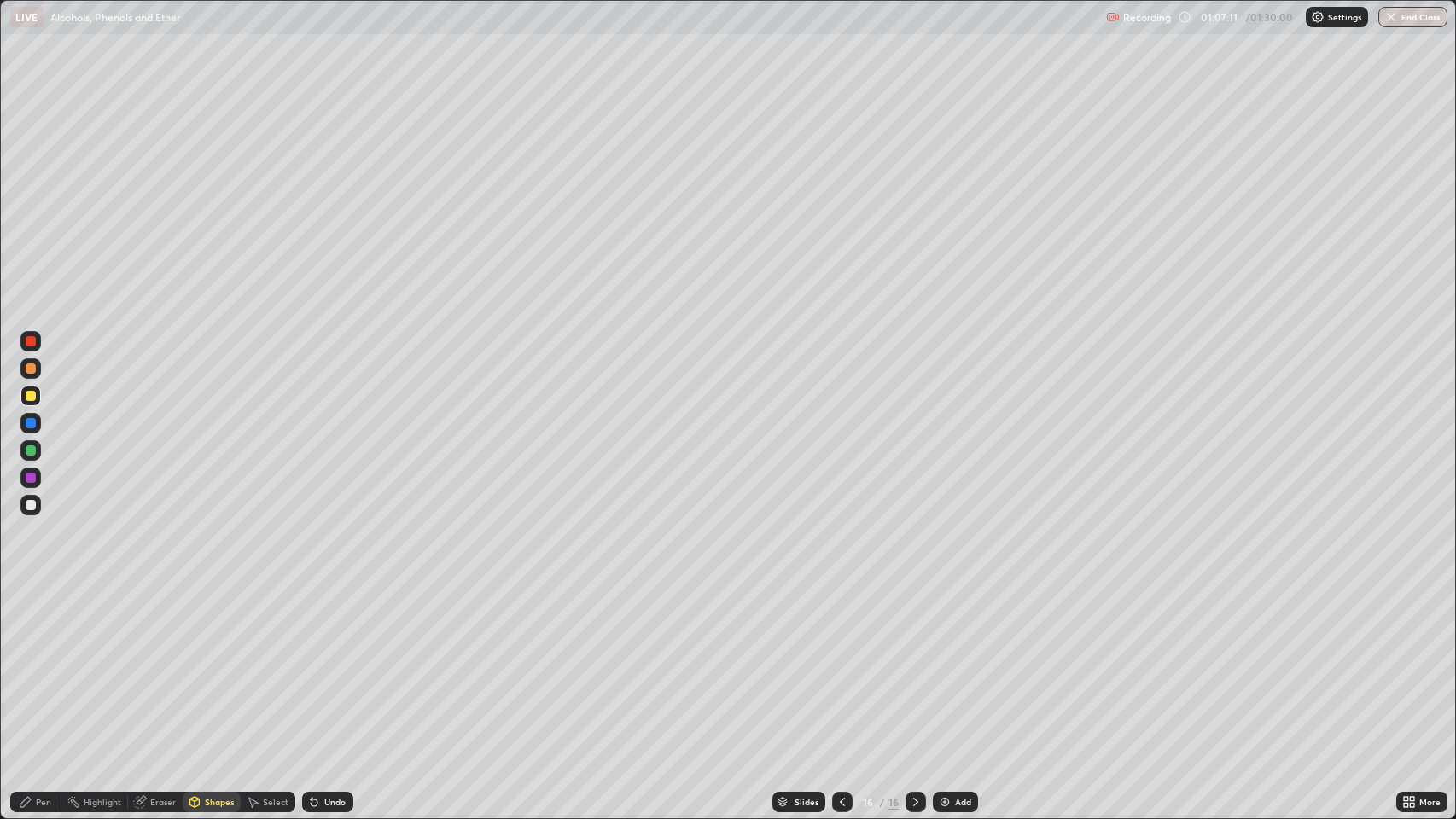
click at [37, 665] on div "Pen" at bounding box center [44, 802] width 15 height 9
click at [33, 397] on div at bounding box center [31, 396] width 11 height 11
click at [955, 665] on div "Add" at bounding box center [962, 802] width 16 height 9
click at [31, 341] on div at bounding box center [31, 341] width 11 height 11
click at [326, 665] on div "Undo" at bounding box center [328, 802] width 52 height 20
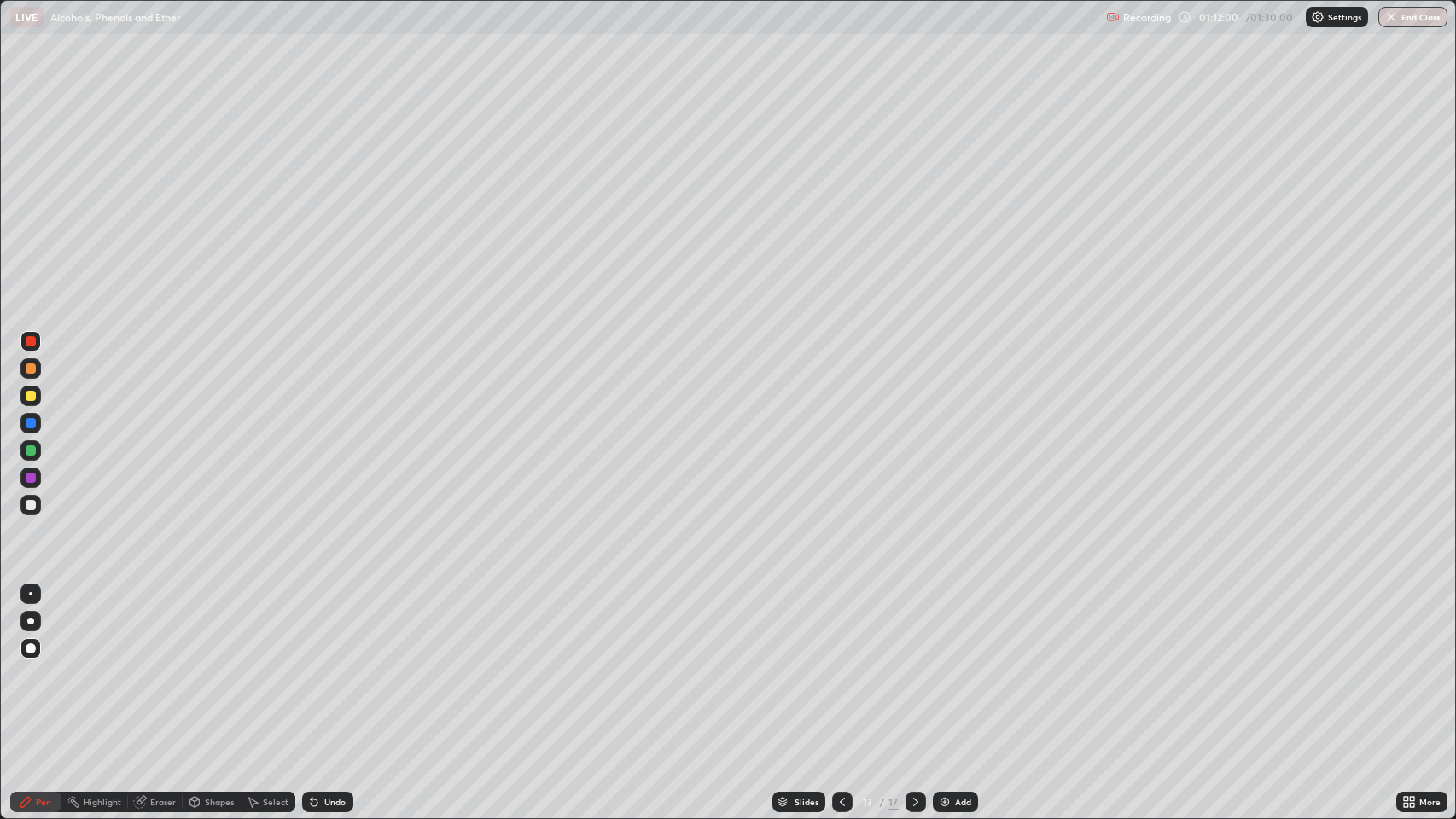
click at [28, 395] on div at bounding box center [31, 396] width 11 height 11
click at [328, 665] on div "Undo" at bounding box center [334, 802] width 21 height 9
click at [339, 665] on div "Undo" at bounding box center [328, 802] width 52 height 20
click at [338, 665] on div "Undo" at bounding box center [334, 802] width 21 height 9
click at [321, 665] on div "Undo" at bounding box center [328, 802] width 52 height 20
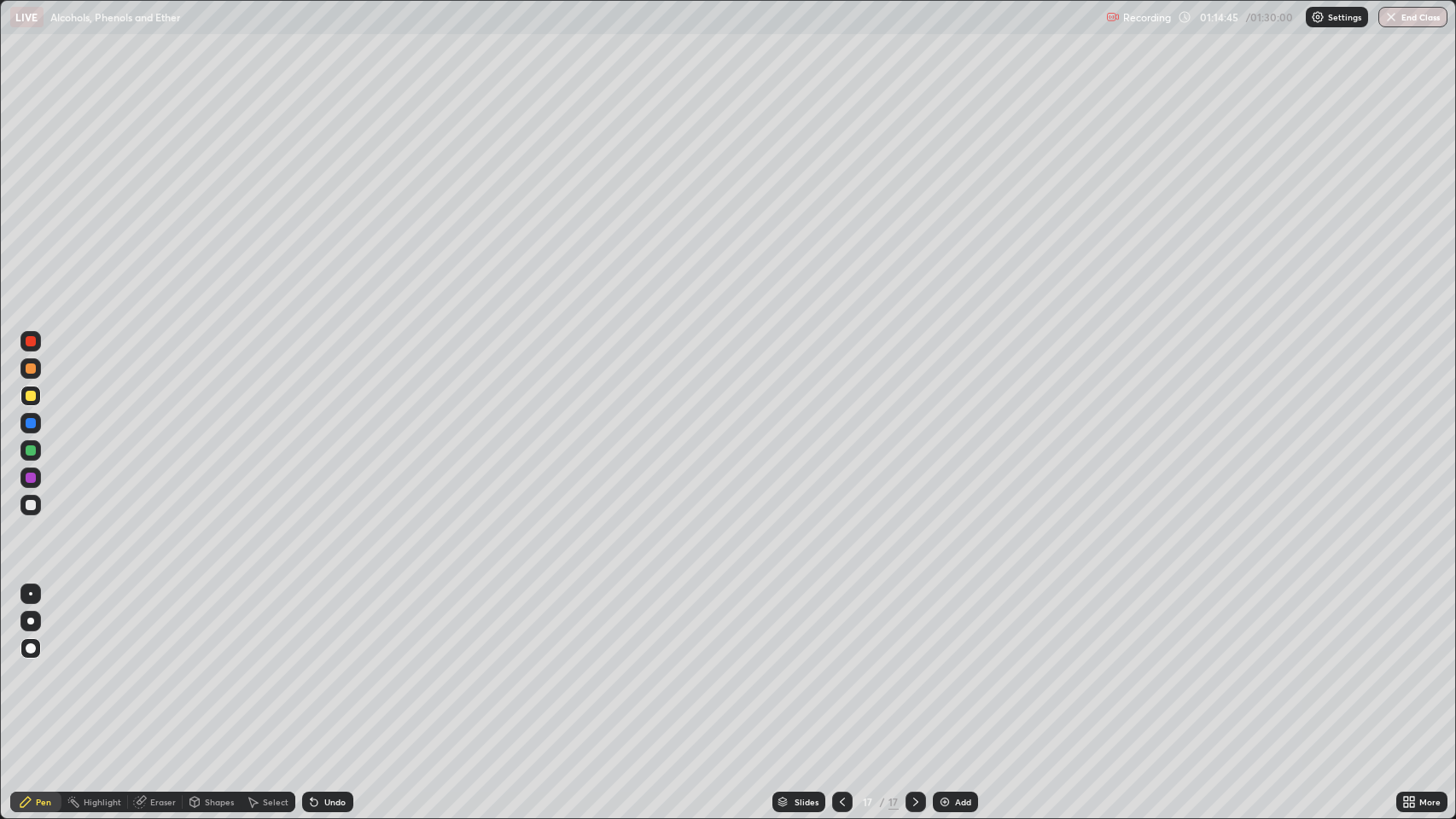
click at [157, 665] on div "Eraser" at bounding box center [162, 802] width 26 height 9
click at [43, 665] on div "Pen" at bounding box center [44, 802] width 15 height 9
click at [324, 665] on div "Undo" at bounding box center [334, 802] width 21 height 9
click at [322, 665] on div "Undo" at bounding box center [328, 802] width 52 height 20
click at [324, 665] on div "Undo" at bounding box center [334, 802] width 21 height 9
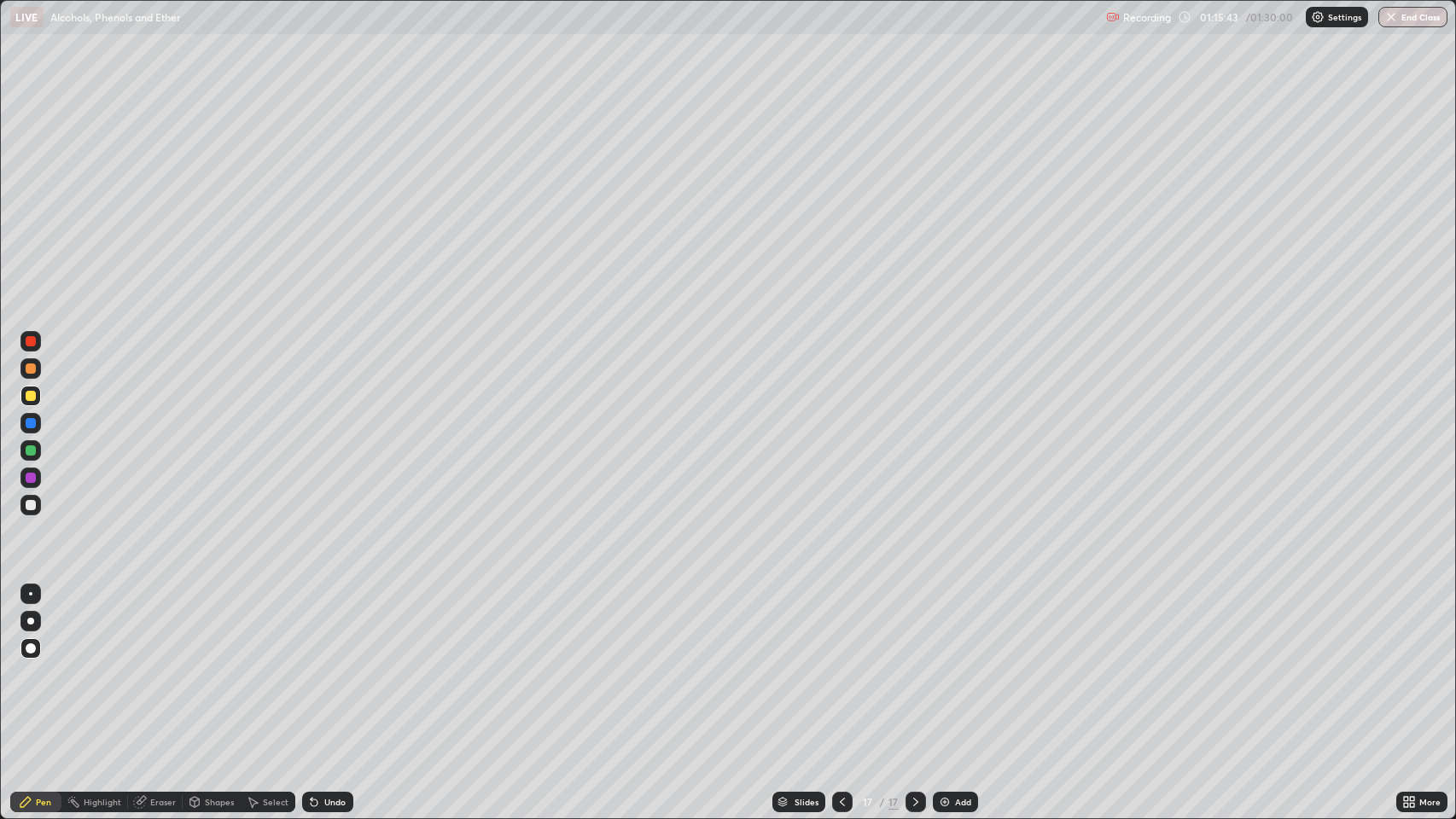
click at [321, 665] on div "Undo" at bounding box center [328, 802] width 52 height 20
click at [324, 665] on div "Undo" at bounding box center [334, 802] width 21 height 9
click at [325, 665] on div "Undo" at bounding box center [334, 802] width 21 height 9
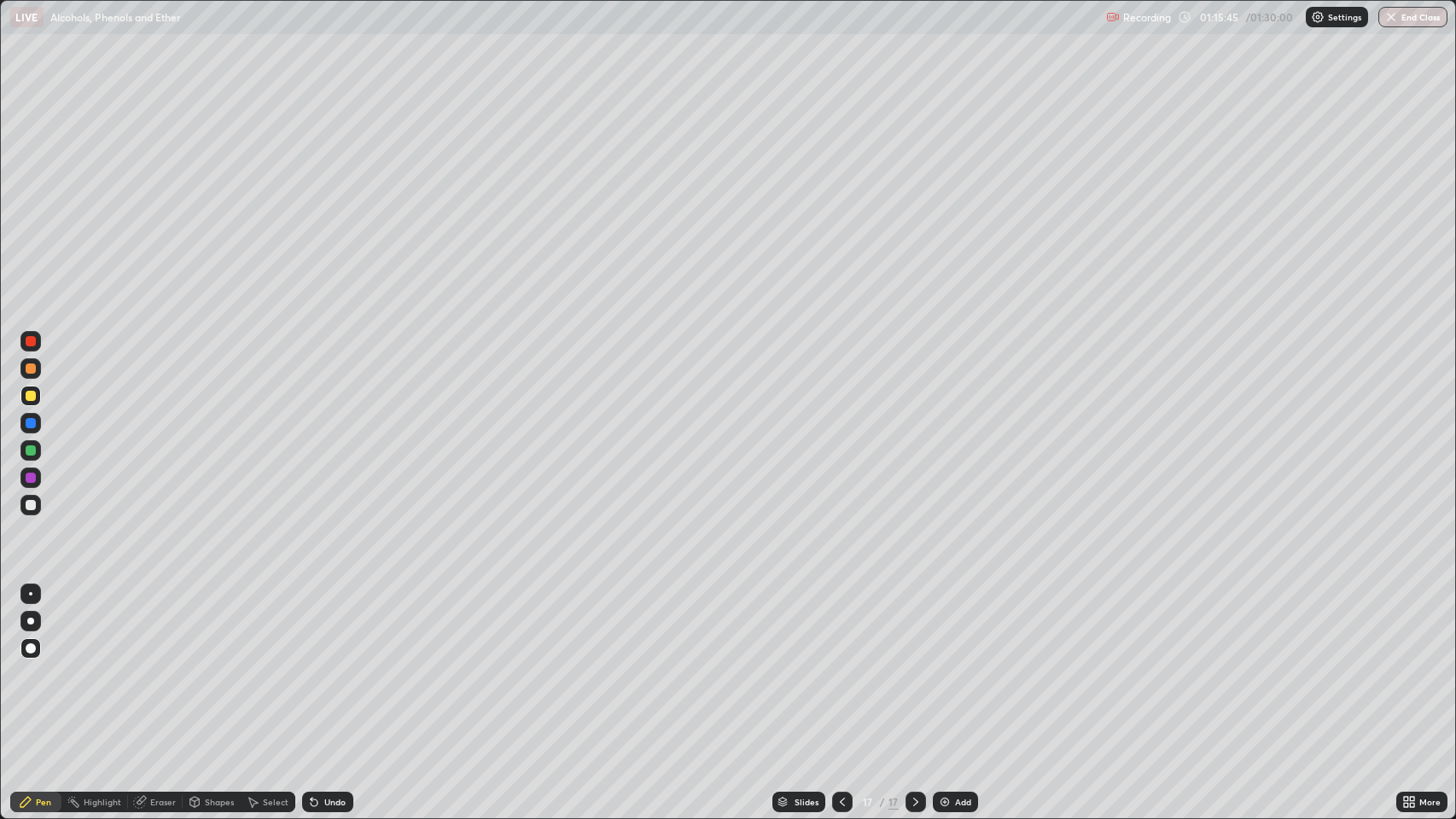
click at [328, 665] on div "Undo" at bounding box center [334, 802] width 21 height 9
click at [329, 665] on div "Undo" at bounding box center [334, 802] width 21 height 9
click at [1411, 17] on button "End Class" at bounding box center [1413, 16] width 68 height 20
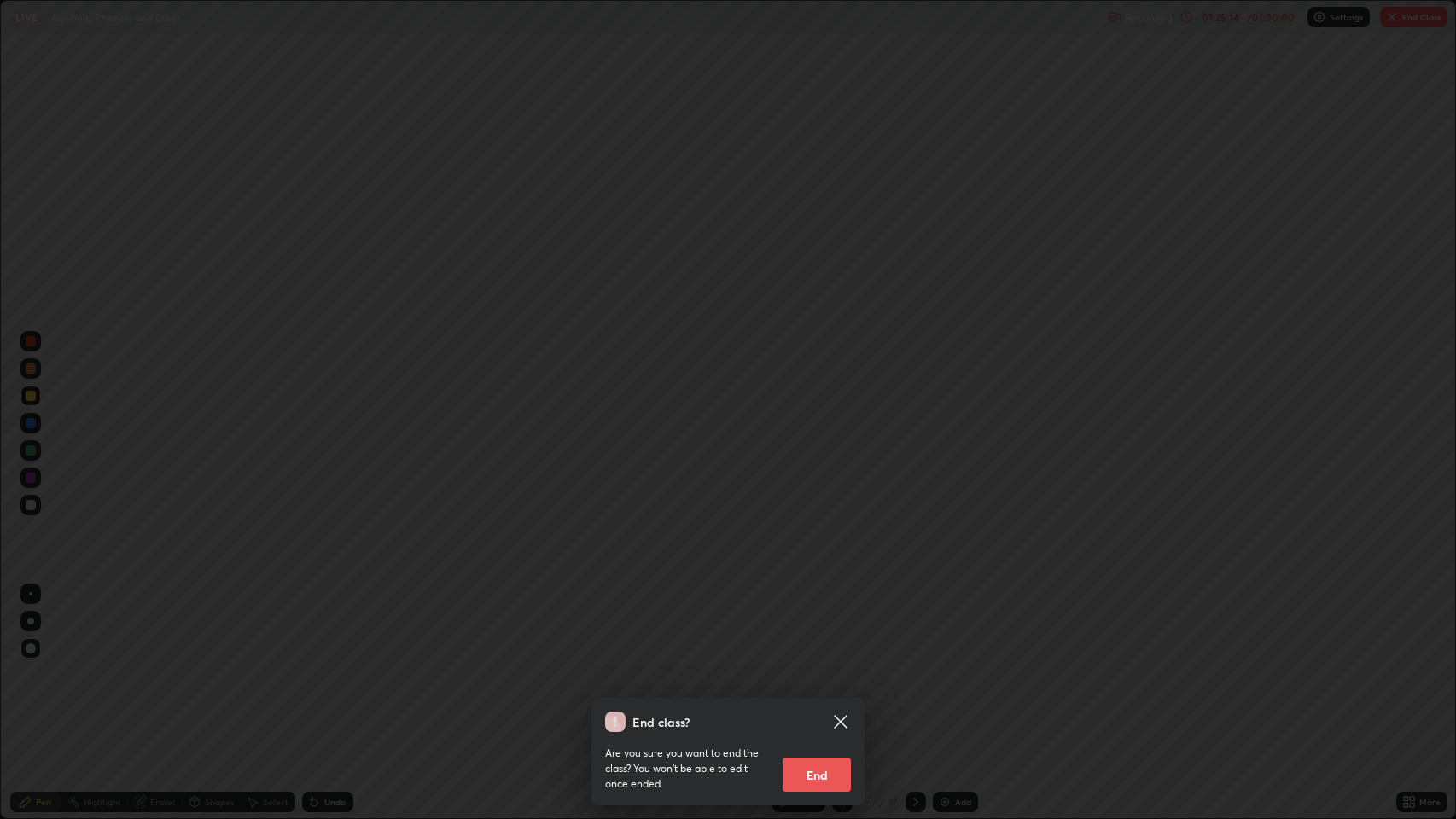
click at [829, 665] on button "End" at bounding box center [816, 775] width 68 height 34
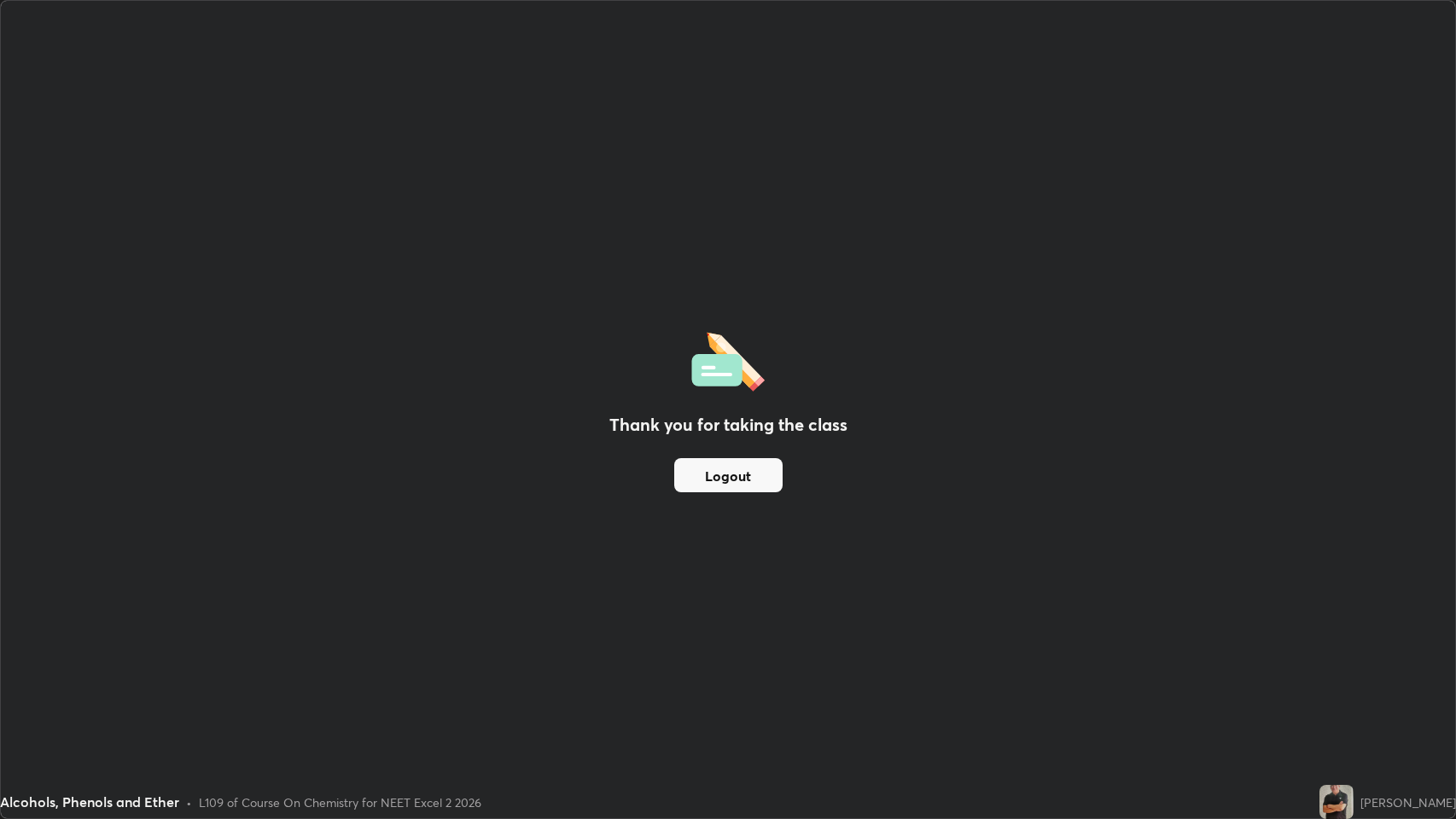
click at [739, 477] on button "Logout" at bounding box center [727, 476] width 108 height 34
